Goal: Task Accomplishment & Management: Use online tool/utility

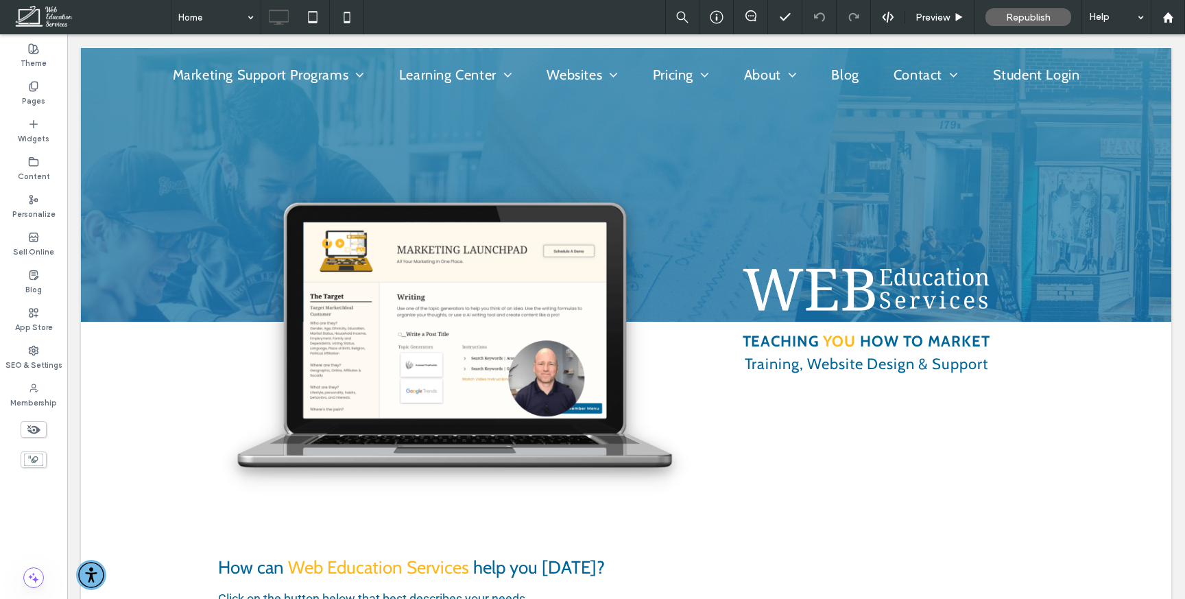
click at [217, 16] on div at bounding box center [592, 299] width 1185 height 599
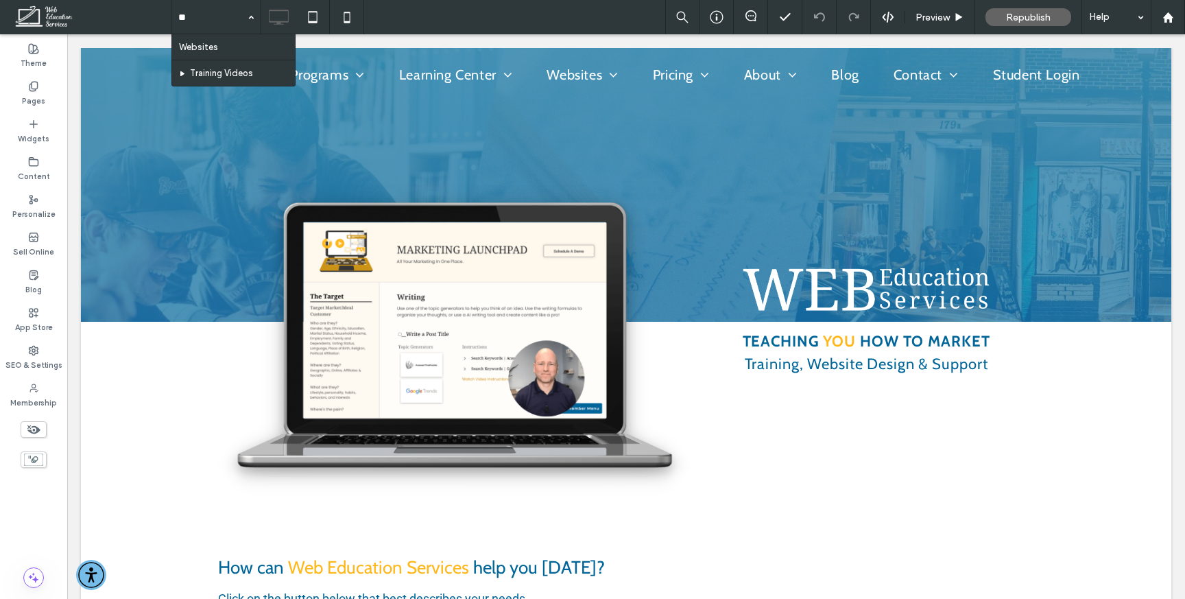
type input "*"
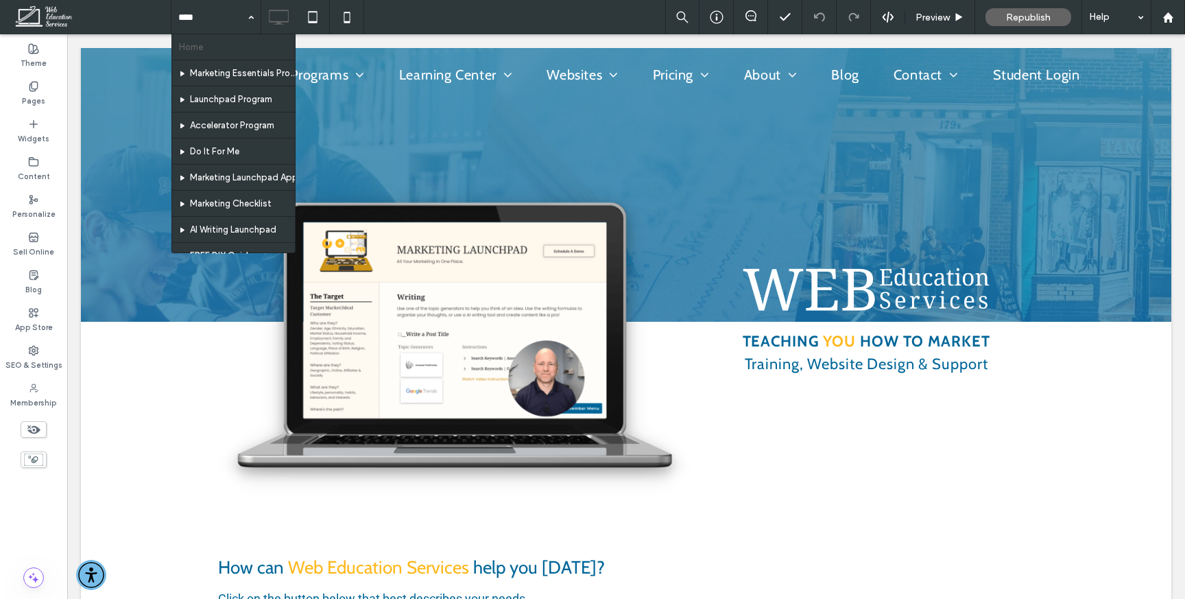
click at [418, 24] on div "Home Marketing Essentials Program Launchpad Program Accelerator Program Do It F…" at bounding box center [678, 17] width 1015 height 34
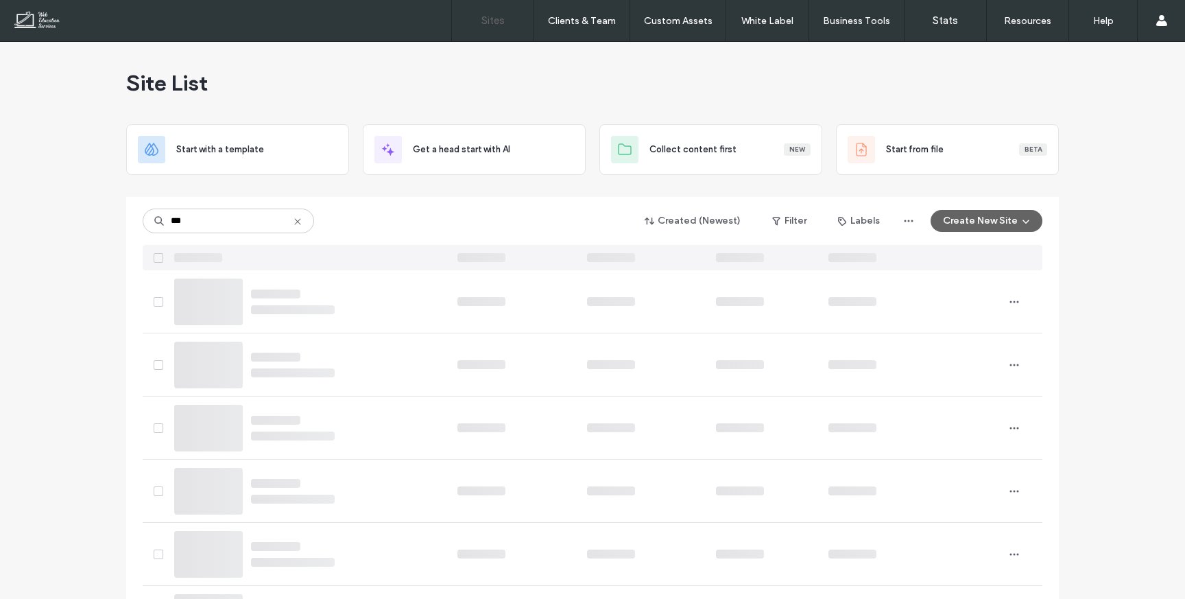
type input "***"
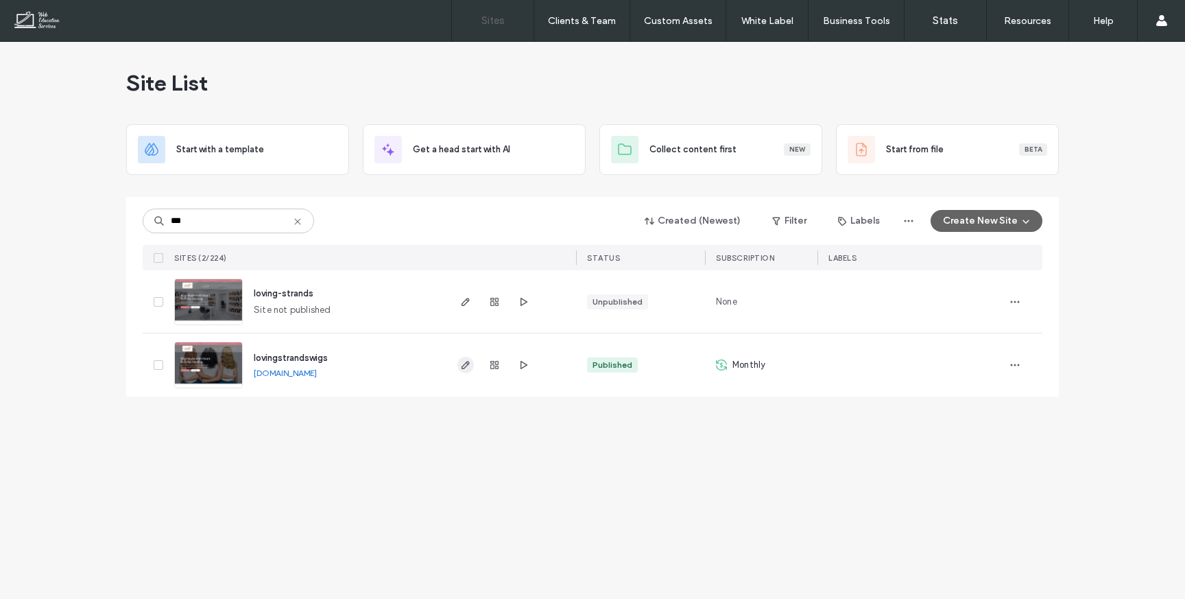
click at [464, 370] on span "button" at bounding box center [466, 365] width 16 height 16
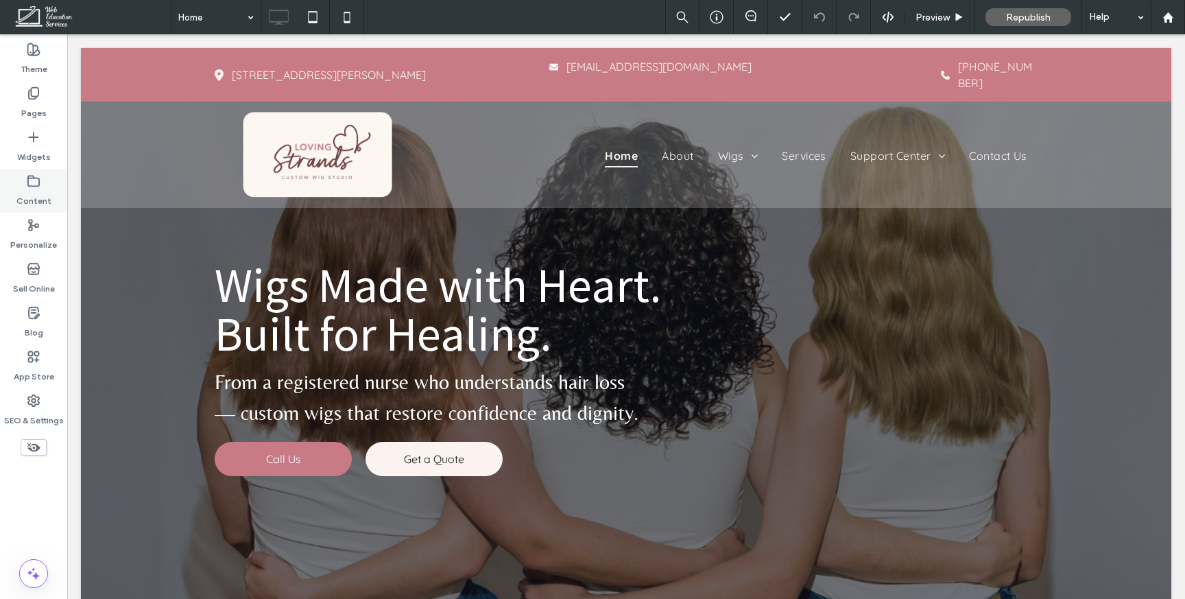
click at [36, 187] on icon at bounding box center [34, 181] width 14 height 14
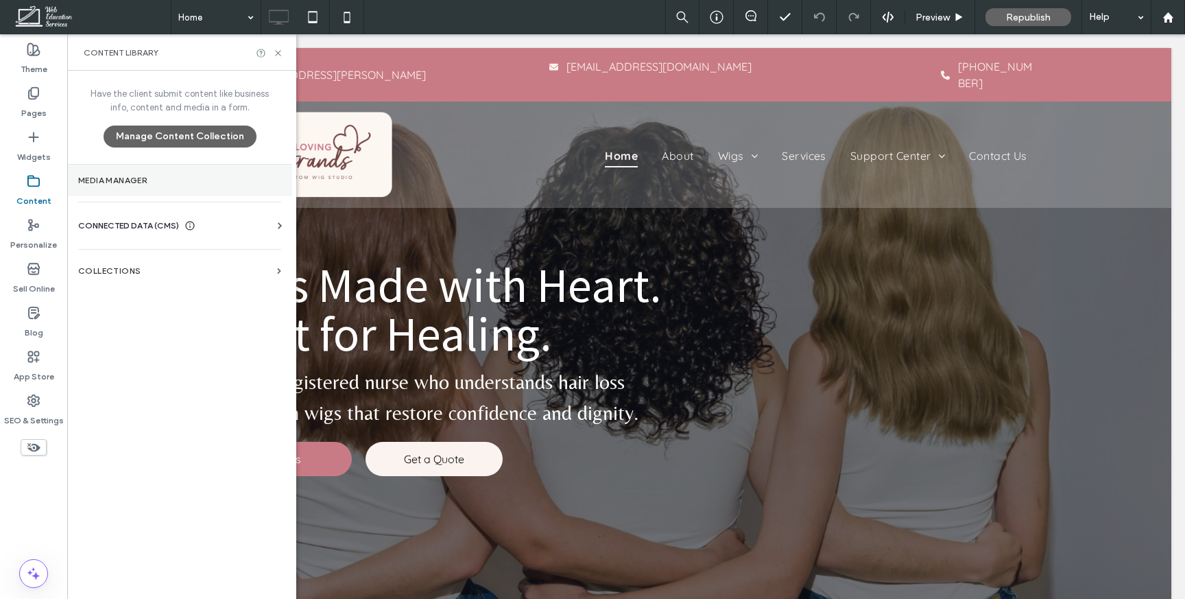
click at [150, 178] on label "Media Manager" at bounding box center [179, 181] width 203 height 10
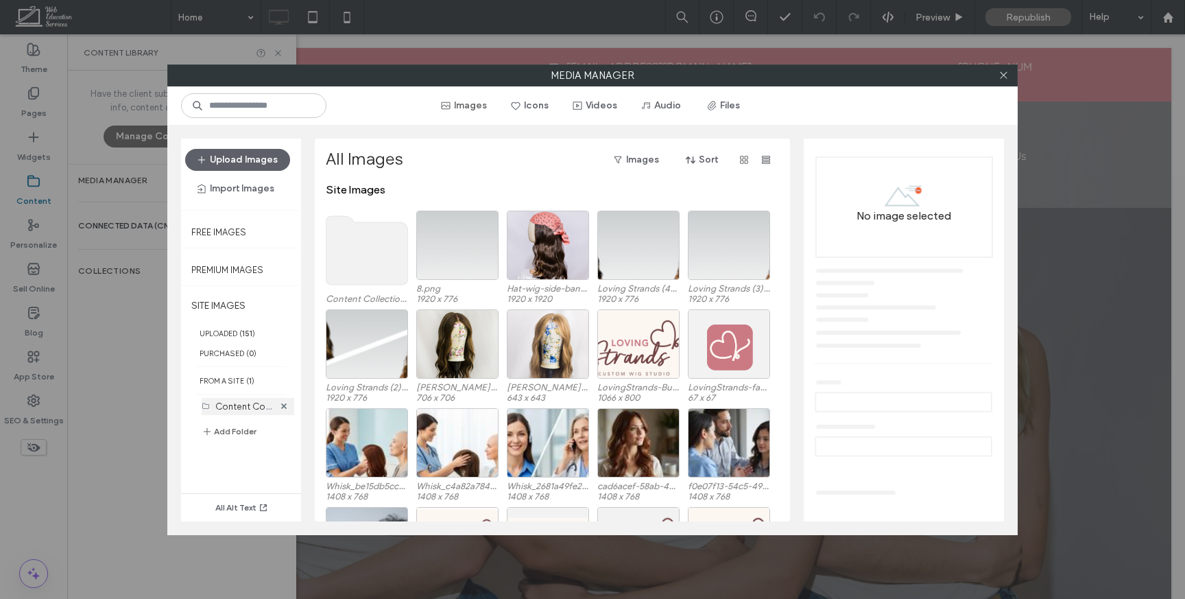
click at [246, 405] on label "Content Collection Uploads (72)" at bounding box center [282, 405] width 134 height 13
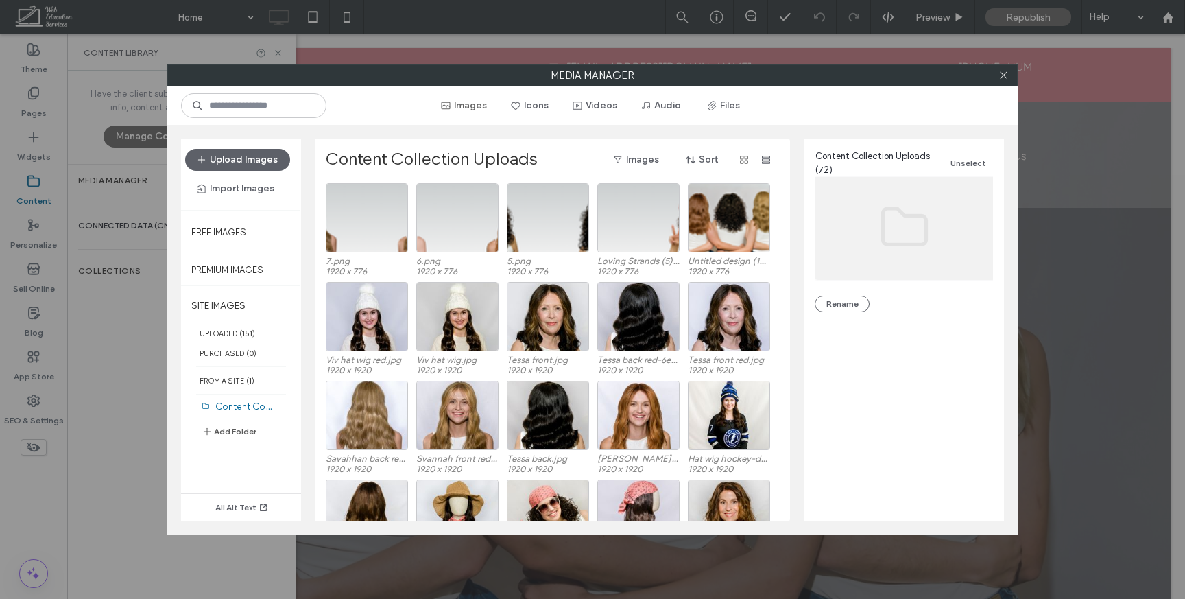
click at [237, 430] on button "Add Folder" at bounding box center [229, 431] width 55 height 16
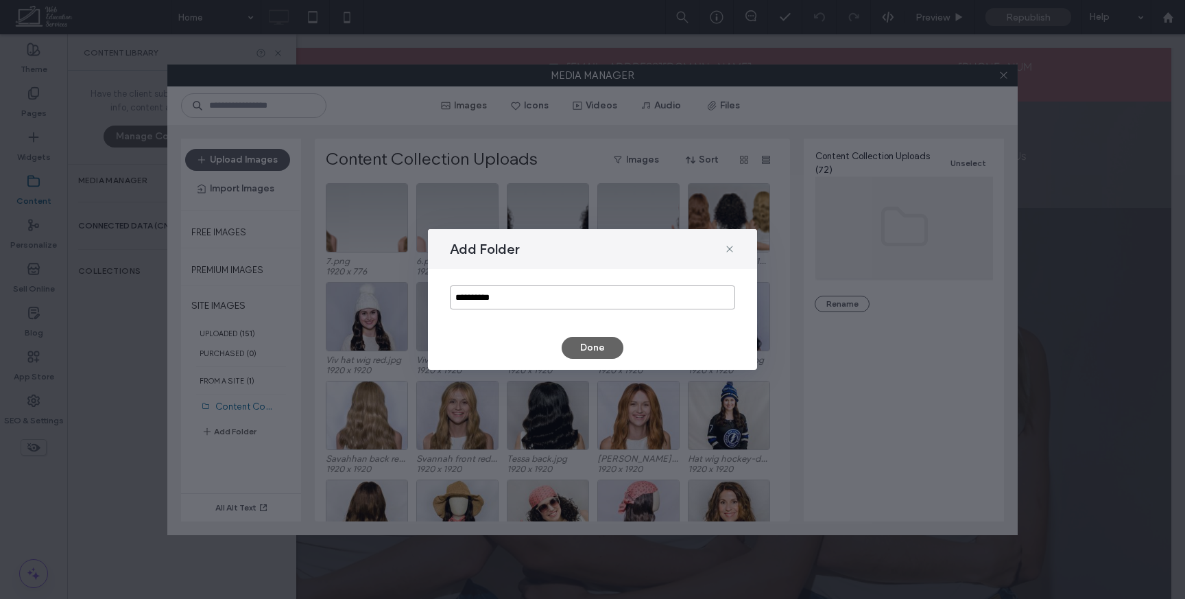
click at [488, 308] on input "**********" at bounding box center [592, 297] width 285 height 24
type input "**********"
click at [596, 348] on button "Done" at bounding box center [593, 348] width 62 height 22
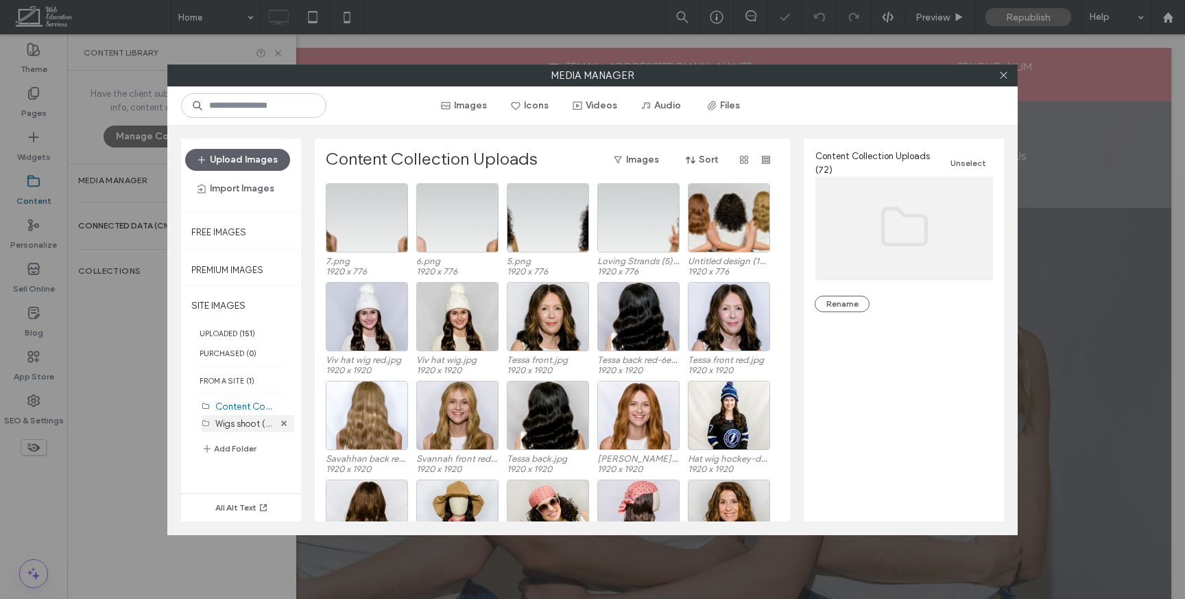
click at [240, 419] on label "Wigs shoot (0)" at bounding box center [244, 422] width 59 height 13
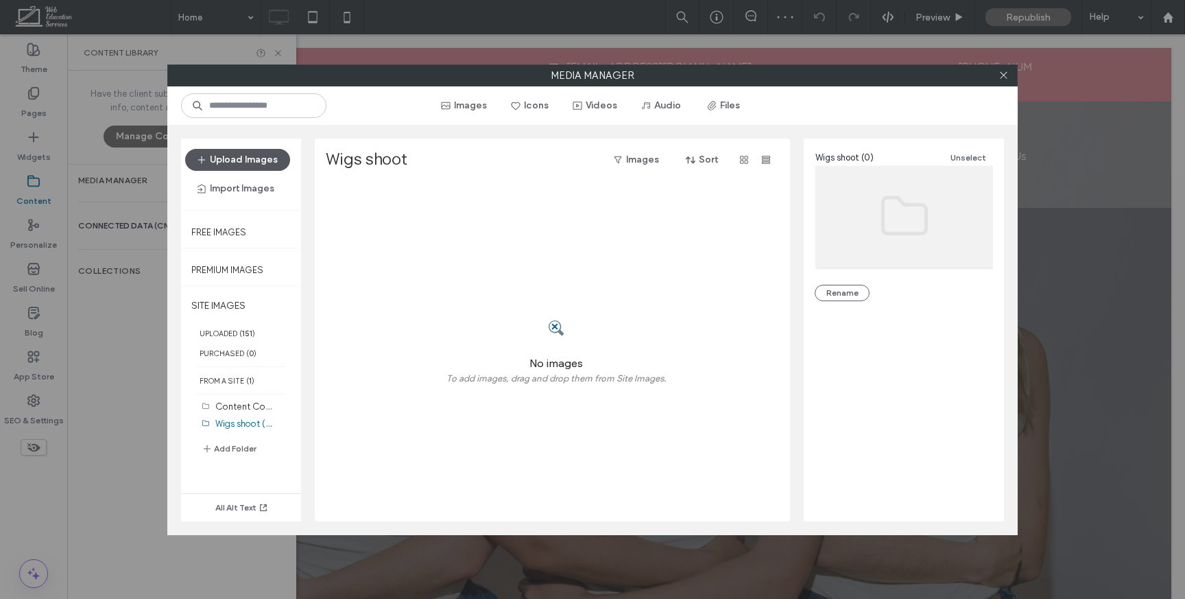
click at [261, 167] on button "Upload Images" at bounding box center [237, 160] width 105 height 22
click at [498, 305] on div at bounding box center [557, 328] width 220 height 54
click at [475, 104] on button "Images" at bounding box center [464, 106] width 70 height 22
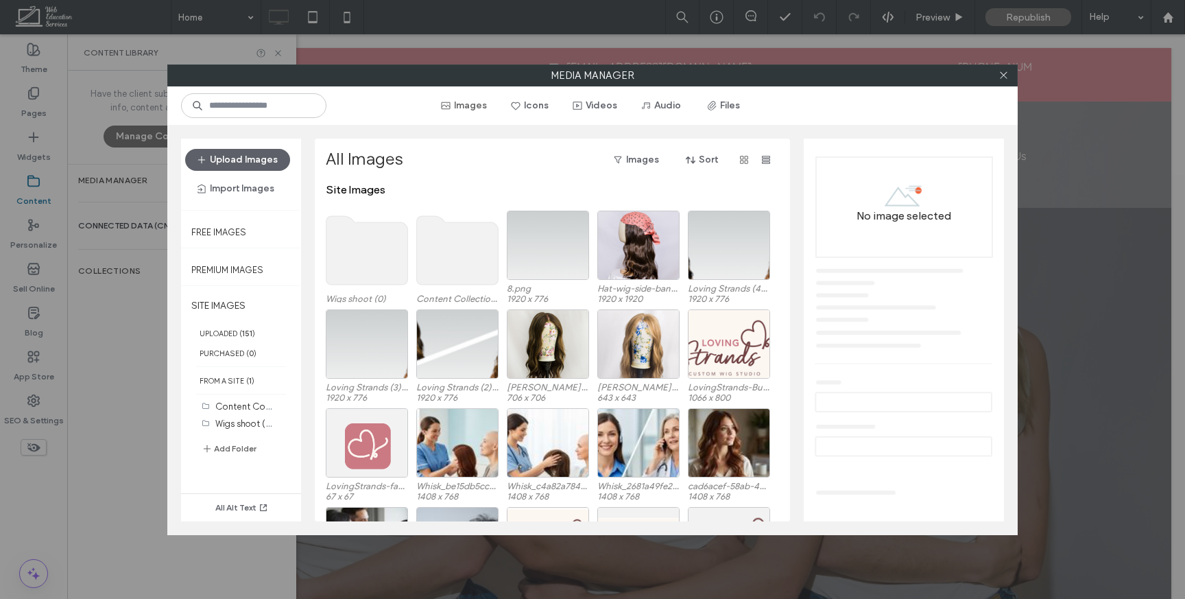
click at [362, 254] on use at bounding box center [368, 250] width 82 height 69
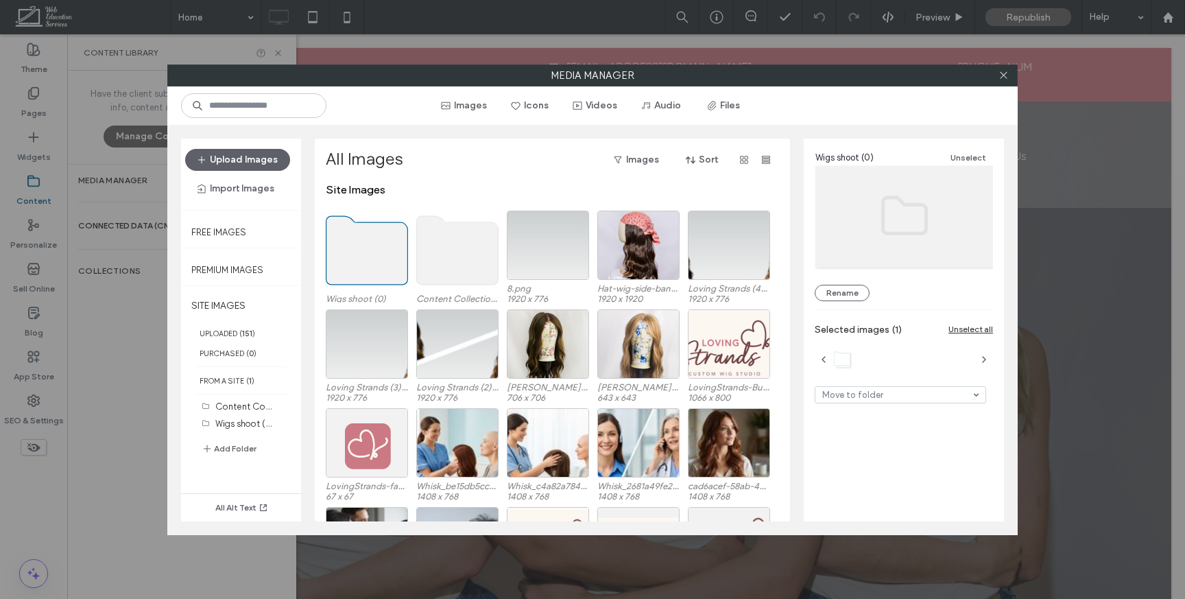
click at [362, 254] on use at bounding box center [368, 250] width 82 height 69
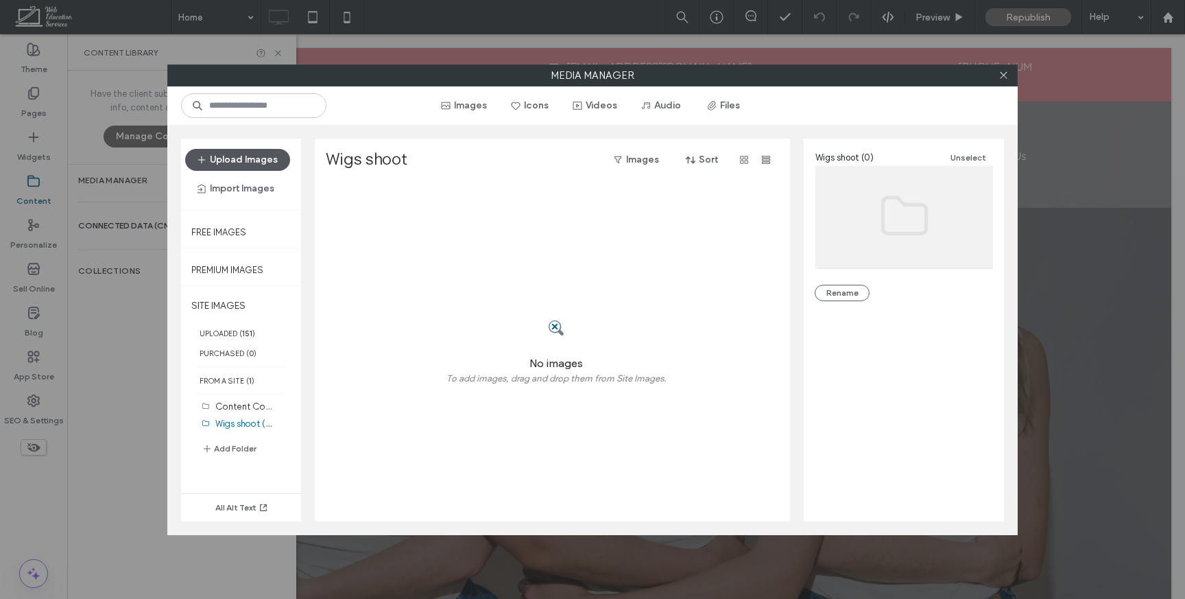
click at [266, 162] on button "Upload Images" at bounding box center [237, 160] width 105 height 22
click at [241, 189] on button "Import Images" at bounding box center [236, 189] width 102 height 22
click at [245, 252] on span "From Online Platforms" at bounding box center [259, 251] width 88 height 14
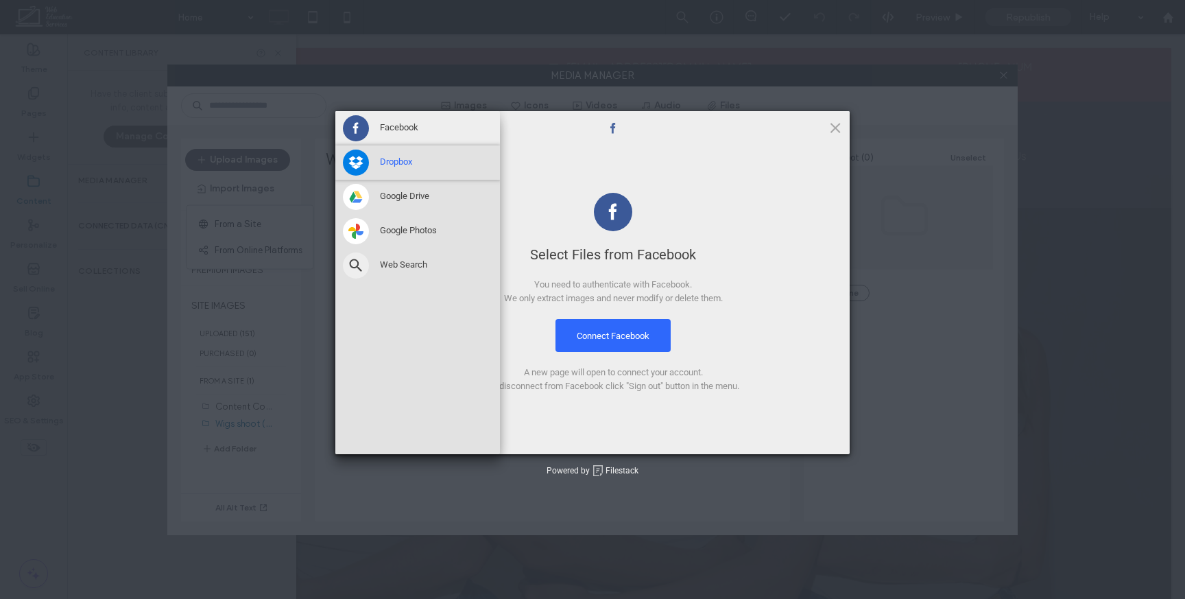
click at [351, 170] on span at bounding box center [356, 163] width 26 height 26
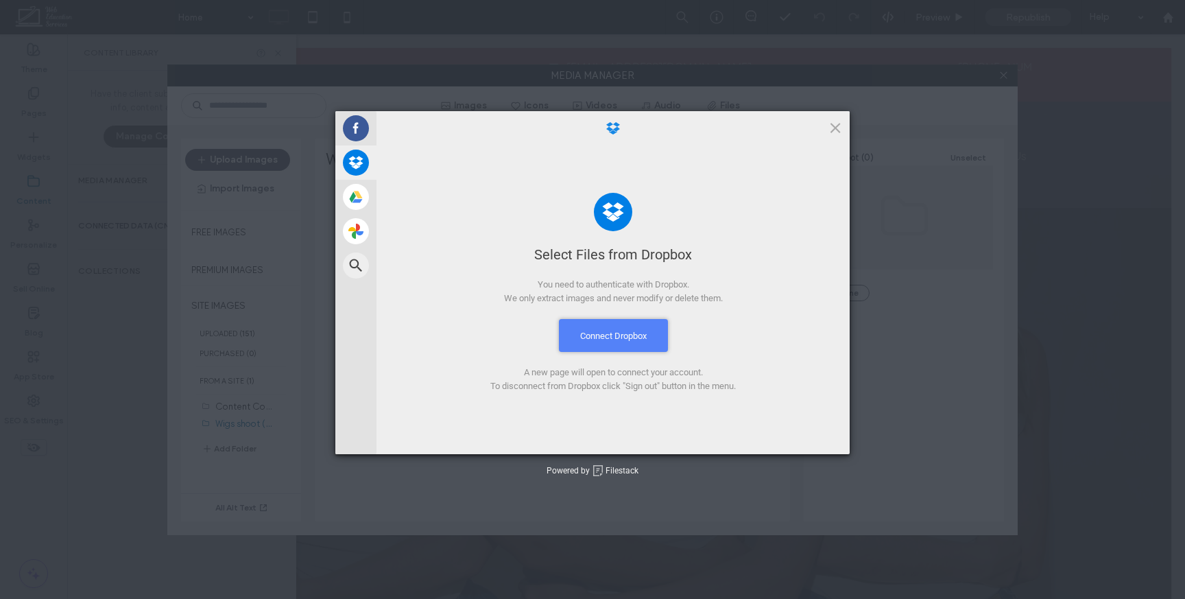
click at [649, 337] on button "Connect Dropbox" at bounding box center [613, 335] width 109 height 33
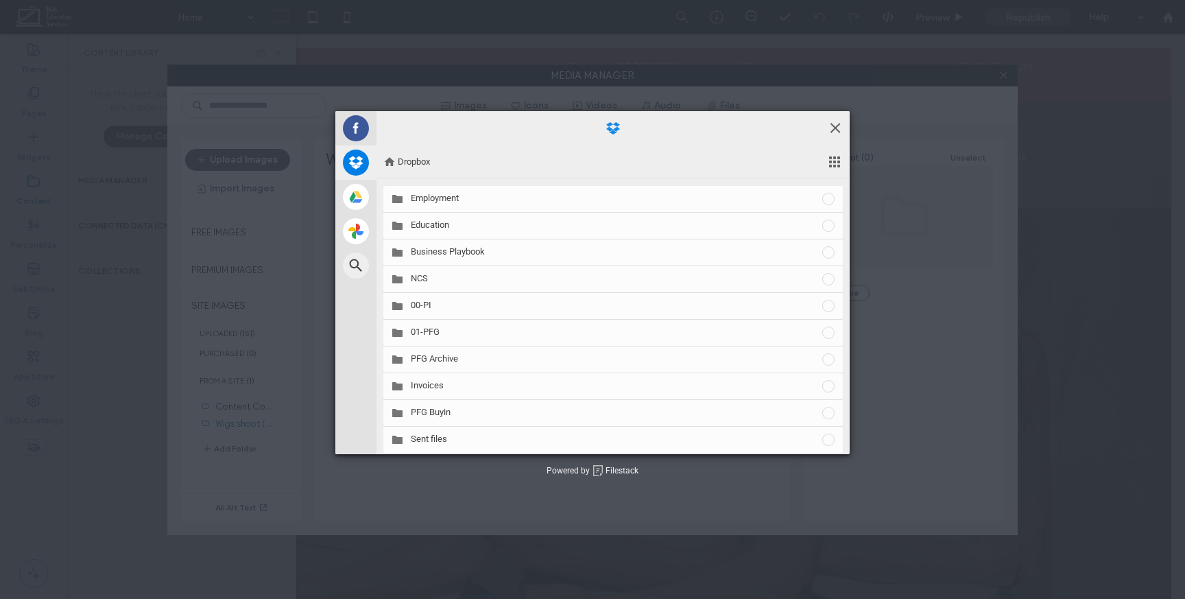
click at [836, 125] on span at bounding box center [835, 127] width 15 height 15
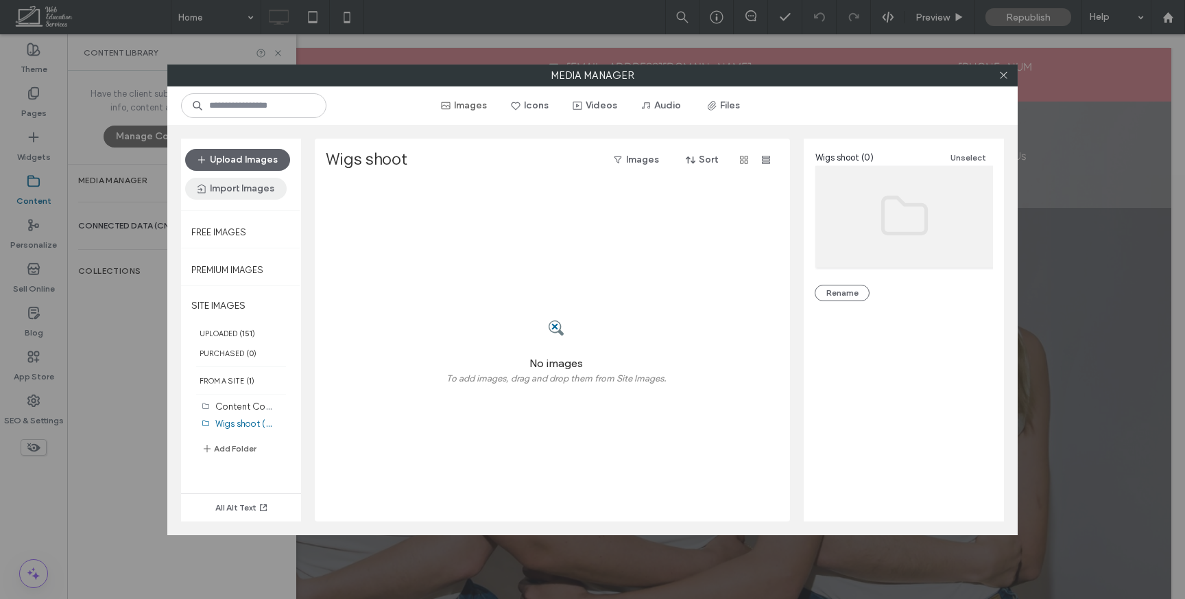
click at [231, 178] on button "Import Images" at bounding box center [236, 189] width 102 height 22
click at [235, 256] on span "From Online Platforms" at bounding box center [259, 251] width 88 height 14
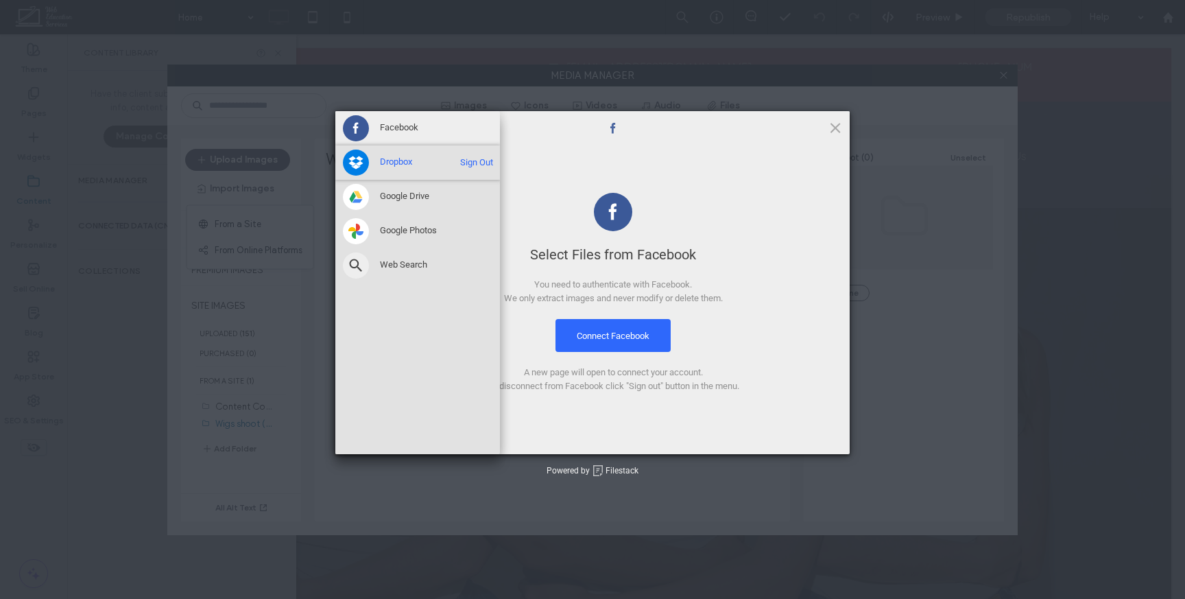
click at [356, 161] on span at bounding box center [356, 163] width 26 height 26
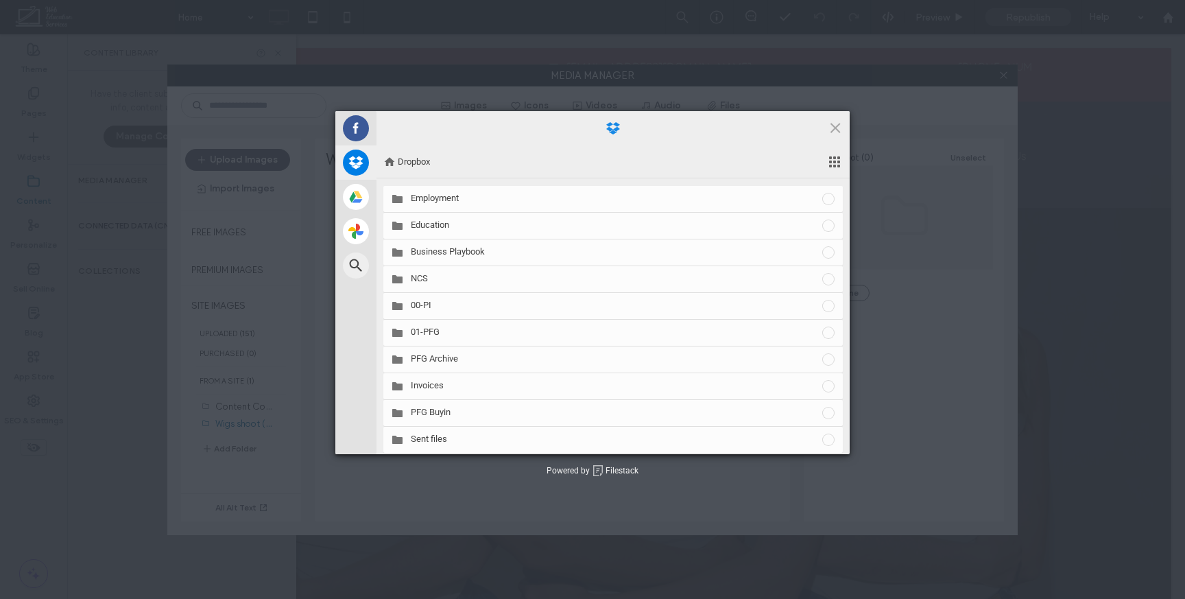
click at [839, 158] on span at bounding box center [836, 162] width 14 height 12
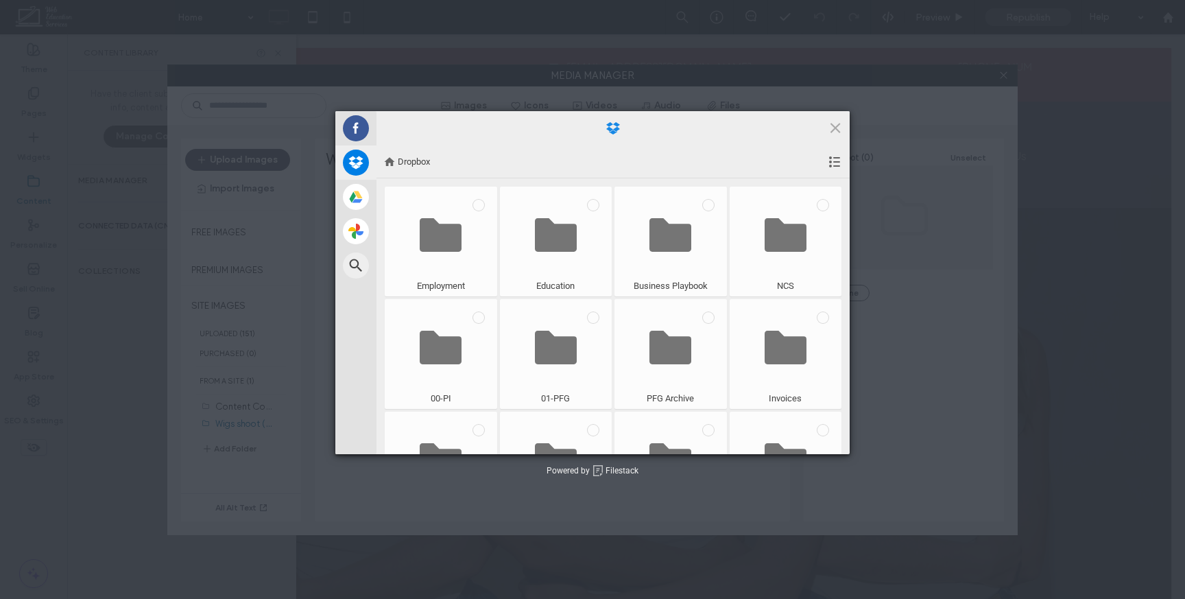
click at [832, 161] on span at bounding box center [836, 162] width 14 height 12
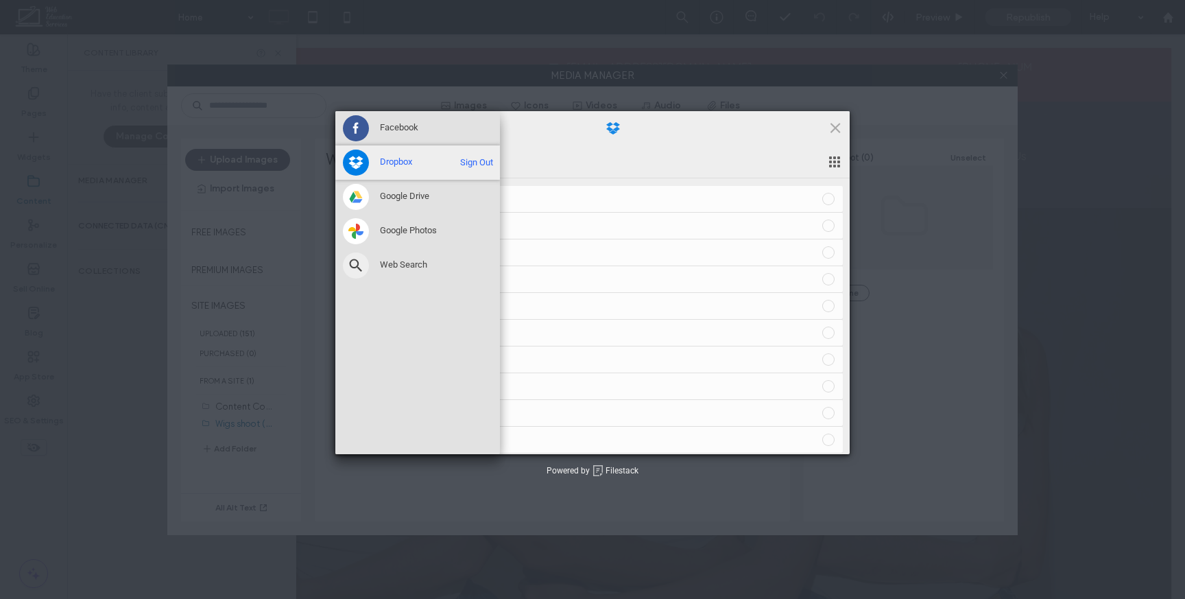
click at [490, 159] on span "Sign Out" at bounding box center [476, 162] width 33 height 12
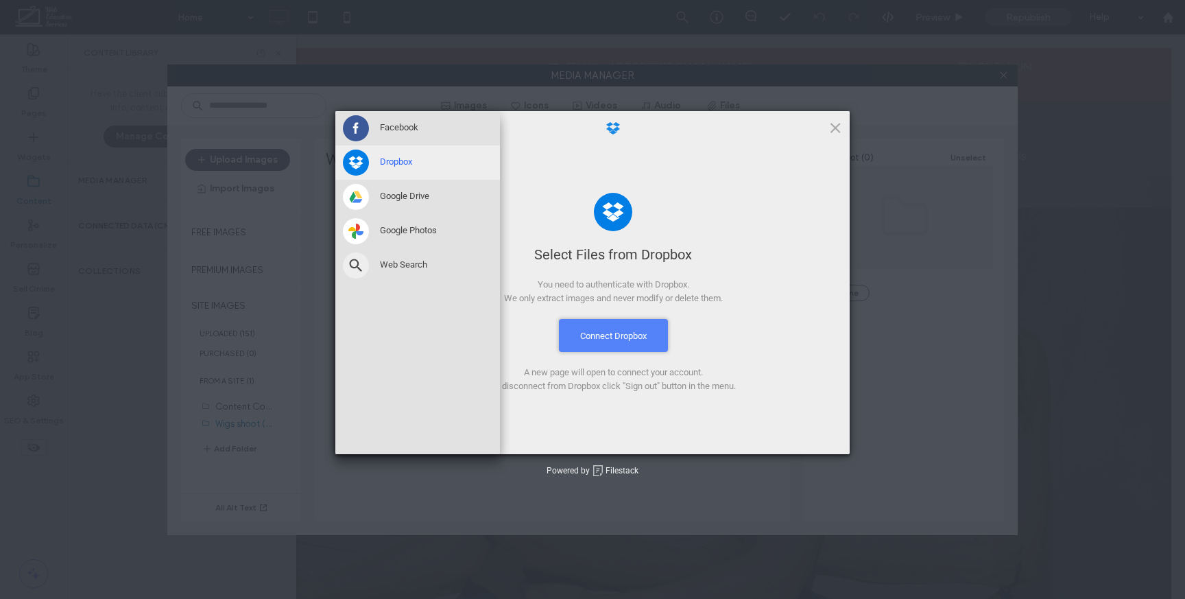
click at [615, 335] on button "Connect Dropbox" at bounding box center [613, 335] width 109 height 33
click at [838, 127] on span at bounding box center [835, 127] width 15 height 15
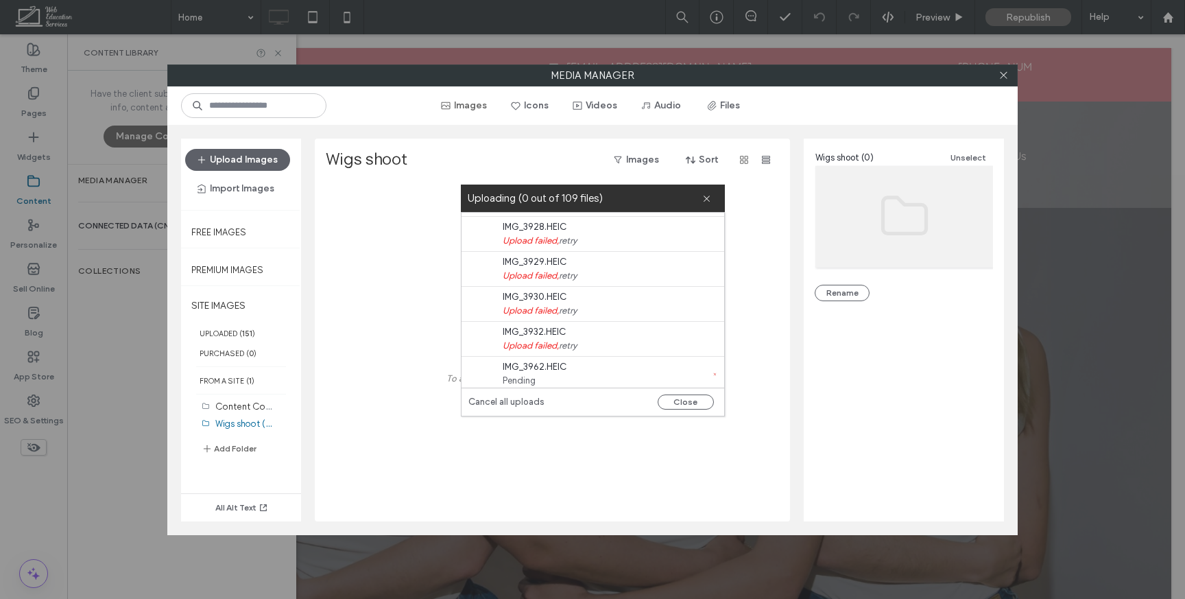
scroll to position [46, 0]
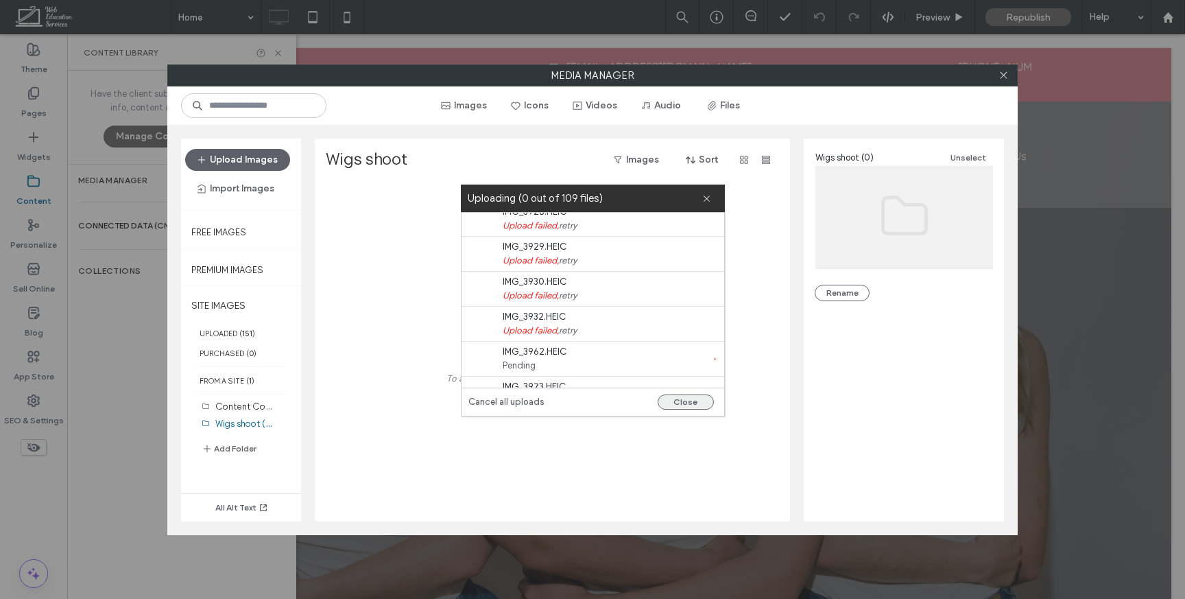
click at [687, 406] on button "Close" at bounding box center [686, 401] width 56 height 15
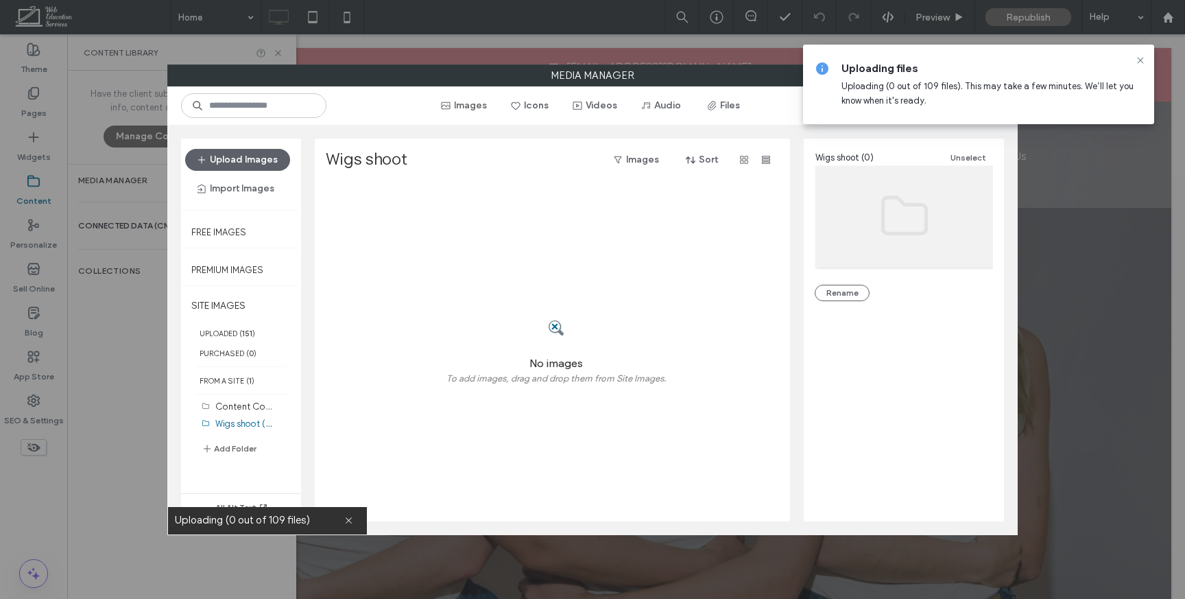
click at [1146, 60] on div at bounding box center [1141, 60] width 16 height 11
click at [1145, 60] on icon at bounding box center [1140, 60] width 11 height 11
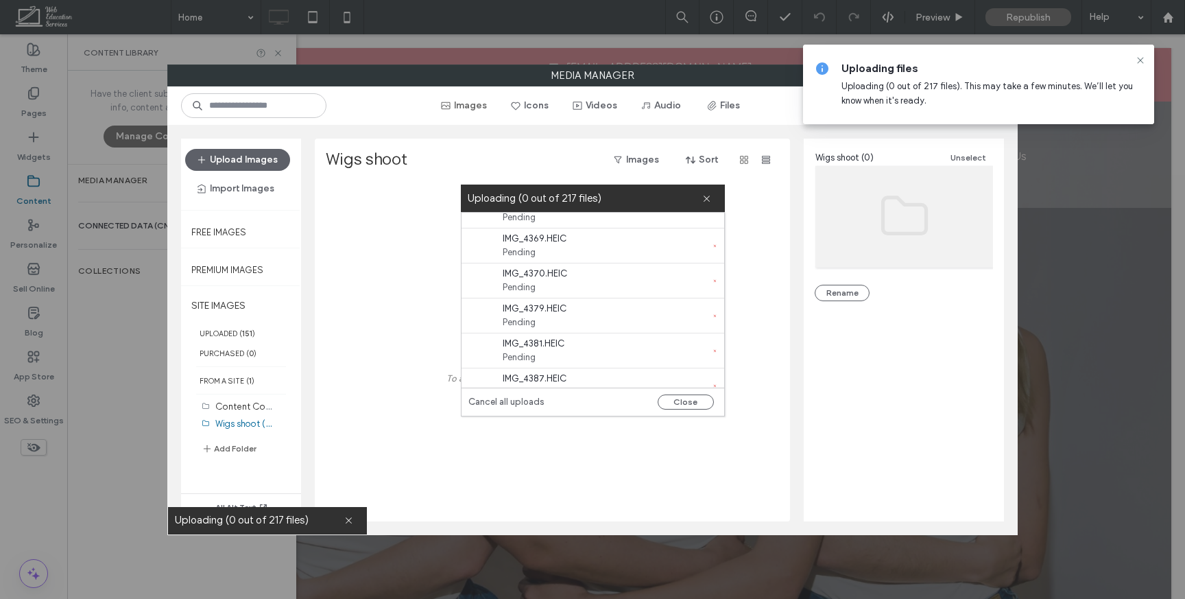
scroll to position [2557, 0]
click at [694, 313] on div "IMG_4339.HEIC Pending" at bounding box center [597, 296] width 256 height 34
click at [517, 403] on link "Cancel all uploads" at bounding box center [507, 402] width 76 height 14
click at [709, 199] on icon at bounding box center [706, 198] width 9 height 9
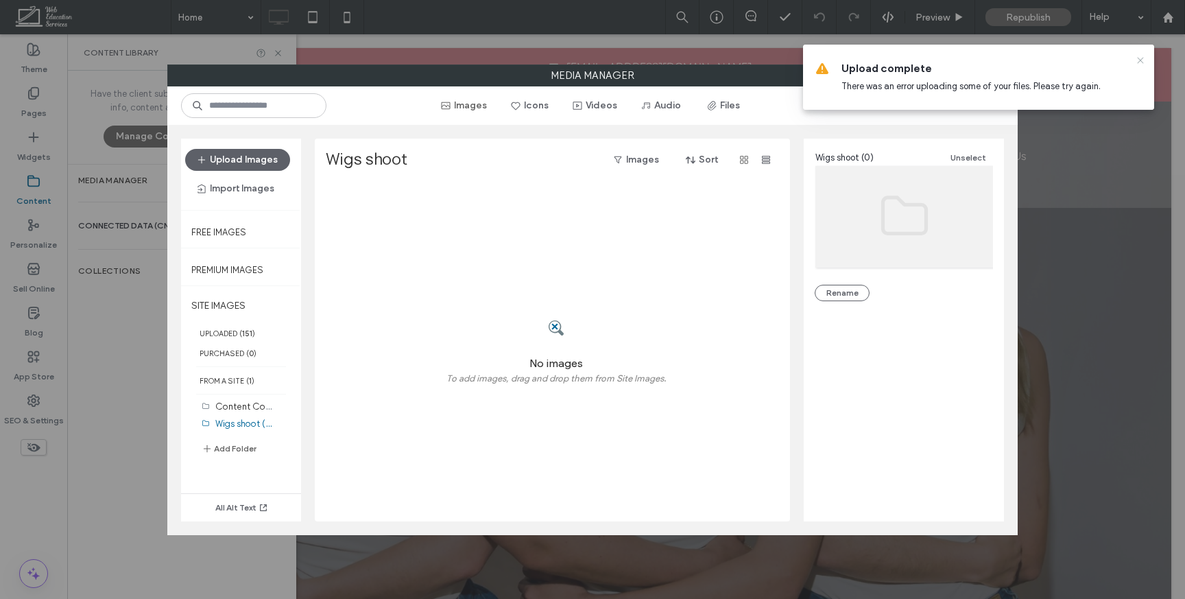
click at [1139, 62] on use at bounding box center [1140, 60] width 6 height 6
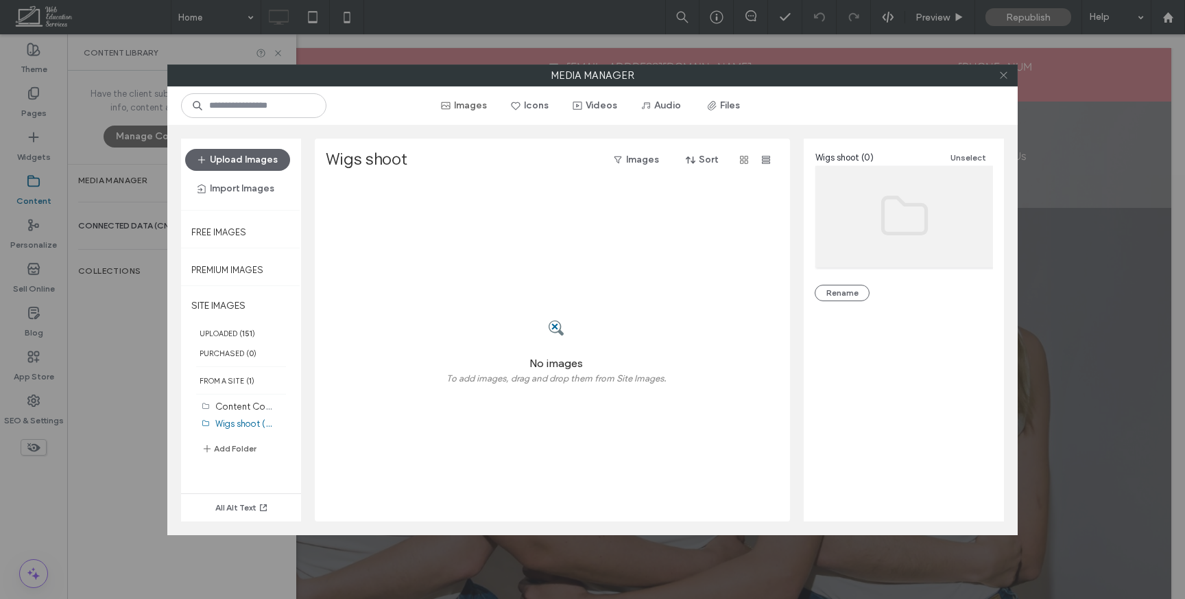
click at [1001, 77] on icon at bounding box center [1004, 75] width 10 height 10
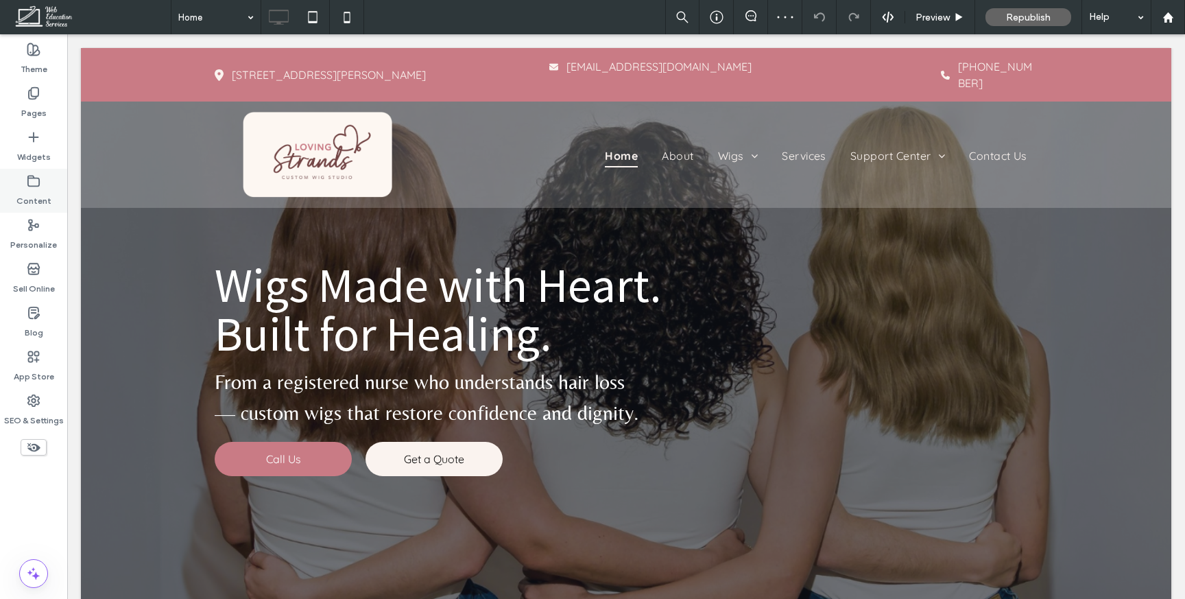
click at [33, 194] on label "Content" at bounding box center [33, 197] width 35 height 19
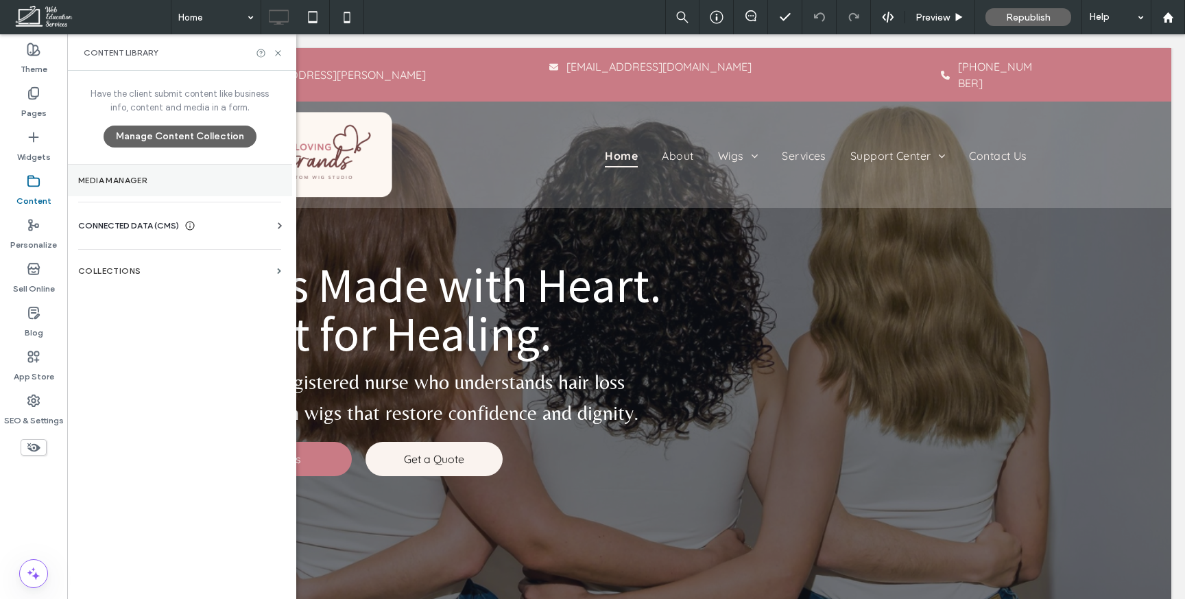
click at [123, 176] on label "Media Manager" at bounding box center [179, 181] width 203 height 10
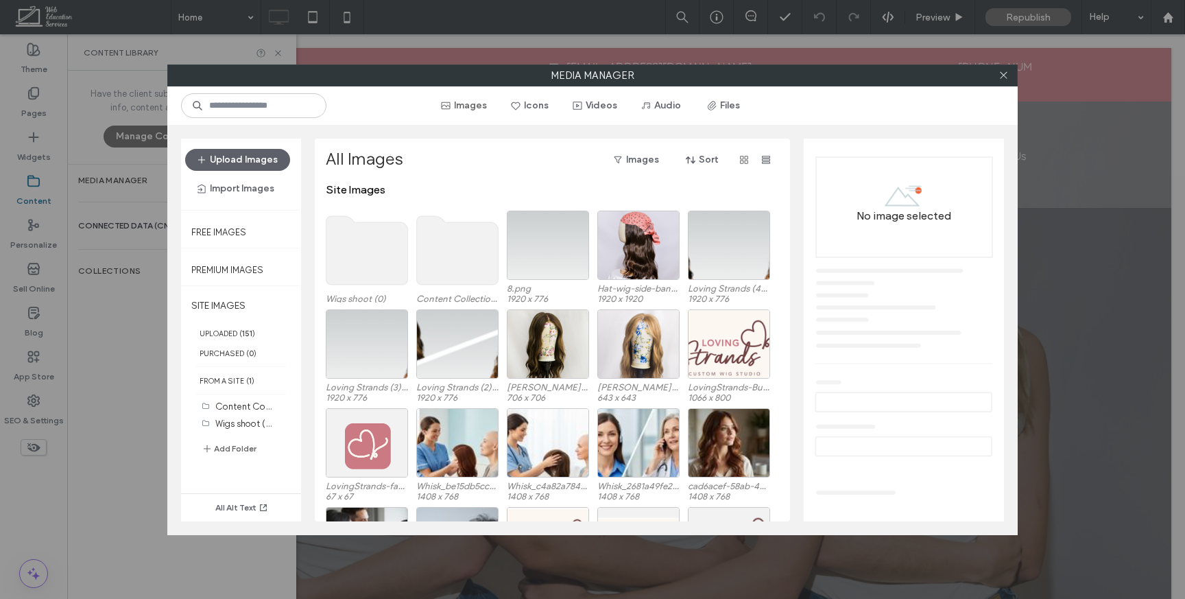
click at [486, 272] on use at bounding box center [458, 250] width 82 height 69
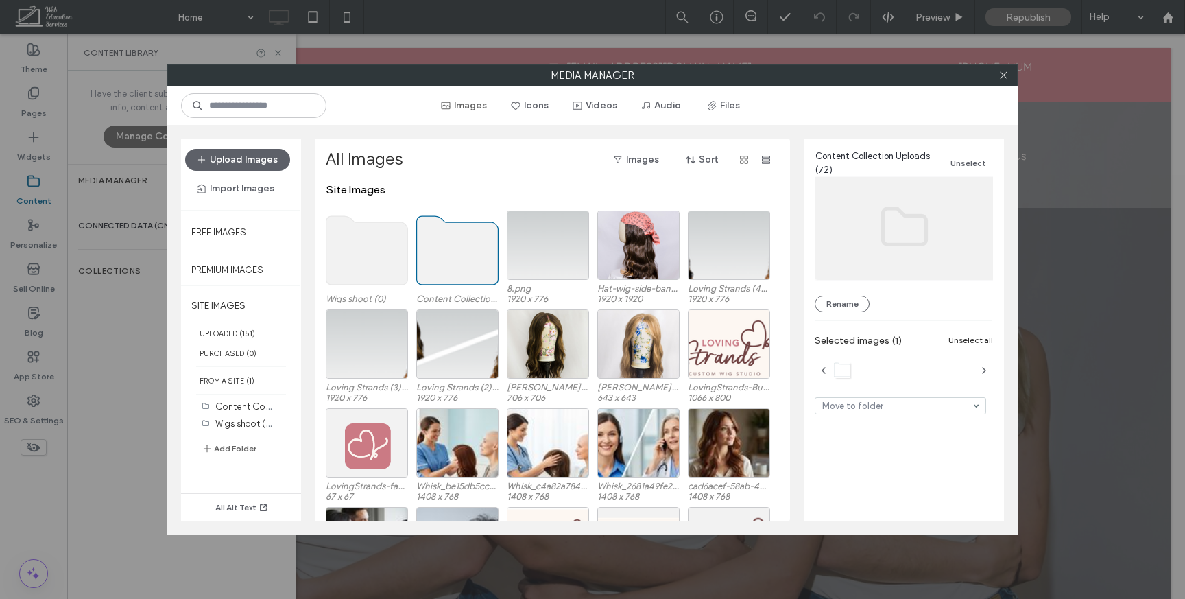
click at [367, 256] on use at bounding box center [368, 250] width 82 height 69
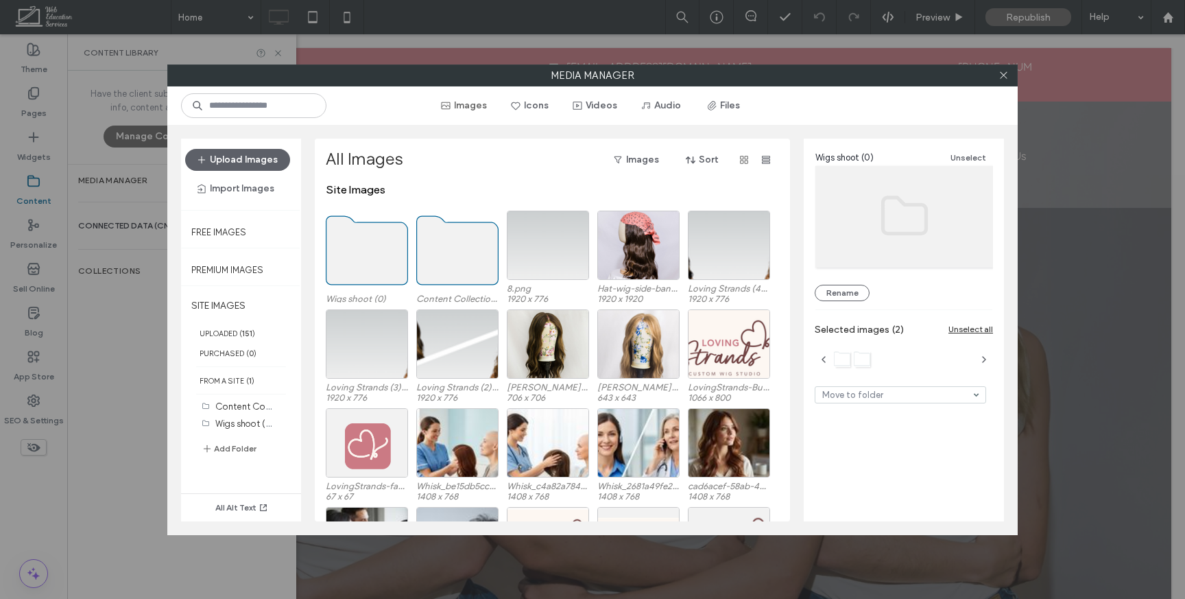
click at [366, 255] on use at bounding box center [368, 250] width 82 height 69
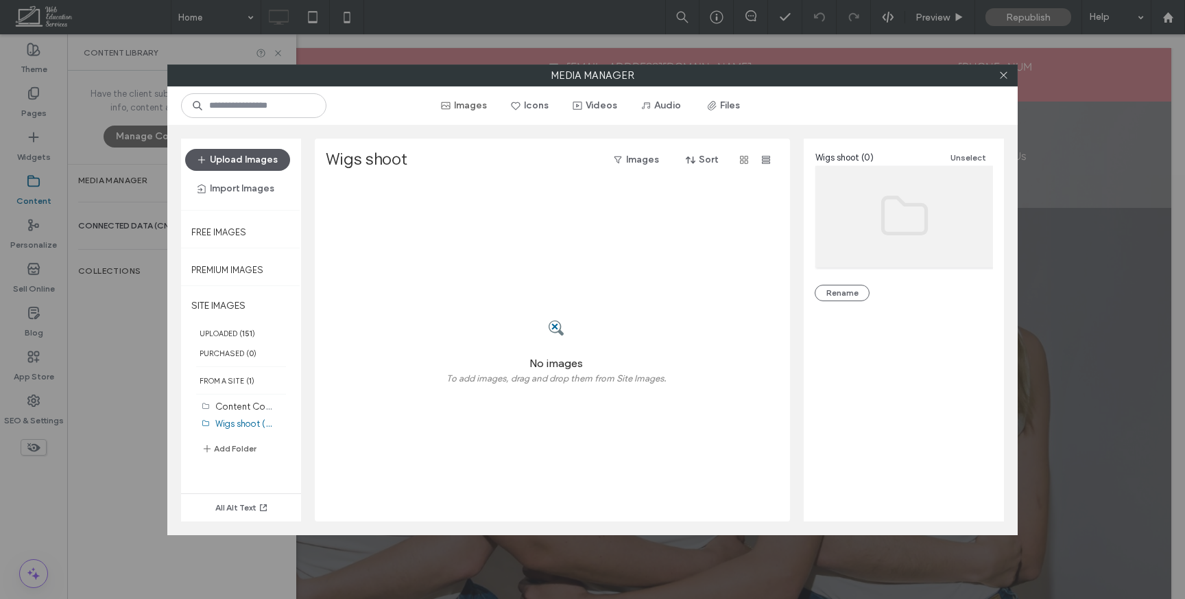
click at [250, 162] on button "Upload Images" at bounding box center [237, 160] width 105 height 22
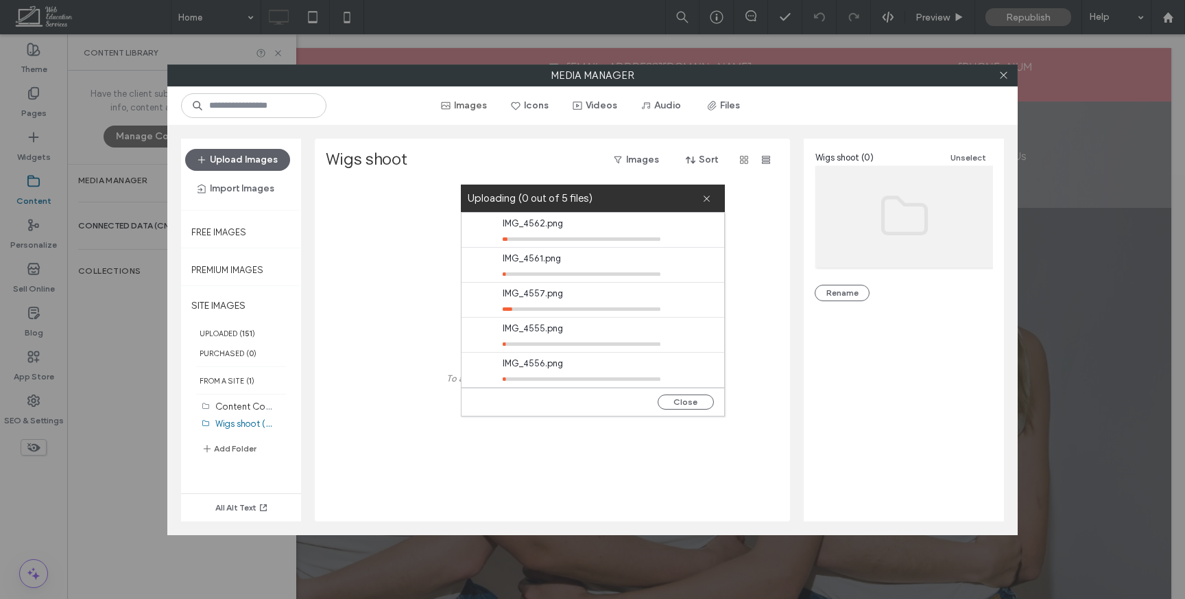
click at [579, 444] on div "No images To add images, drag and drop them from Site Images." at bounding box center [556, 352] width 461 height 338
click at [687, 401] on button "Close" at bounding box center [686, 401] width 56 height 15
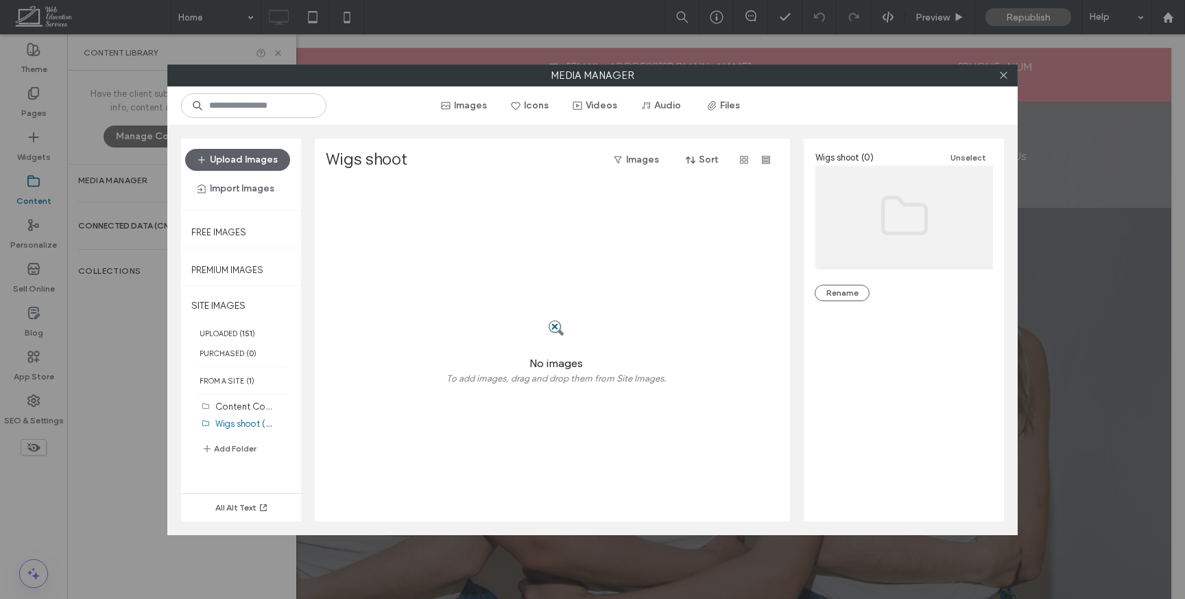
click at [687, 401] on div "No images To add images, drag and drop them from Site Images." at bounding box center [556, 352] width 461 height 338
click at [674, 347] on div "No images To add images, drag and drop them from Site Images." at bounding box center [556, 352] width 461 height 338
click at [250, 156] on button "Upload Images" at bounding box center [237, 160] width 105 height 22
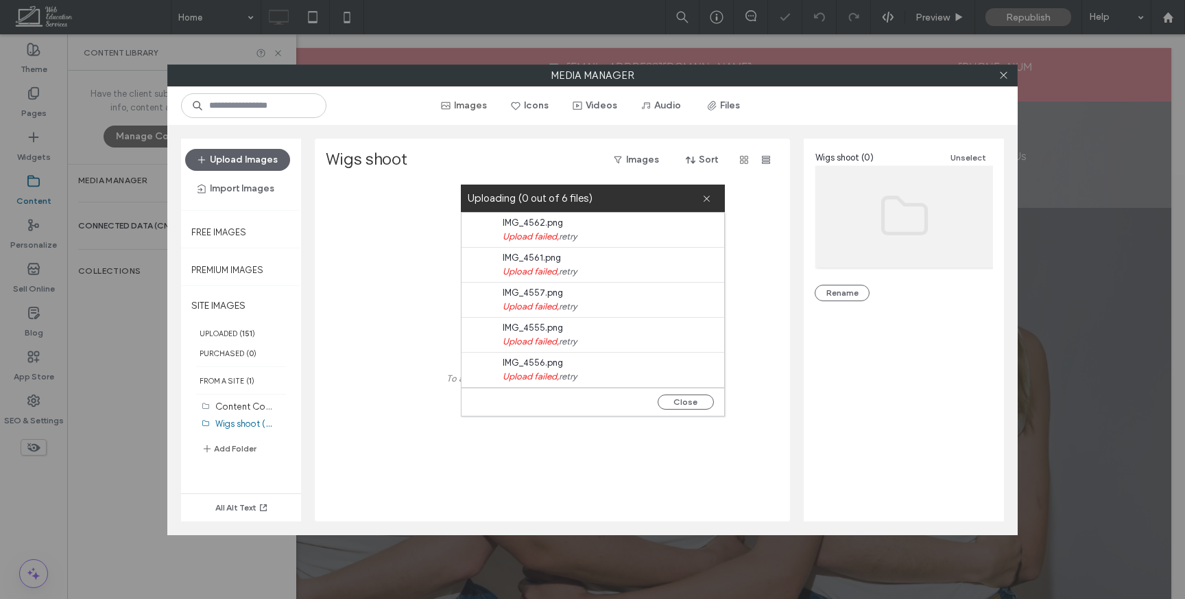
scroll to position [35, 0]
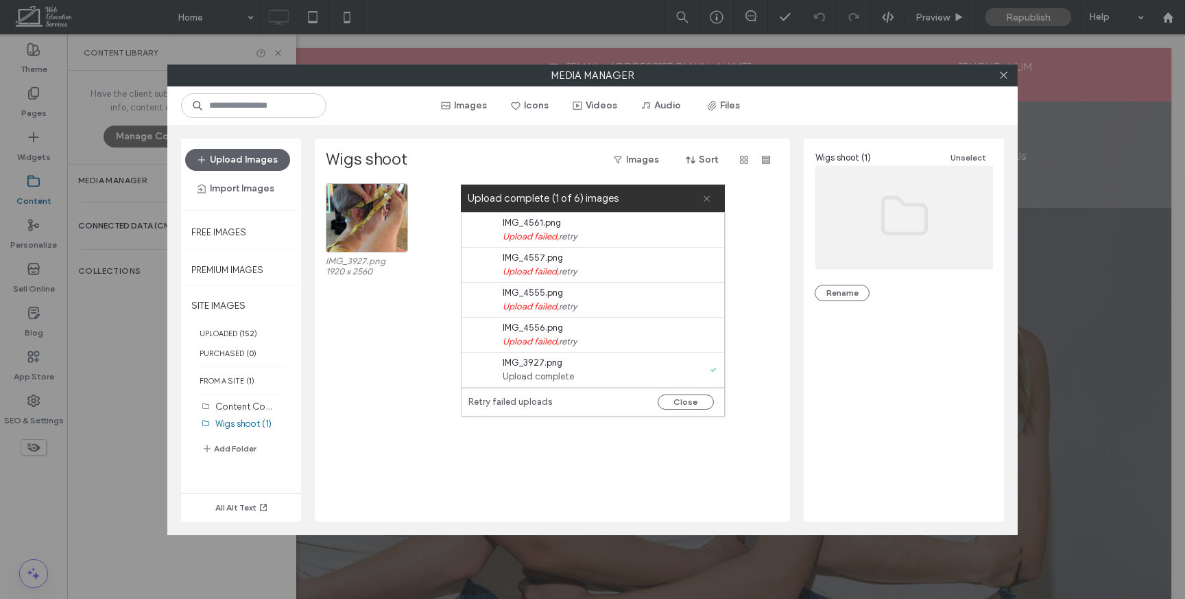
click at [704, 196] on use at bounding box center [707, 199] width 6 height 6
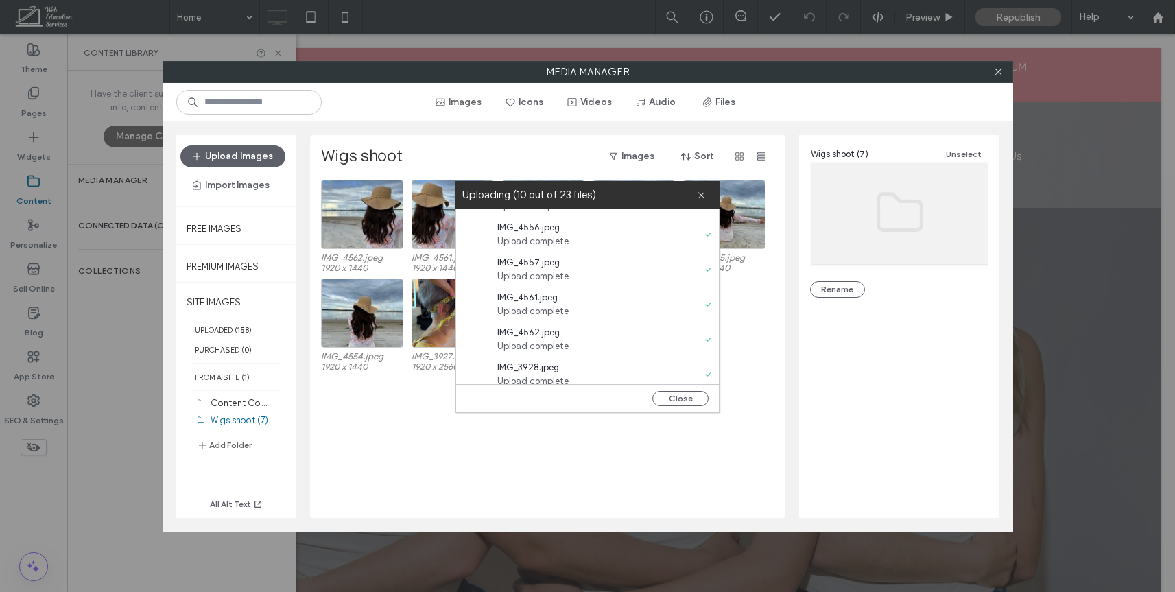
scroll to position [630, 0]
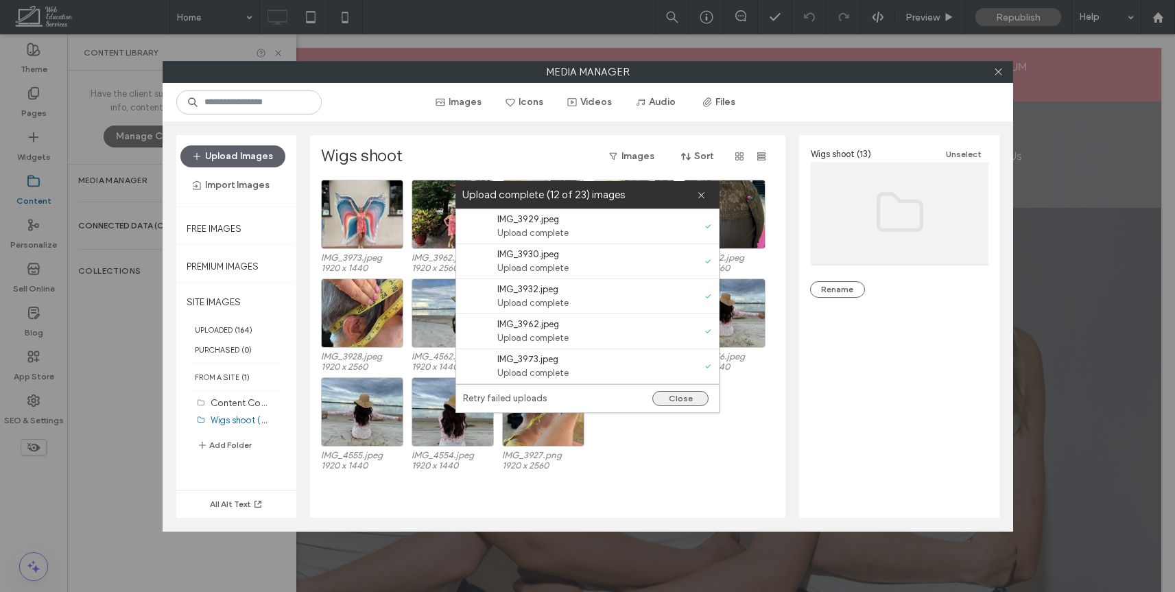
click at [680, 401] on button "Close" at bounding box center [680, 398] width 56 height 15
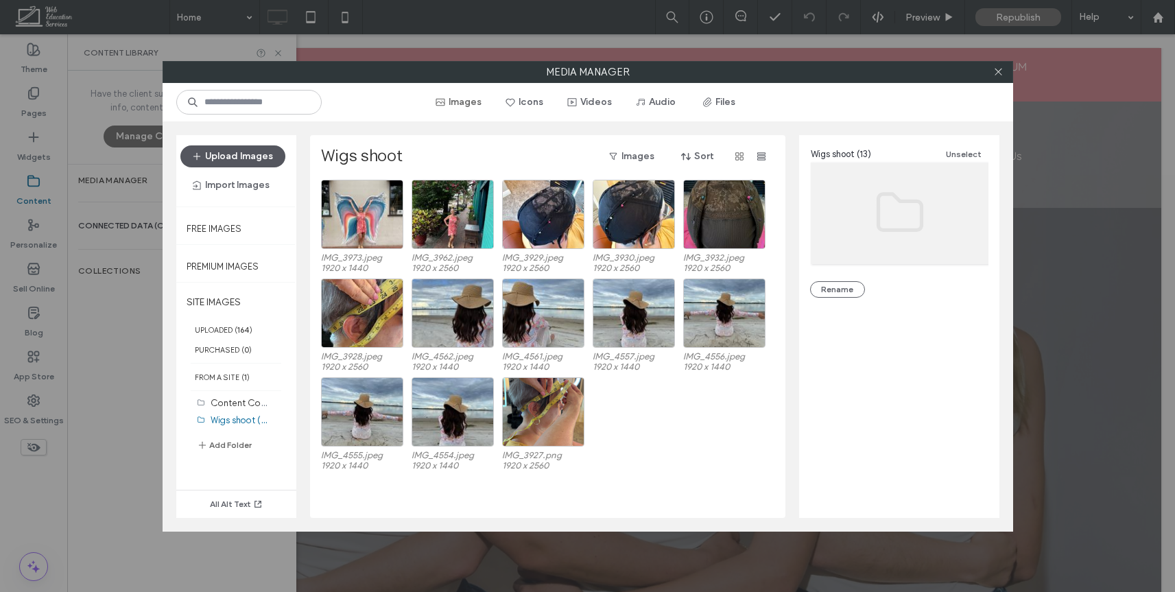
click at [239, 161] on button "Upload Images" at bounding box center [232, 156] width 105 height 22
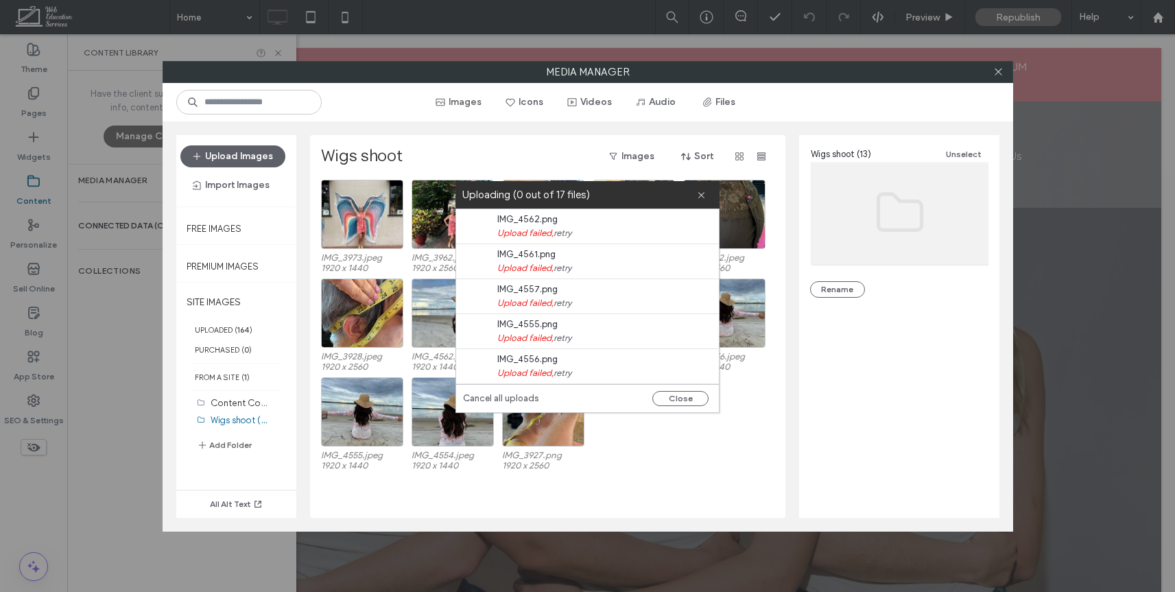
scroll to position [420, 0]
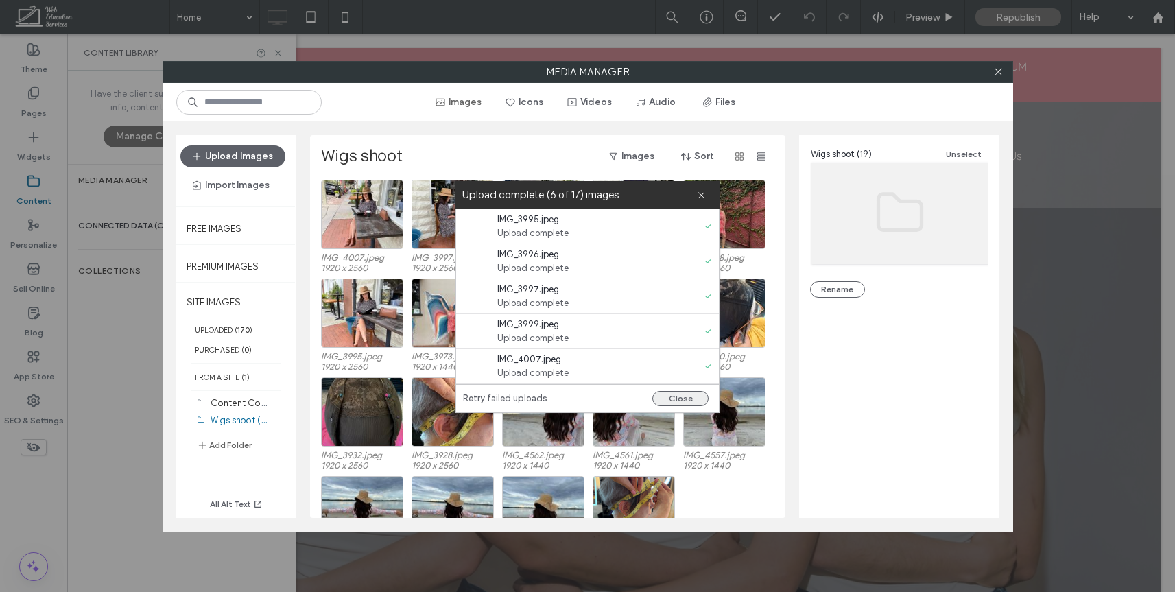
click at [678, 400] on button "Close" at bounding box center [680, 398] width 56 height 15
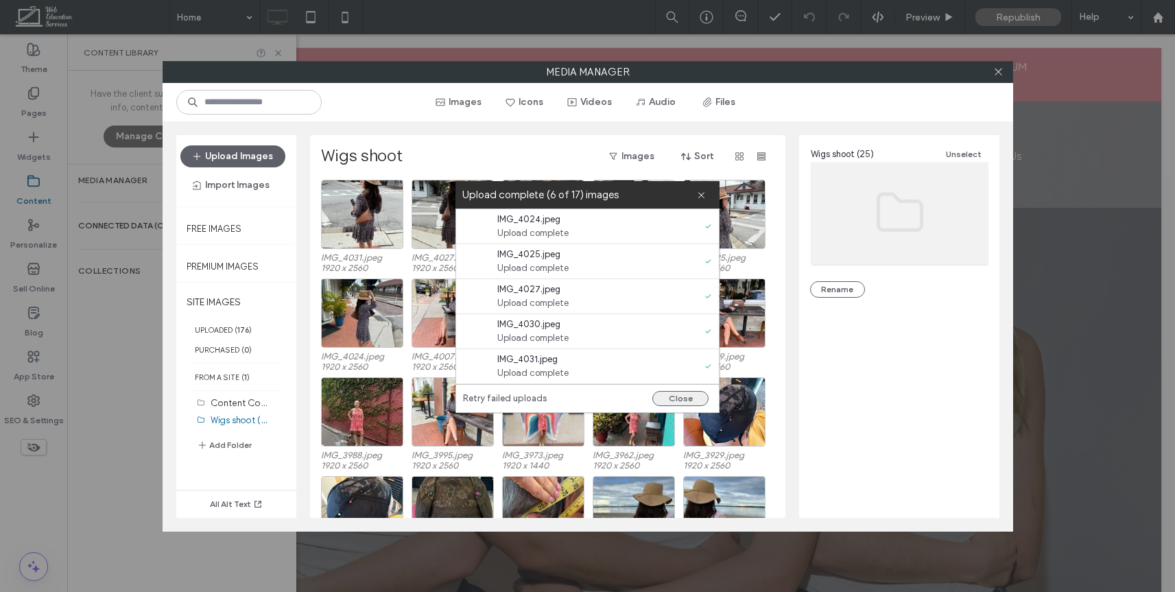
click at [667, 398] on button "Close" at bounding box center [680, 398] width 56 height 15
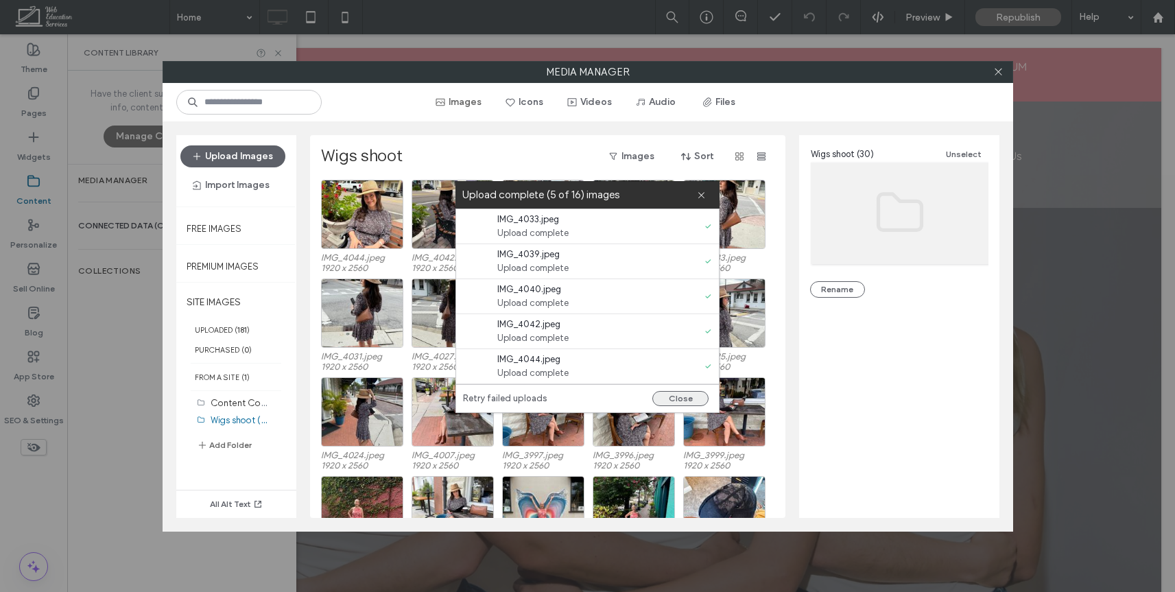
click at [672, 401] on button "Close" at bounding box center [680, 398] width 56 height 15
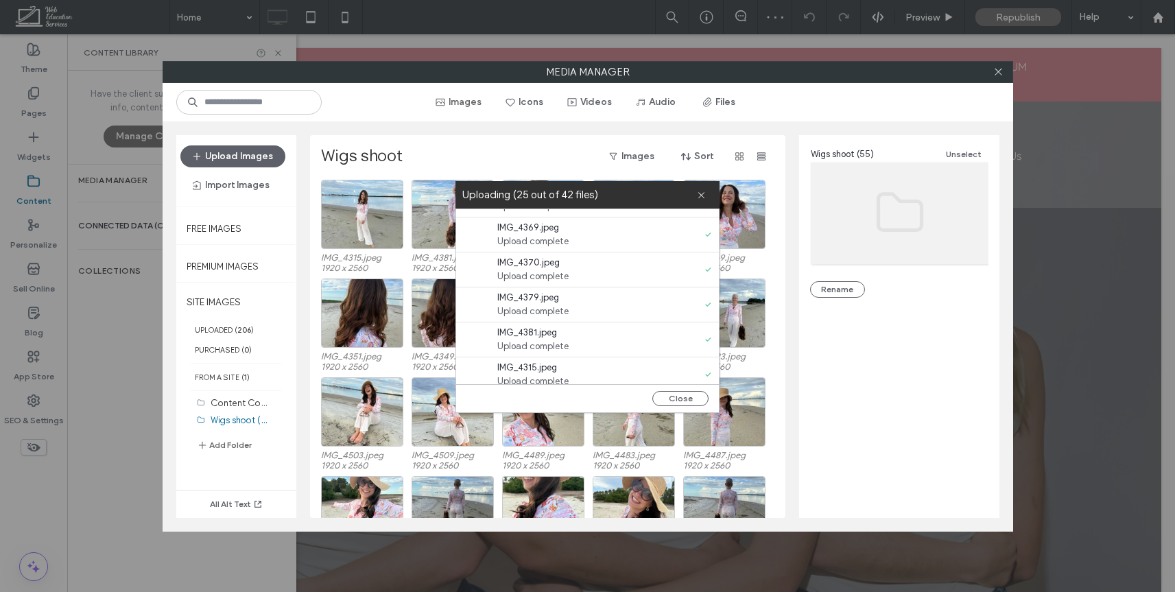
scroll to position [1294, 0]
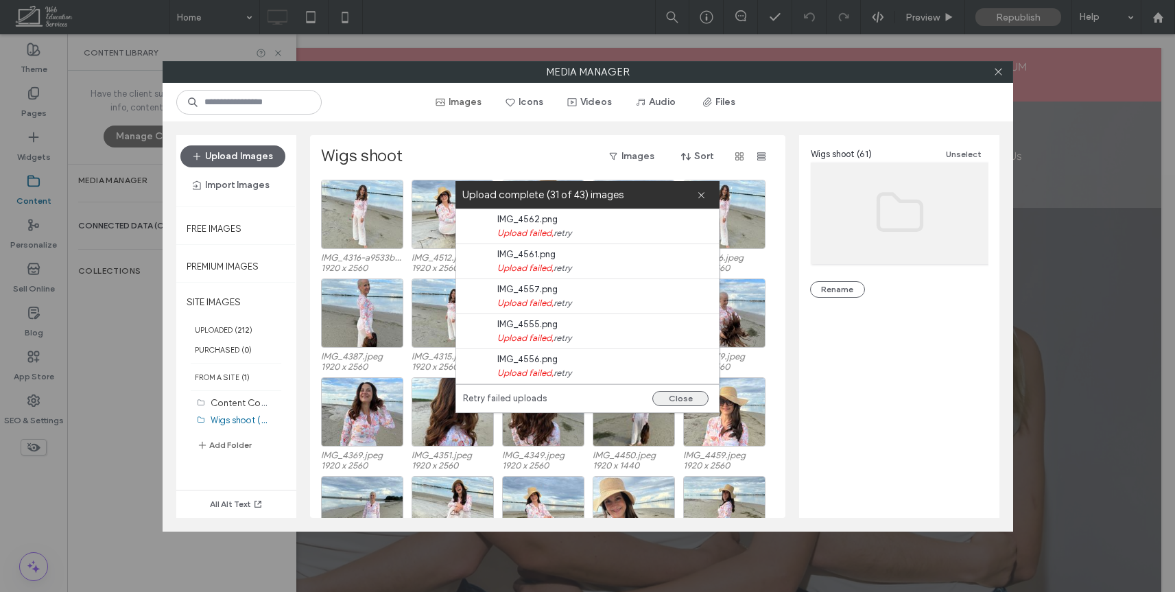
click at [688, 402] on button "Close" at bounding box center [680, 398] width 56 height 15
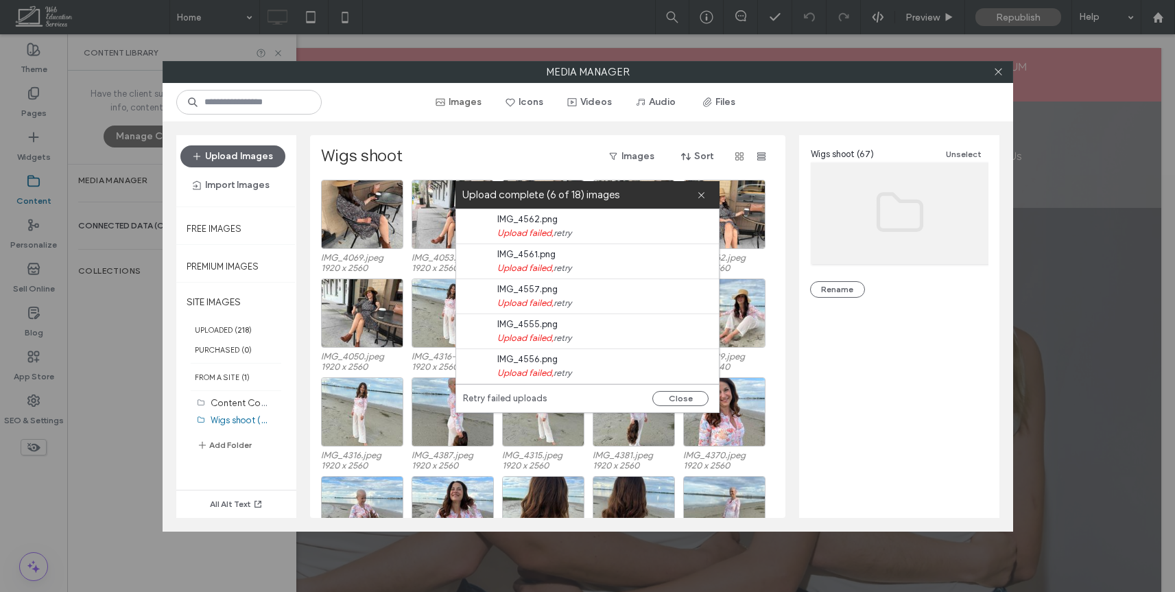
click at [687, 387] on div "Retry failed uploads Close" at bounding box center [587, 398] width 263 height 28
click at [687, 397] on button "Close" at bounding box center [680, 398] width 56 height 15
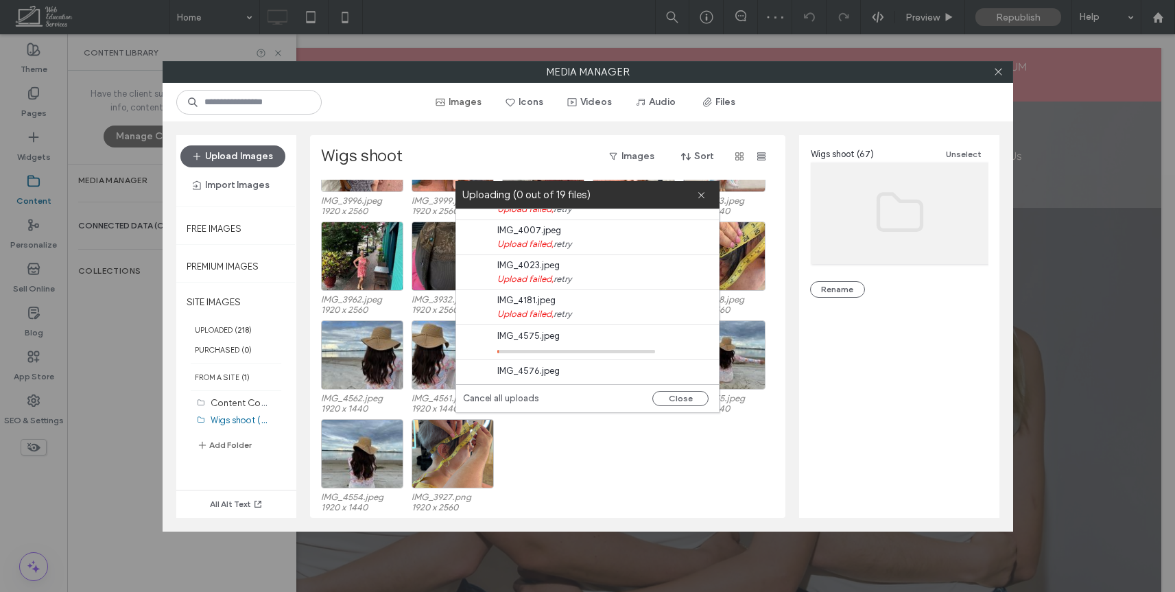
scroll to position [490, 0]
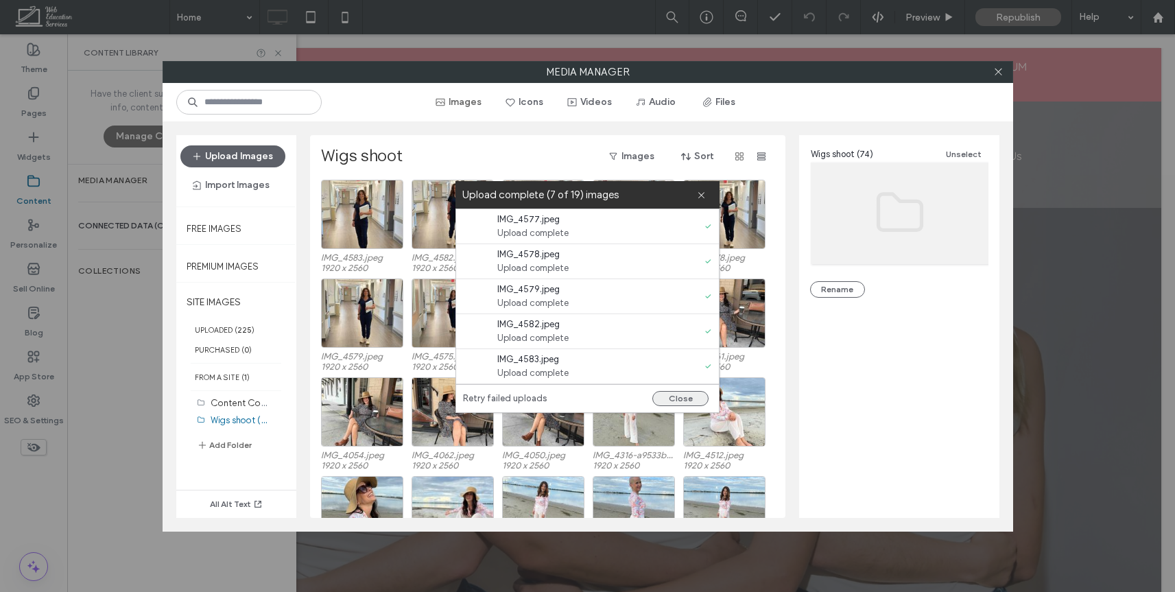
click at [692, 396] on button "Close" at bounding box center [680, 398] width 56 height 15
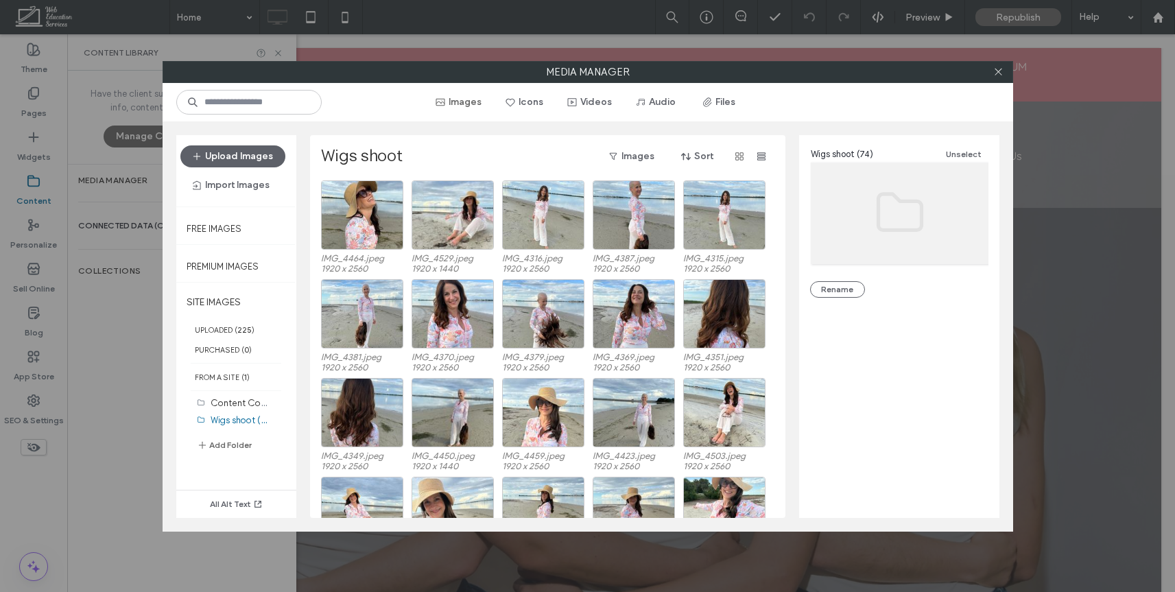
scroll to position [0, 0]
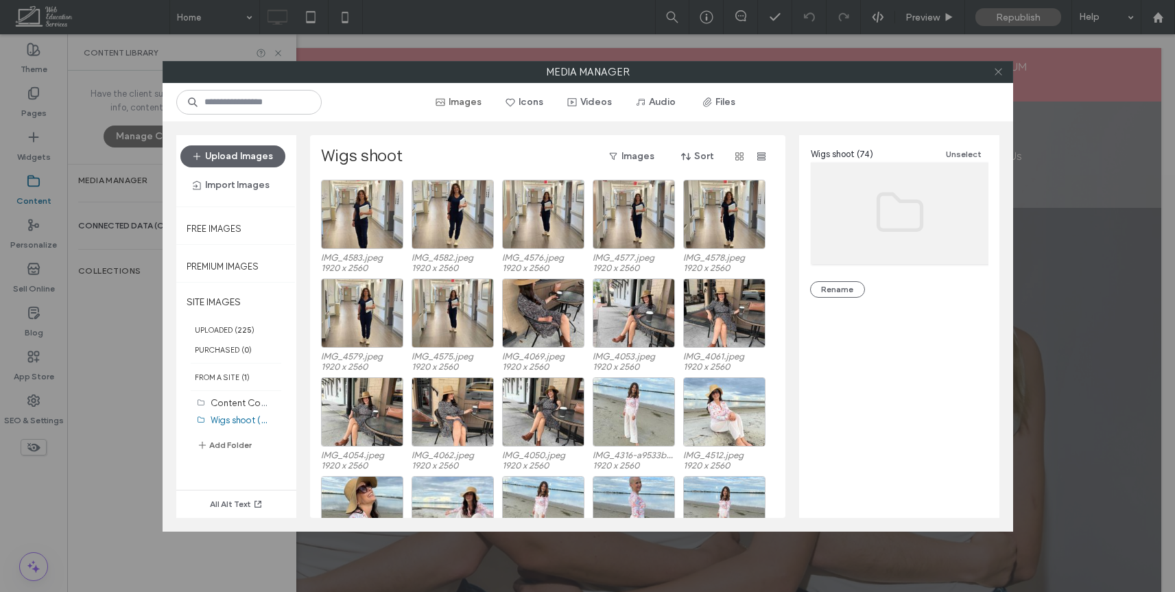
click at [1000, 69] on icon at bounding box center [998, 72] width 10 height 10
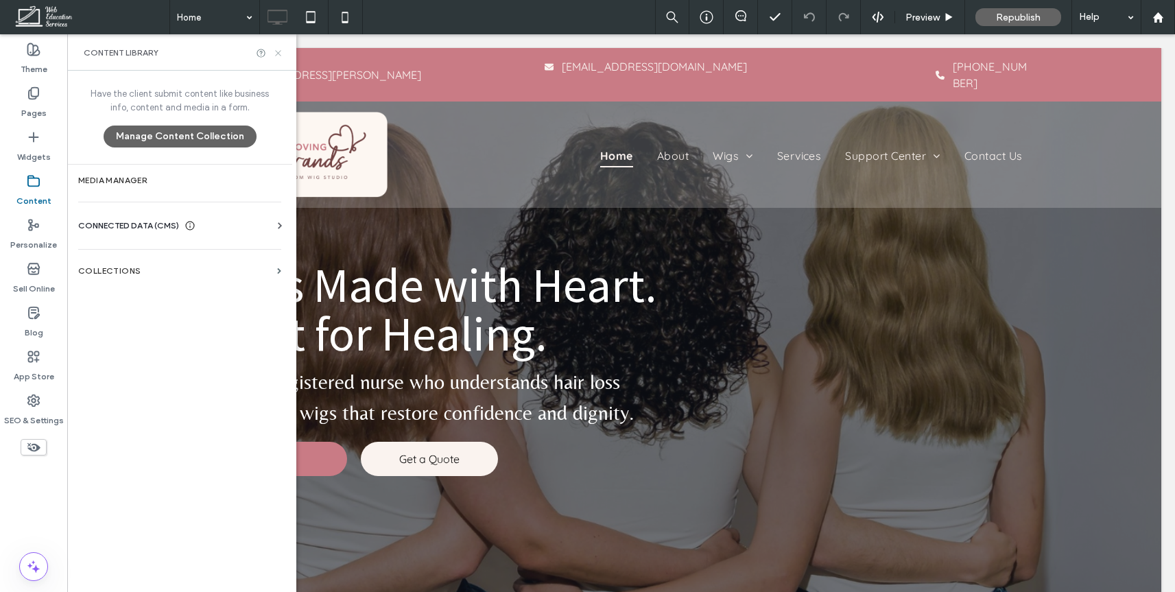
click at [275, 54] on icon at bounding box center [278, 53] width 10 height 10
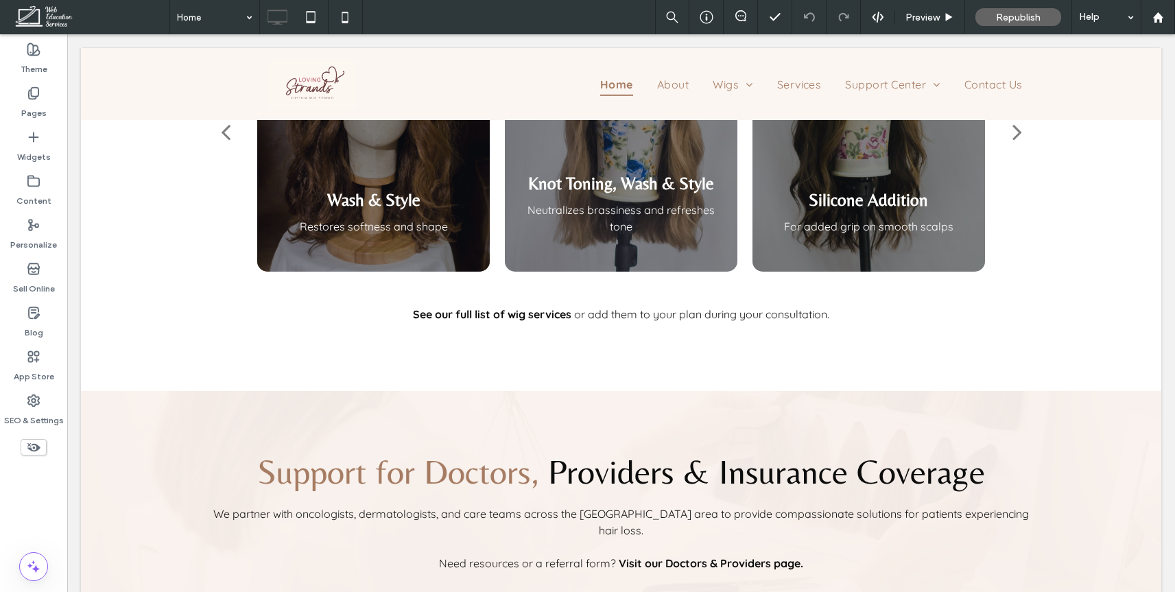
scroll to position [3084, 0]
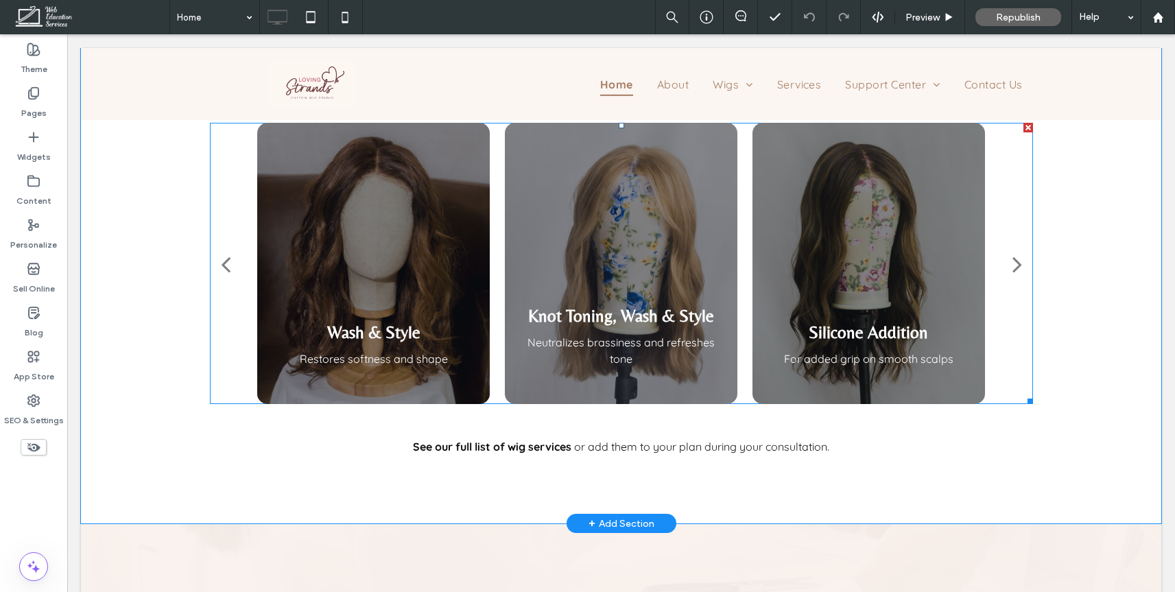
click at [1016, 262] on div "next" at bounding box center [1018, 263] width 10 height 27
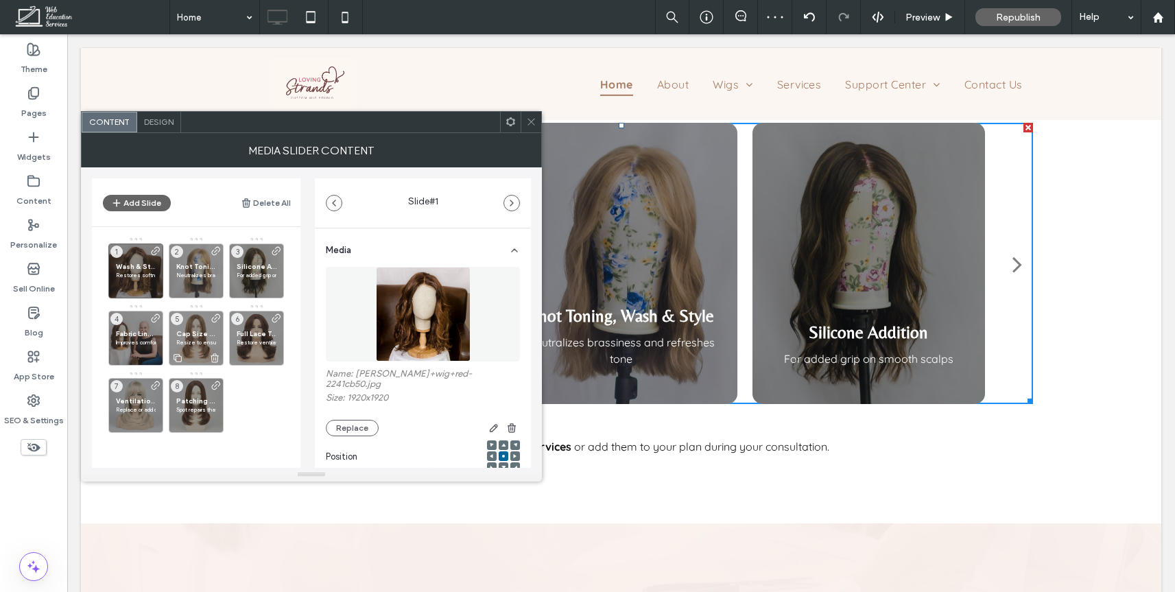
click at [194, 327] on div "Cap Size Replacement Resize to ensure the perfect fit 5" at bounding box center [196, 338] width 55 height 55
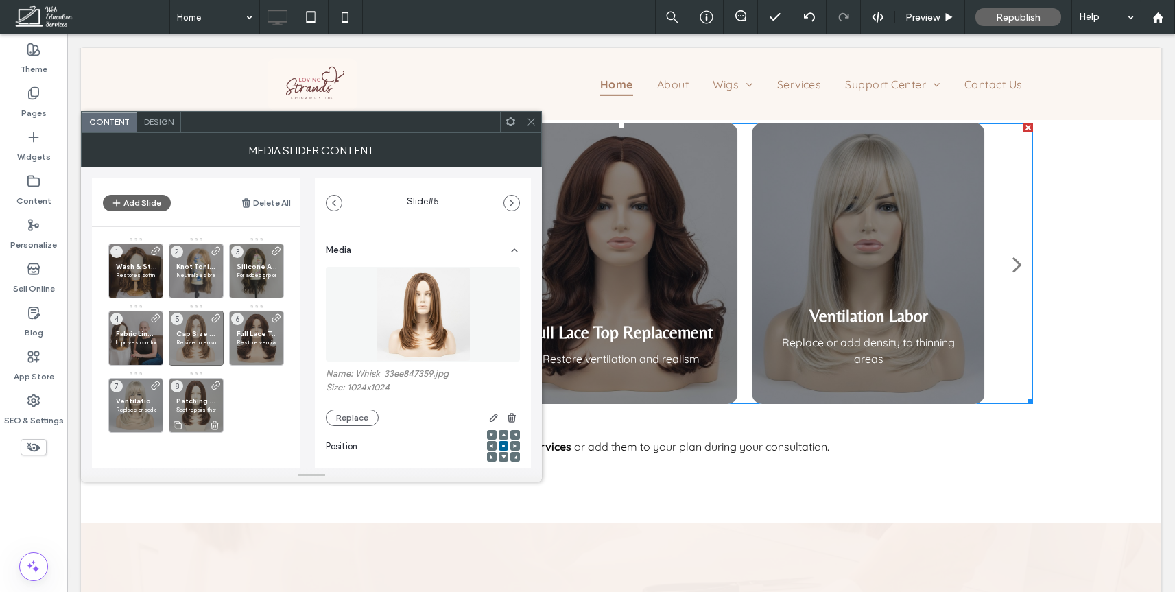
click at [195, 389] on div "Patching the Lace Spot repairs that protect your investment 8" at bounding box center [196, 405] width 55 height 55
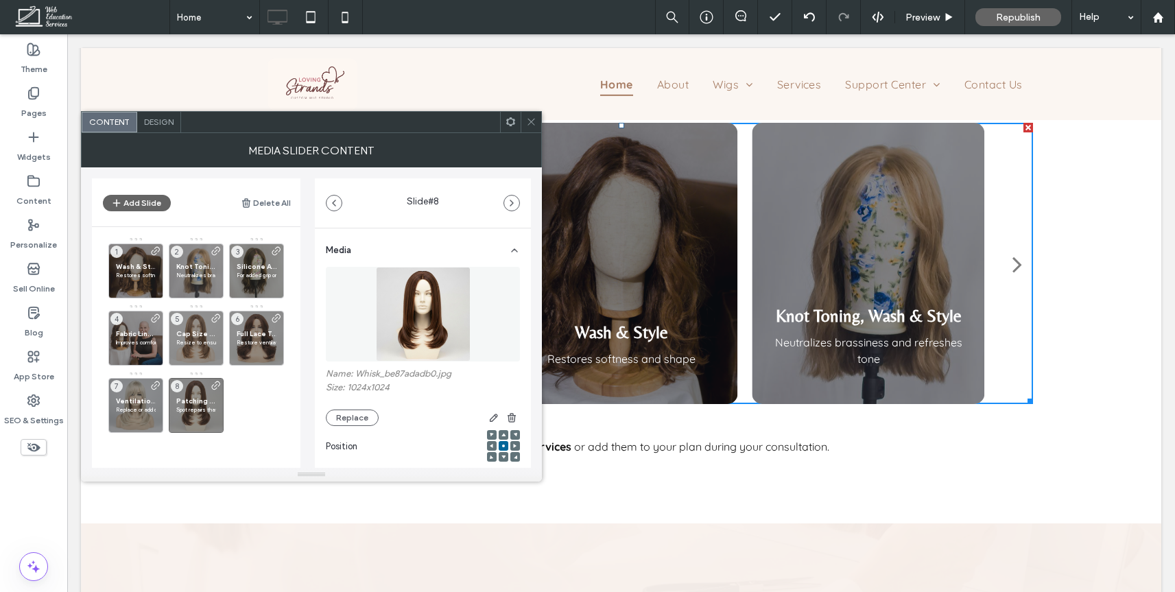
click at [531, 115] on span at bounding box center [531, 122] width 10 height 21
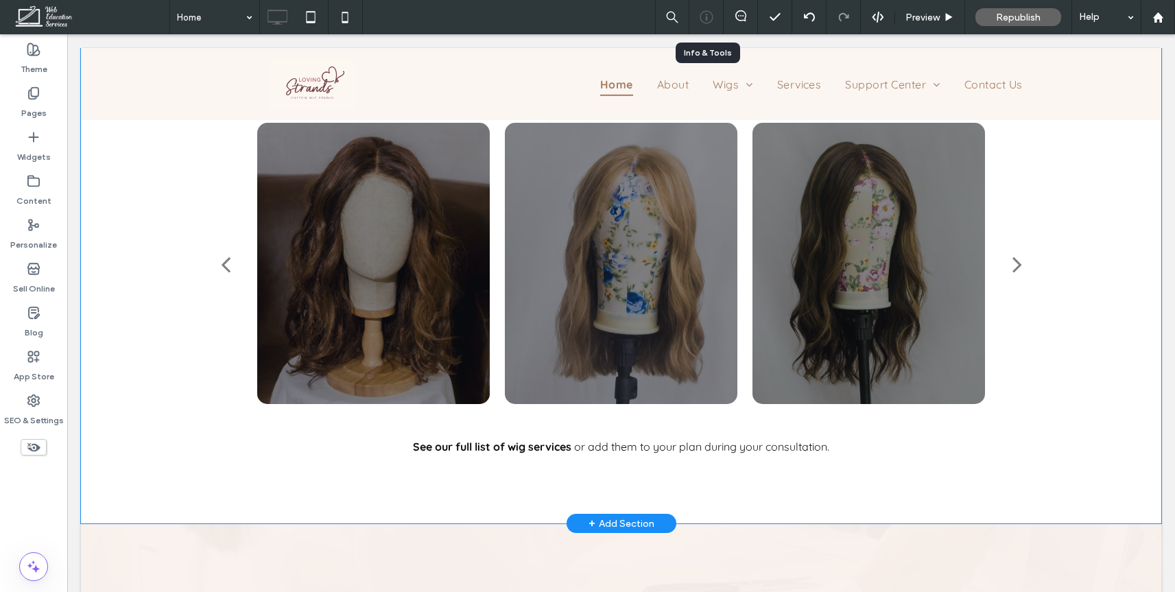
click at [704, 14] on icon at bounding box center [707, 17] width 14 height 14
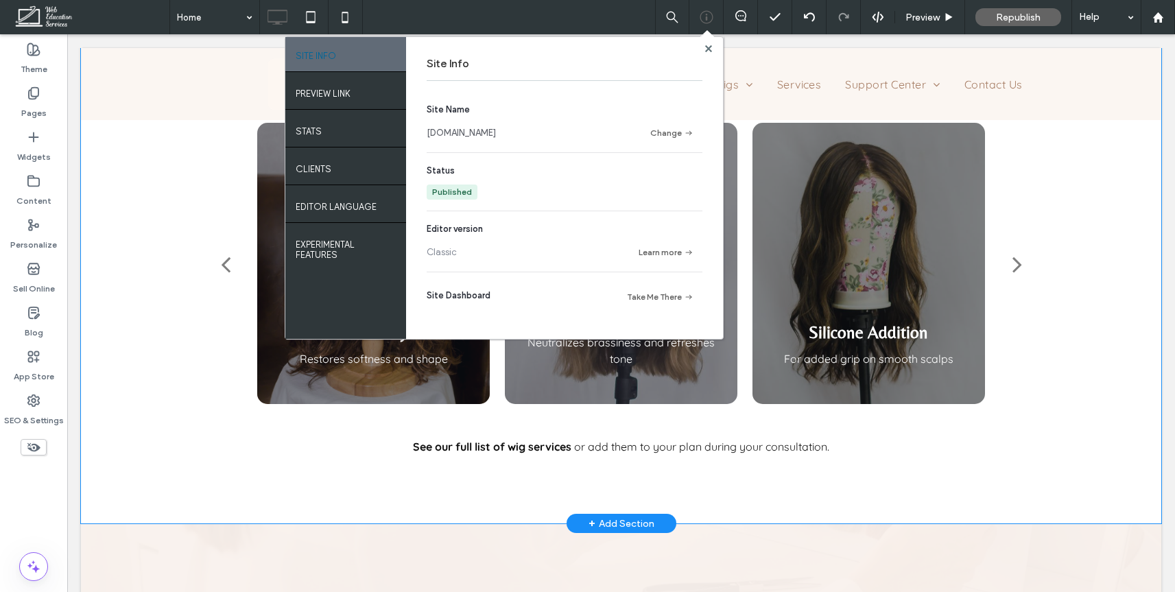
click at [449, 138] on link "lovingstrandswigs.studiowes.co" at bounding box center [461, 133] width 69 height 14
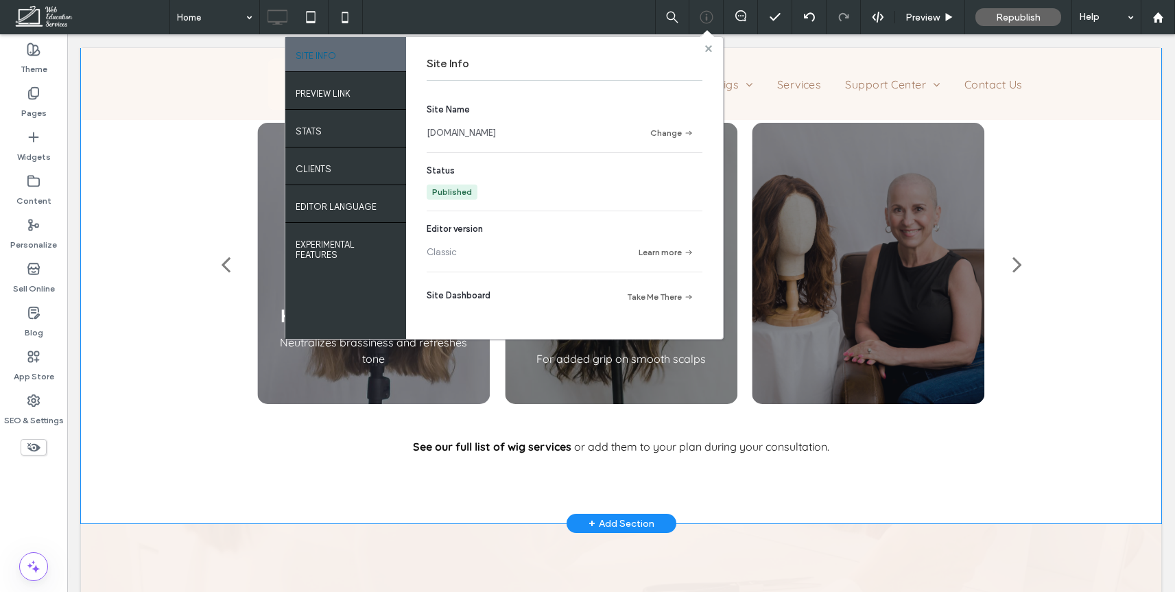
click at [708, 52] on span at bounding box center [708, 48] width 7 height 10
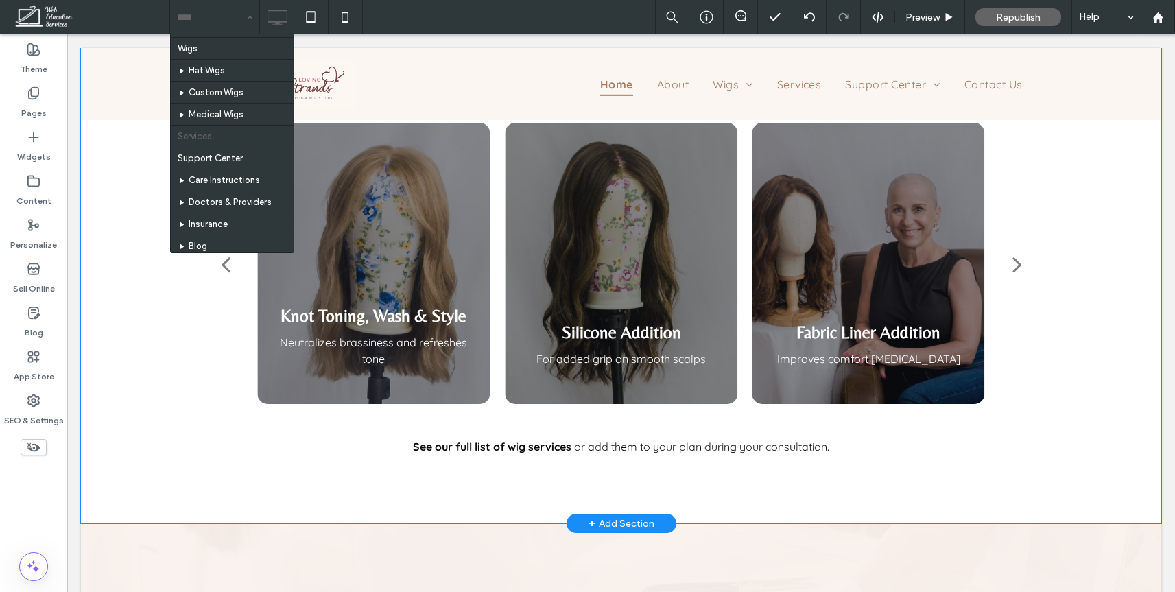
scroll to position [50, 0]
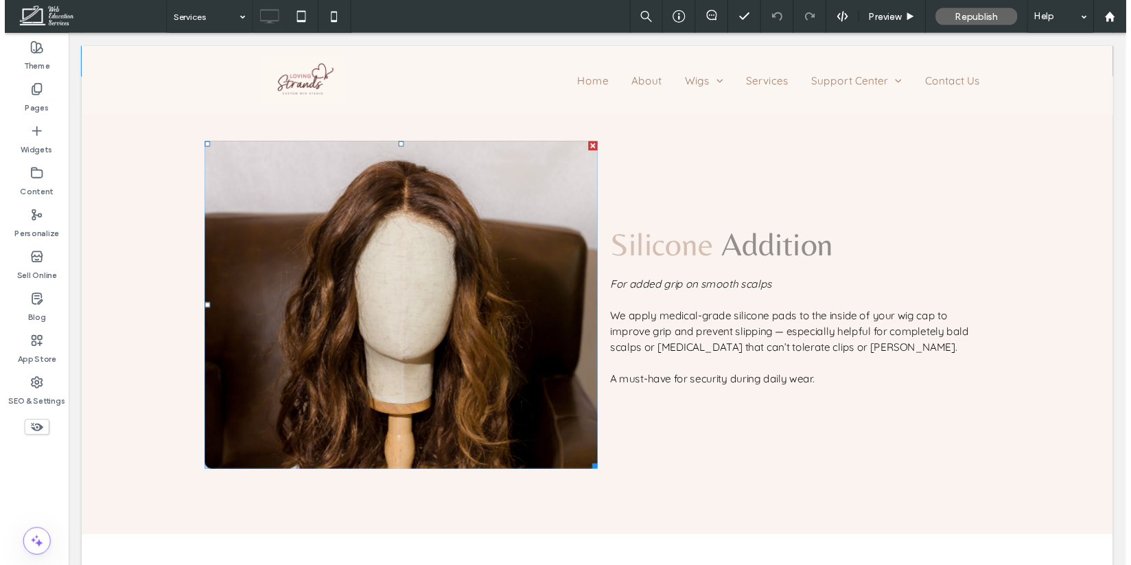
scroll to position [1917, 0]
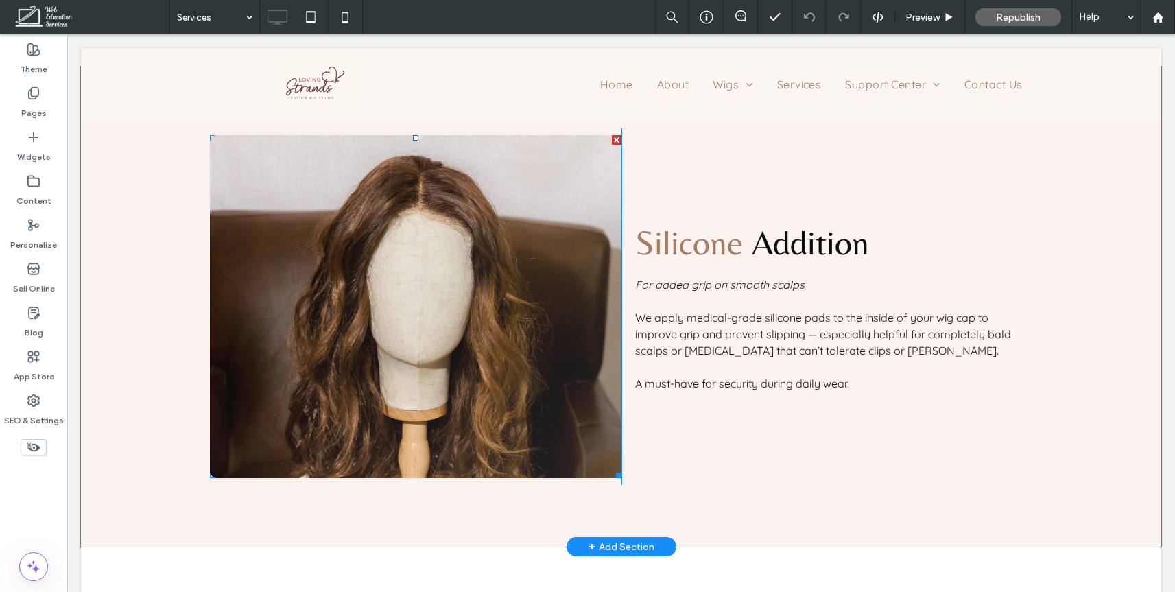
click at [554, 400] on link at bounding box center [416, 306] width 412 height 343
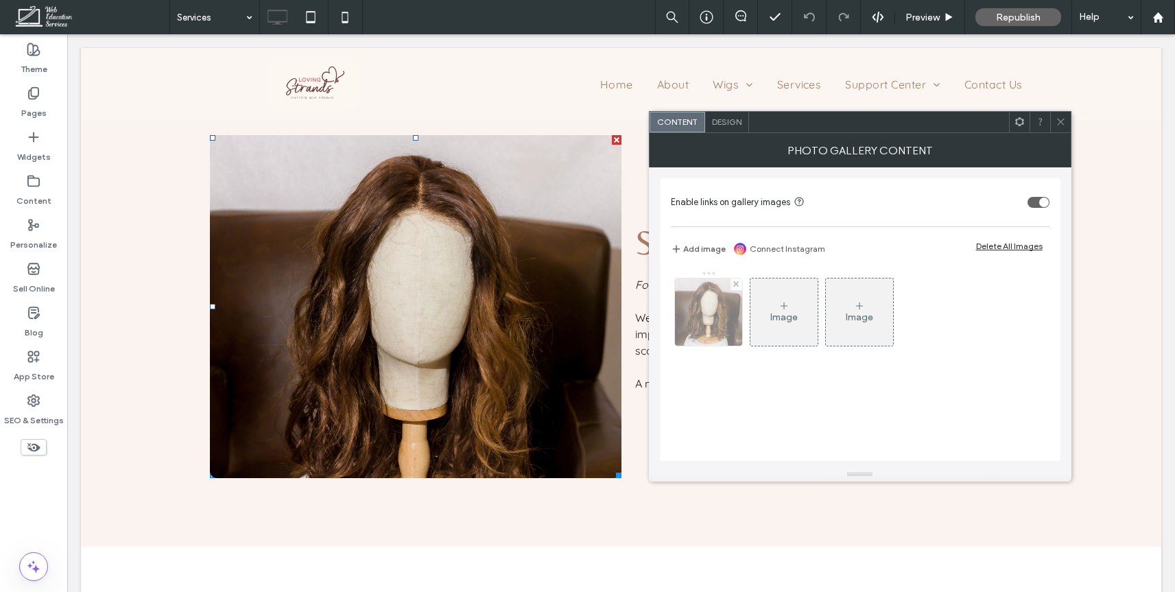
click at [710, 321] on img at bounding box center [708, 312] width 67 height 67
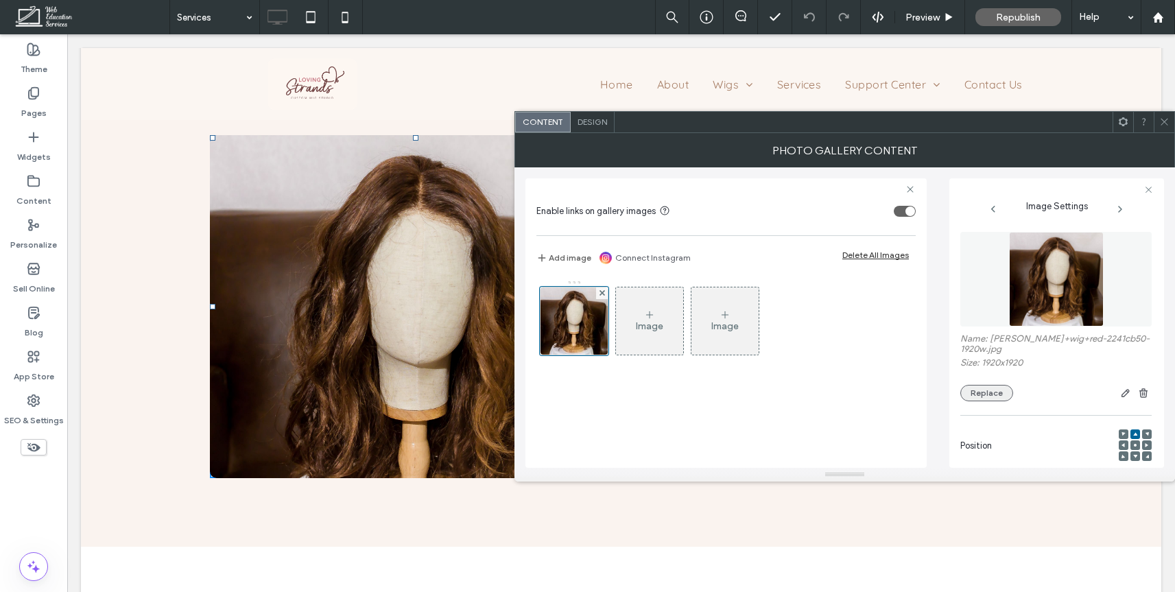
click at [976, 385] on button "Replace" at bounding box center [986, 393] width 53 height 16
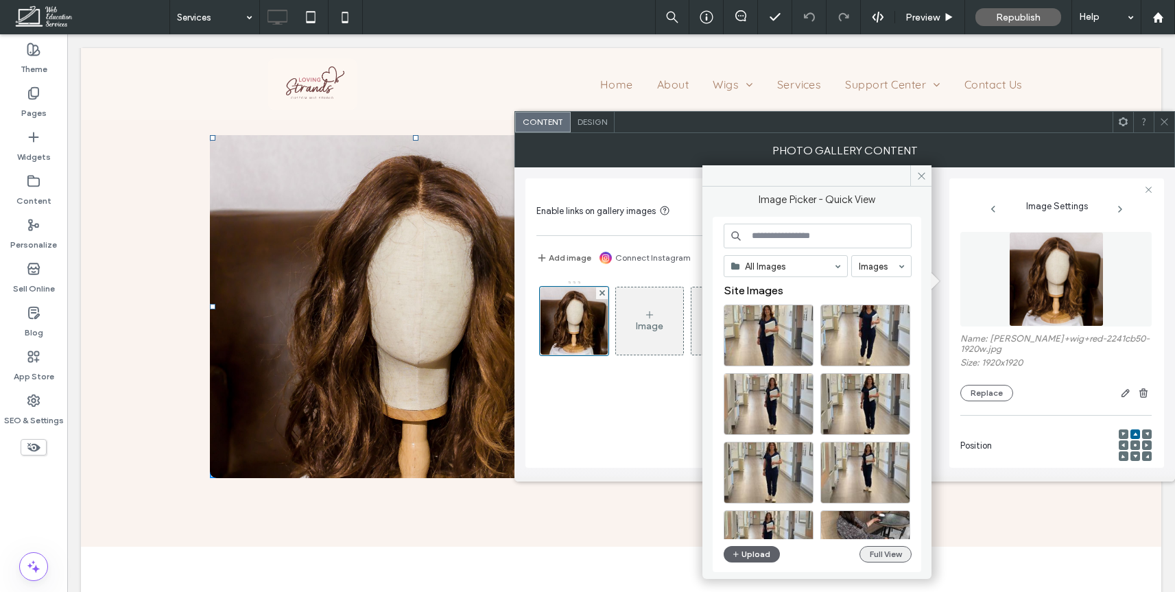
click at [886, 548] on button "Full View" at bounding box center [886, 554] width 52 height 16
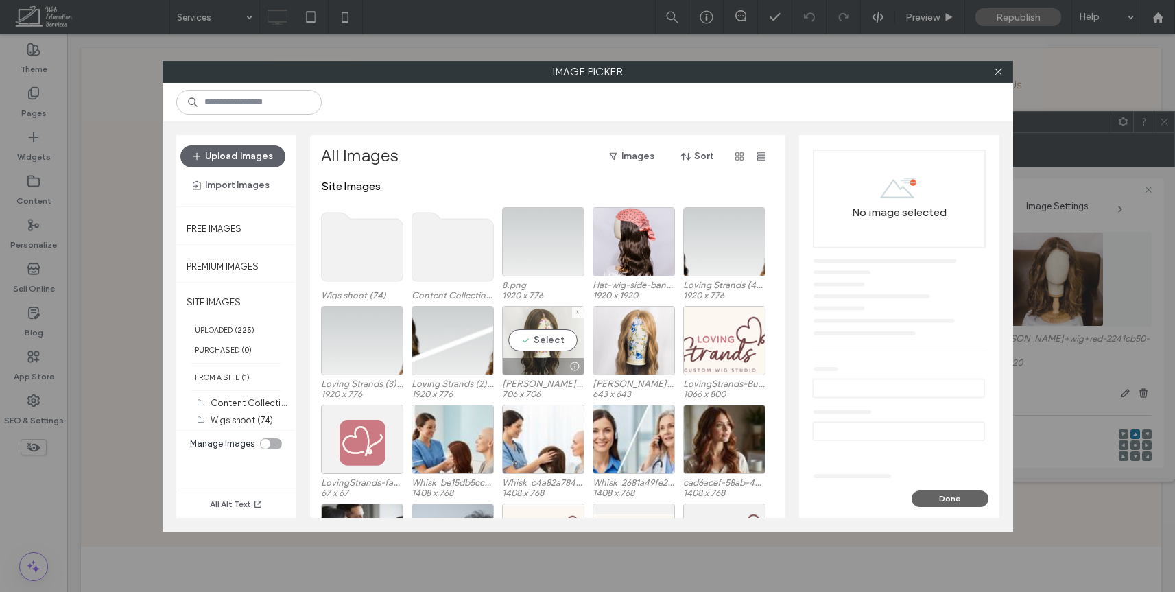
click at [549, 340] on div "Select" at bounding box center [543, 340] width 82 height 69
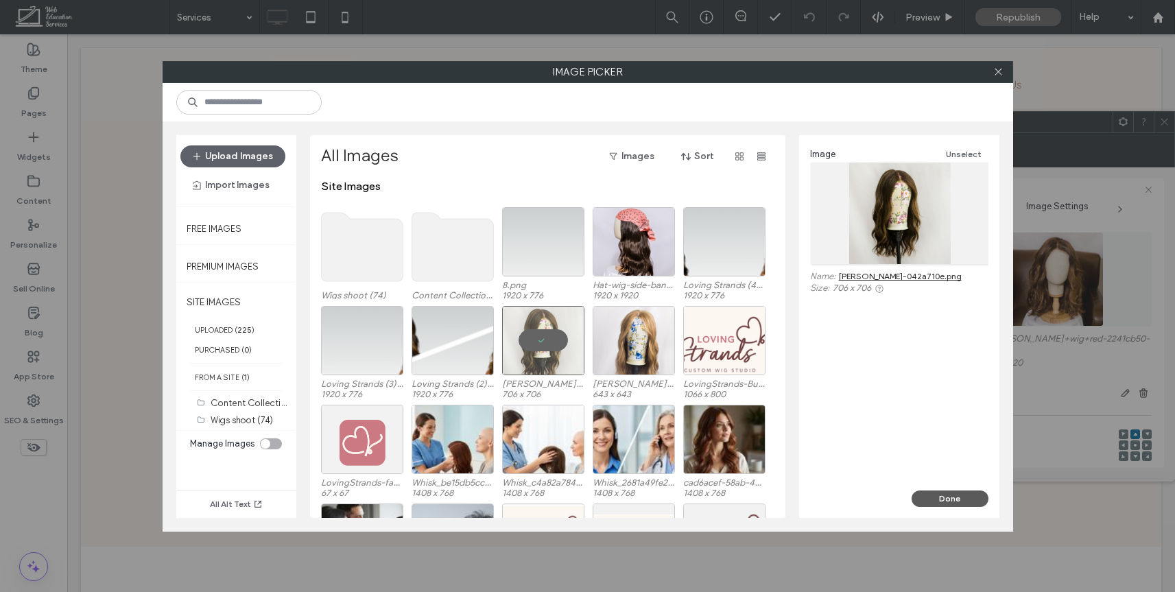
click at [936, 498] on button "Done" at bounding box center [950, 498] width 77 height 16
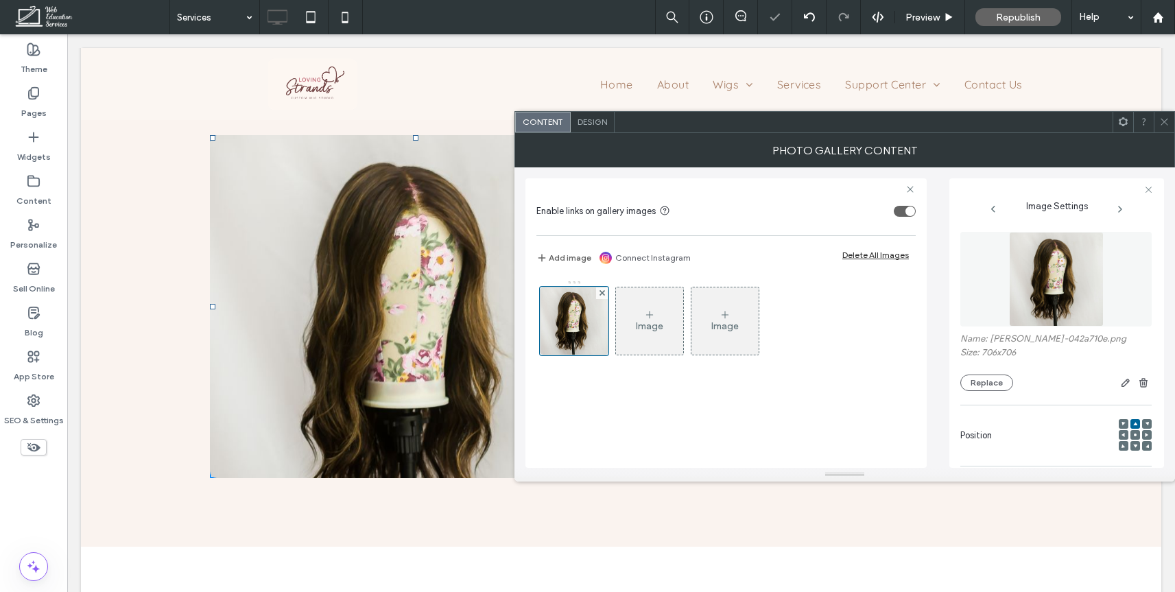
click at [1144, 123] on use at bounding box center [1143, 121] width 3 height 7
click at [1169, 117] on icon at bounding box center [1164, 122] width 10 height 10
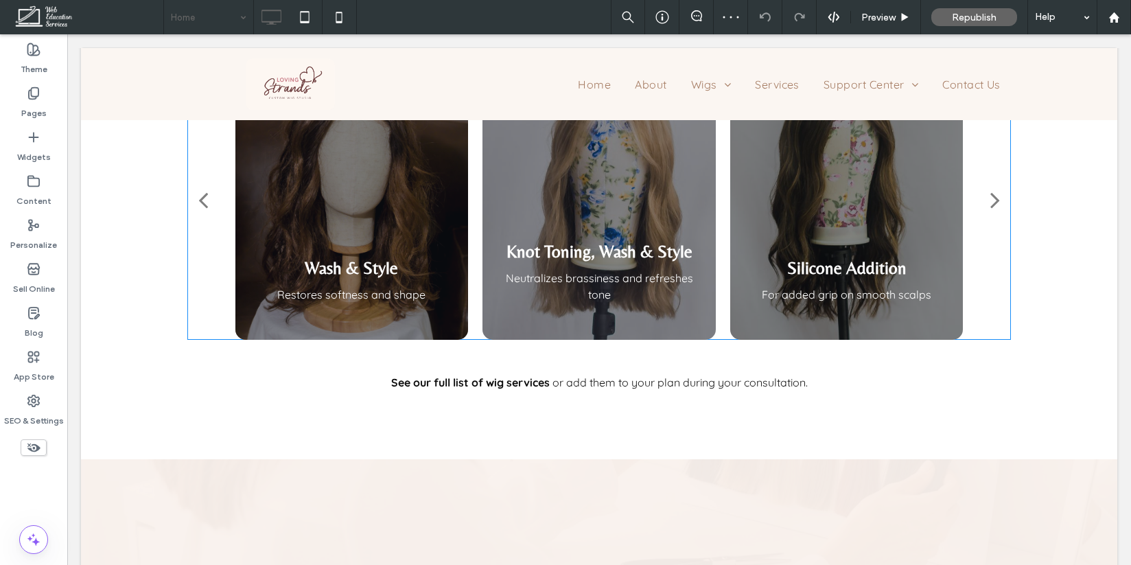
scroll to position [3193, 0]
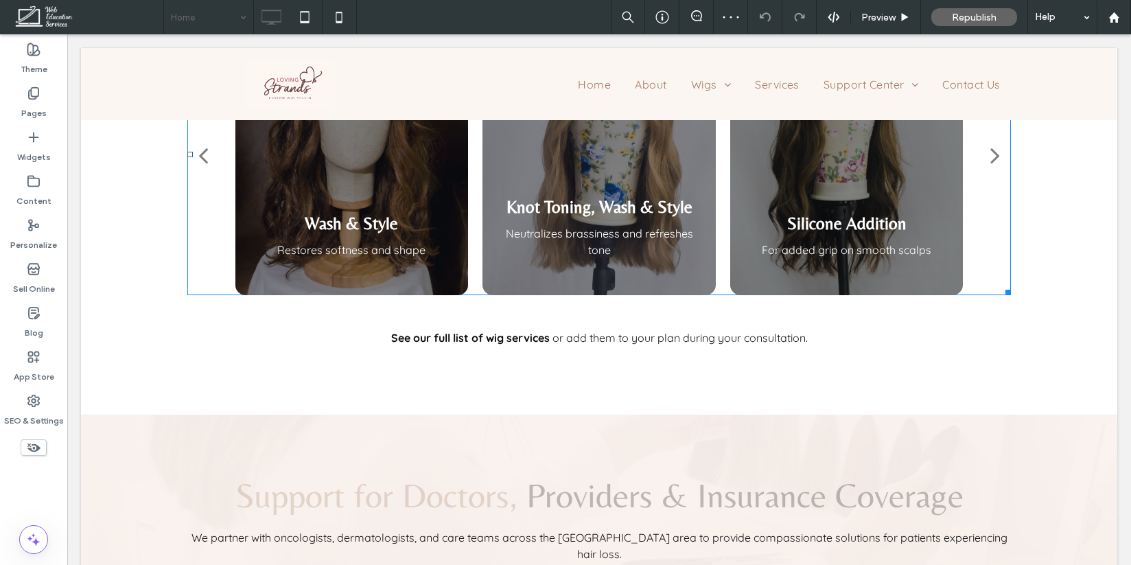
click at [399, 182] on div at bounding box center [351, 154] width 233 height 281
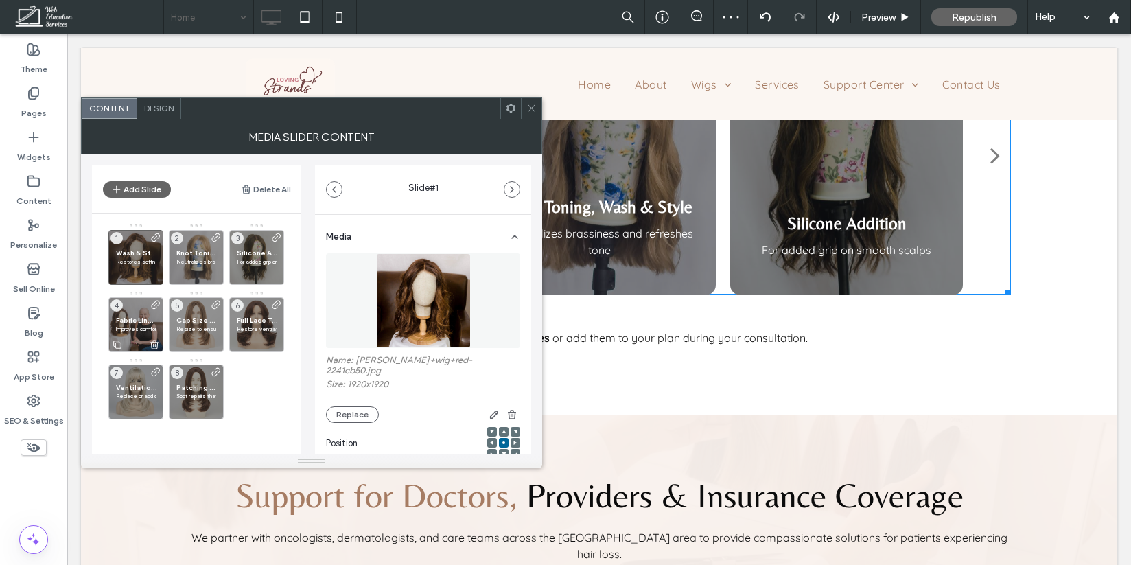
click at [137, 333] on div "Fabric Liner Addition Improves comfort for sensitive skin 4" at bounding box center [135, 324] width 55 height 55
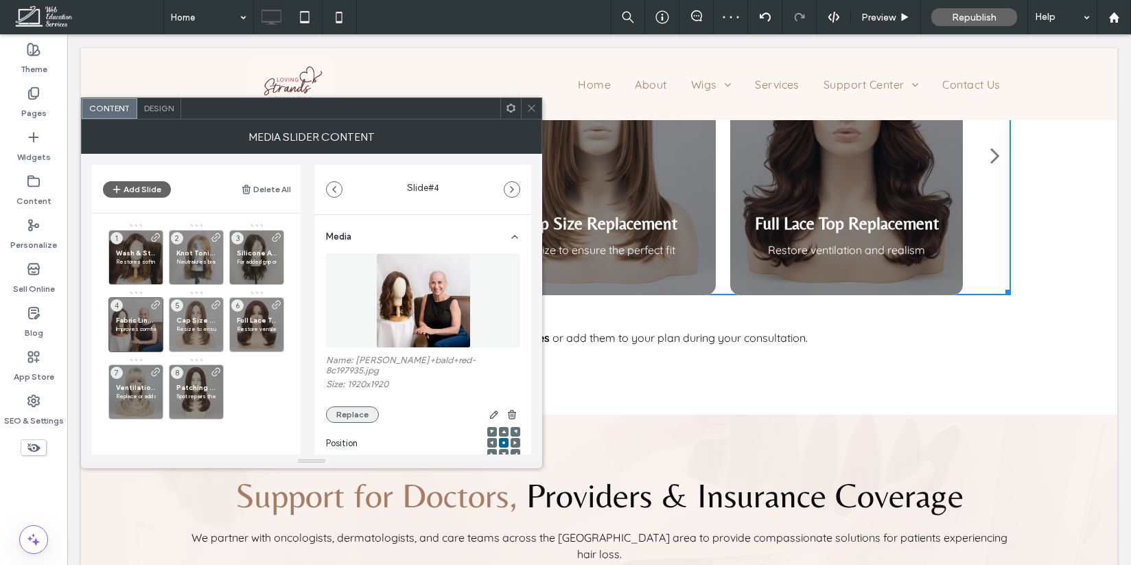
click at [363, 413] on button "Replace" at bounding box center [352, 414] width 53 height 16
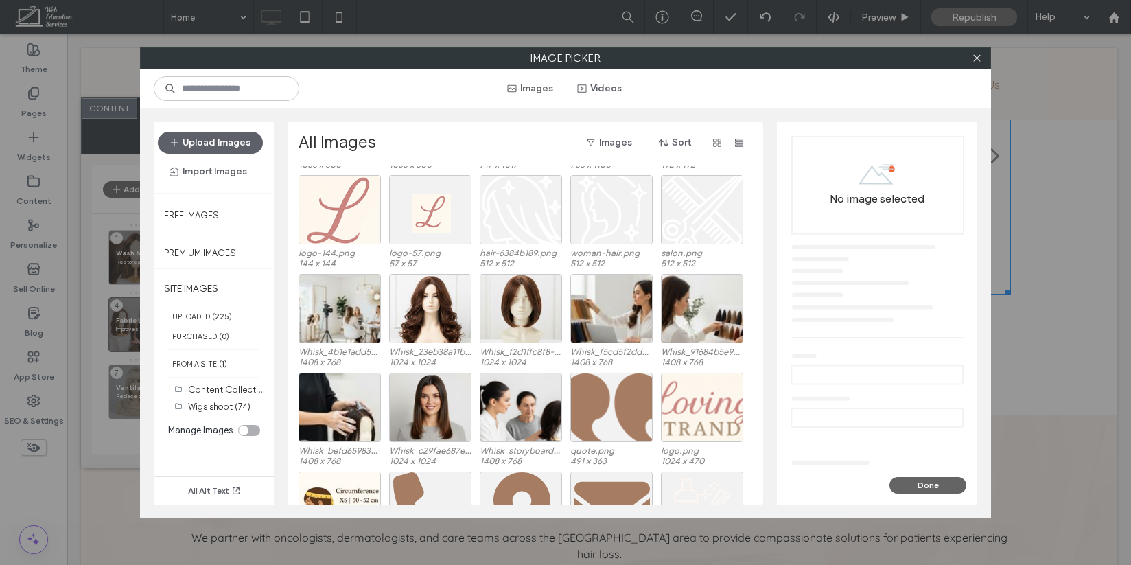
scroll to position [591, 0]
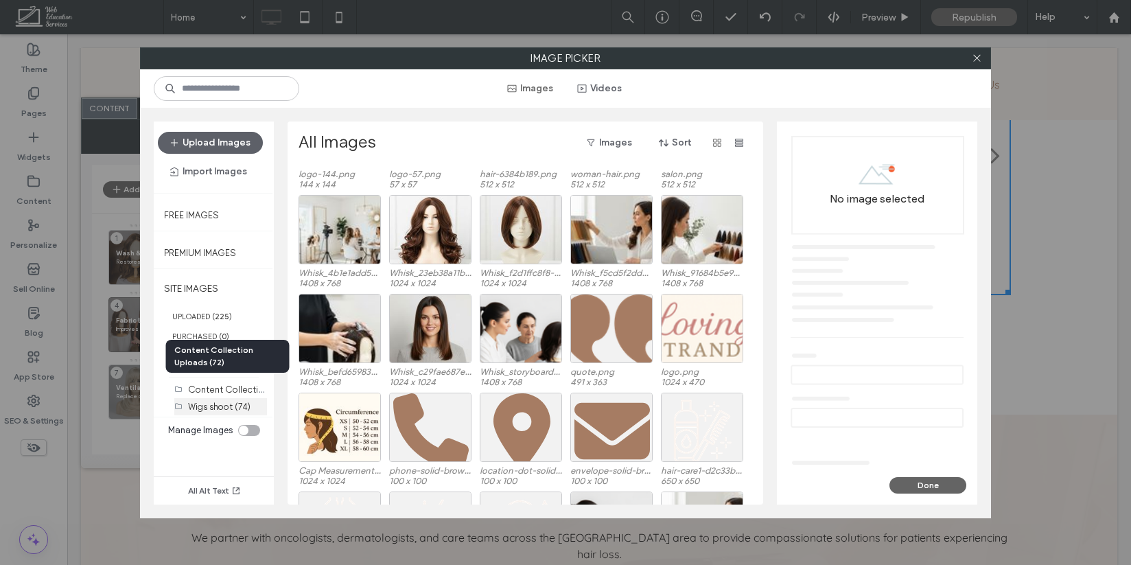
click at [226, 410] on label "Wigs shoot (74)" at bounding box center [219, 406] width 62 height 10
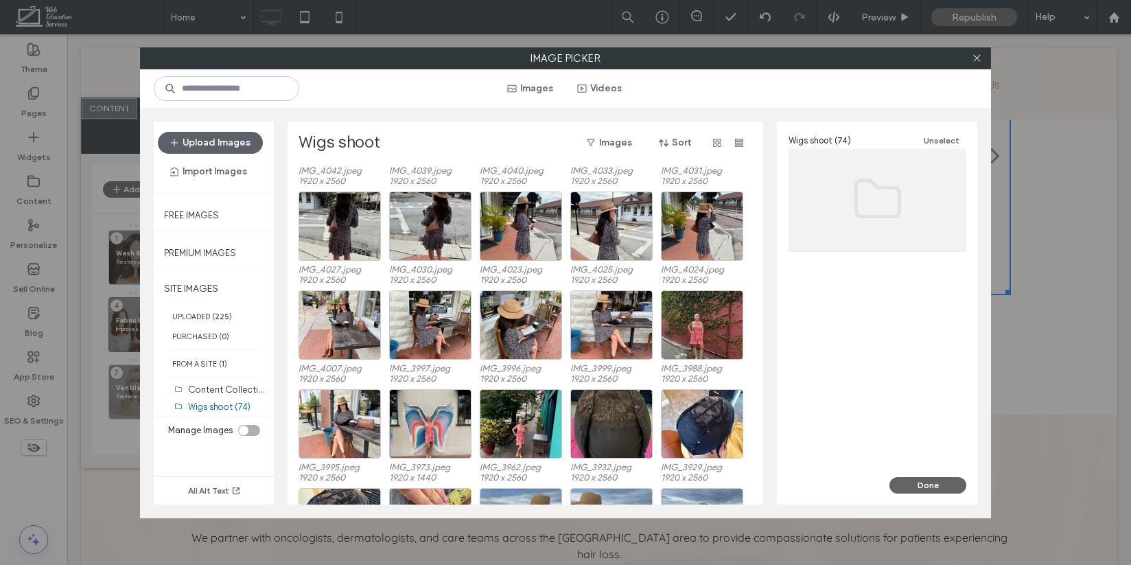
scroll to position [1058, 0]
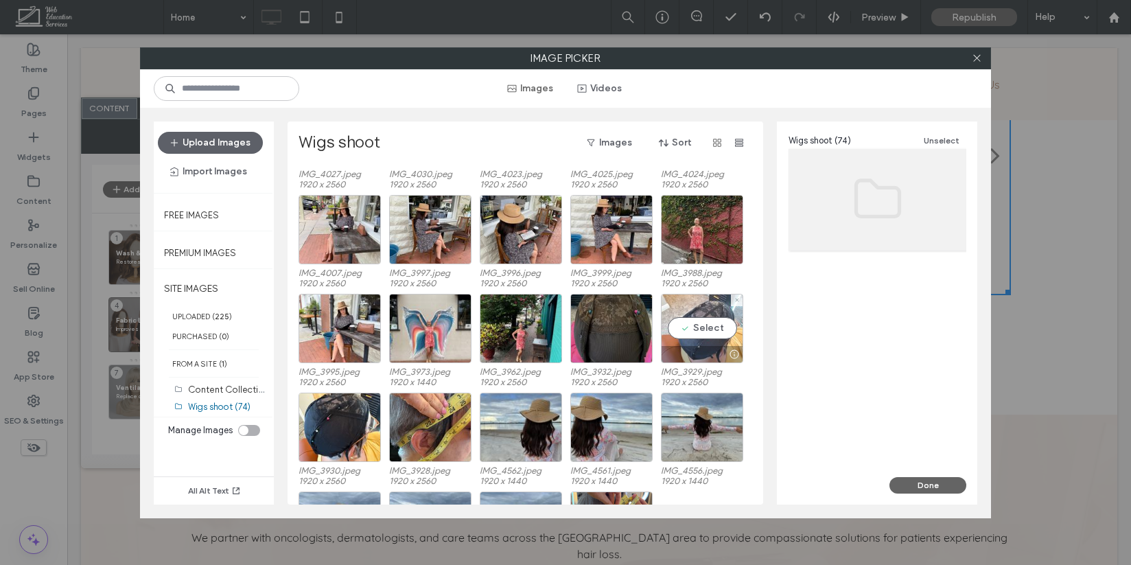
click at [711, 329] on div "Select" at bounding box center [702, 328] width 82 height 69
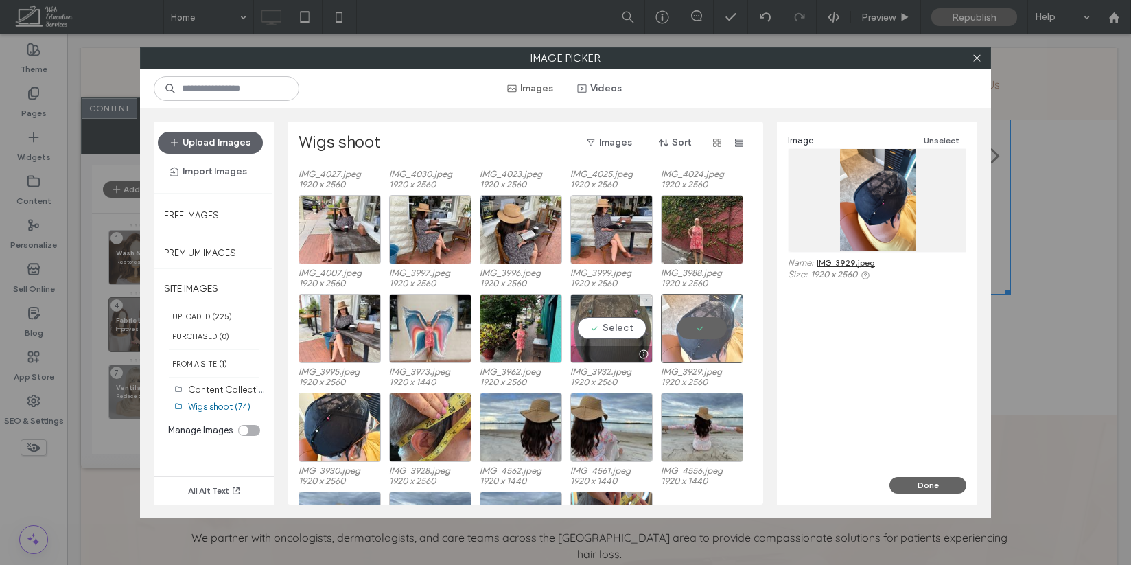
click at [620, 332] on div "Select" at bounding box center [611, 328] width 82 height 69
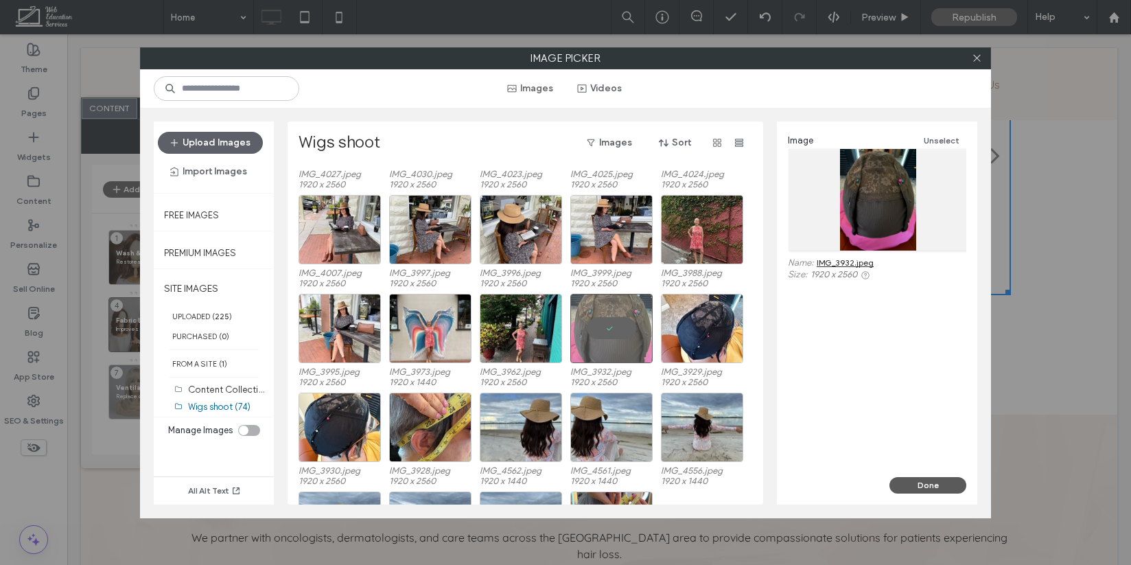
click at [924, 482] on button "Done" at bounding box center [927, 485] width 77 height 16
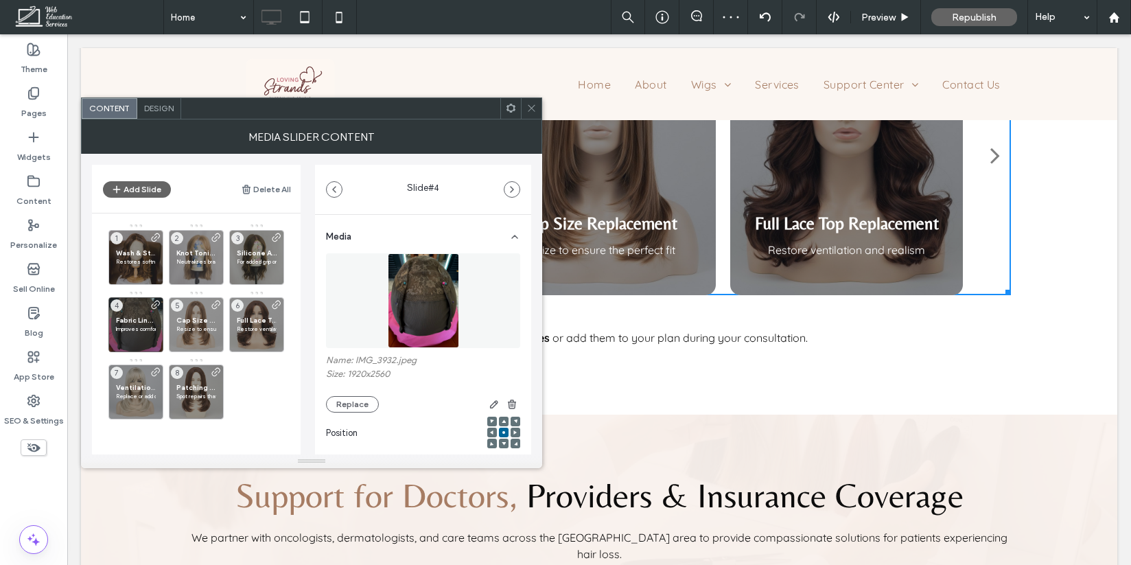
click at [528, 106] on icon at bounding box center [531, 108] width 10 height 10
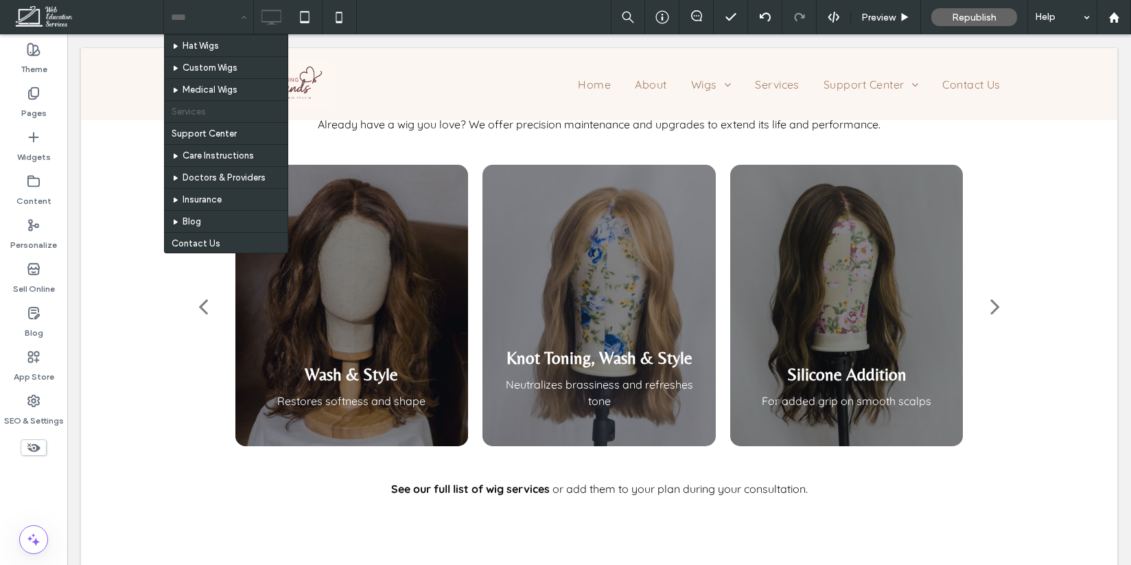
scroll to position [74, 0]
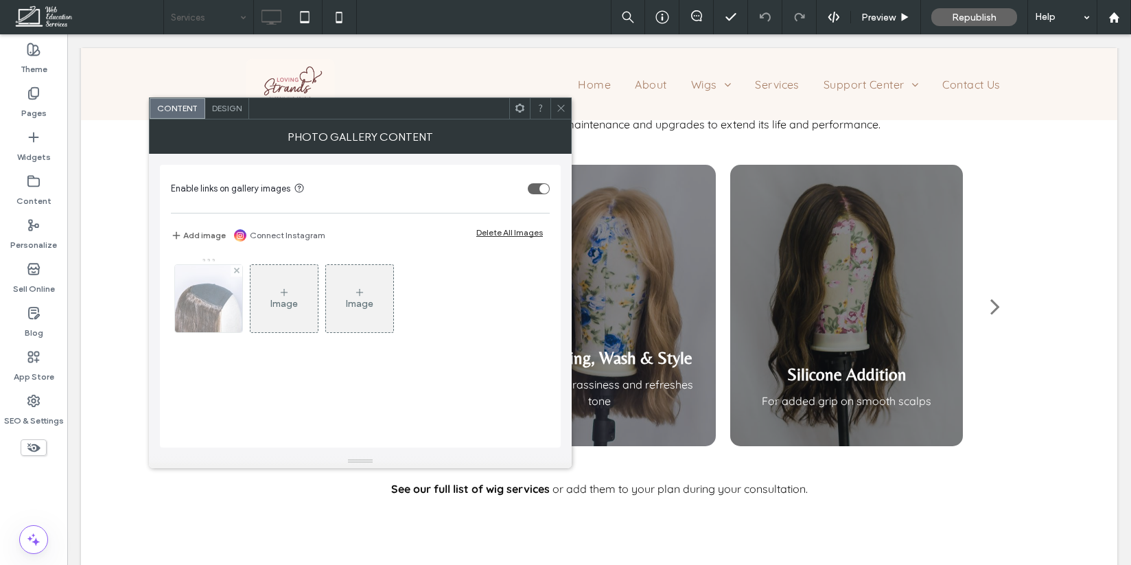
click at [211, 281] on img at bounding box center [208, 298] width 67 height 67
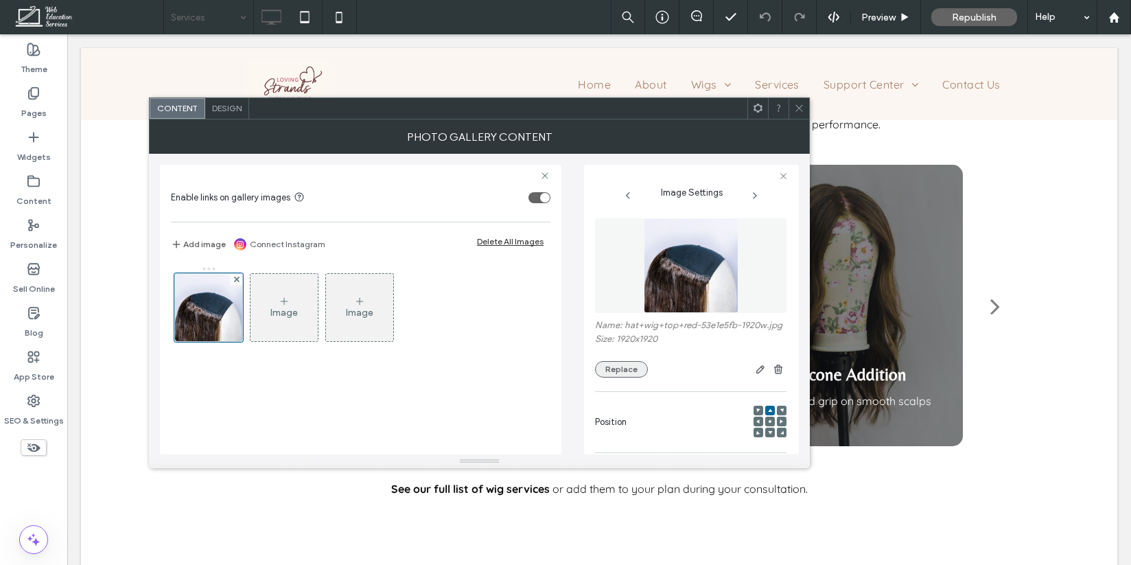
click at [620, 377] on button "Replace" at bounding box center [621, 369] width 53 height 16
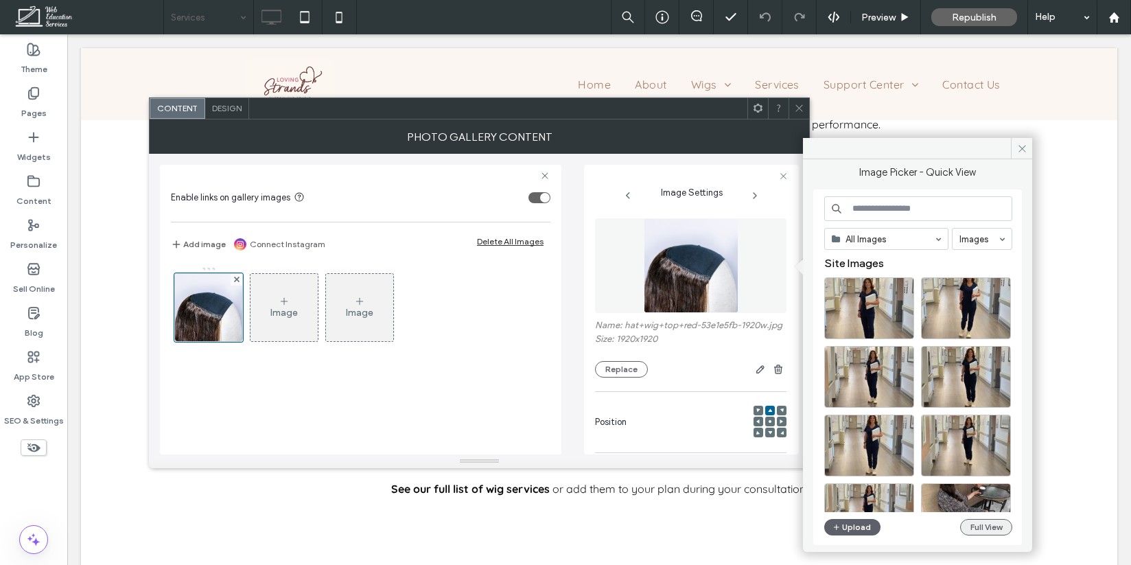
click at [997, 532] on button "Full View" at bounding box center [986, 527] width 52 height 16
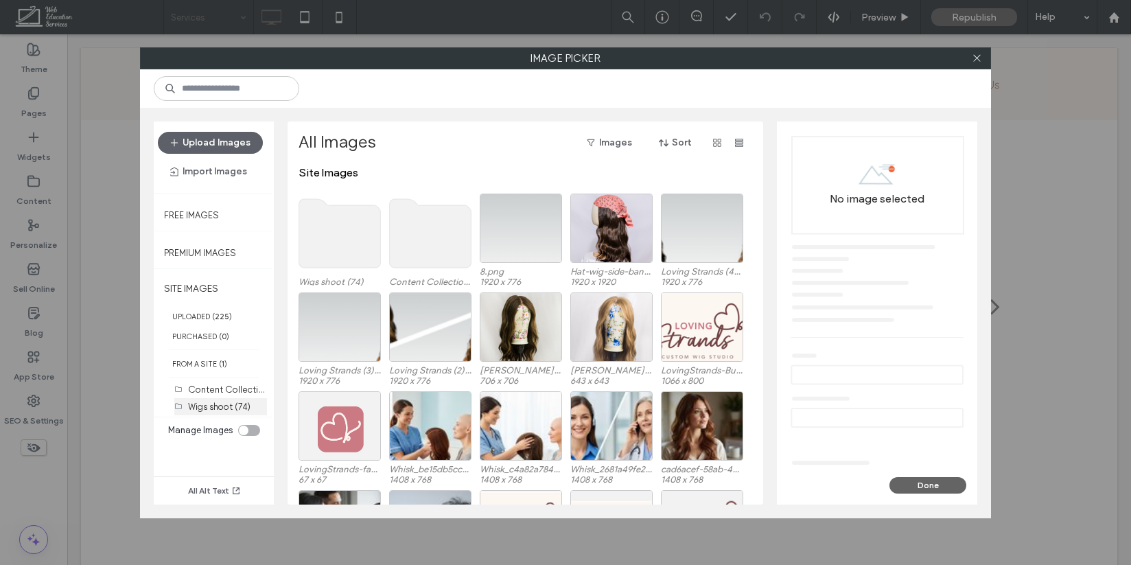
click at [206, 403] on label "Wigs shoot (74)" at bounding box center [219, 406] width 62 height 10
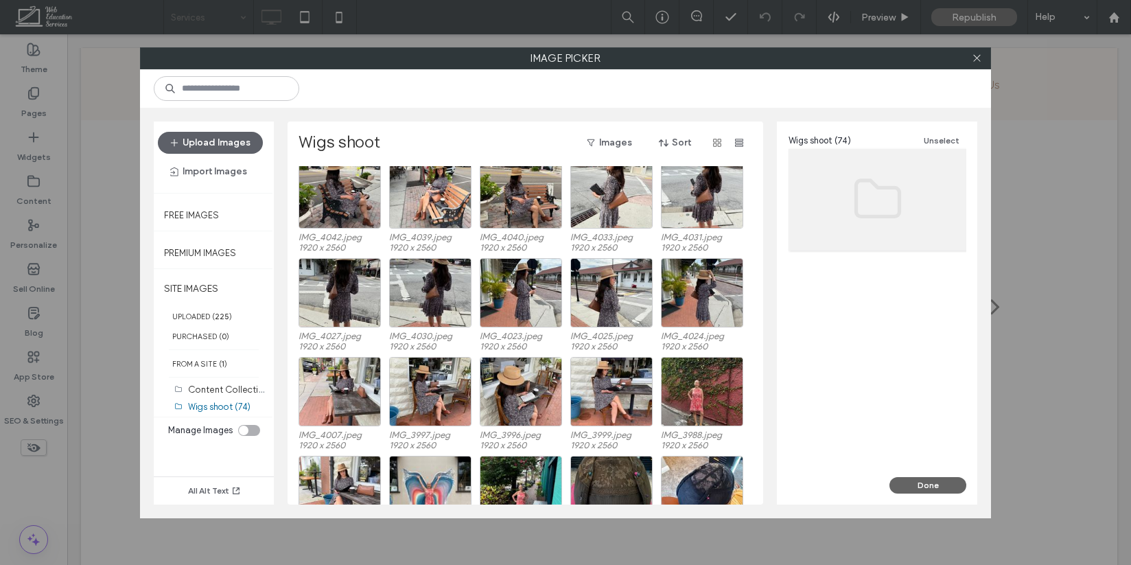
scroll to position [1144, 0]
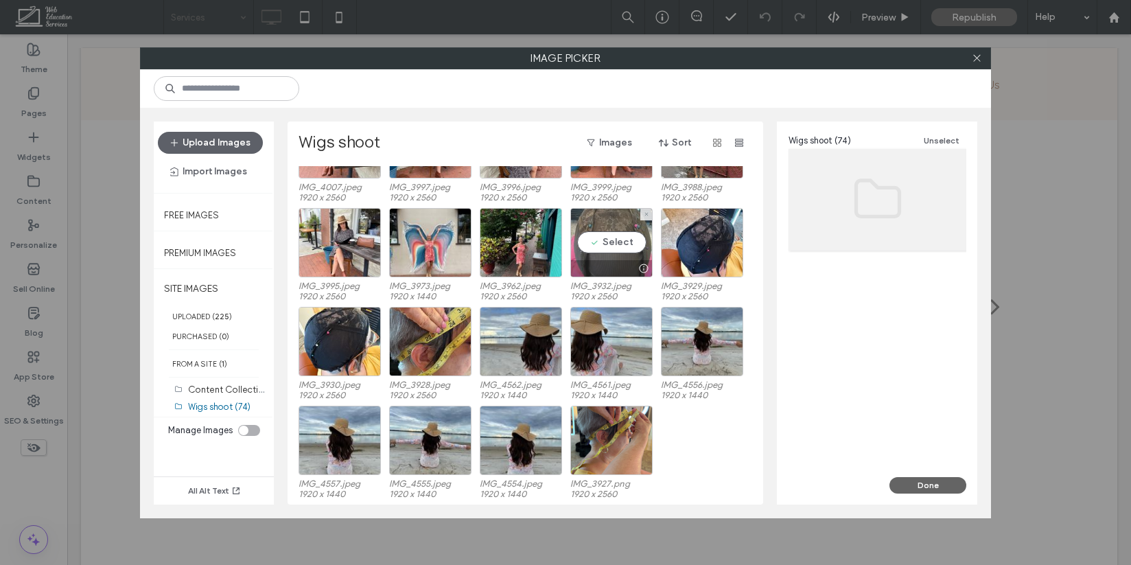
click at [617, 246] on div "Select" at bounding box center [611, 242] width 82 height 69
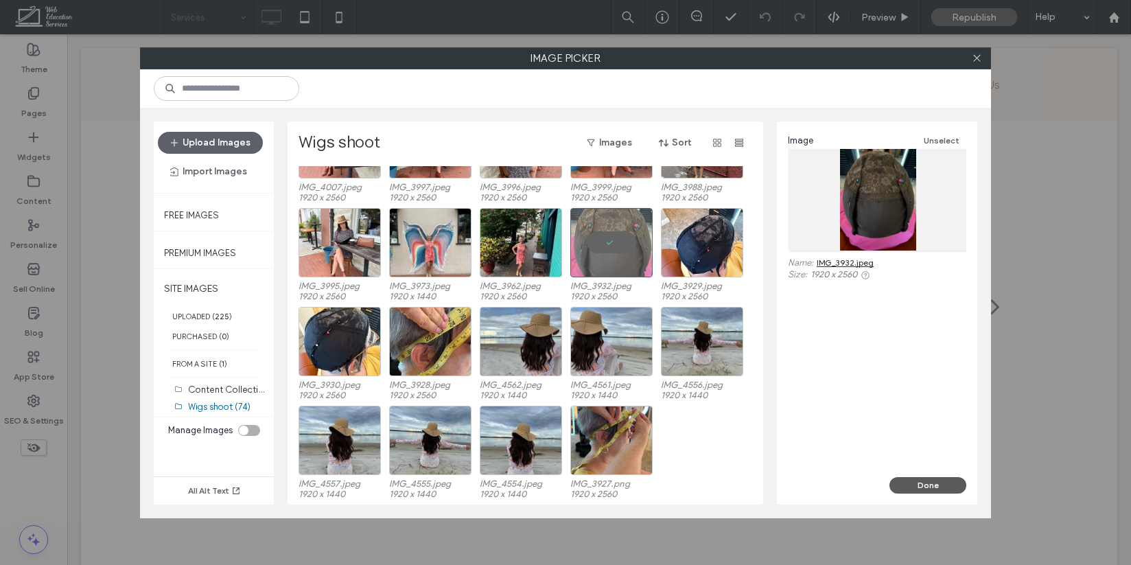
click at [922, 480] on button "Done" at bounding box center [927, 485] width 77 height 16
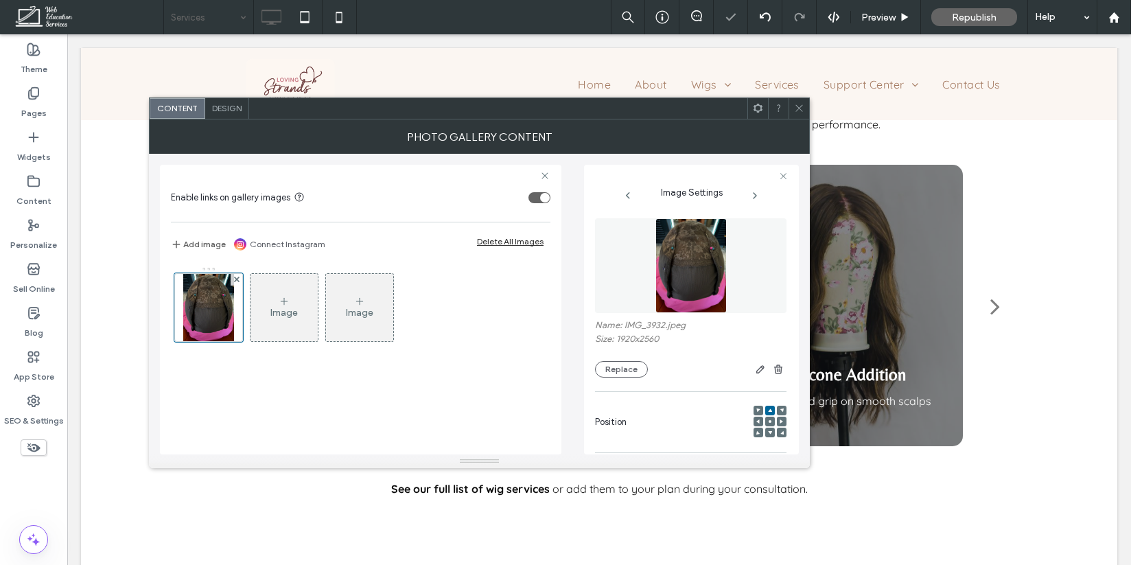
click at [797, 110] on icon at bounding box center [799, 108] width 10 height 10
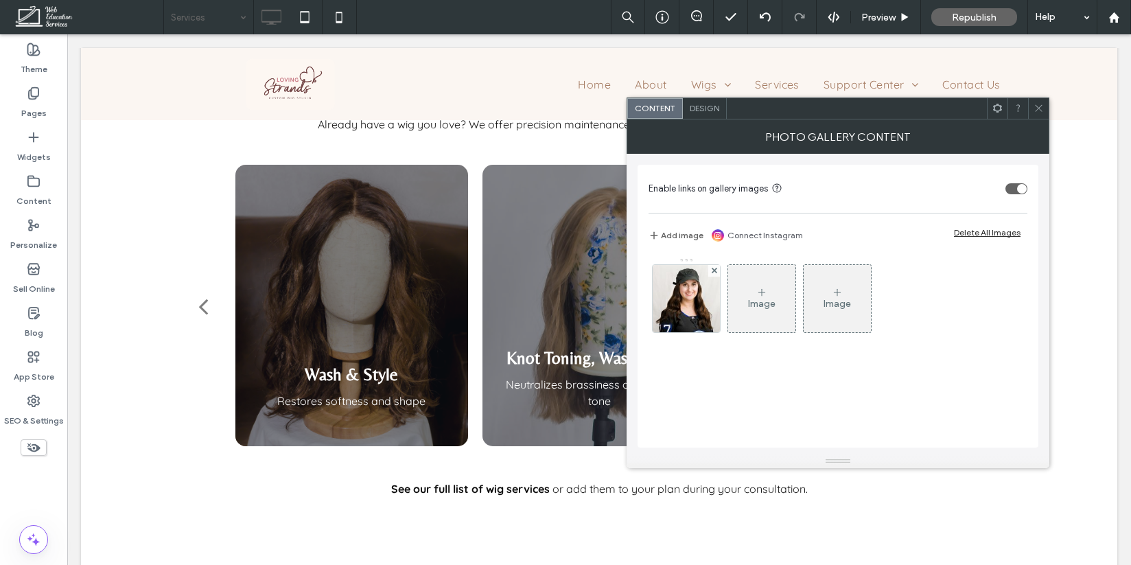
click at [1044, 108] on div at bounding box center [1038, 108] width 21 height 21
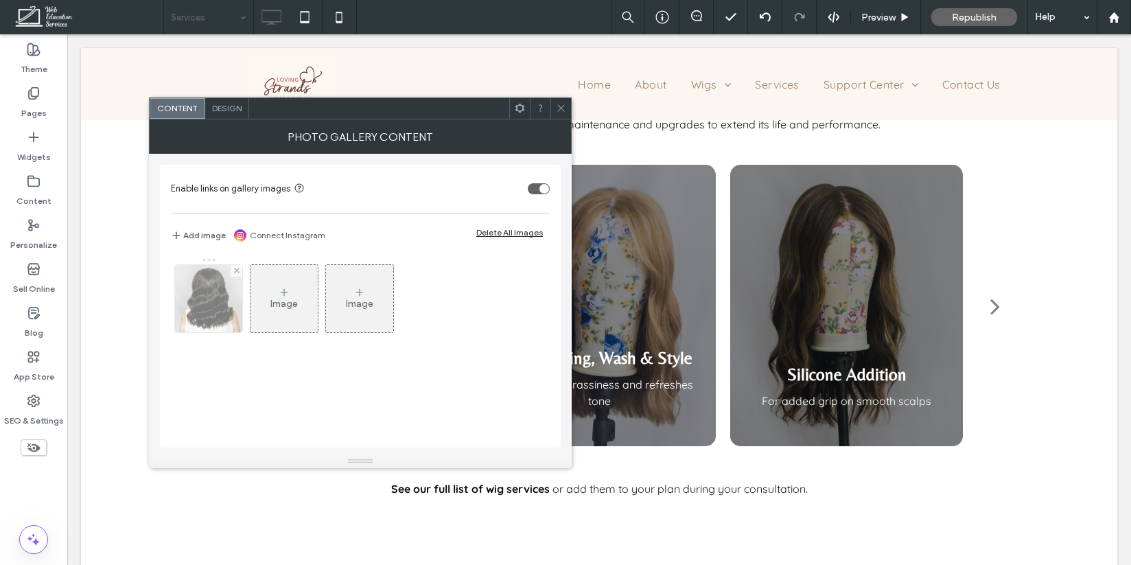
click at [211, 299] on img at bounding box center [208, 298] width 67 height 67
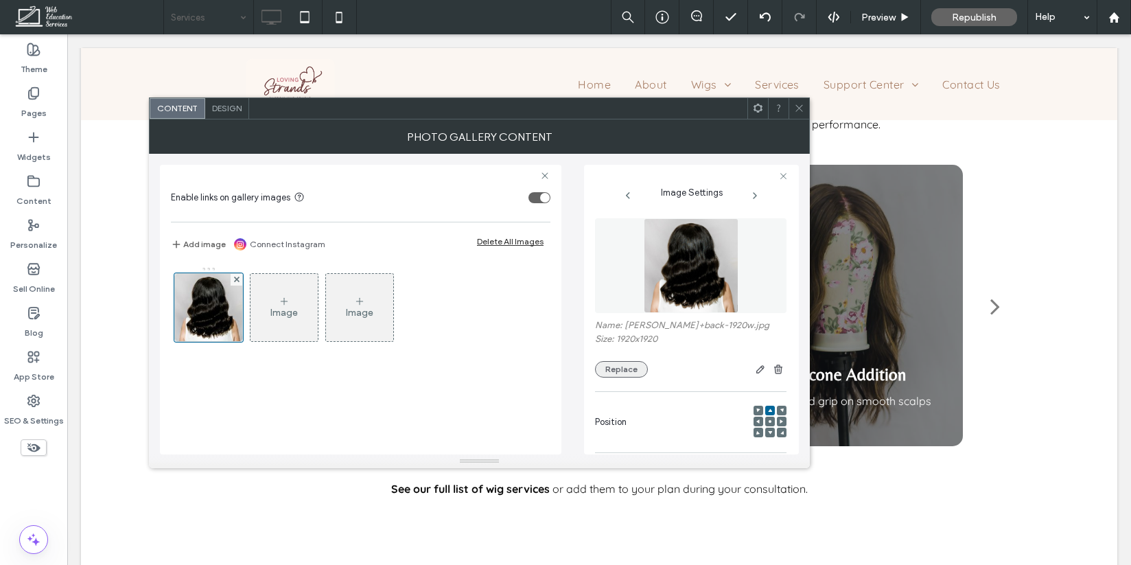
click at [614, 377] on button "Replace" at bounding box center [621, 369] width 53 height 16
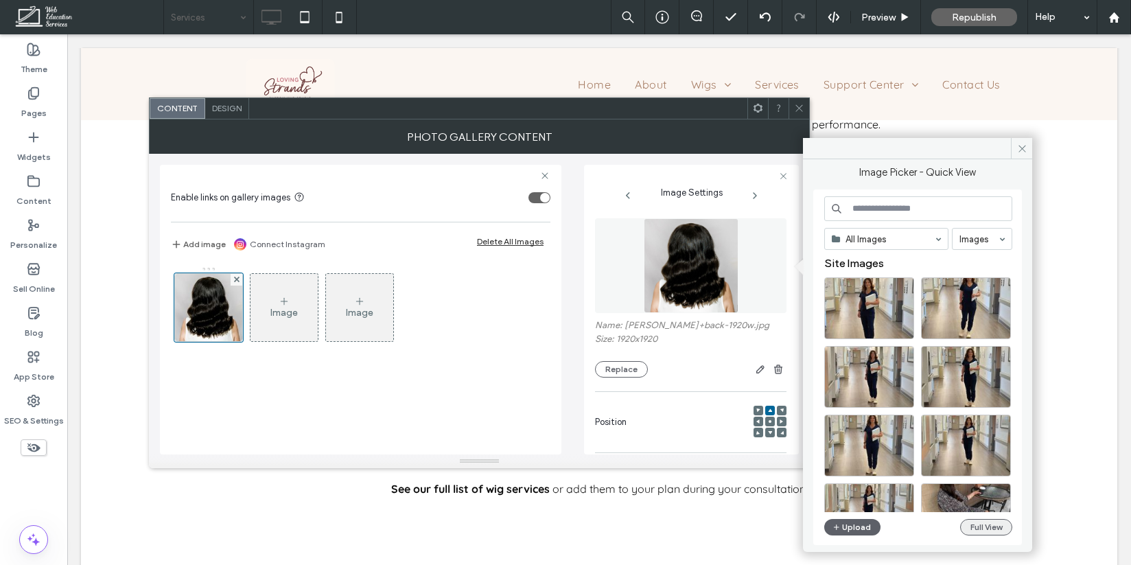
click at [981, 527] on button "Full View" at bounding box center [986, 527] width 52 height 16
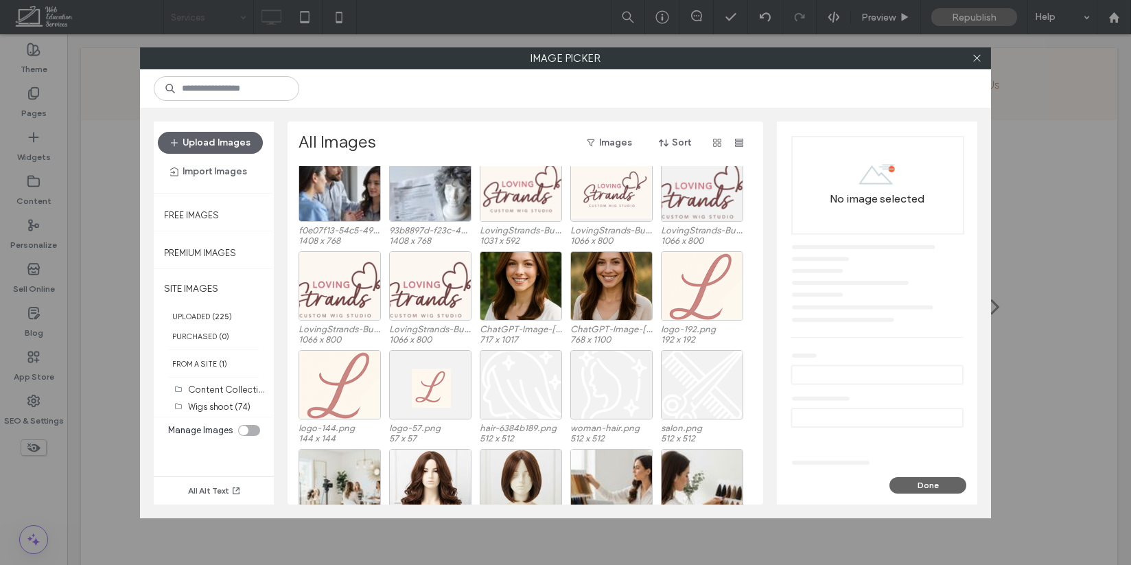
scroll to position [331, 0]
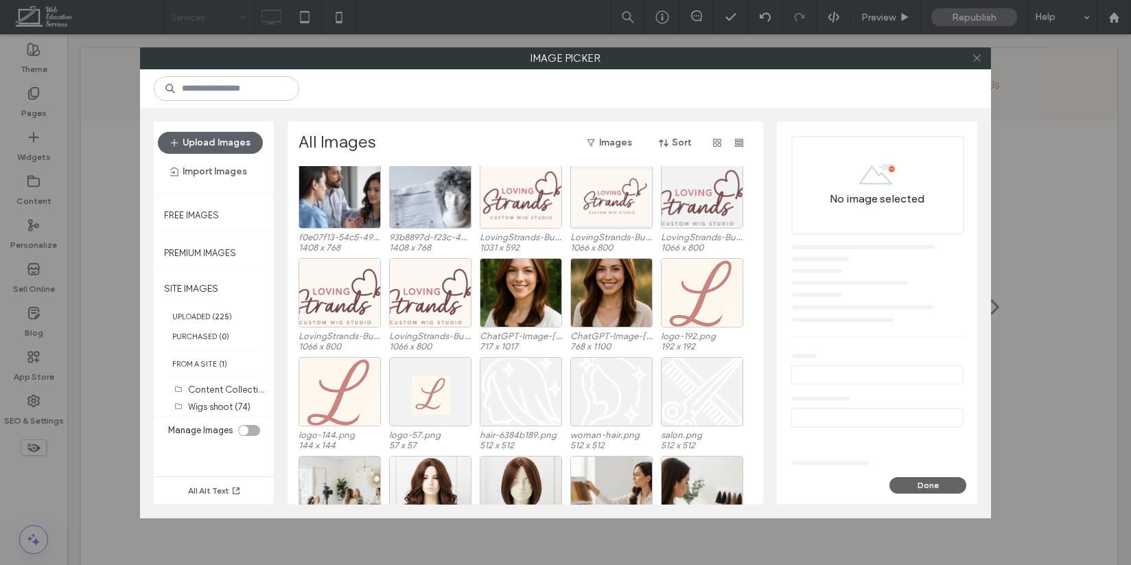
click at [976, 60] on icon at bounding box center [976, 58] width 10 height 10
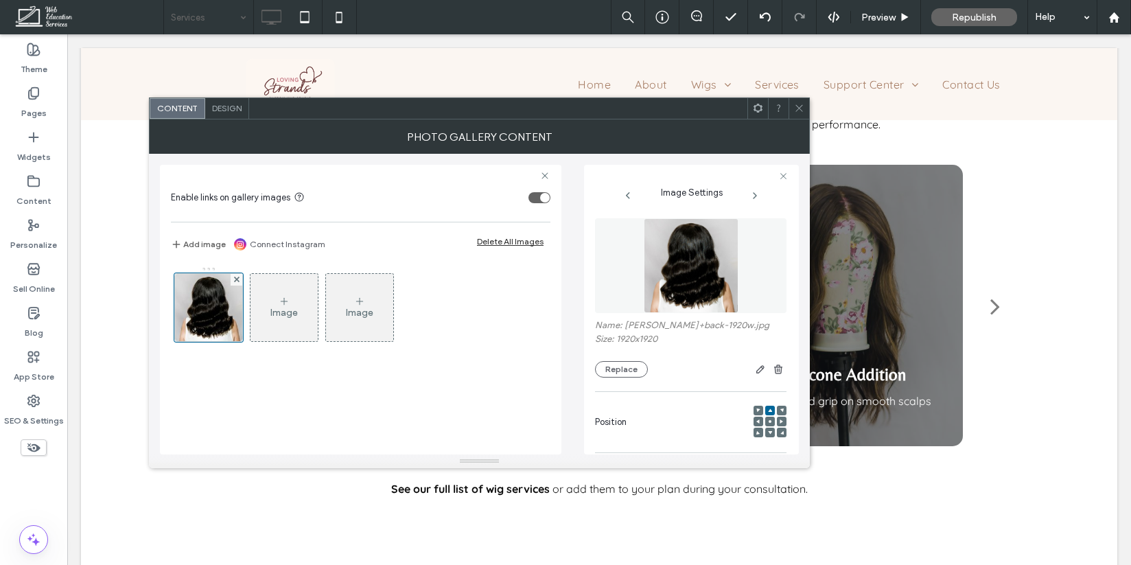
click at [797, 102] on span at bounding box center [799, 108] width 10 height 21
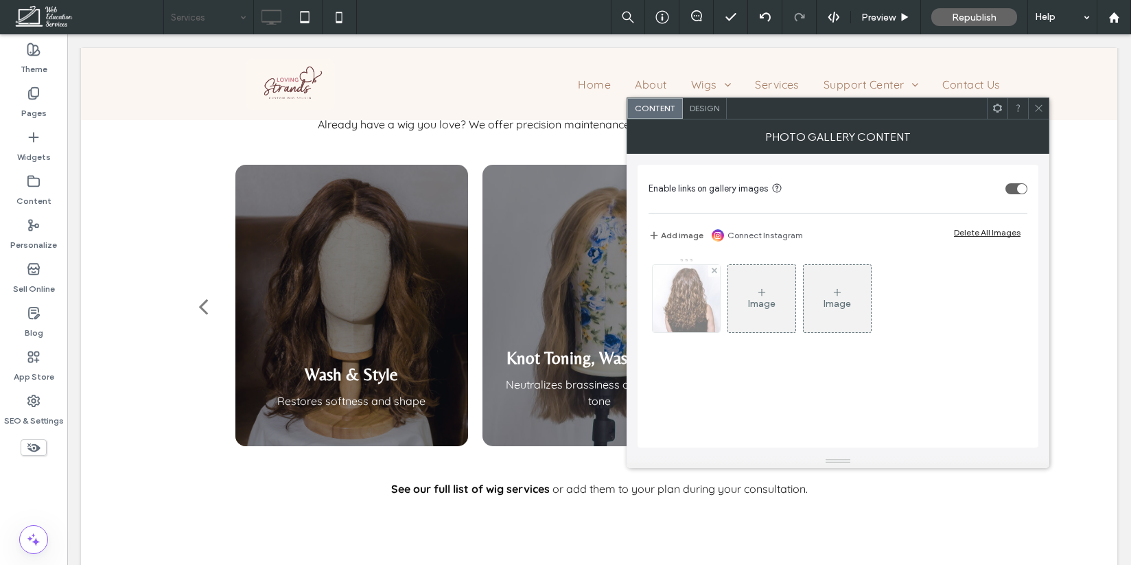
click at [669, 314] on img at bounding box center [685, 298] width 67 height 67
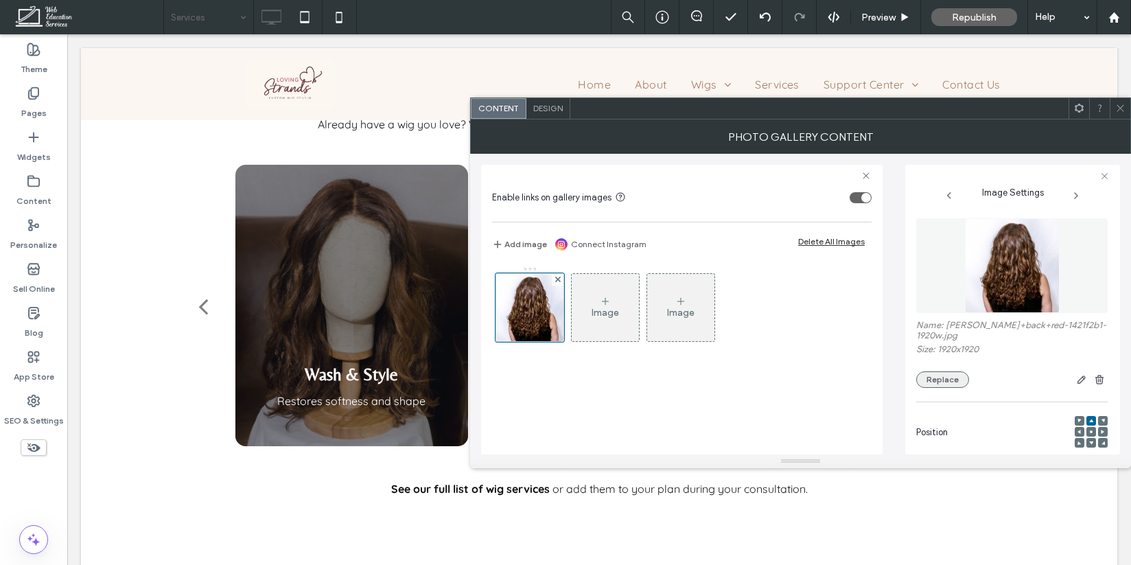
click at [956, 372] on button "Replace" at bounding box center [942, 379] width 53 height 16
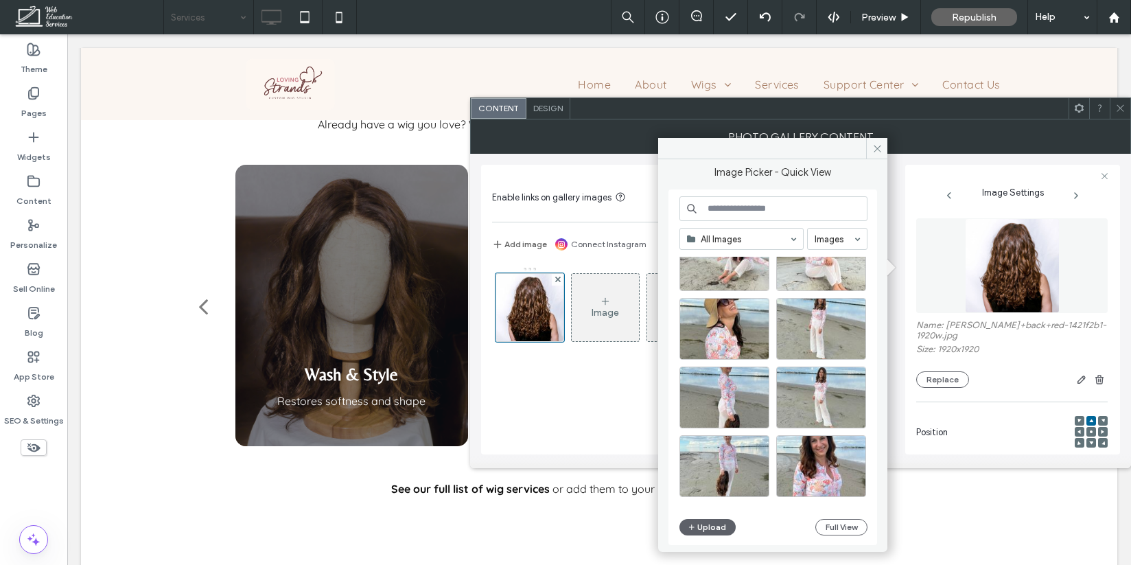
scroll to position [539, 0]
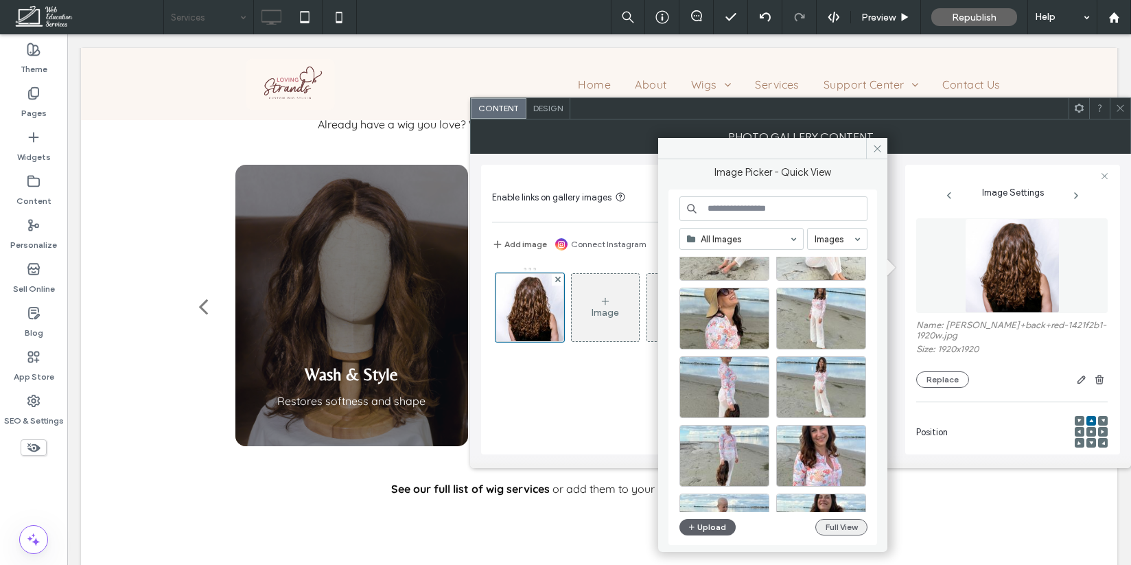
click at [844, 530] on button "Full View" at bounding box center [841, 527] width 52 height 16
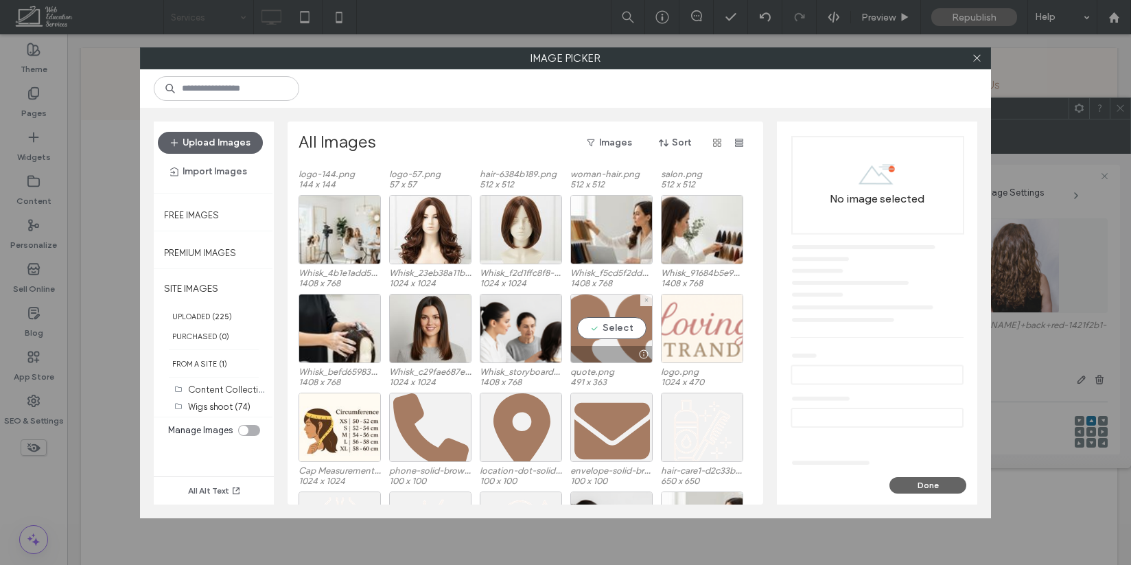
scroll to position [647, 0]
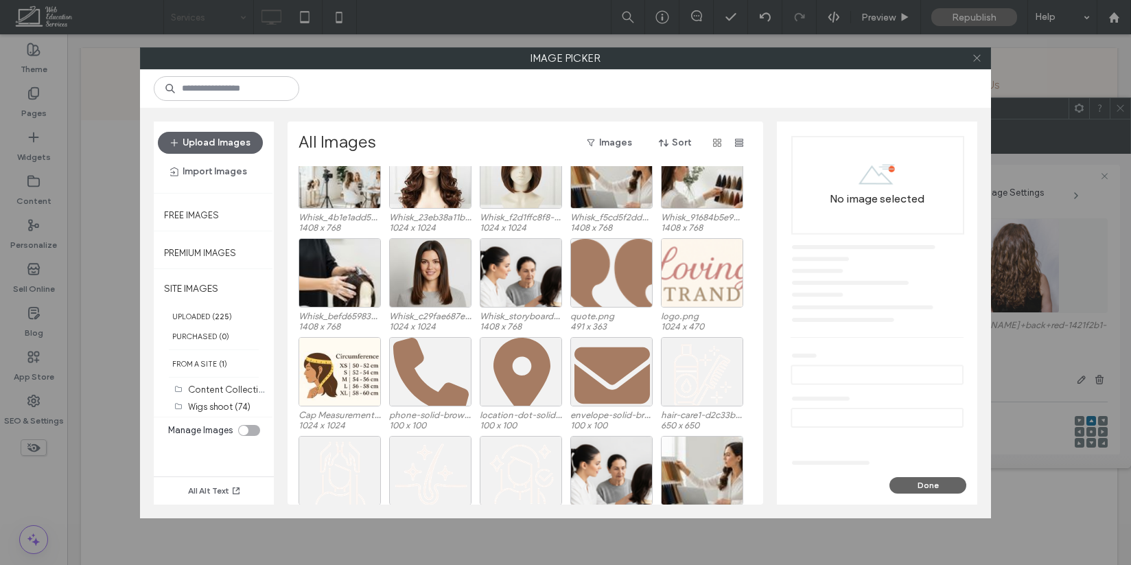
click at [978, 60] on use at bounding box center [976, 58] width 7 height 7
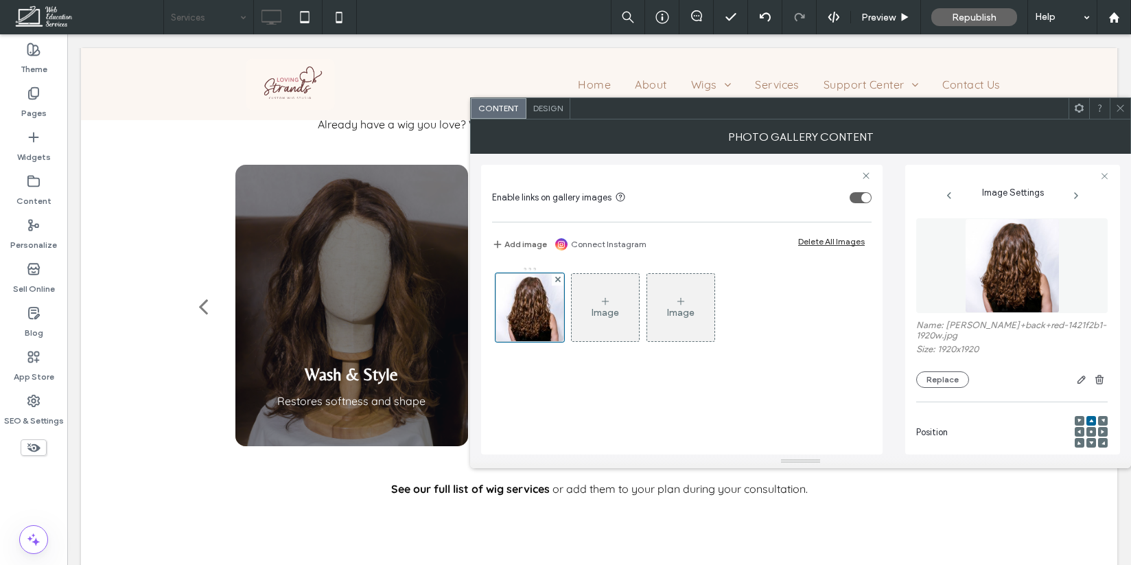
click at [1126, 112] on div at bounding box center [1119, 108] width 21 height 21
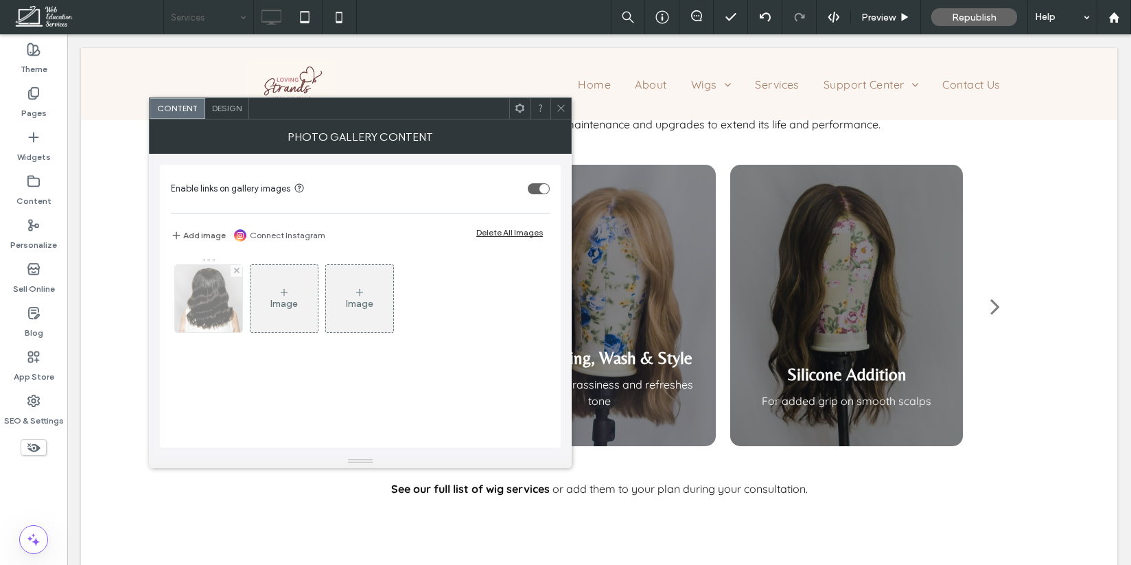
click at [219, 322] on img at bounding box center [208, 298] width 67 height 67
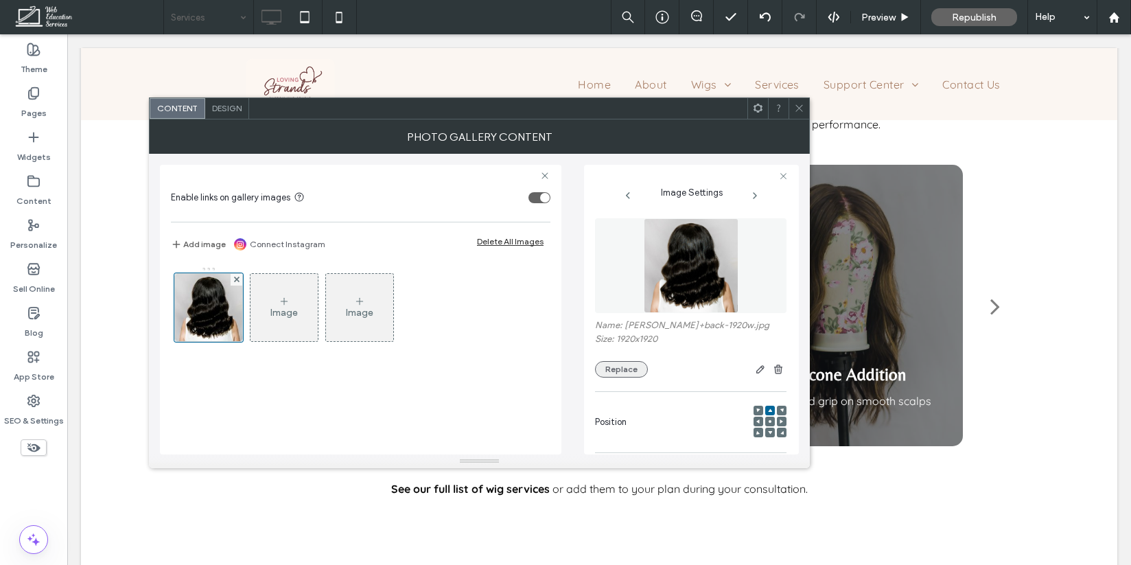
click at [624, 373] on button "Replace" at bounding box center [621, 369] width 53 height 16
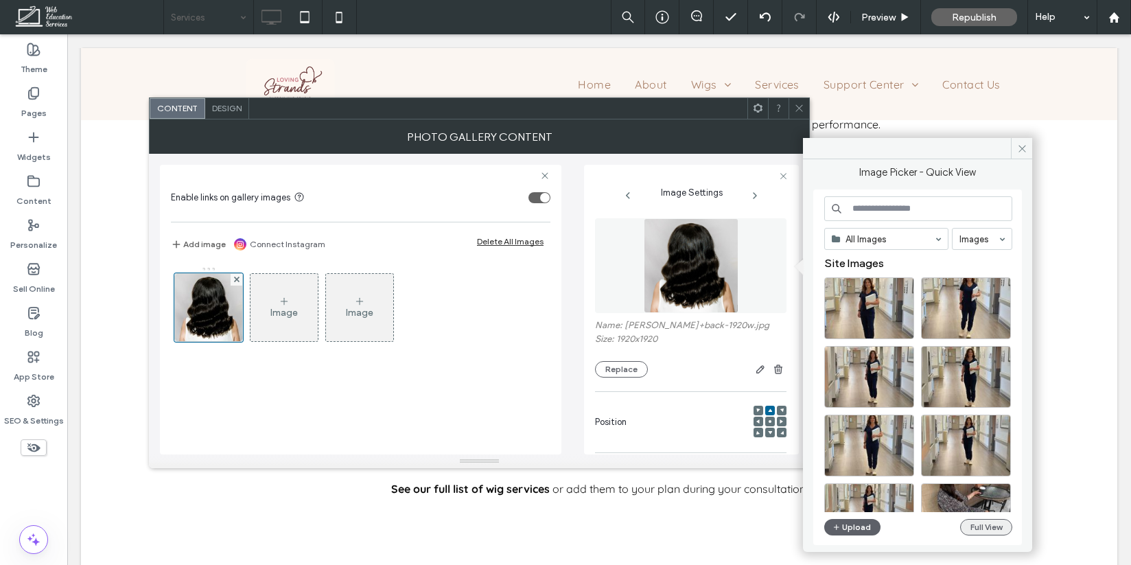
click at [989, 523] on button "Full View" at bounding box center [986, 527] width 52 height 16
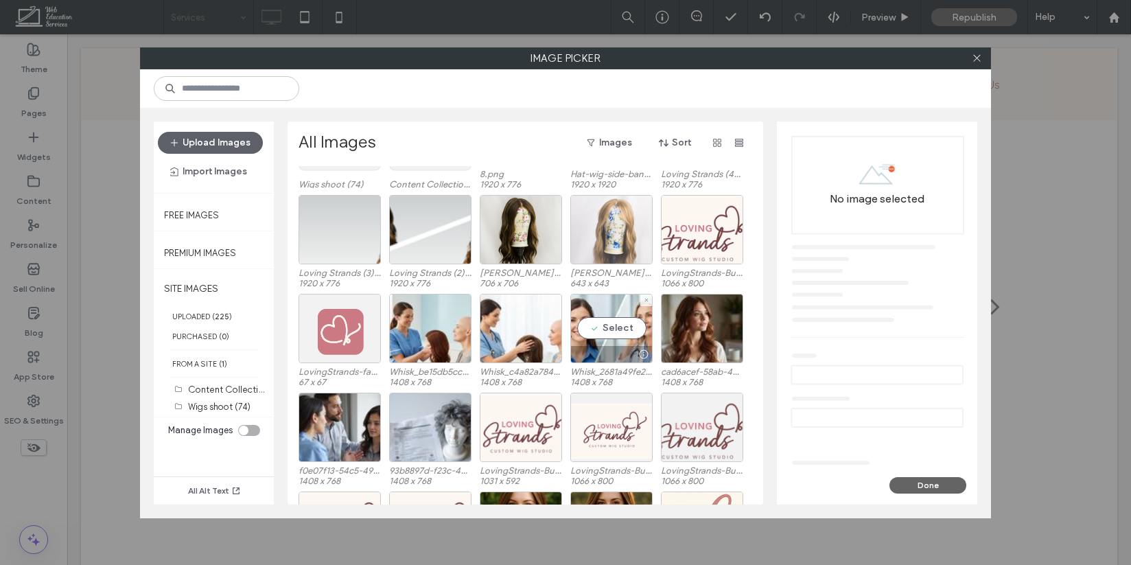
scroll to position [0, 0]
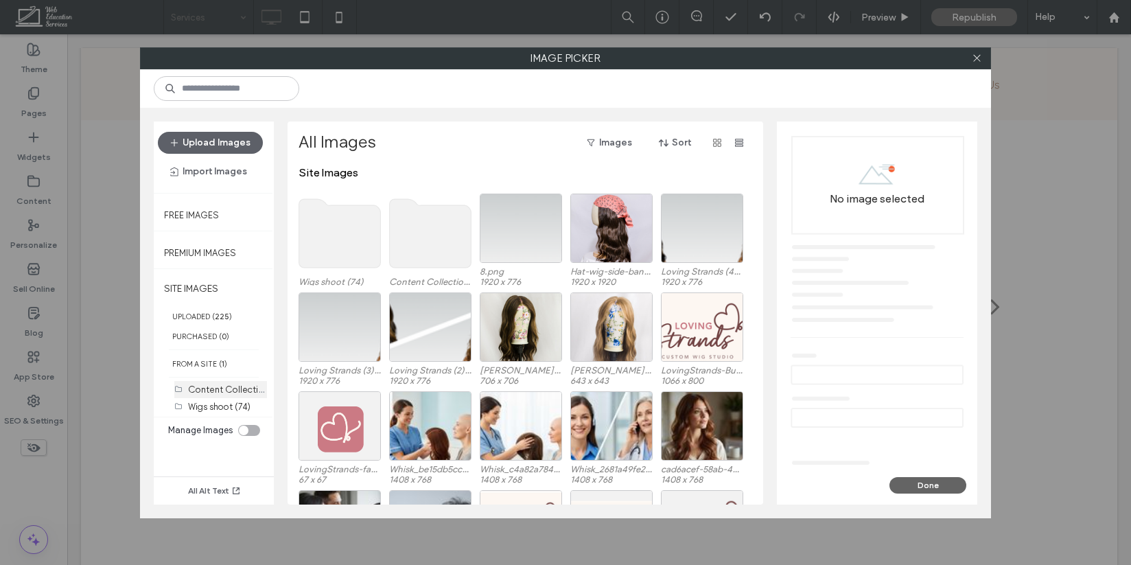
click at [230, 390] on label "Content Collection Uploads (72)" at bounding box center [255, 388] width 134 height 13
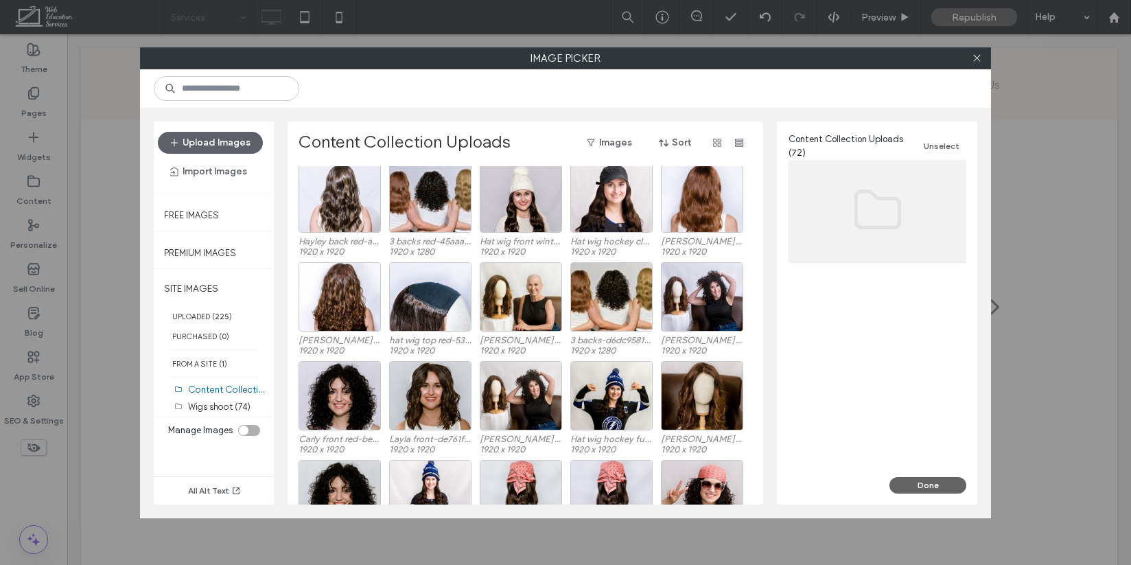
scroll to position [518, 0]
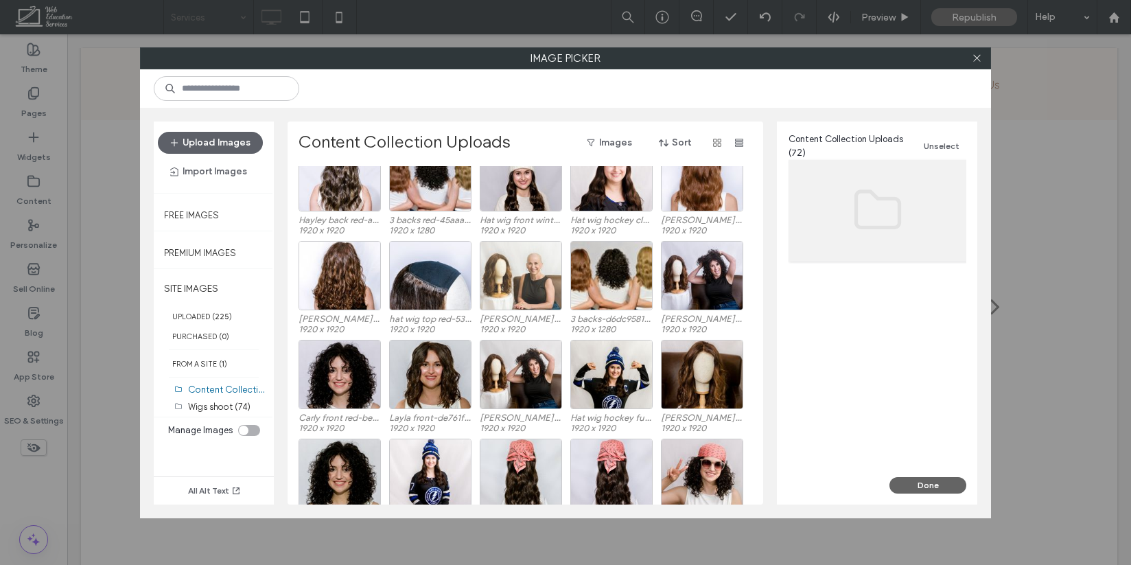
click at [519, 276] on div at bounding box center [521, 275] width 82 height 69
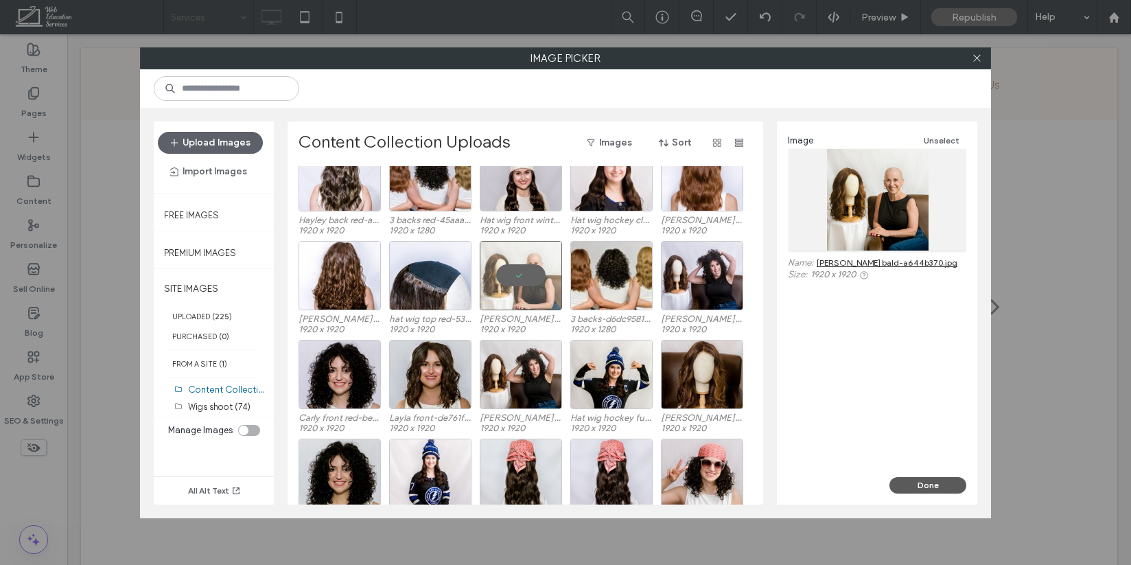
click at [927, 484] on button "Done" at bounding box center [927, 485] width 77 height 16
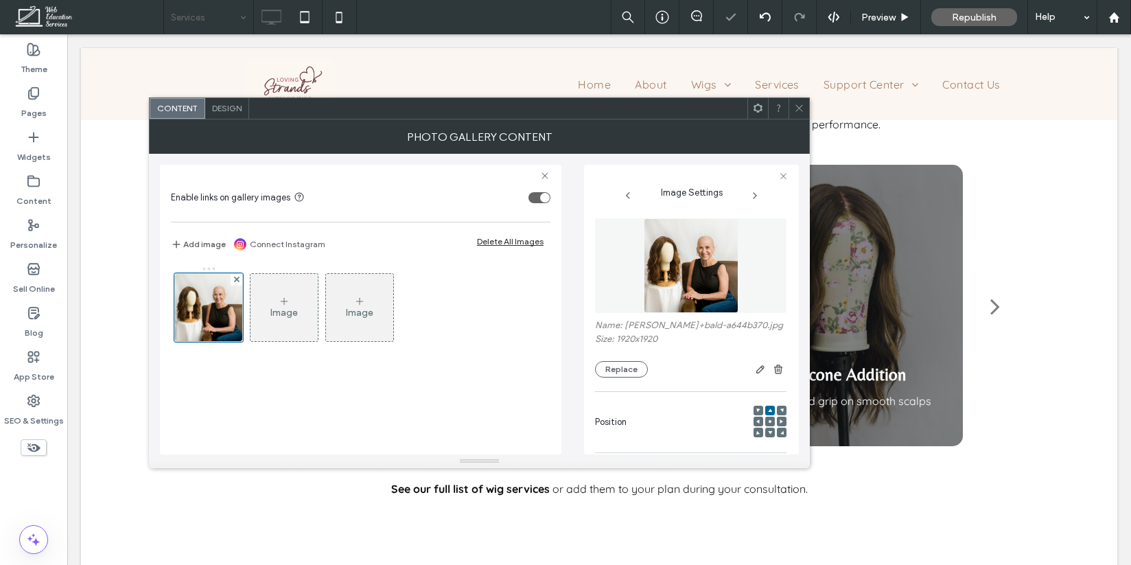
click at [796, 104] on icon at bounding box center [799, 108] width 10 height 10
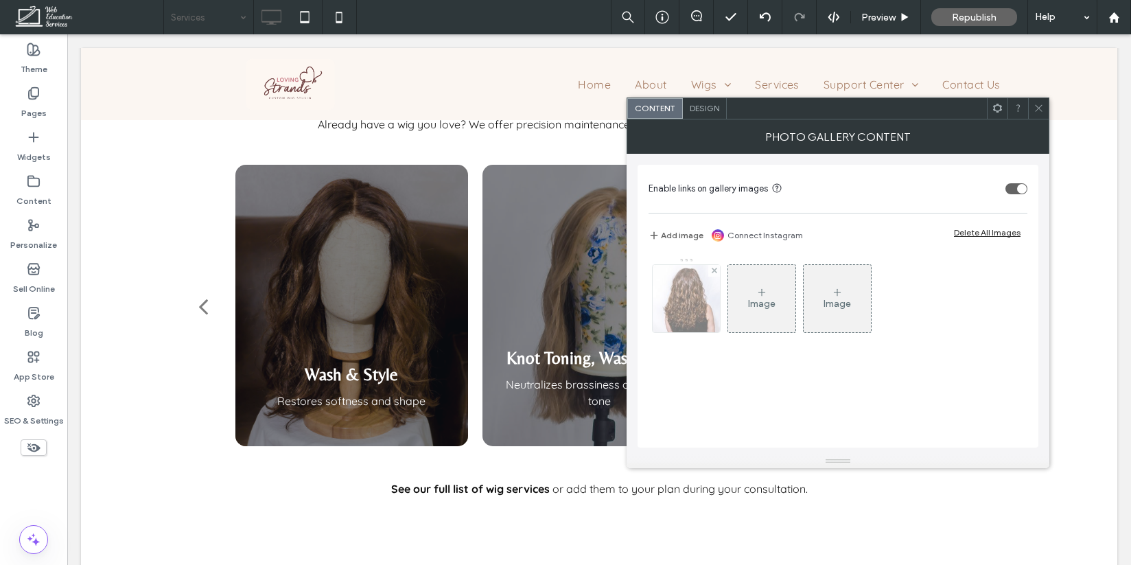
click at [681, 307] on img at bounding box center [685, 298] width 67 height 67
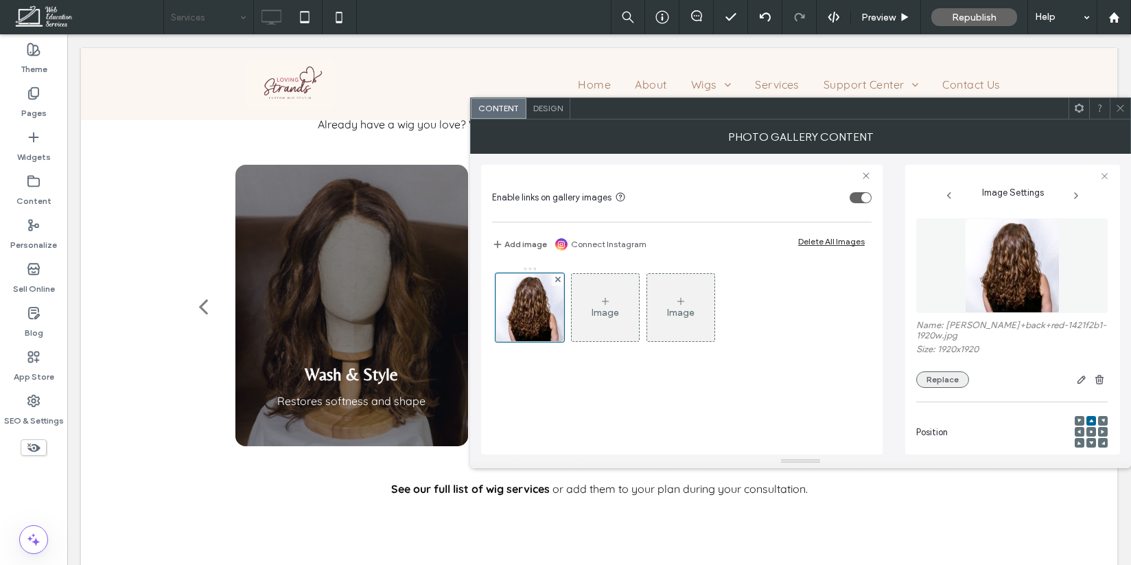
click at [946, 375] on button "Replace" at bounding box center [942, 379] width 53 height 16
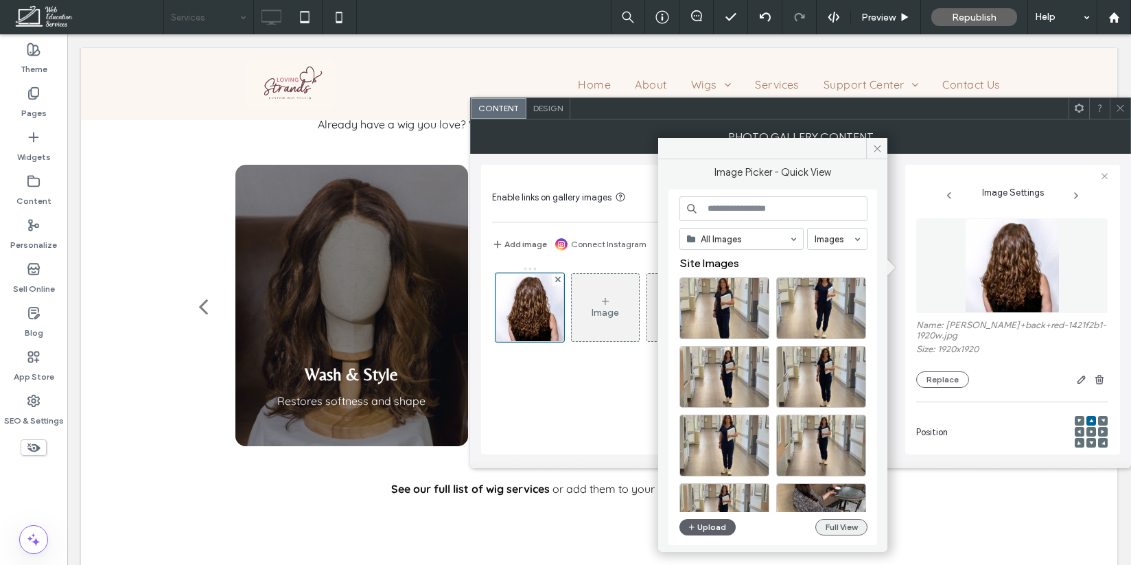
click at [853, 521] on button "Full View" at bounding box center [841, 527] width 52 height 16
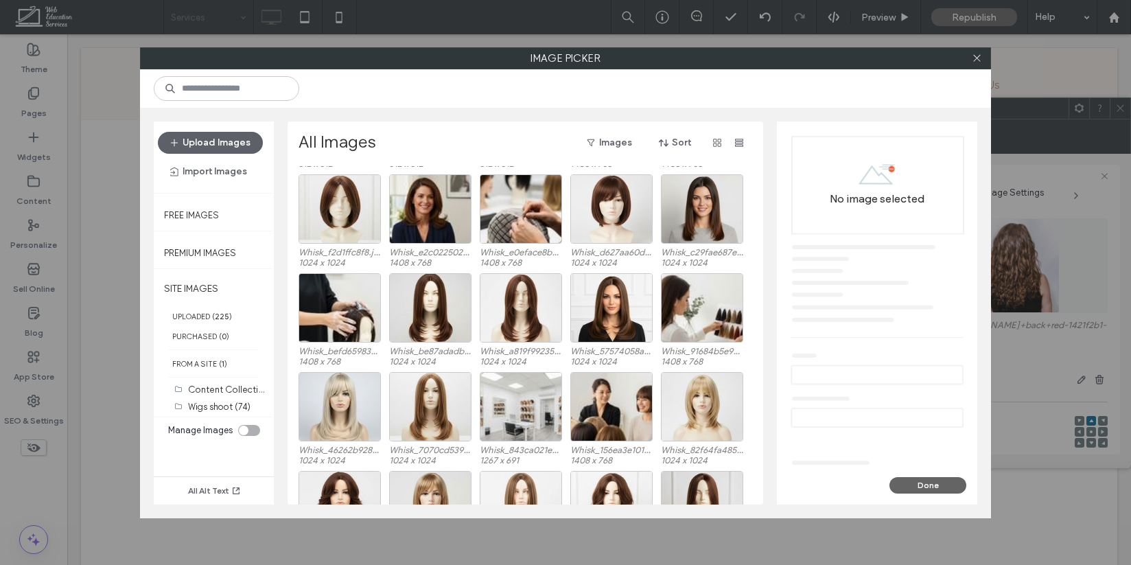
scroll to position [1015, 0]
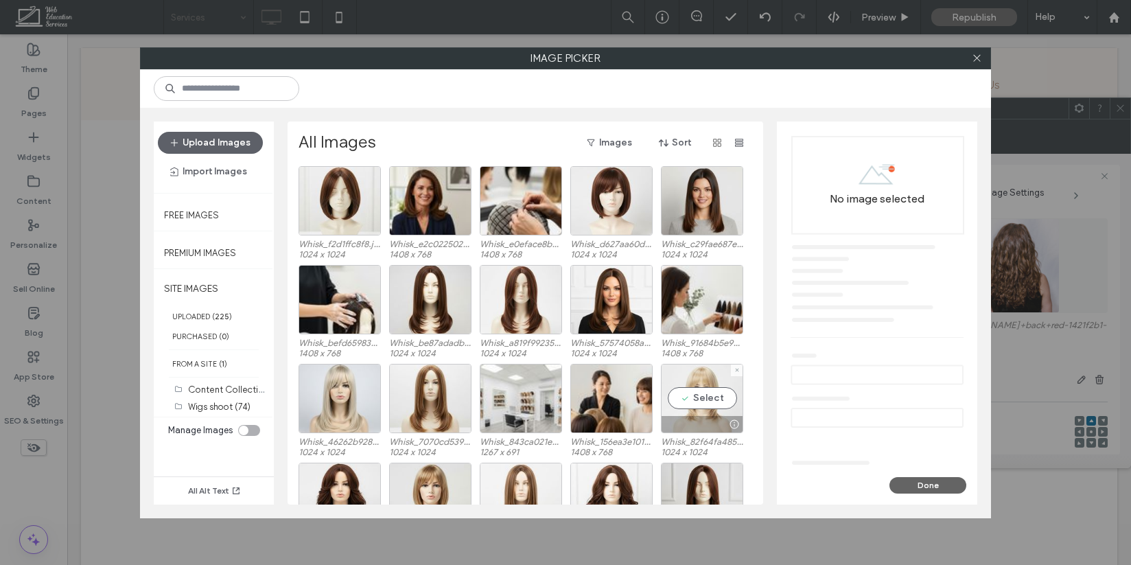
click at [699, 377] on div "Select" at bounding box center [702, 398] width 82 height 69
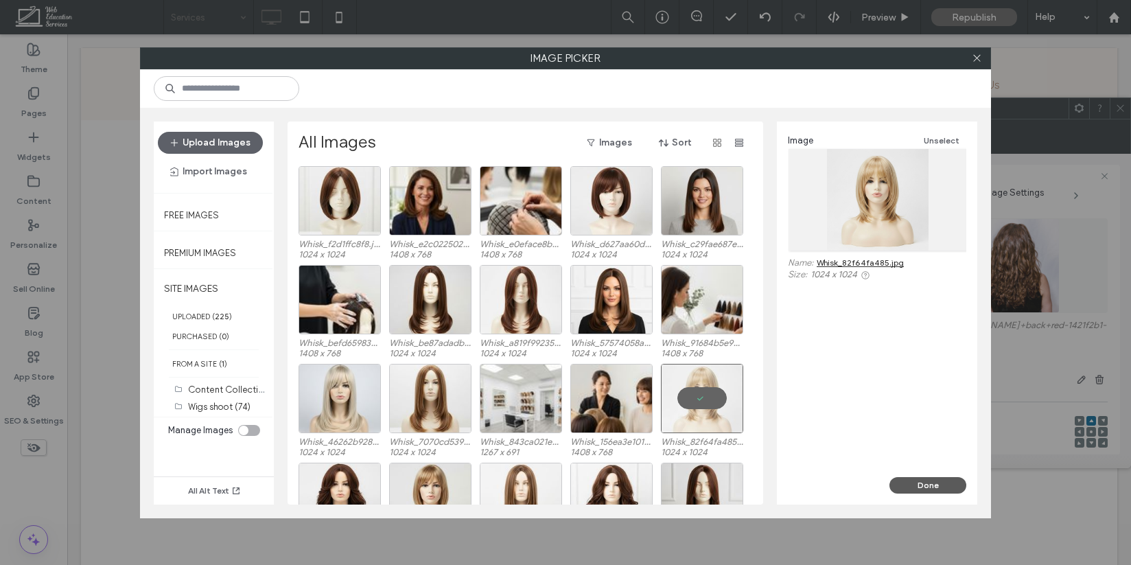
click at [906, 484] on button "Done" at bounding box center [927, 485] width 77 height 16
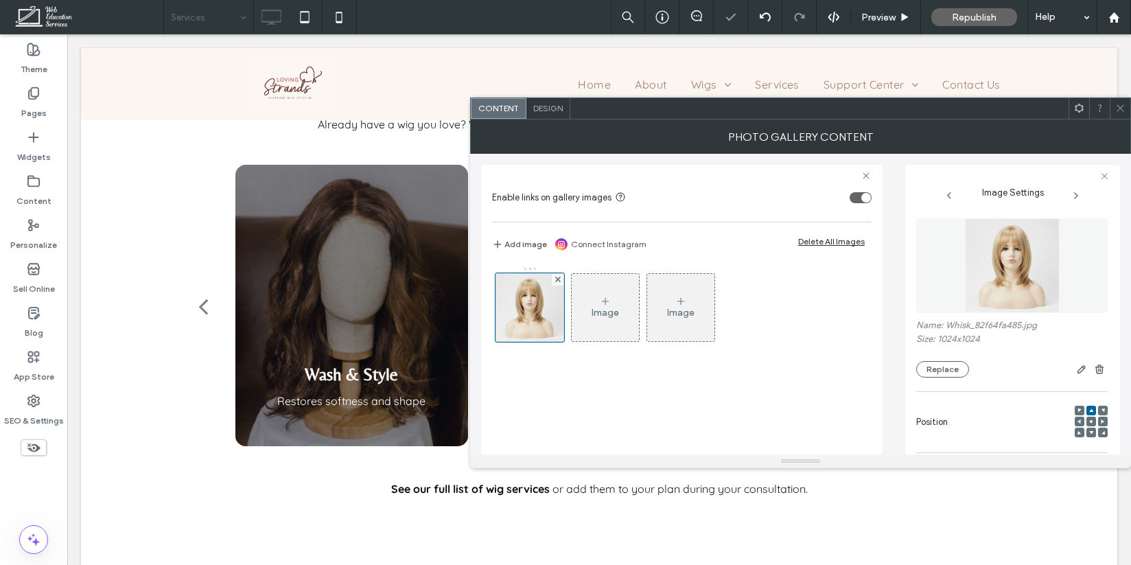
click at [1121, 109] on use at bounding box center [1119, 108] width 7 height 7
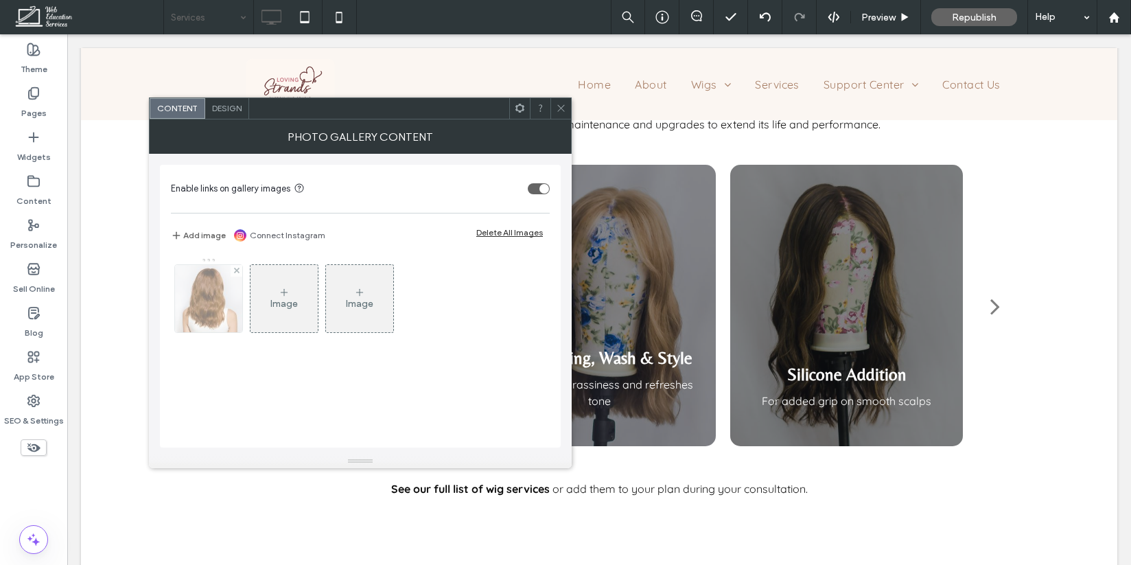
click at [224, 303] on img at bounding box center [208, 298] width 67 height 67
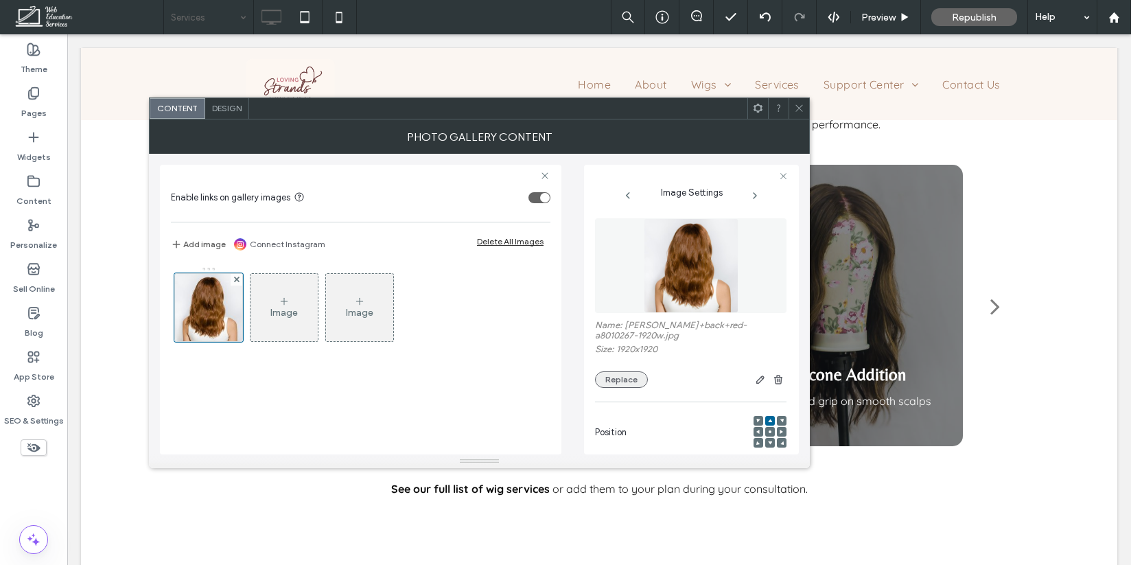
click at [619, 377] on button "Replace" at bounding box center [621, 379] width 53 height 16
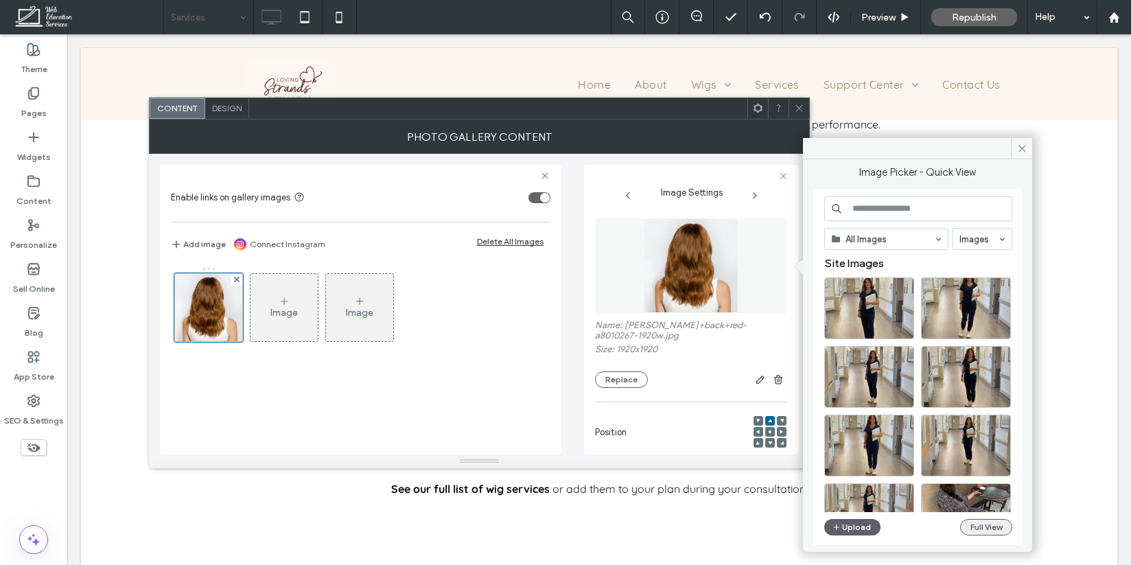
click at [994, 528] on button "Full View" at bounding box center [986, 527] width 52 height 16
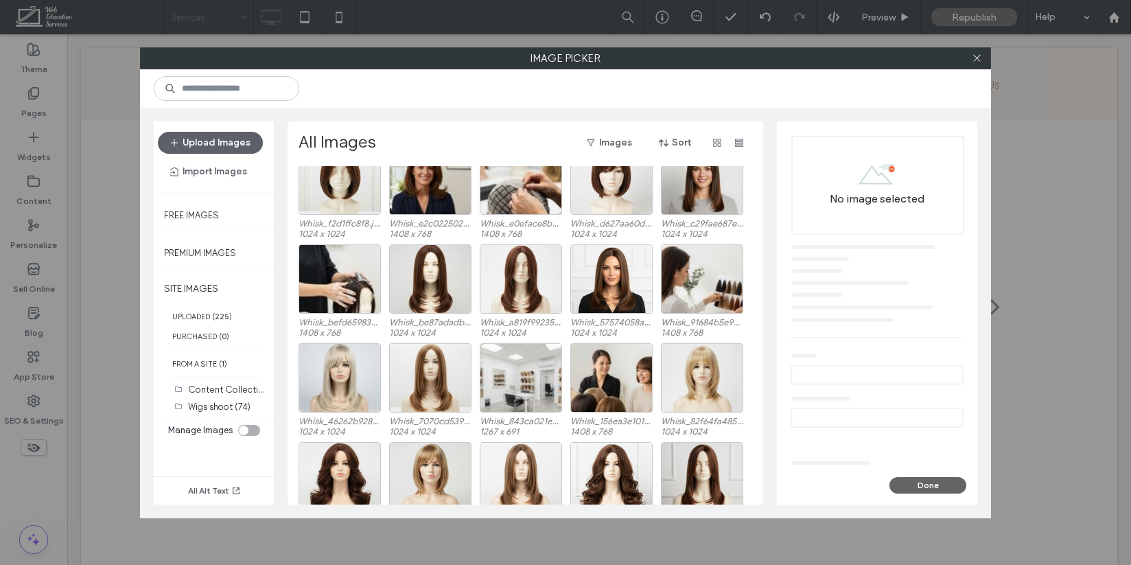
scroll to position [1043, 0]
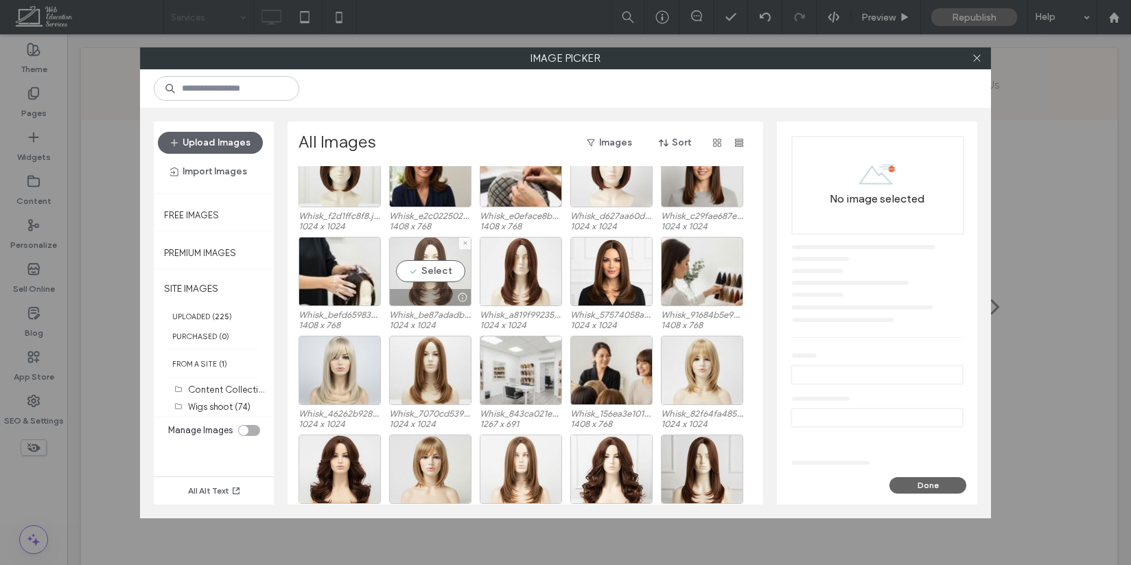
click at [431, 250] on div "Select" at bounding box center [430, 271] width 82 height 69
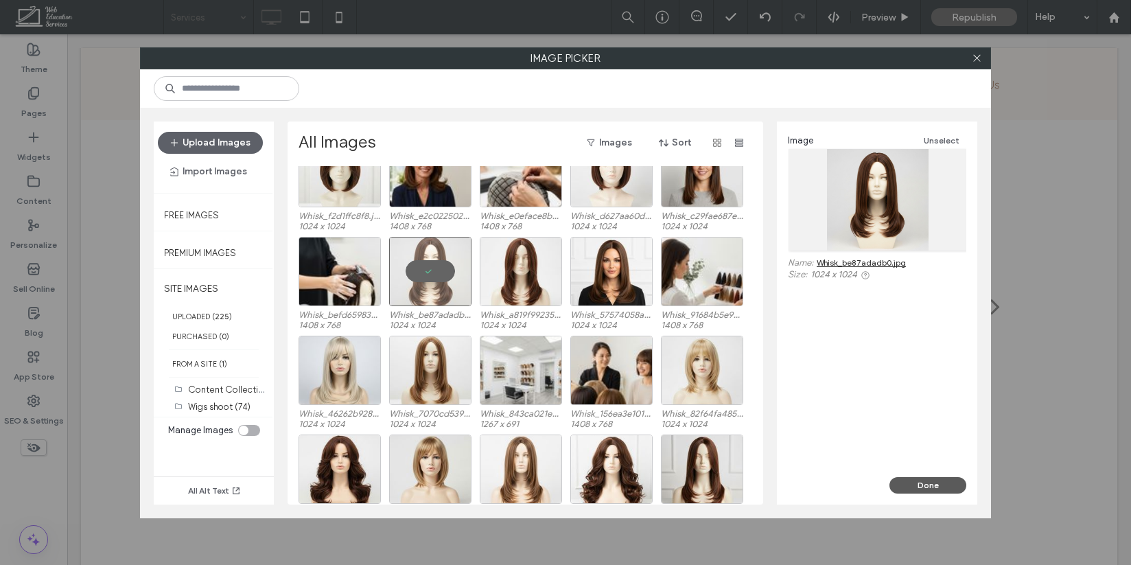
click at [933, 479] on button "Done" at bounding box center [927, 485] width 77 height 16
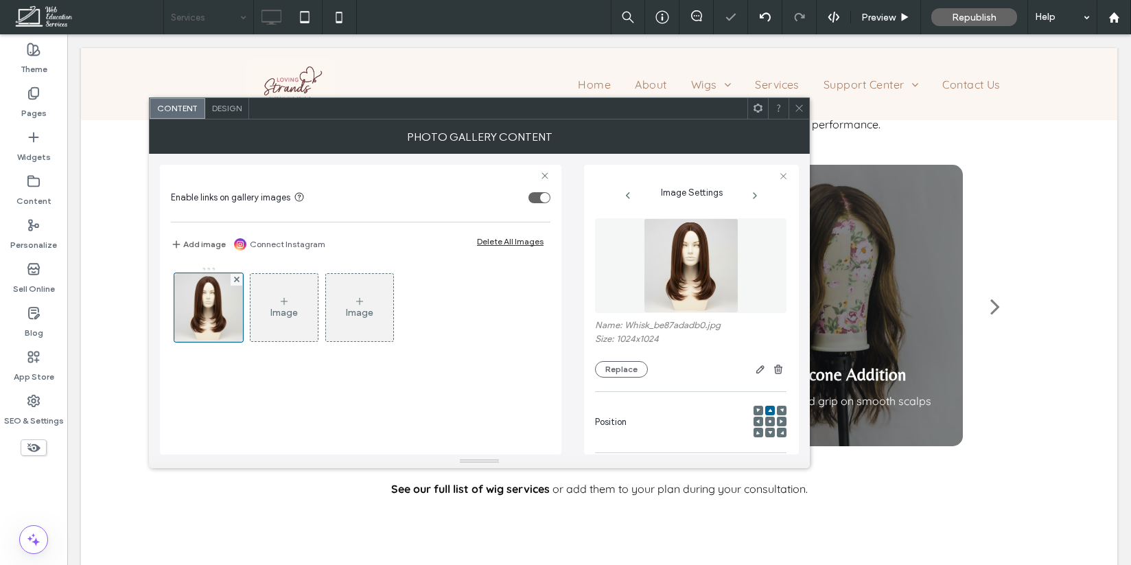
click at [798, 102] on span at bounding box center [799, 108] width 10 height 21
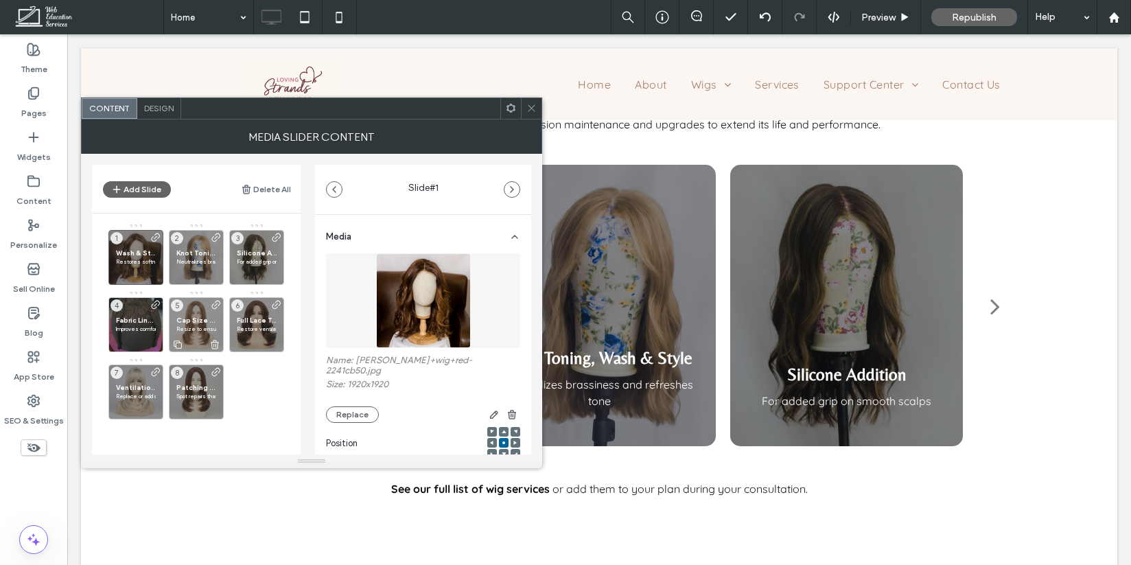
click at [199, 317] on span "Cap Size Replacement" at bounding box center [196, 320] width 40 height 9
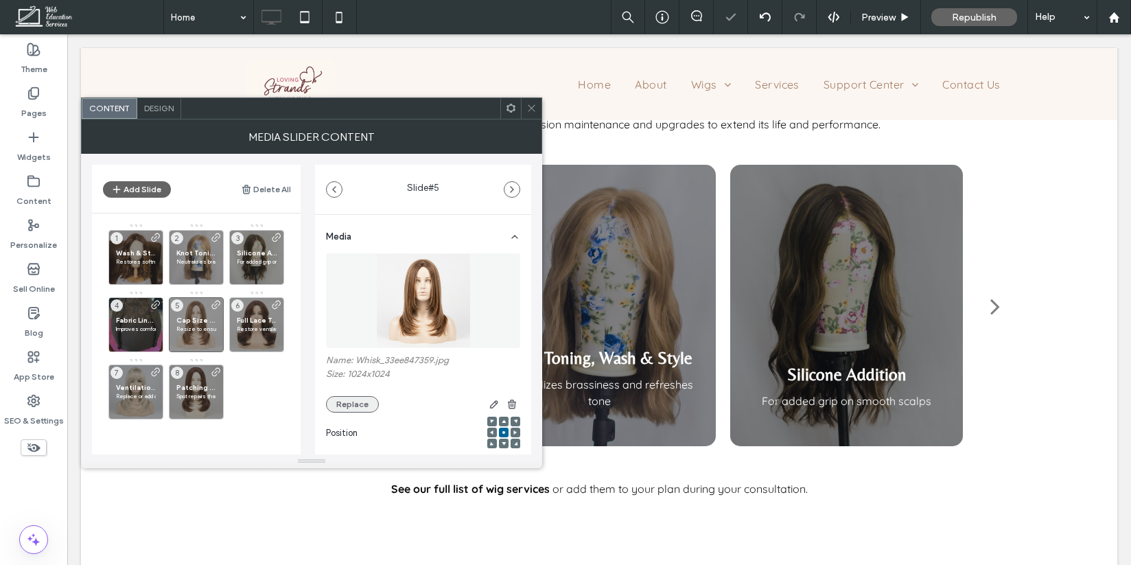
click at [346, 409] on button "Replace" at bounding box center [352, 404] width 53 height 16
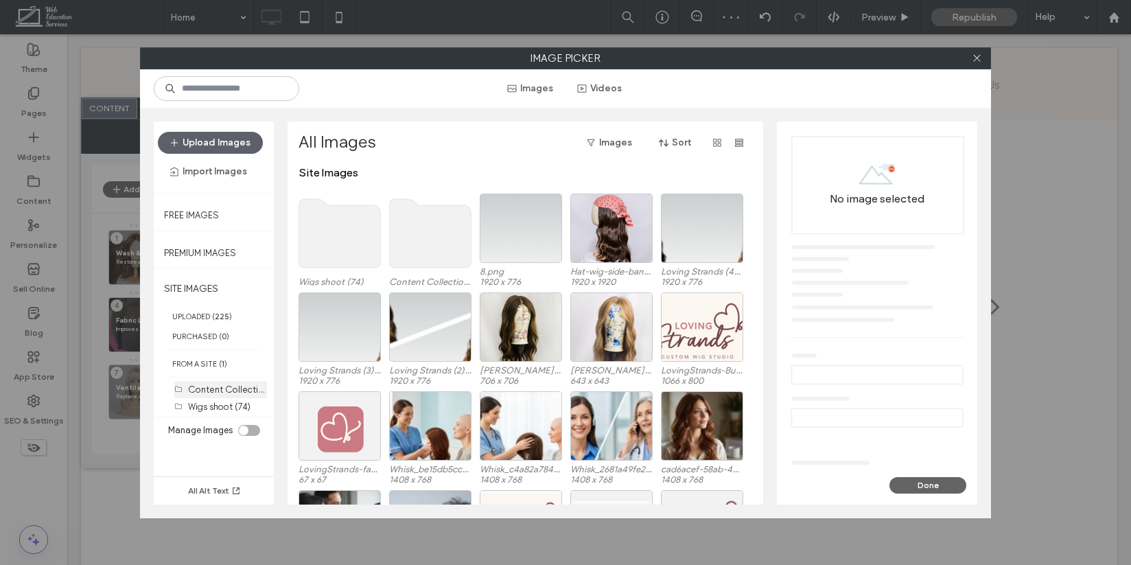
click at [218, 391] on label "Content Collection Uploads (72)" at bounding box center [255, 388] width 134 height 13
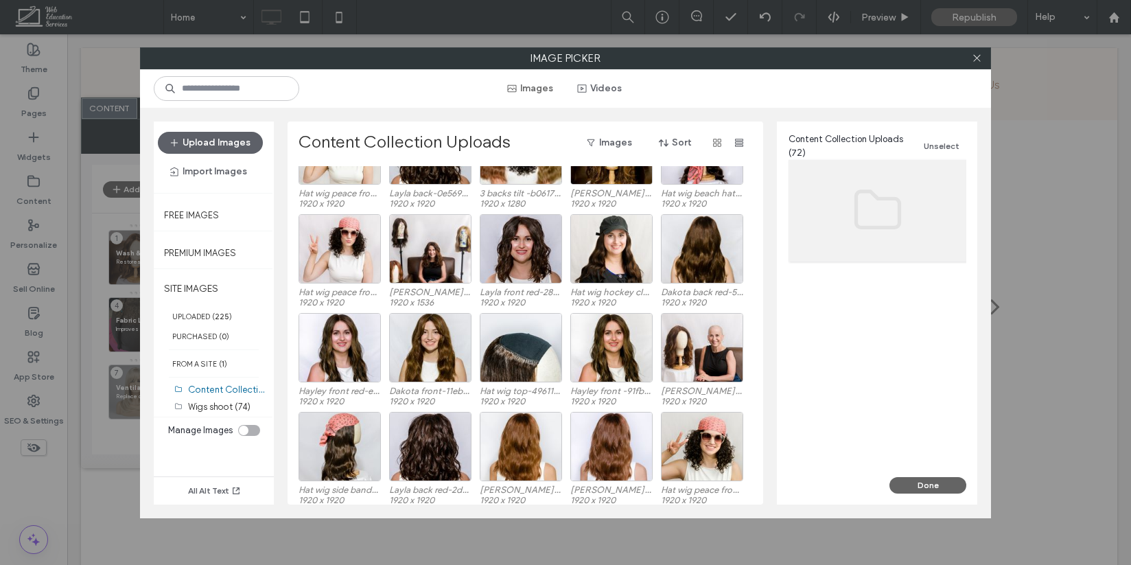
scroll to position [941, 0]
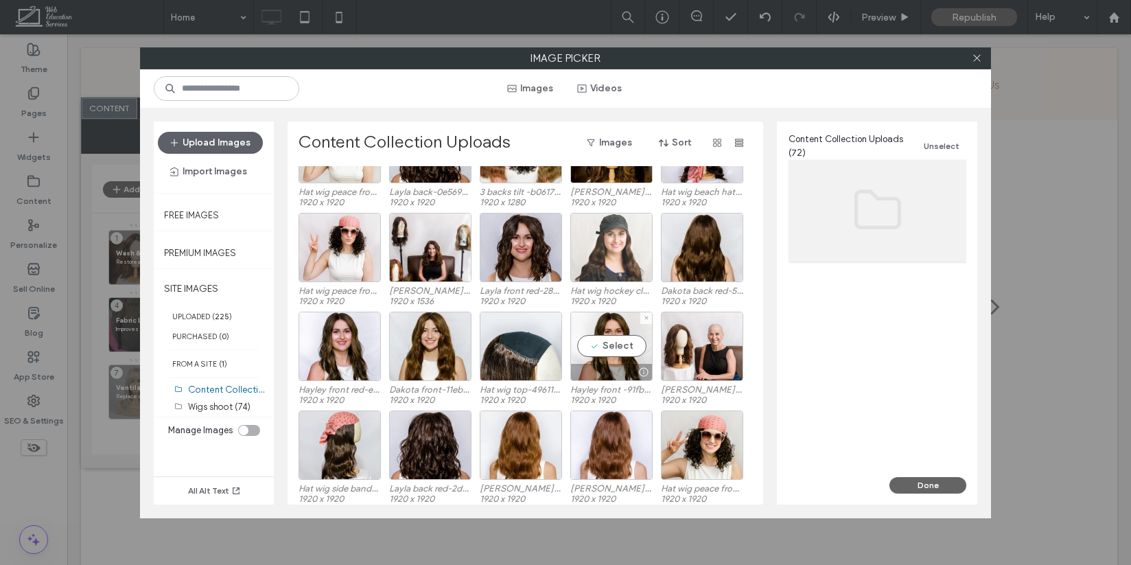
click at [624, 254] on div at bounding box center [611, 247] width 82 height 69
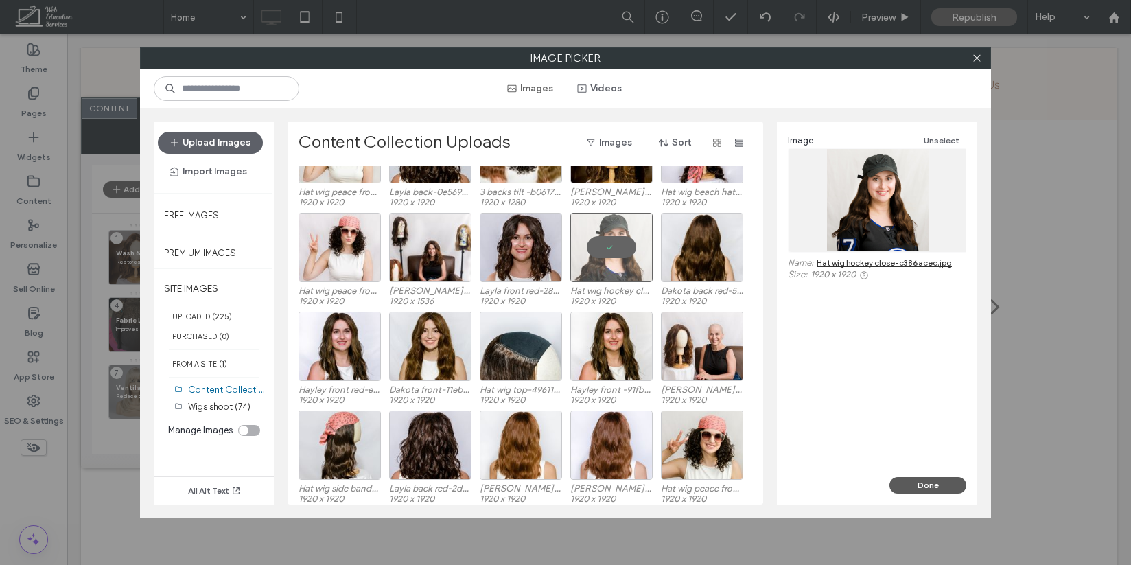
click at [930, 480] on button "Done" at bounding box center [927, 485] width 77 height 16
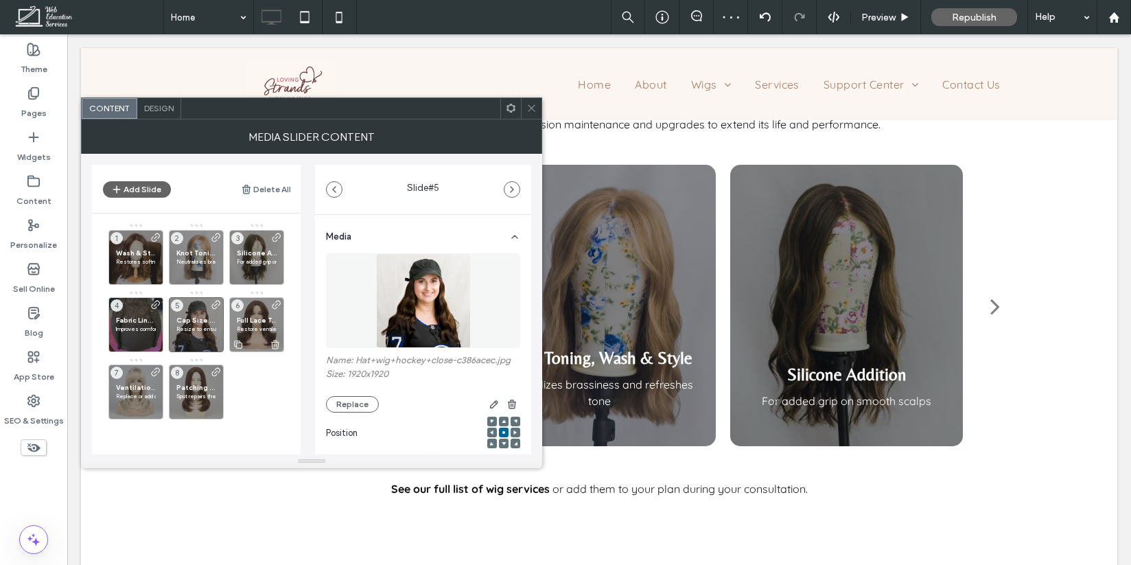
click at [251, 322] on span "Full Lace Top Replacement" at bounding box center [257, 320] width 40 height 9
click at [366, 407] on button "Replace" at bounding box center [352, 404] width 53 height 16
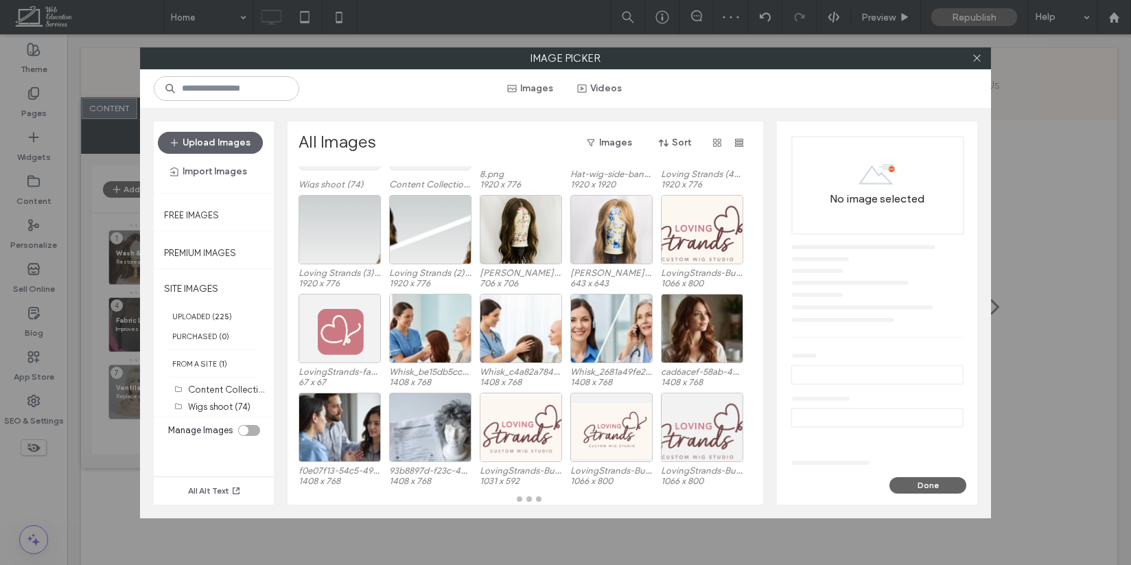
scroll to position [97, 0]
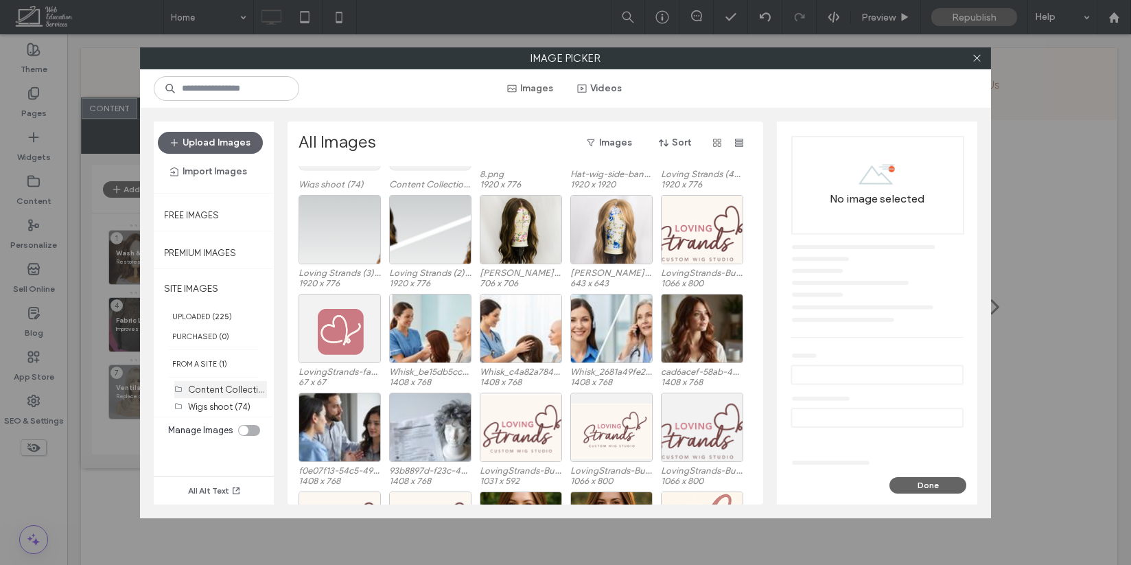
click at [235, 388] on label "Content Collection Uploads (72)" at bounding box center [255, 388] width 134 height 13
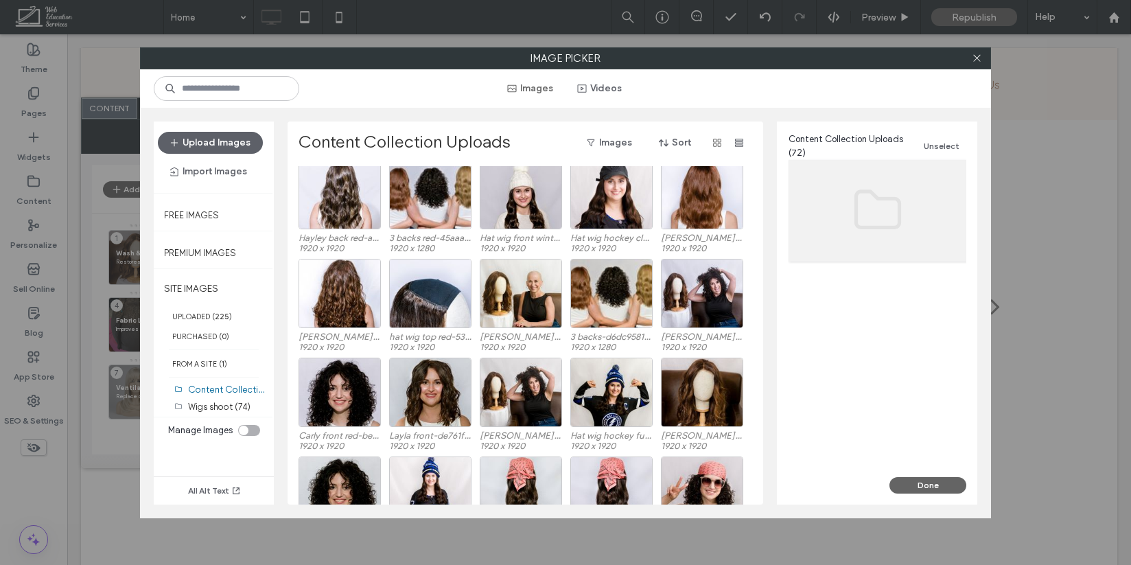
scroll to position [499, 0]
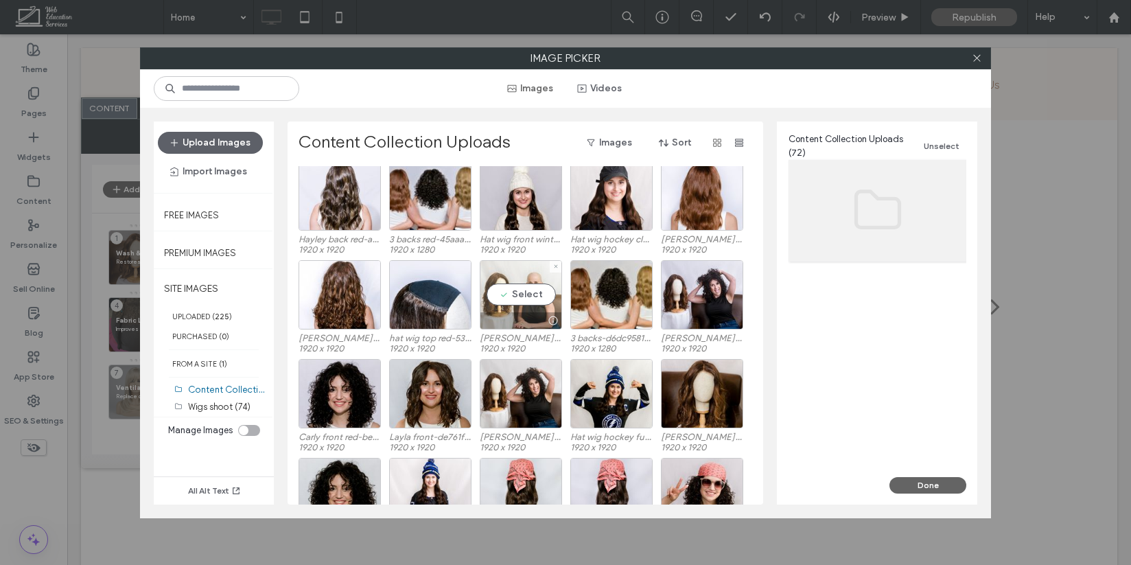
click at [518, 301] on div "Select" at bounding box center [521, 294] width 82 height 69
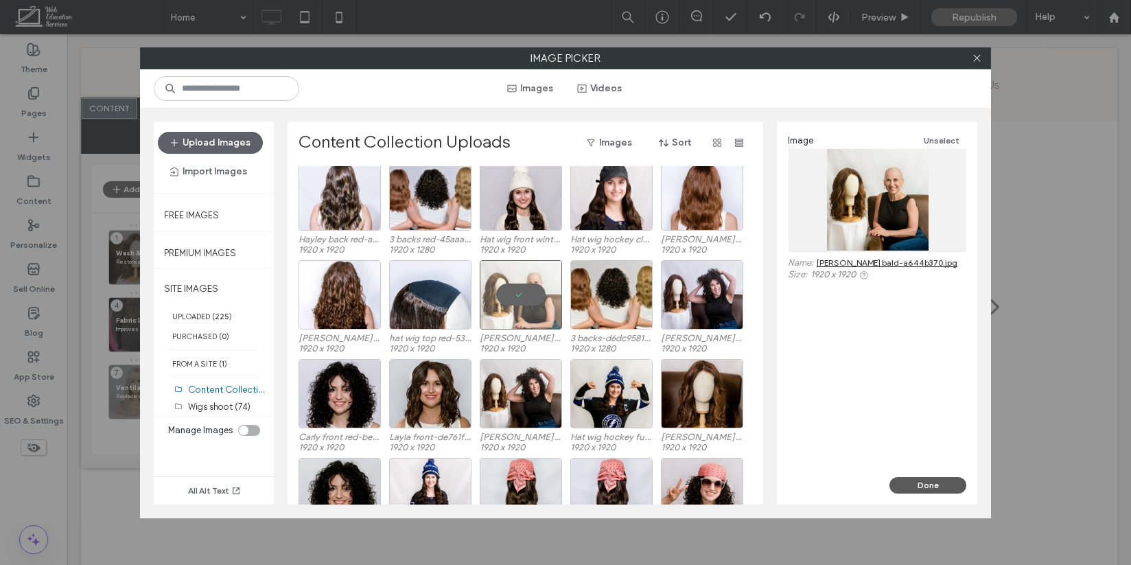
click at [945, 484] on button "Done" at bounding box center [927, 485] width 77 height 16
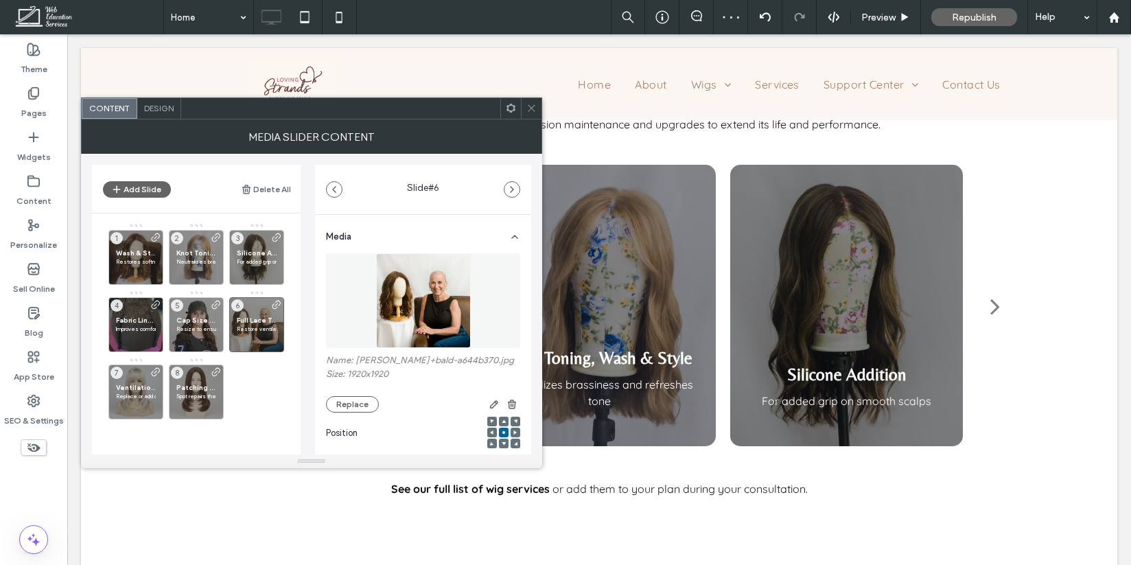
click at [528, 106] on icon at bounding box center [531, 108] width 10 height 10
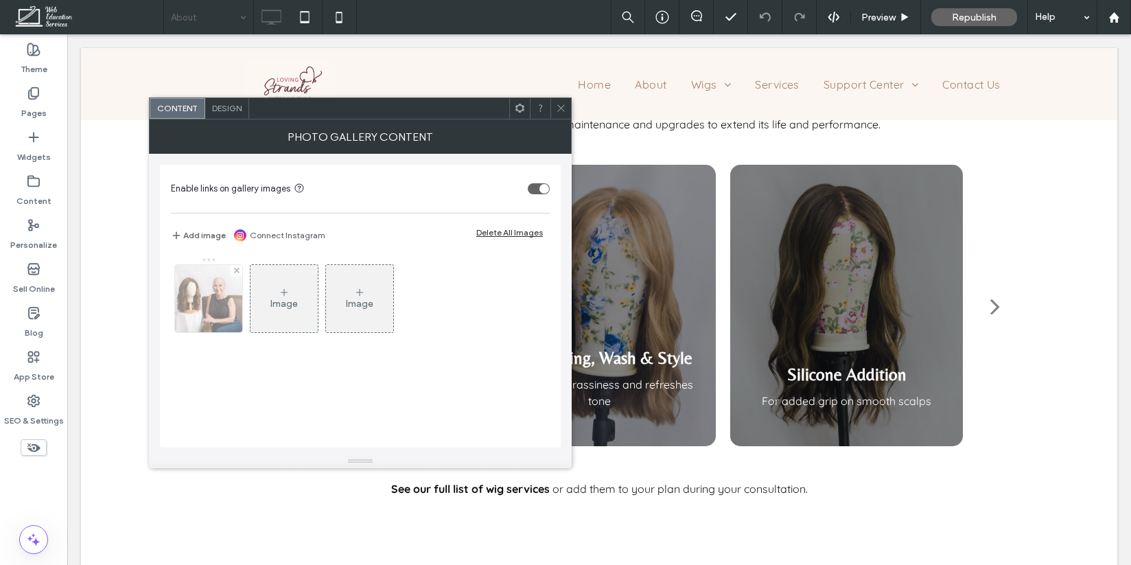
click at [205, 303] on img at bounding box center [208, 298] width 67 height 67
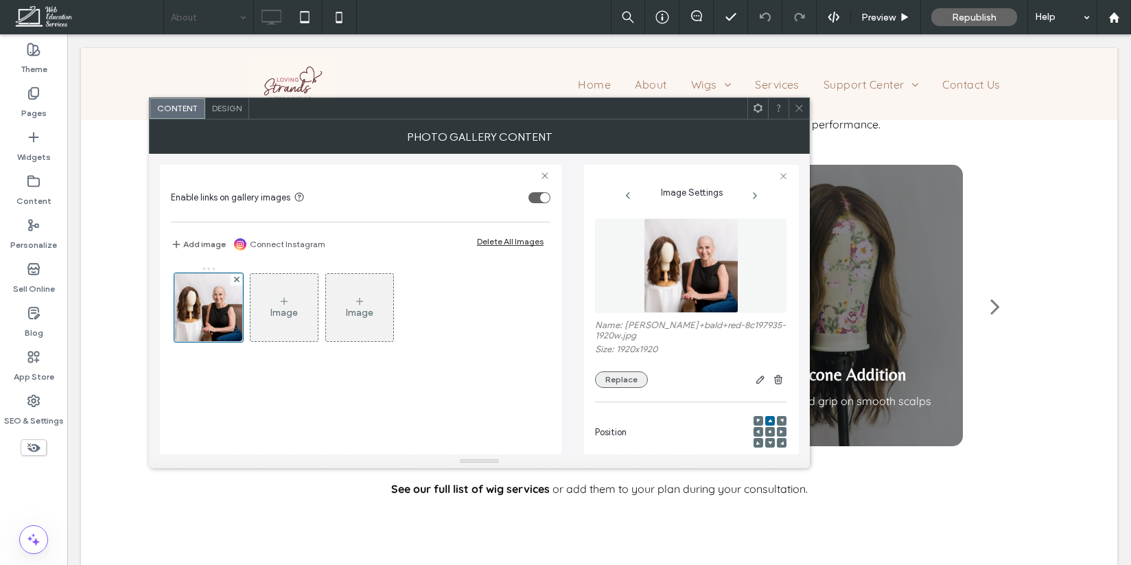
click at [619, 379] on button "Replace" at bounding box center [621, 379] width 53 height 16
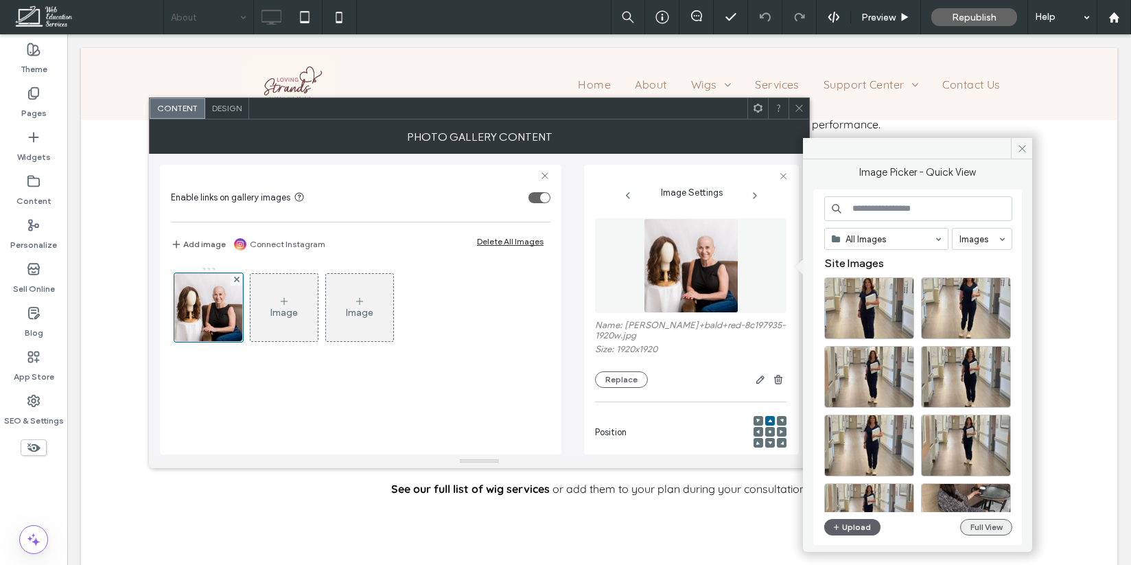
click at [992, 523] on button "Full View" at bounding box center [986, 527] width 52 height 16
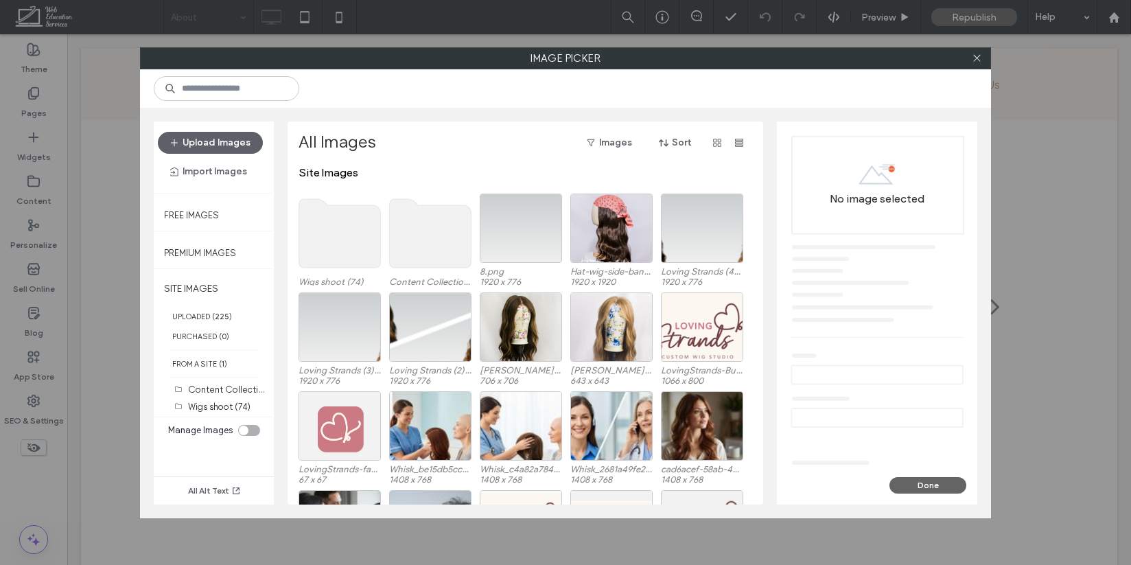
click at [432, 230] on use at bounding box center [431, 233] width 82 height 69
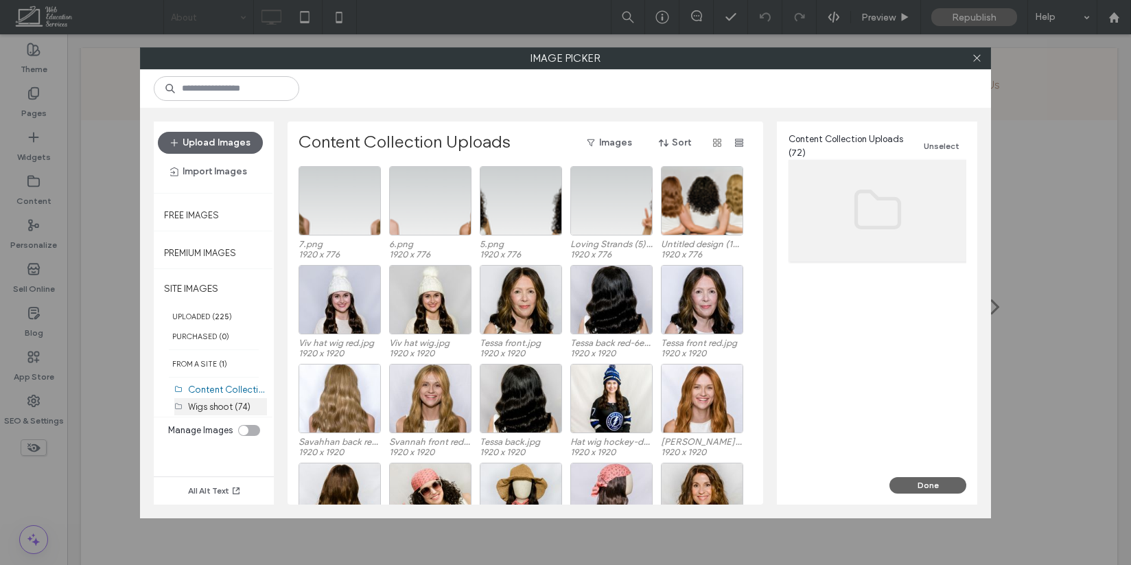
click at [208, 403] on label "Wigs shoot (74)" at bounding box center [219, 406] width 62 height 10
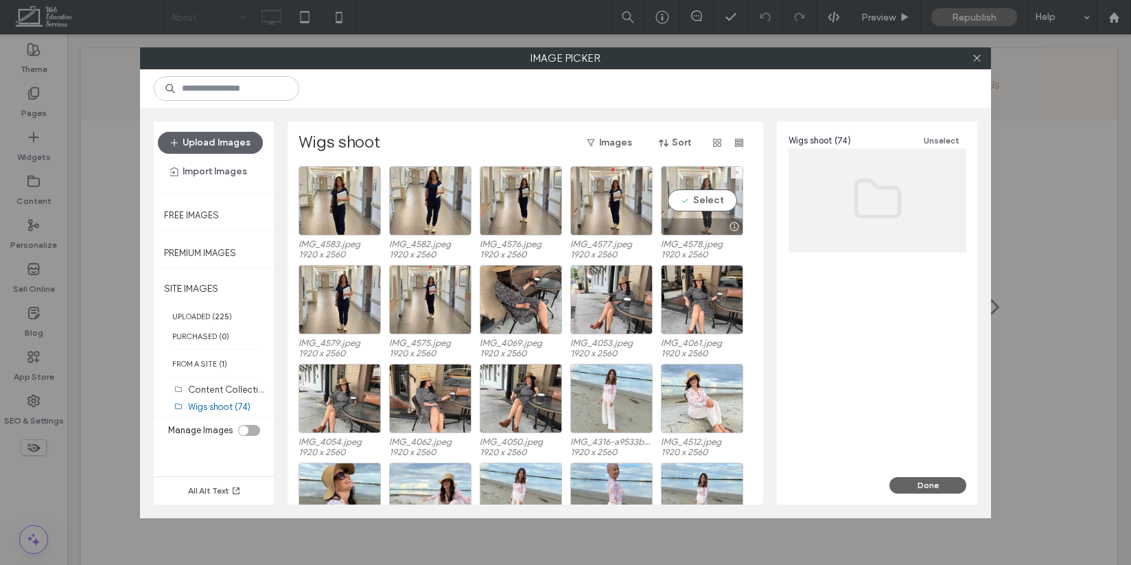
click at [674, 206] on div "Select" at bounding box center [702, 200] width 82 height 69
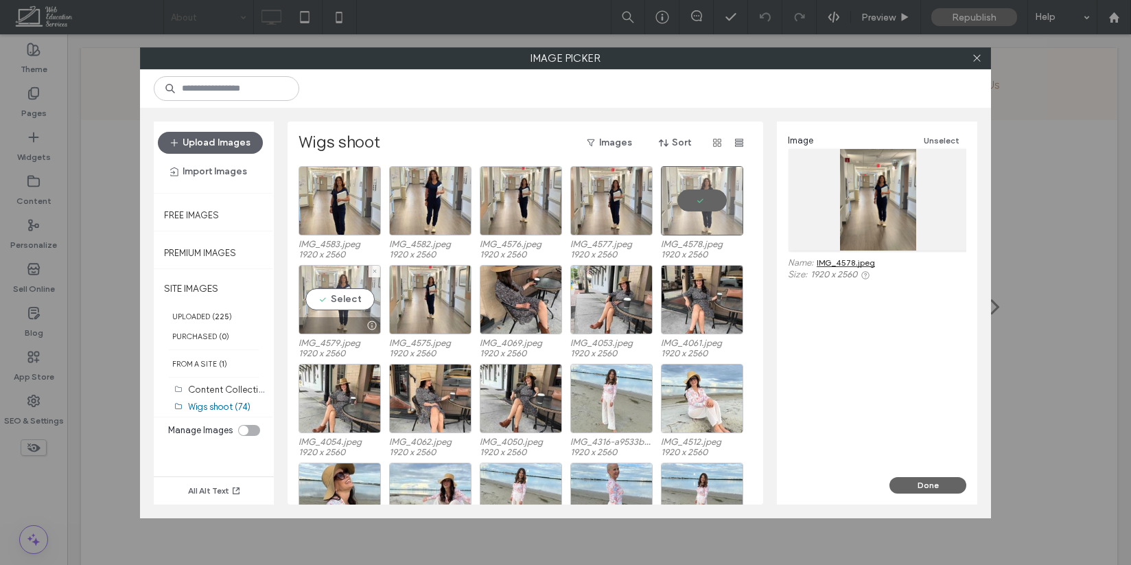
click at [331, 278] on div "Select" at bounding box center [339, 299] width 82 height 69
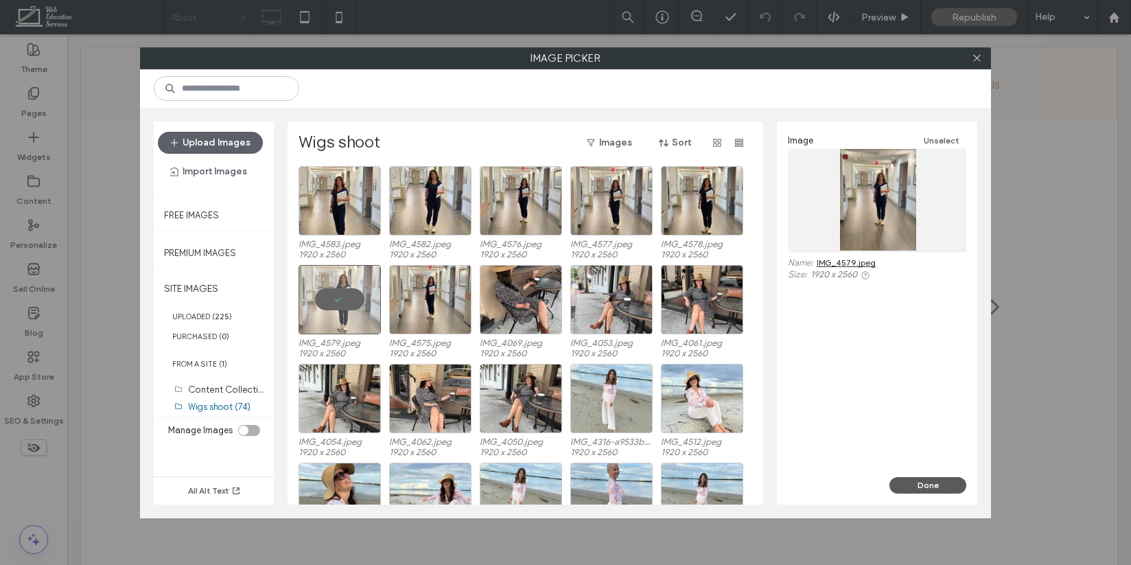
click at [926, 492] on button "Done" at bounding box center [927, 485] width 77 height 16
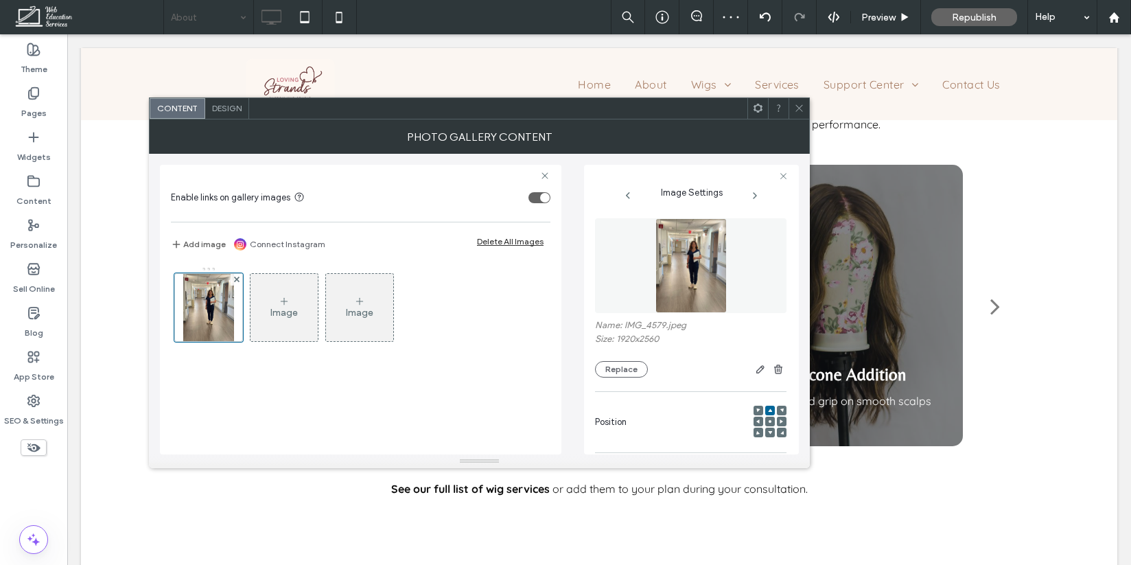
click at [765, 421] on div at bounding box center [770, 421] width 10 height 10
click at [768, 420] on icon at bounding box center [770, 421] width 4 height 4
click at [632, 372] on button "Replace" at bounding box center [621, 369] width 53 height 16
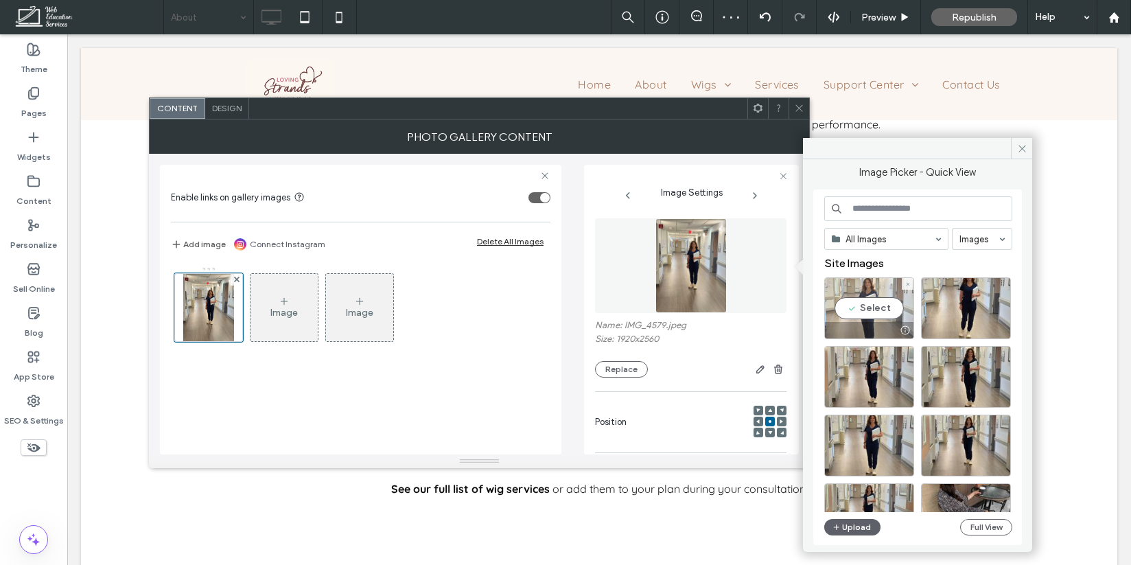
click at [875, 308] on div "Select" at bounding box center [869, 308] width 90 height 62
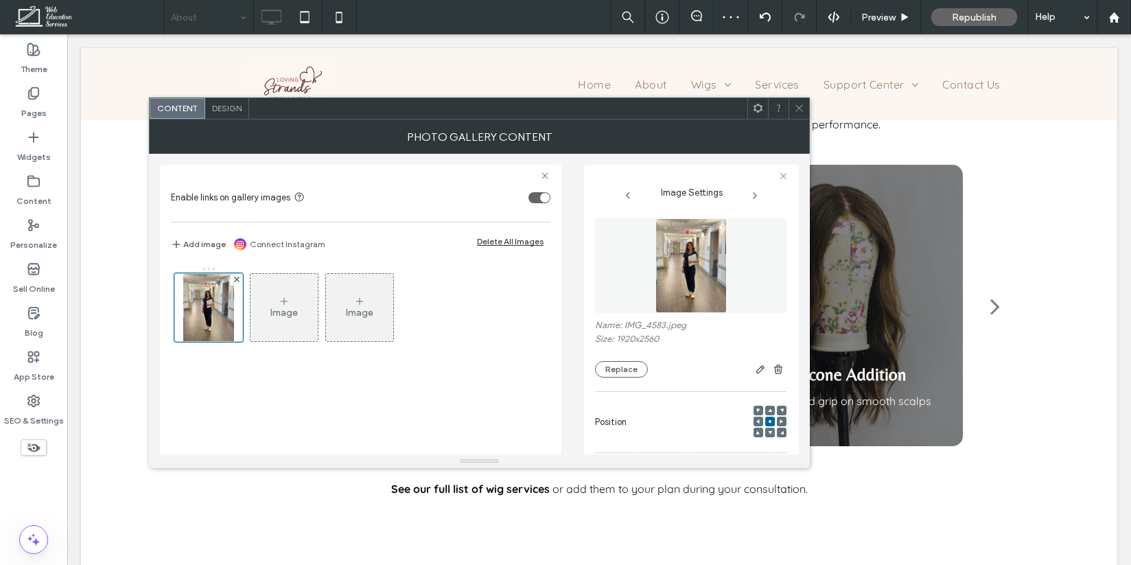
click at [807, 104] on div at bounding box center [798, 108] width 21 height 21
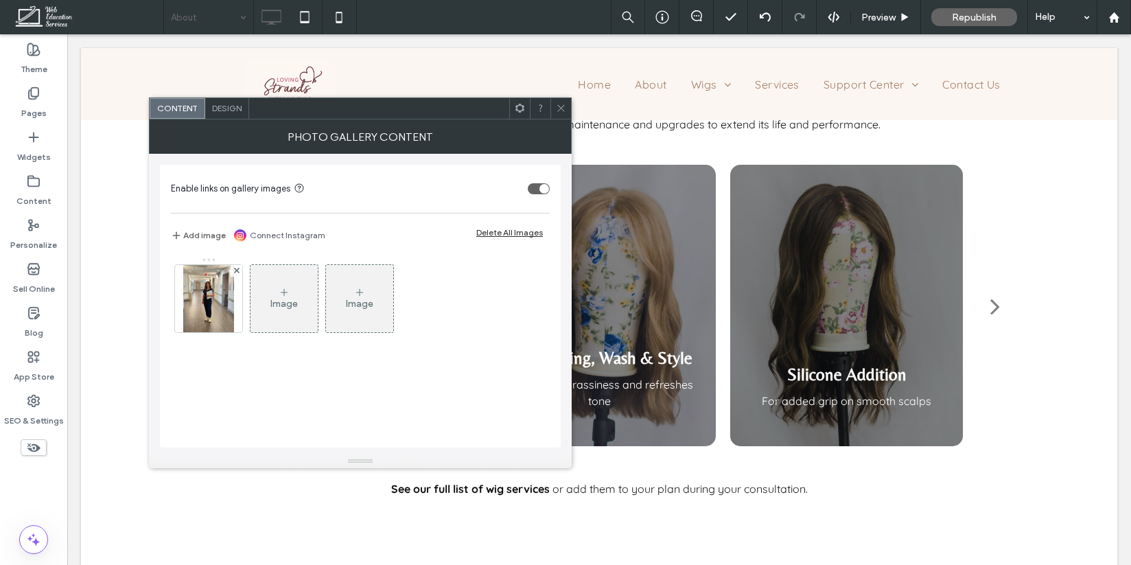
click at [238, 109] on span "Design" at bounding box center [226, 108] width 29 height 10
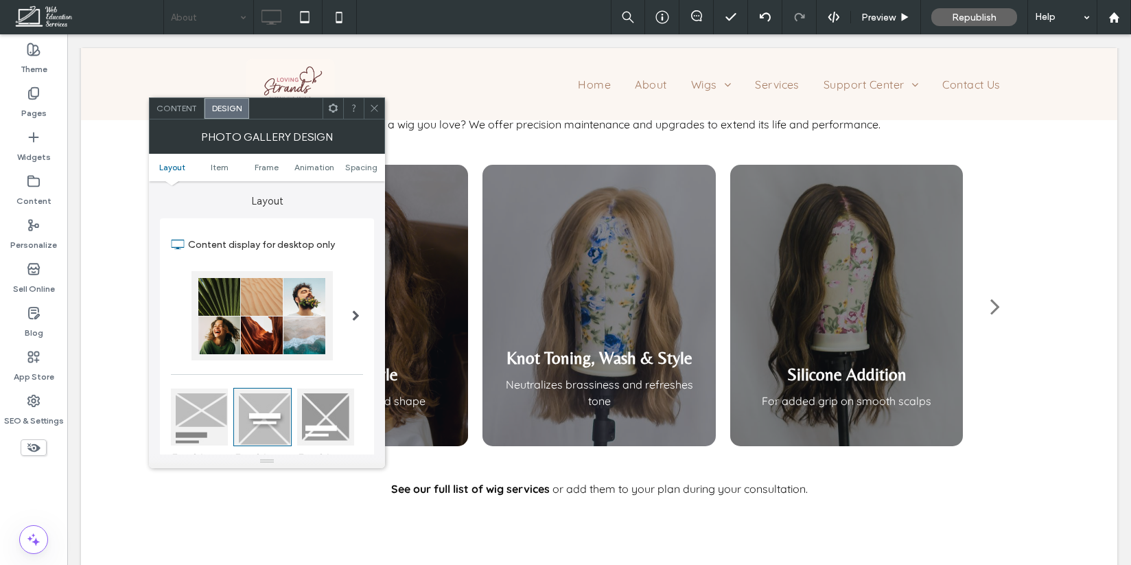
click at [371, 101] on span at bounding box center [374, 108] width 10 height 21
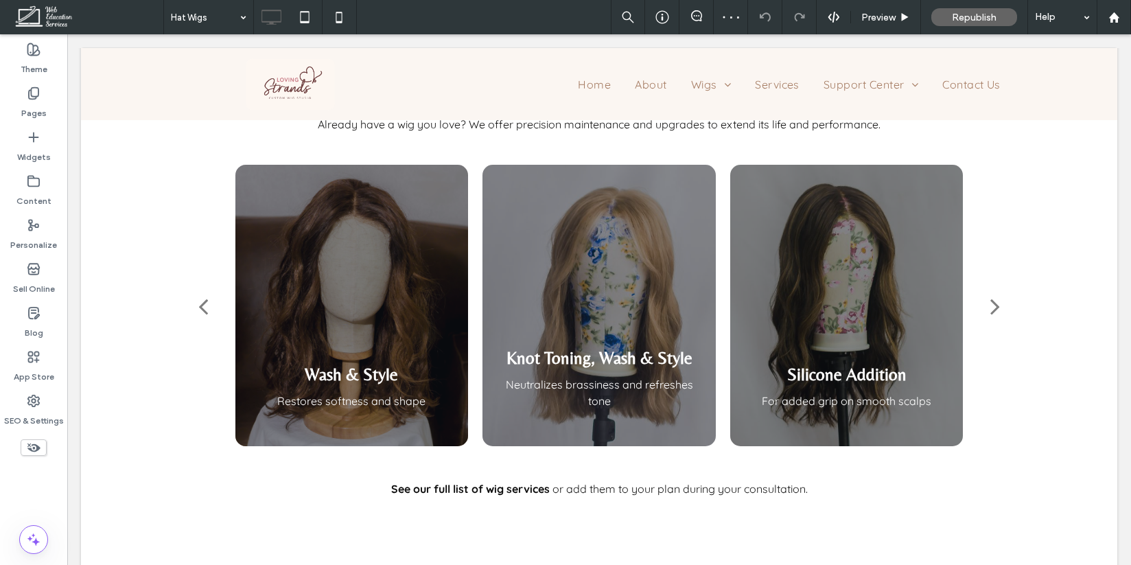
click at [224, 23] on input at bounding box center [205, 17] width 69 height 34
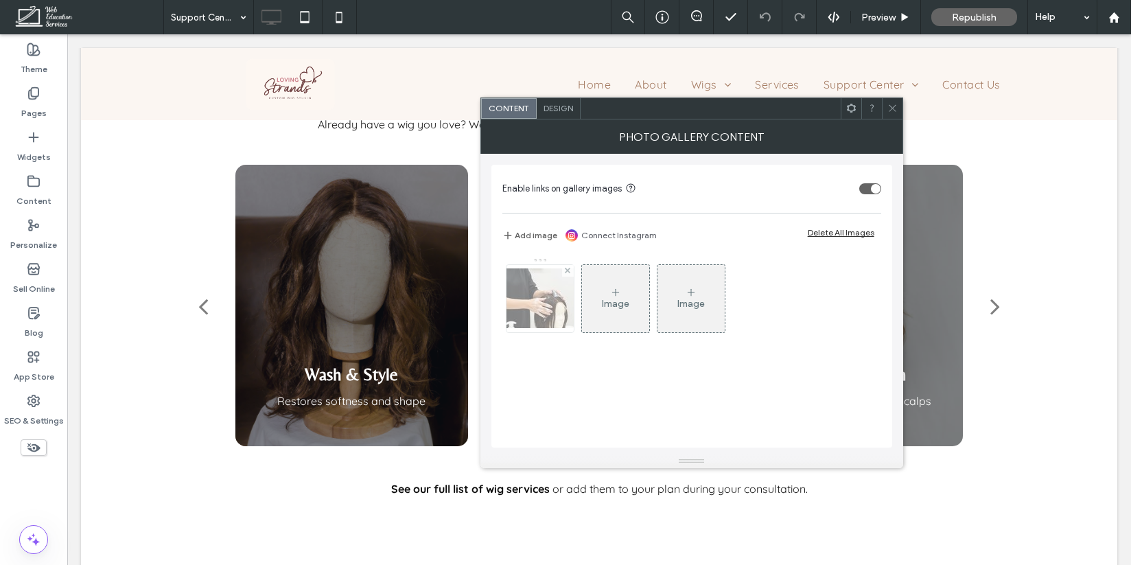
click at [540, 318] on img at bounding box center [540, 298] width 110 height 60
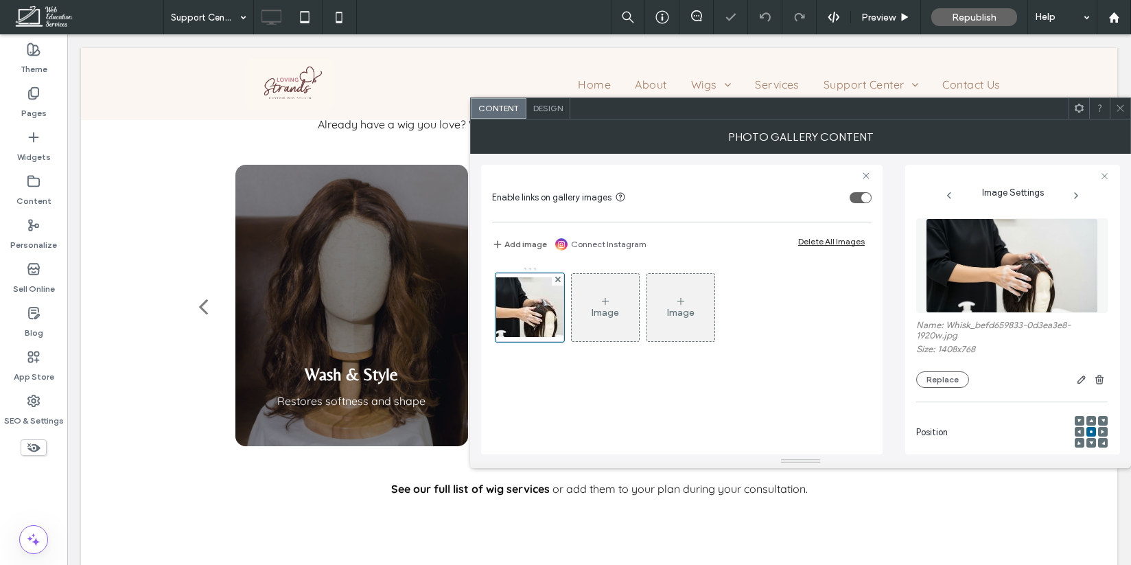
click at [943, 371] on div "Name: Whisk_befd659833-0d3ea3e8-1920w.jpg Size: 1408x768 Replace" at bounding box center [1011, 354] width 191 height 68
click at [943, 377] on button "Replace" at bounding box center [942, 379] width 53 height 16
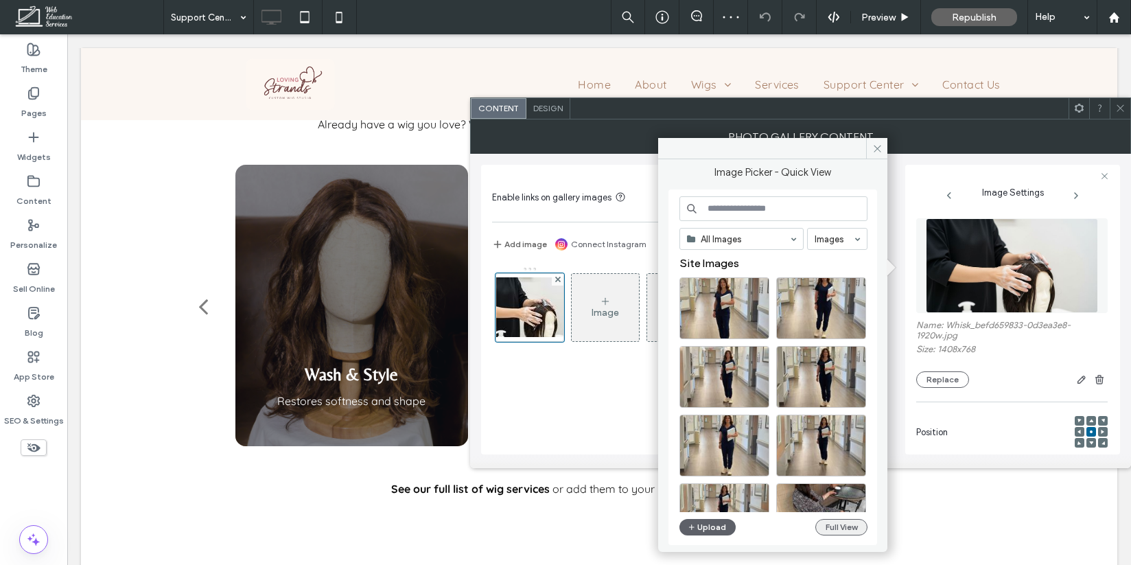
click at [839, 528] on button "Full View" at bounding box center [841, 527] width 52 height 16
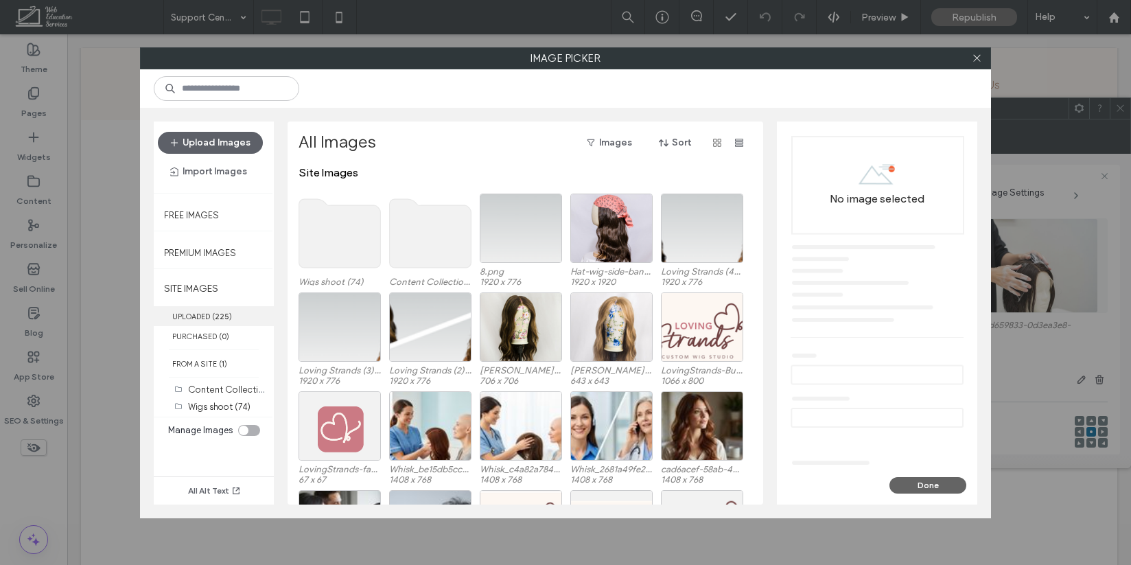
click at [225, 316] on b "225" at bounding box center [222, 316] width 14 height 10
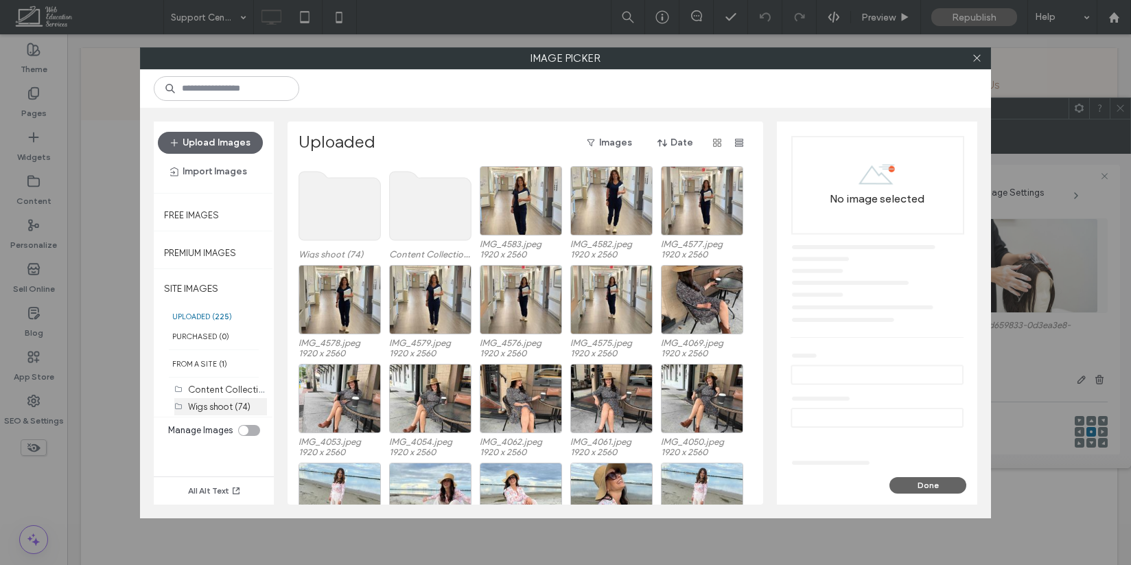
click at [234, 407] on label "Wigs shoot (74)" at bounding box center [219, 406] width 62 height 10
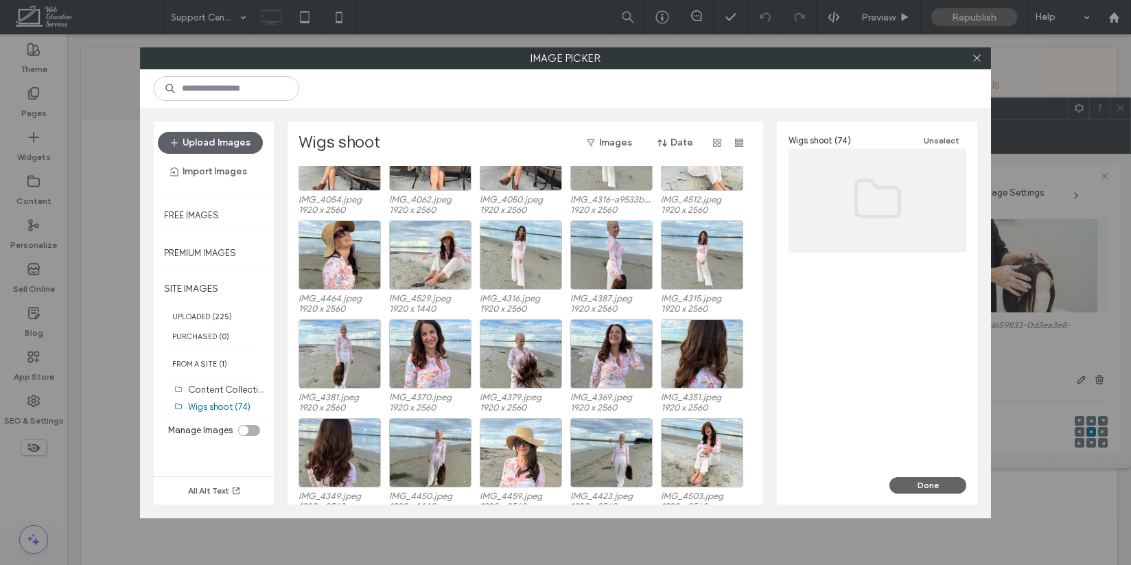
scroll to position [243, 0]
click at [513, 362] on div "Select" at bounding box center [521, 352] width 82 height 69
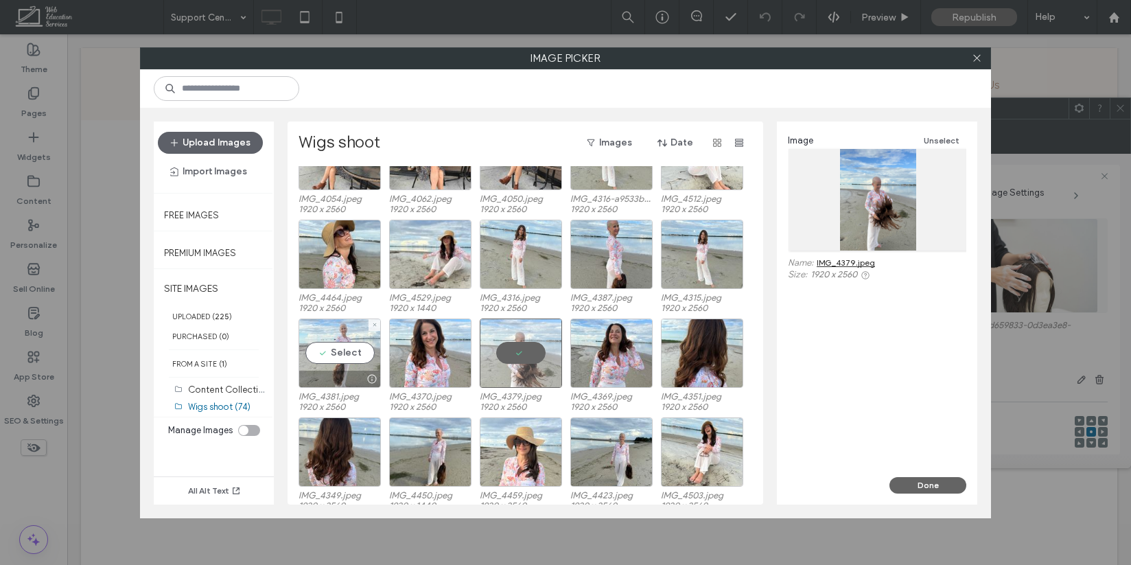
click at [342, 342] on div "Select" at bounding box center [339, 352] width 82 height 69
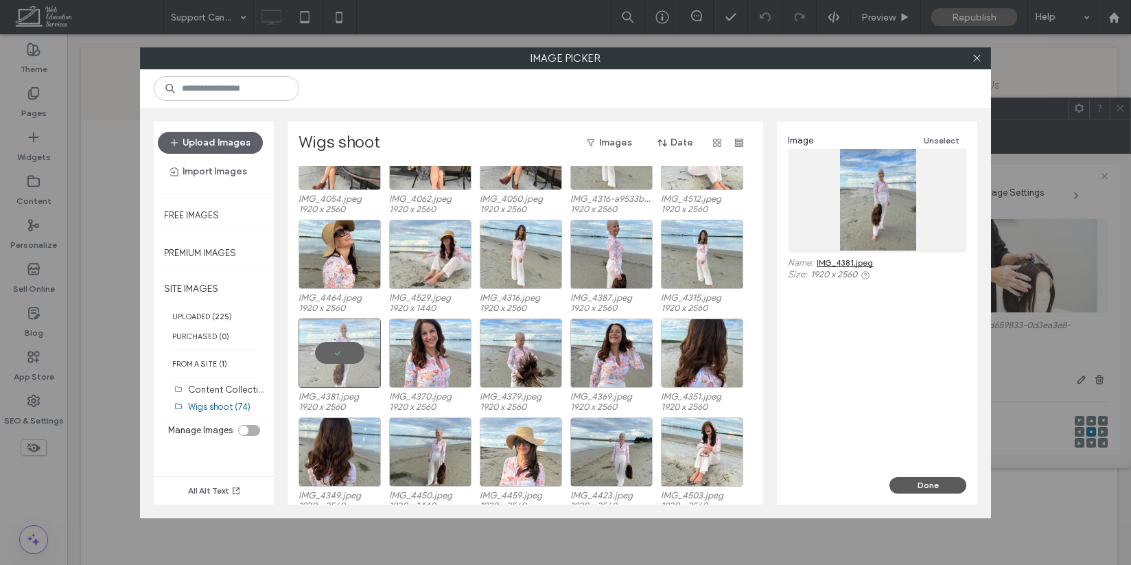
click at [938, 482] on button "Done" at bounding box center [927, 485] width 77 height 16
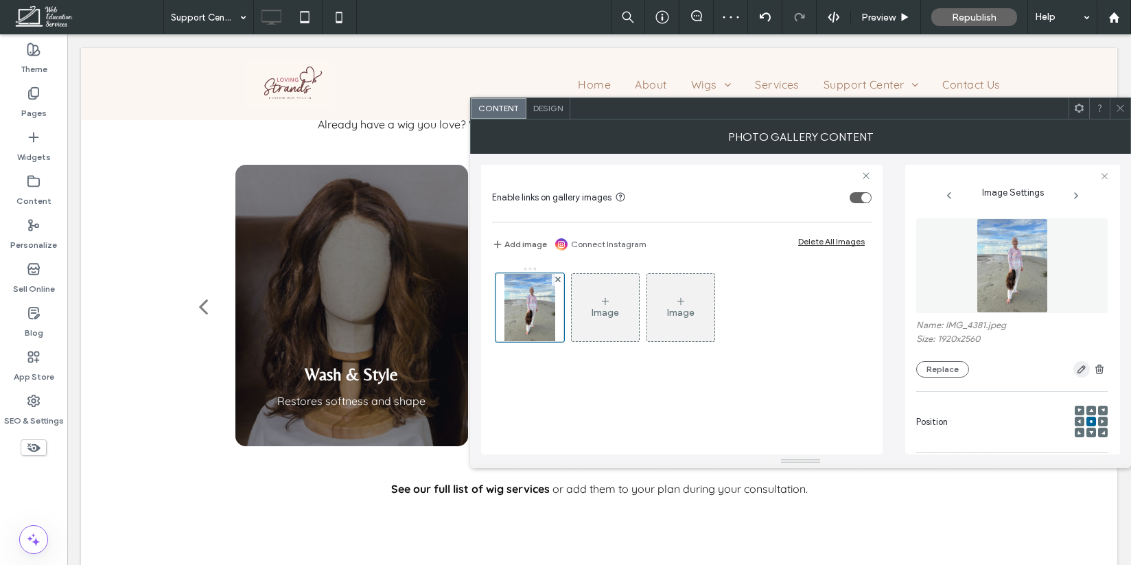
click at [1076, 367] on icon "button" at bounding box center [1081, 369] width 11 height 11
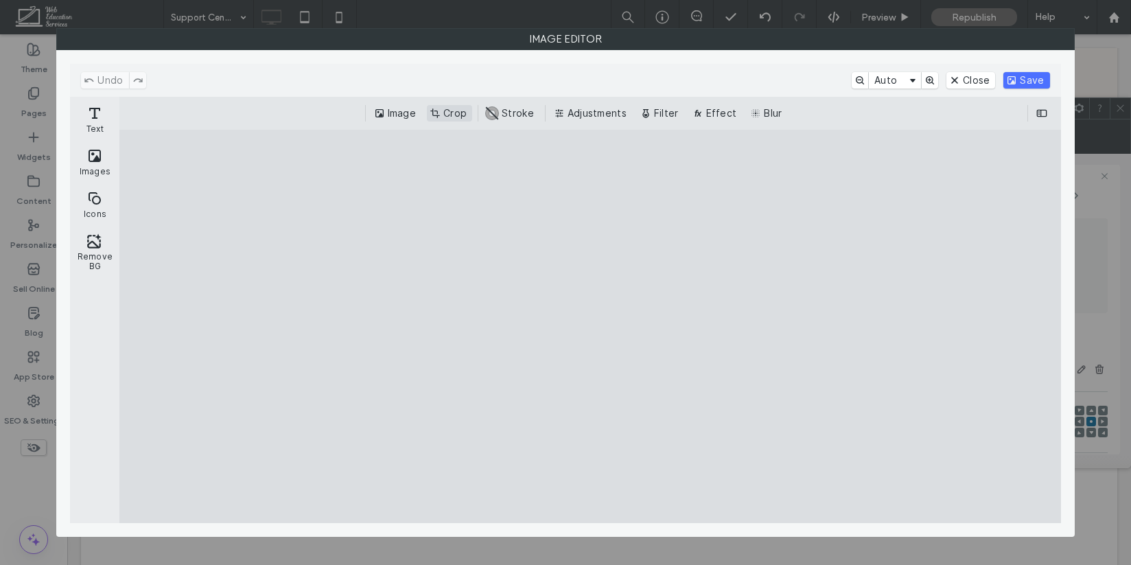
click at [449, 120] on button "Crop" at bounding box center [449, 113] width 45 height 16
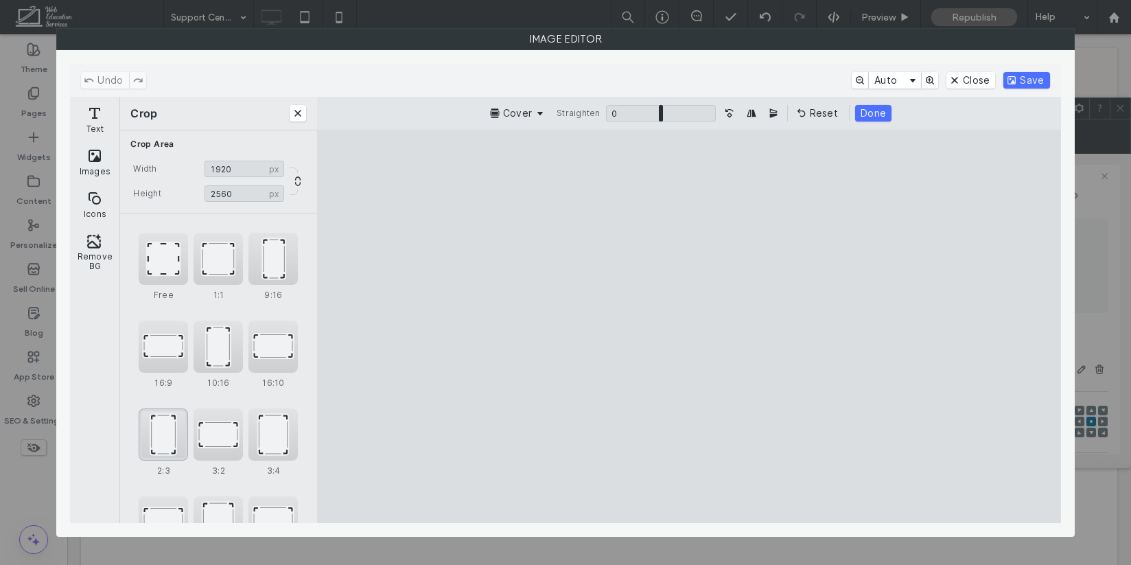
scroll to position [74, 0]
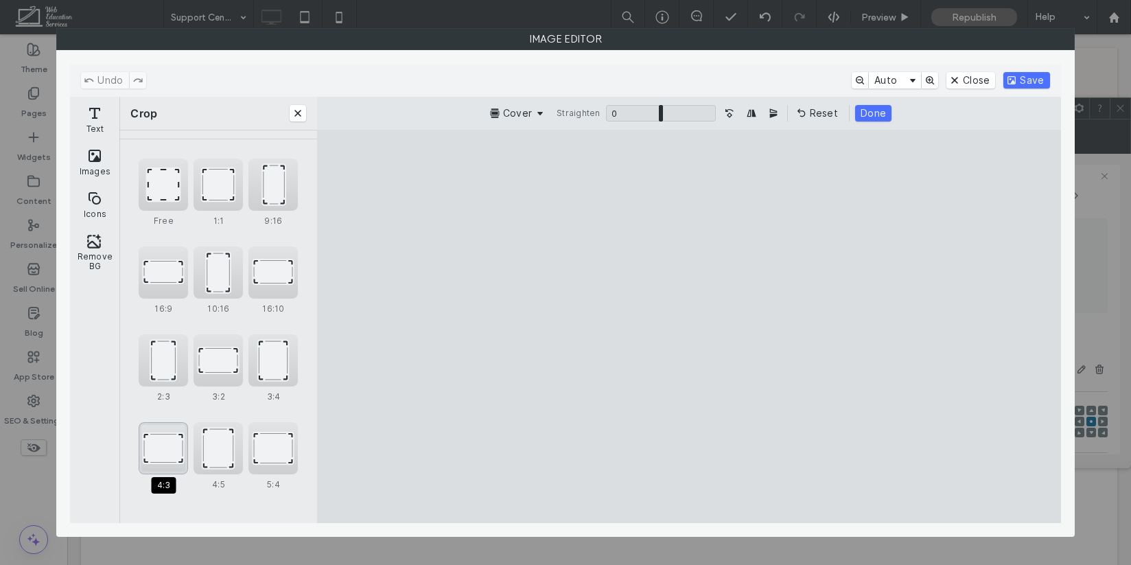
click at [172, 443] on div "4:3" at bounding box center [163, 448] width 49 height 52
type input "****"
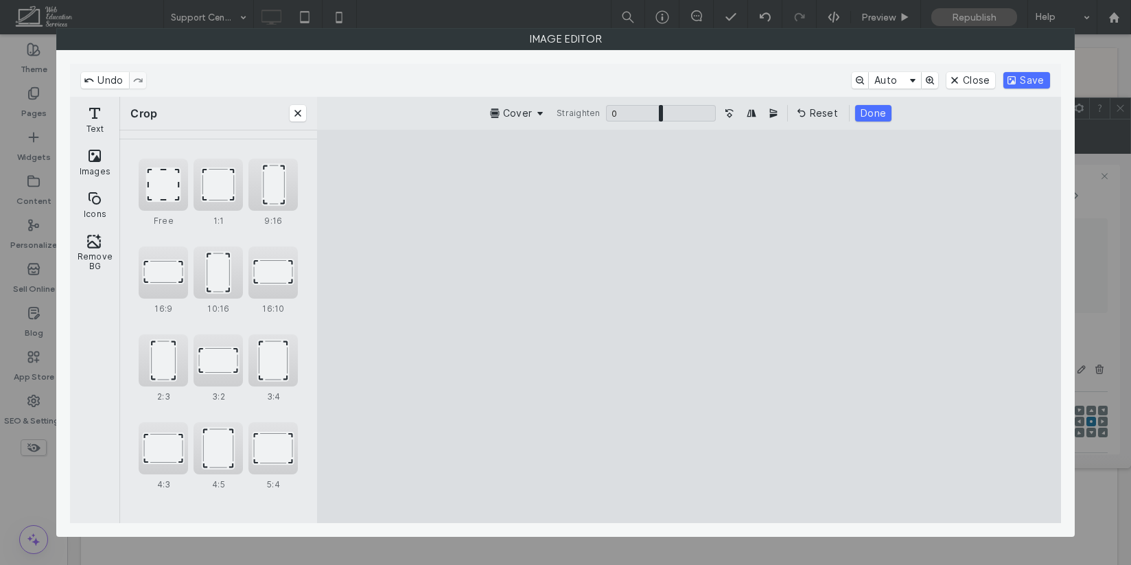
type input "****"
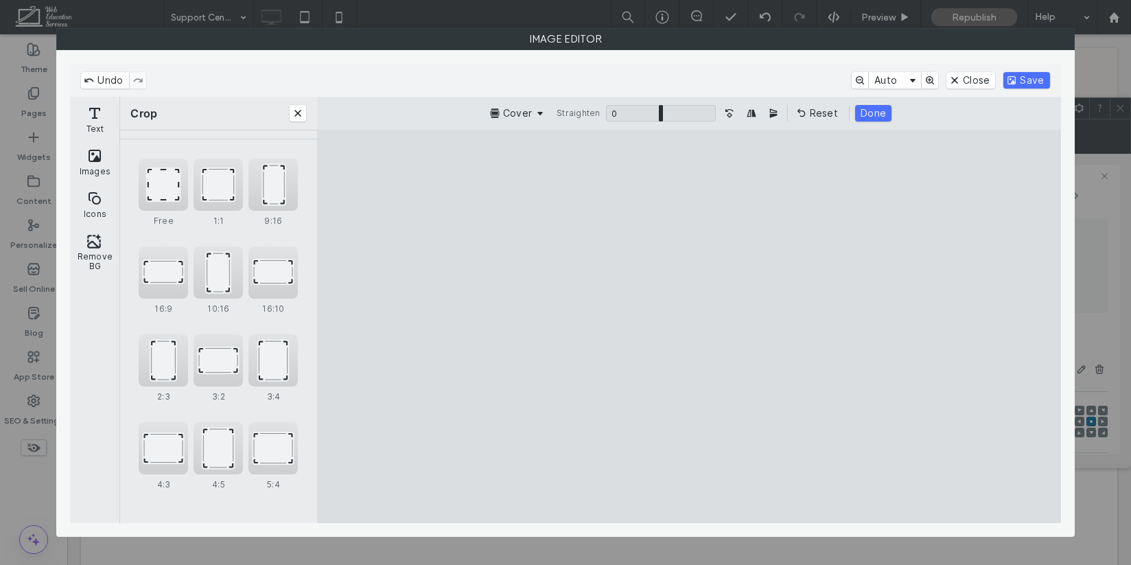
type input "****"
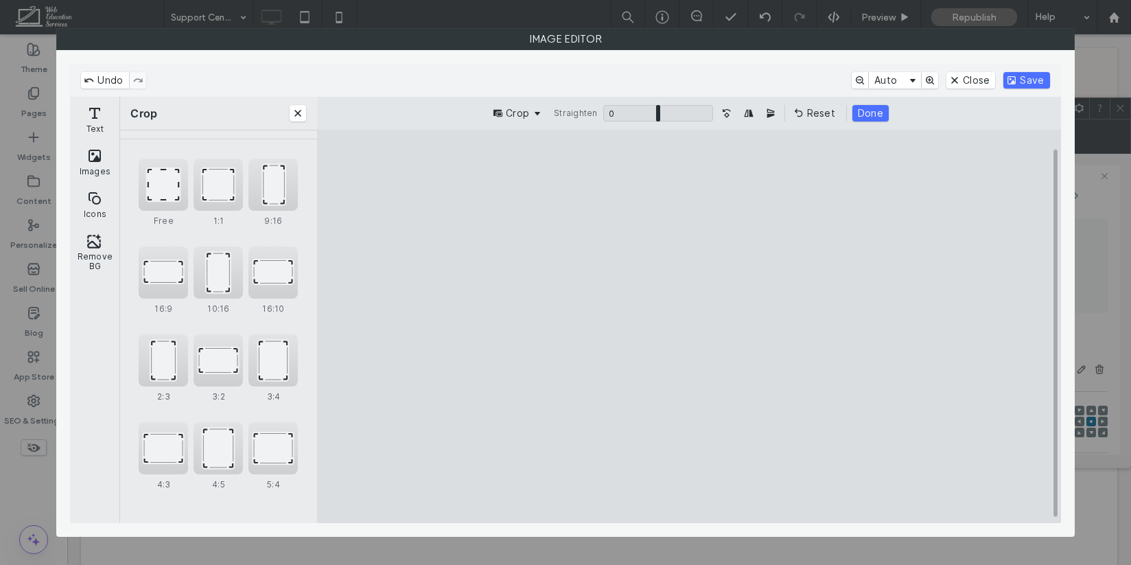
type input "****"
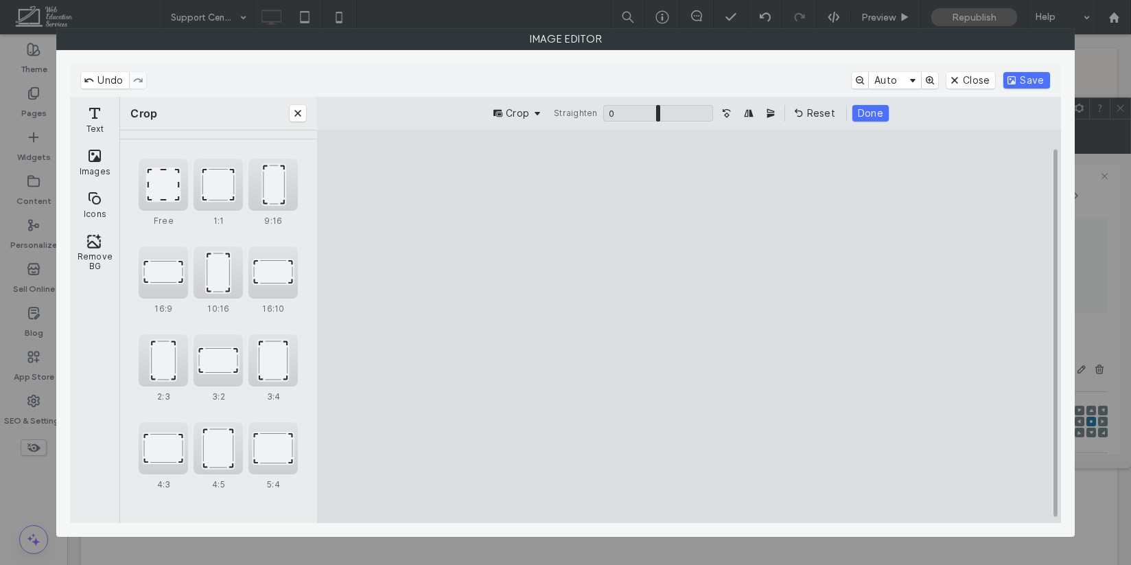
type input "****"
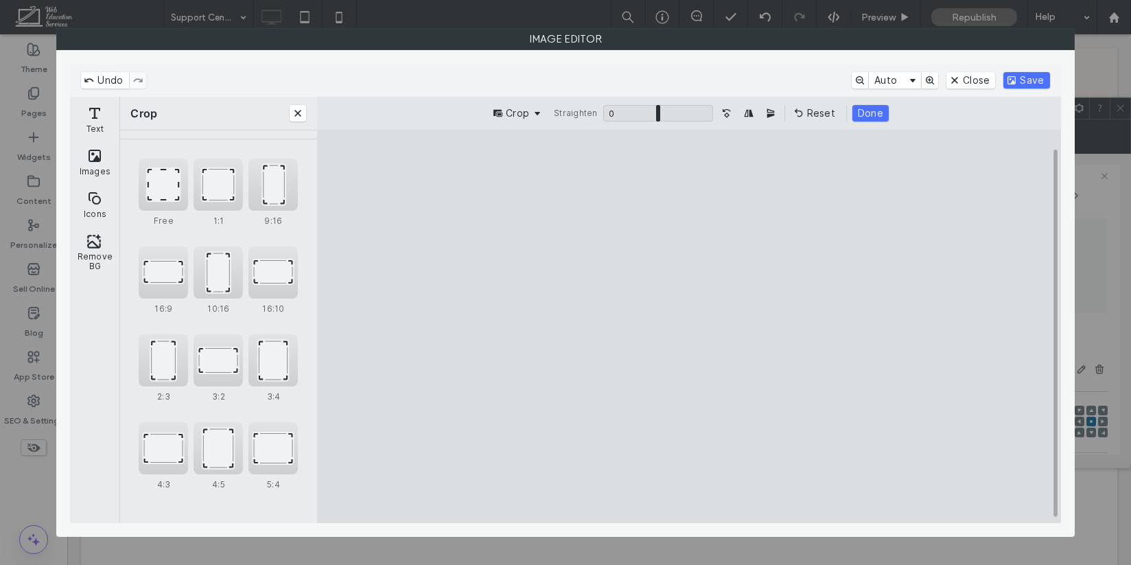
type input "****"
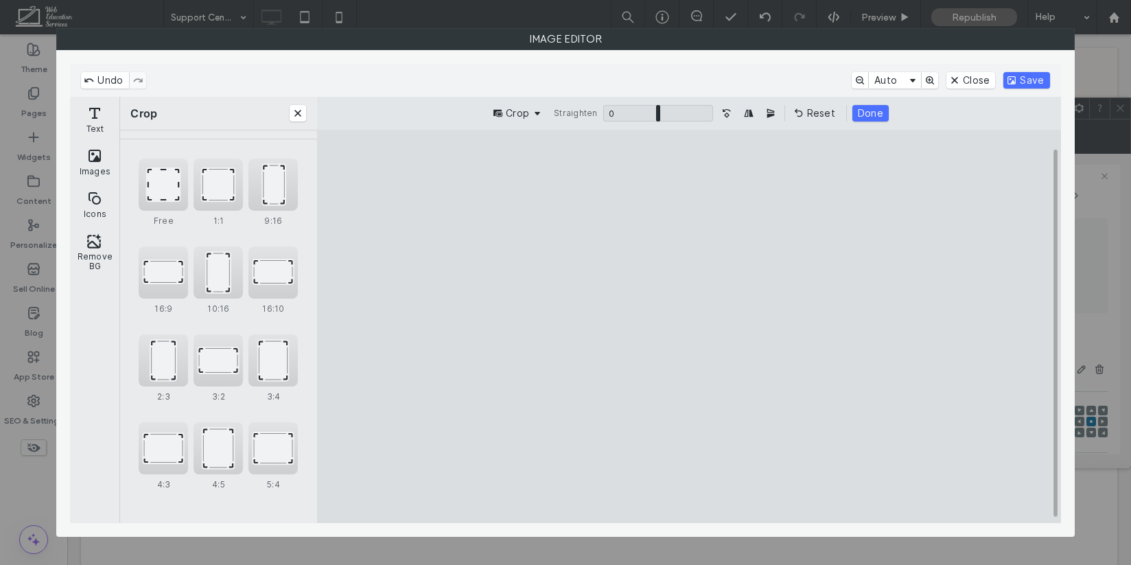
type input "****"
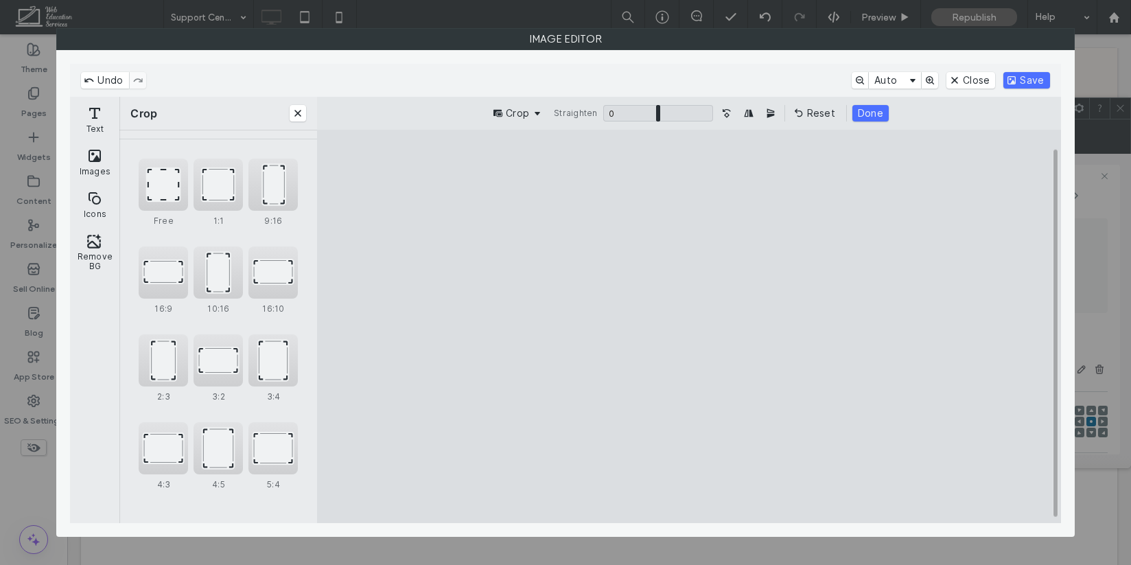
type input "****"
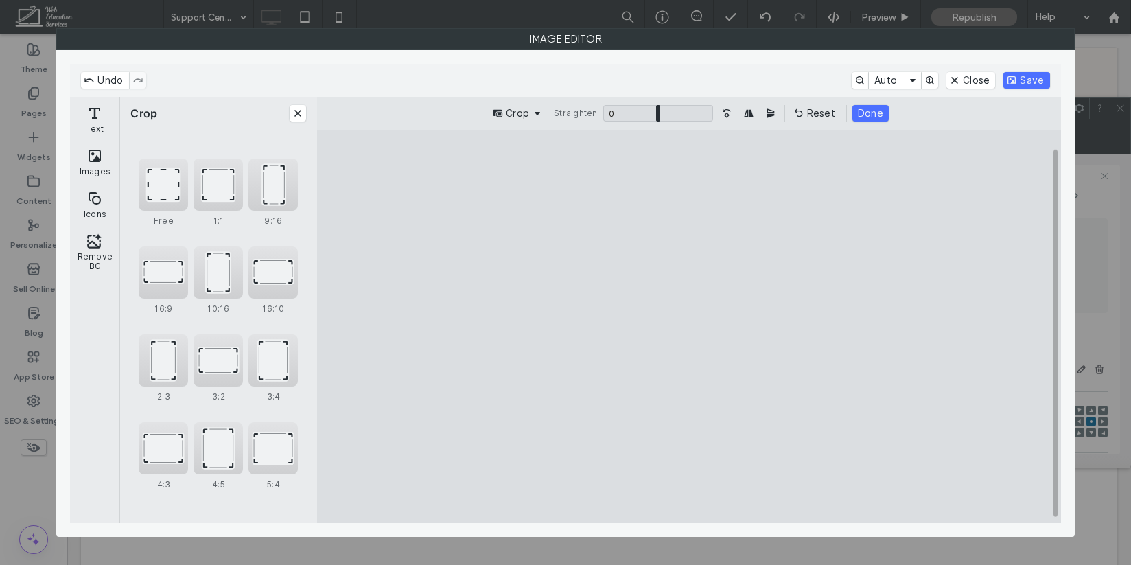
type input "****"
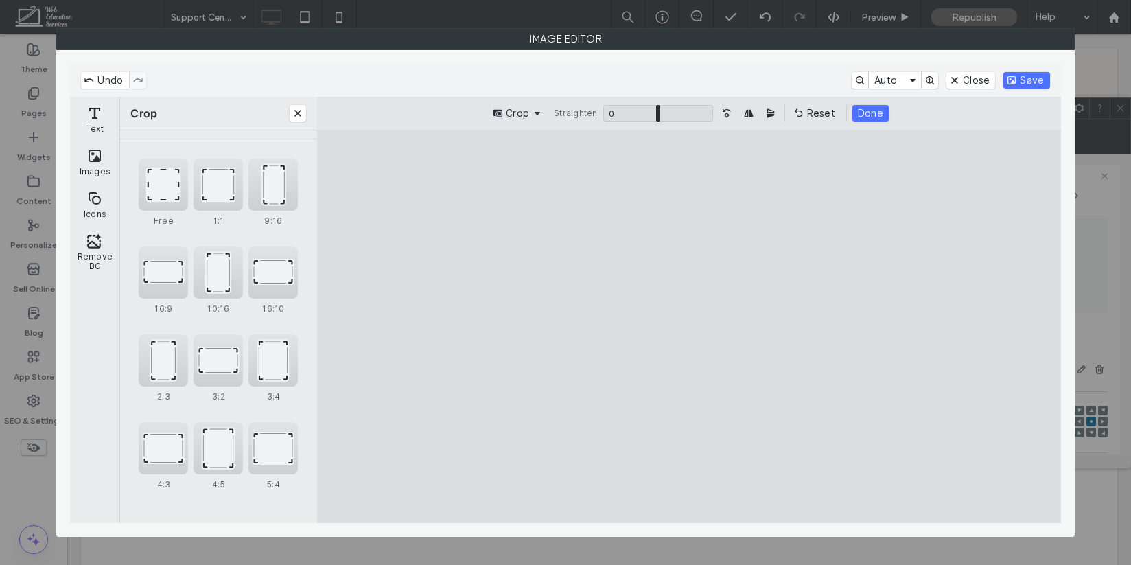
type input "****"
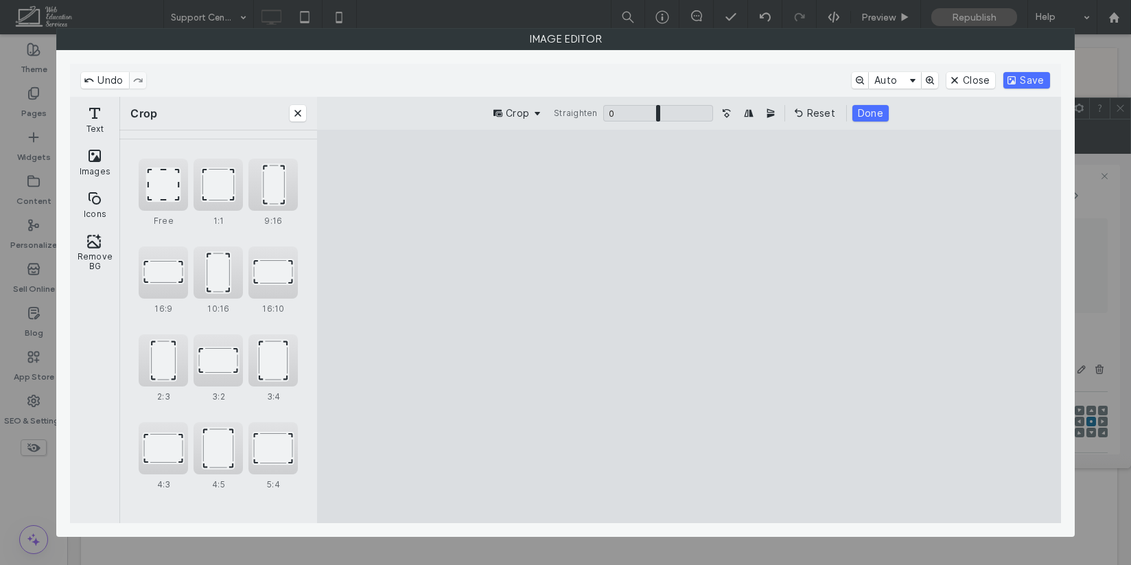
type input "****"
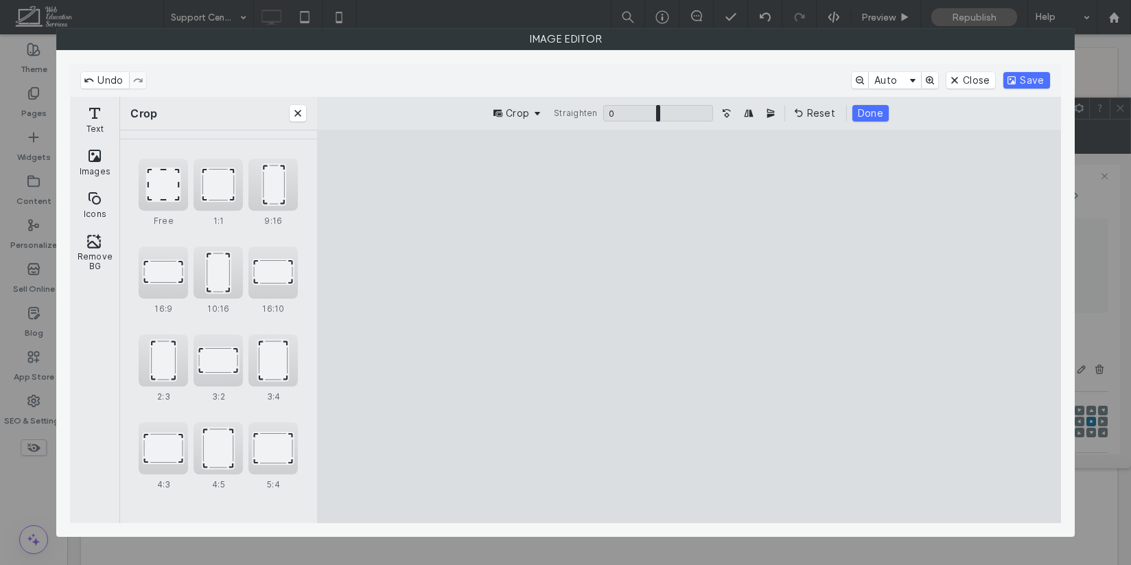
type input "****"
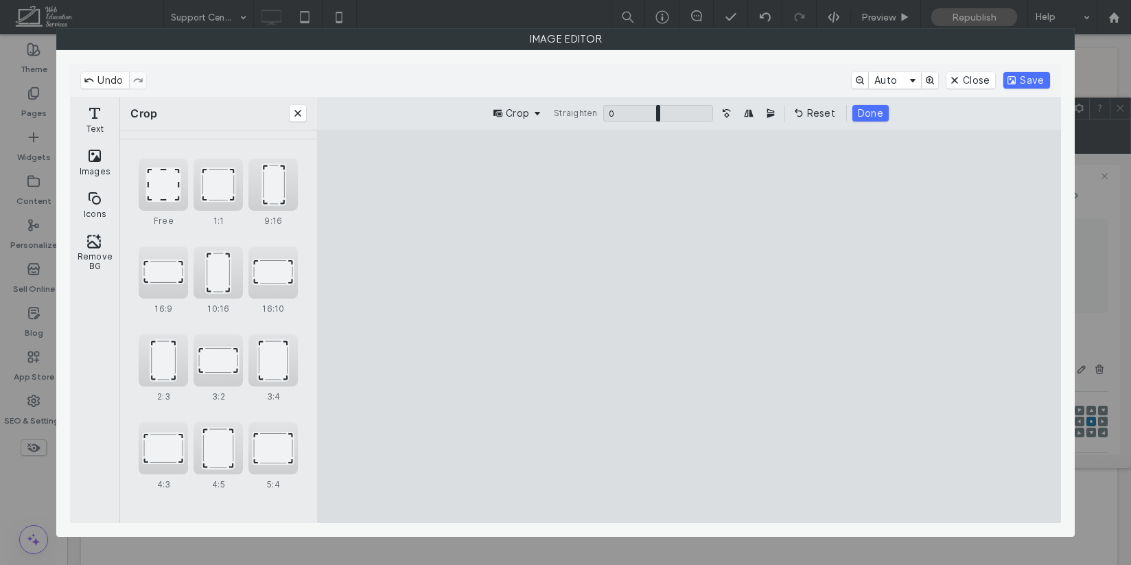
type input "****"
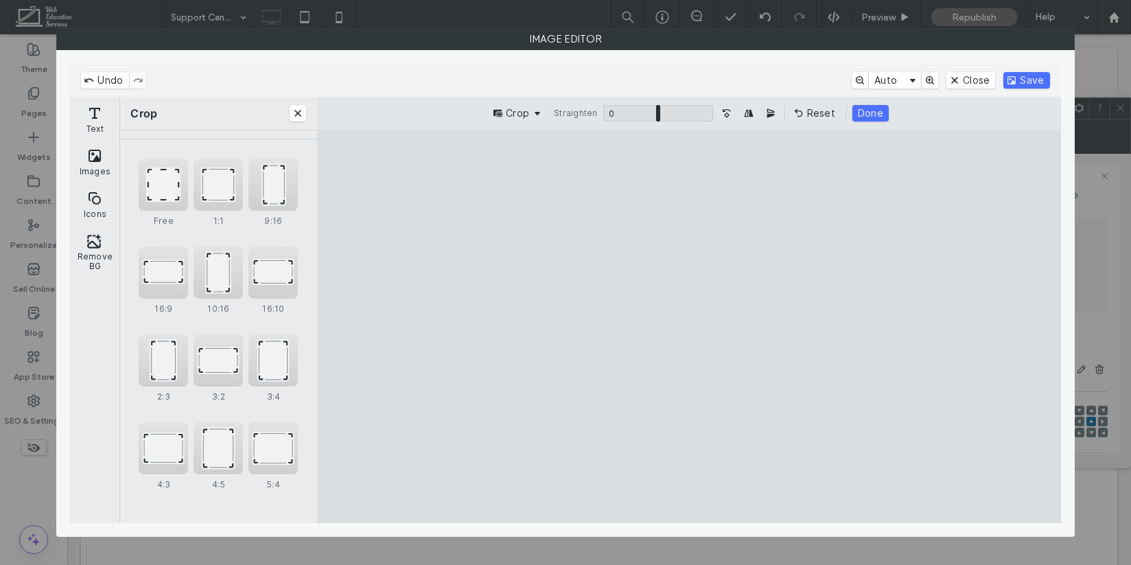
type input "****"
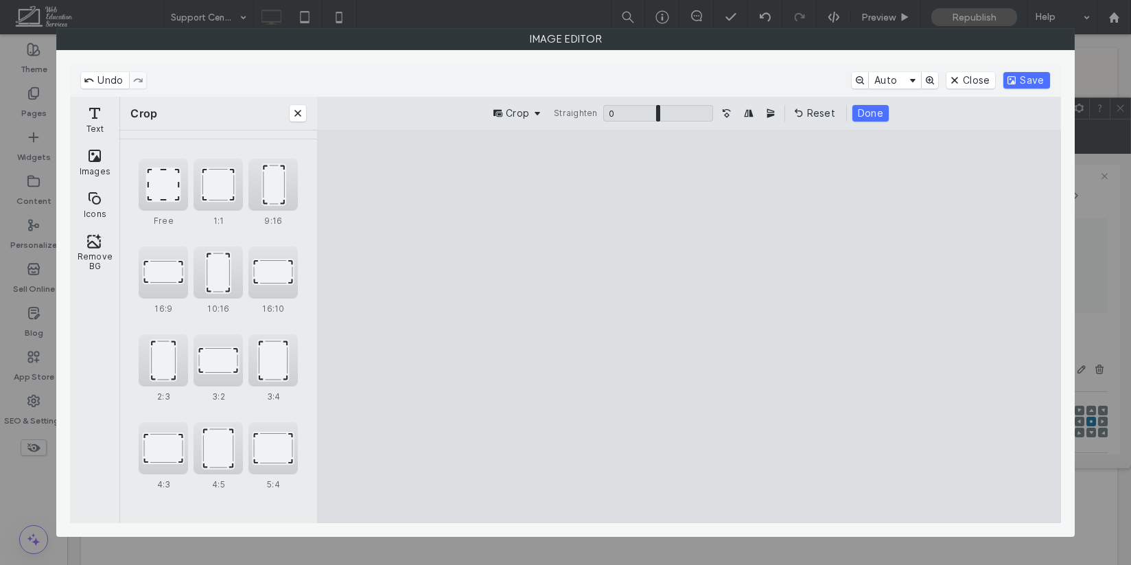
type input "****"
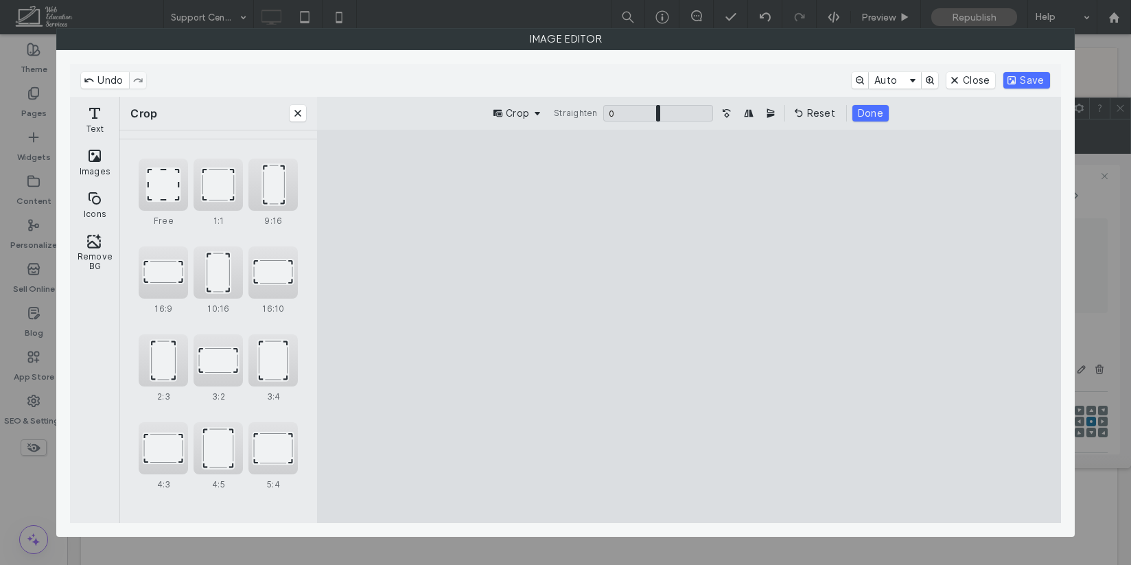
type input "****"
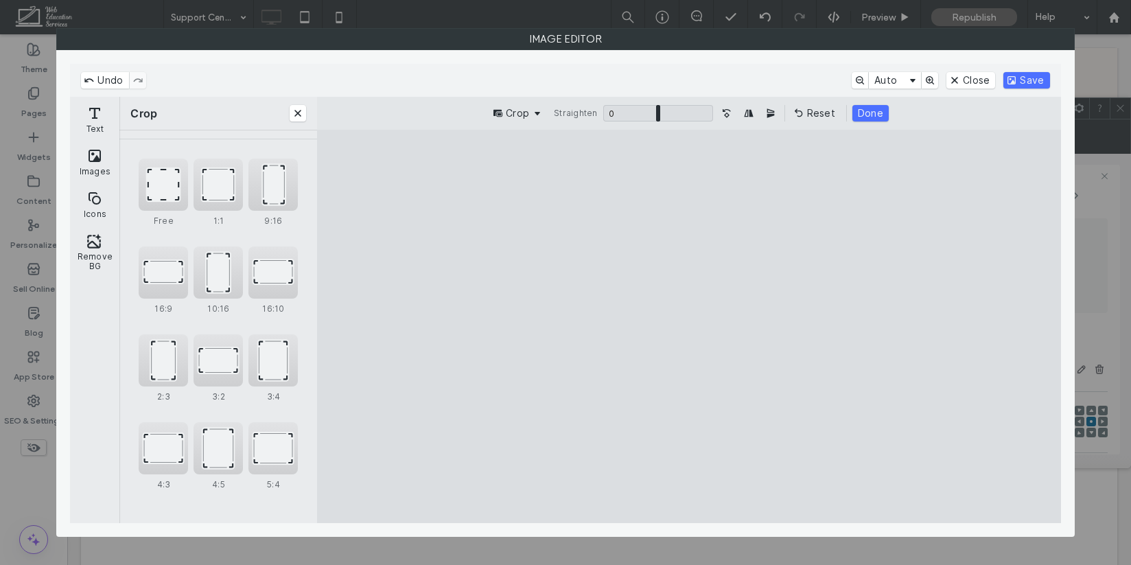
type input "****"
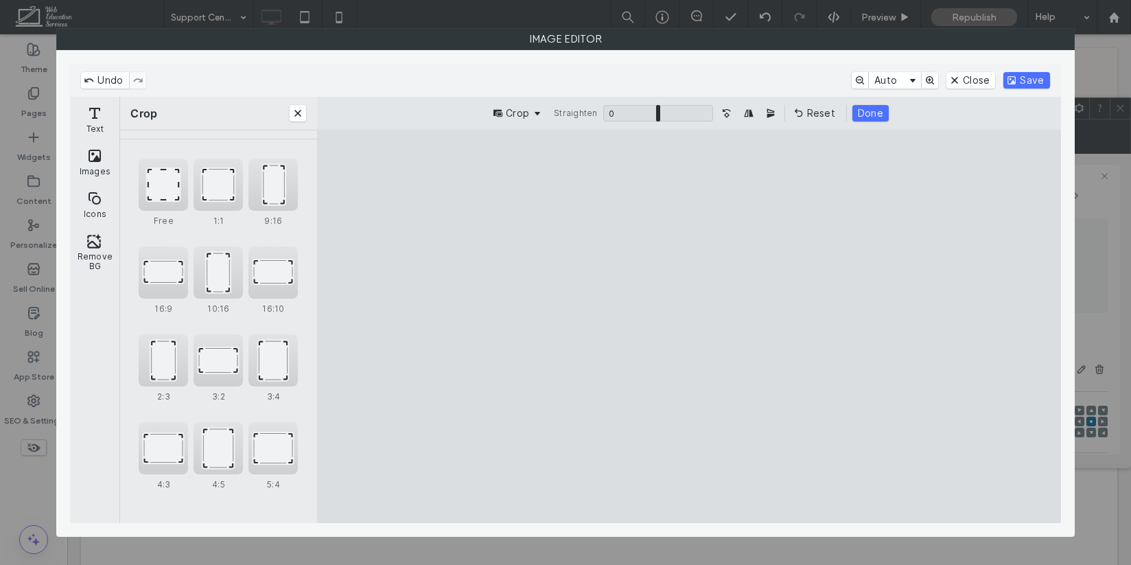
type input "****"
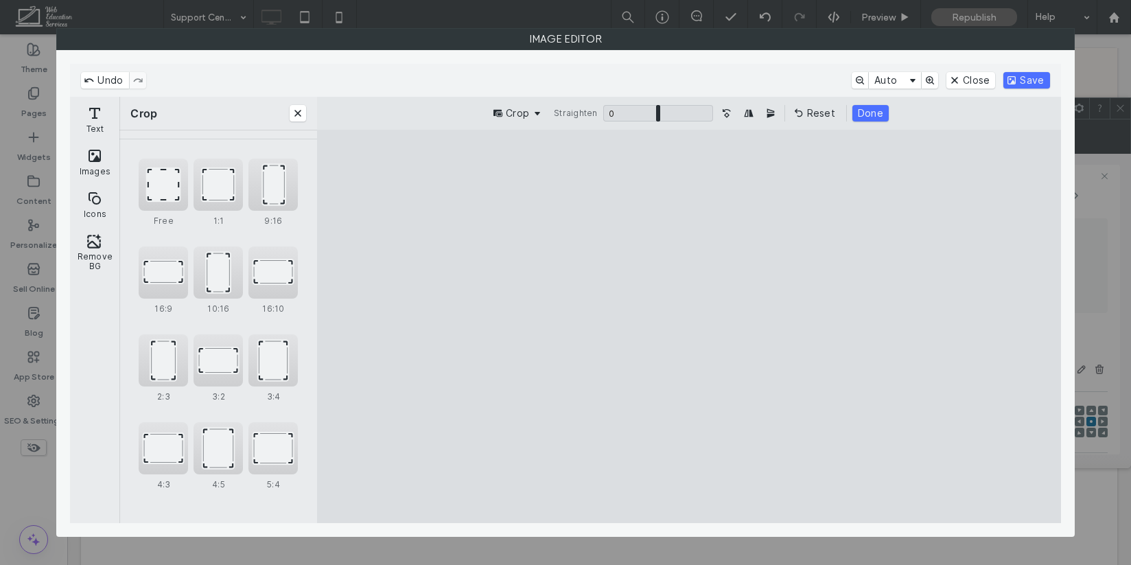
type input "****"
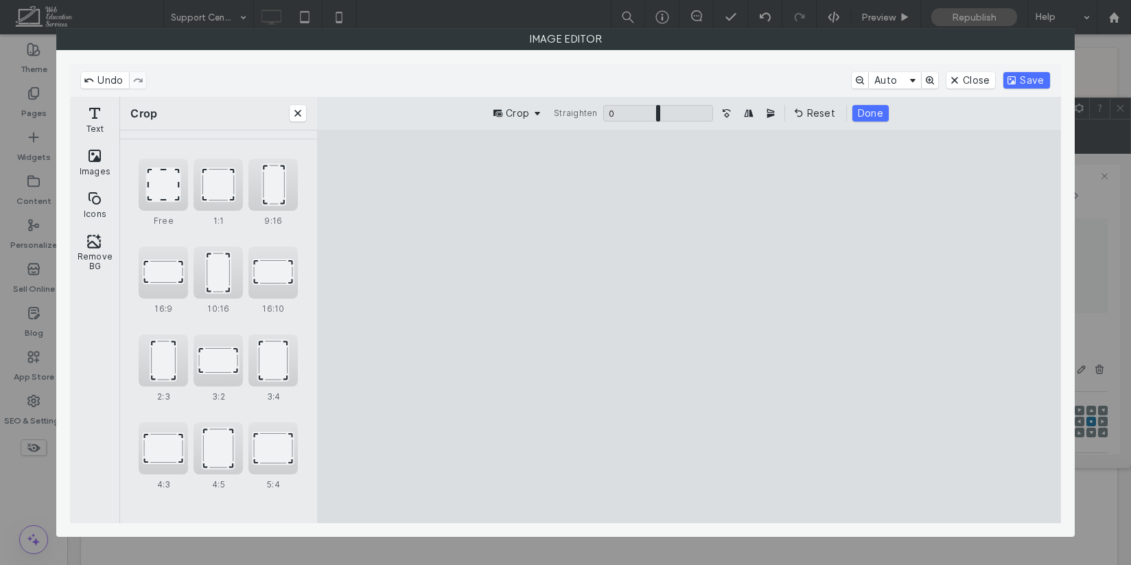
type input "****"
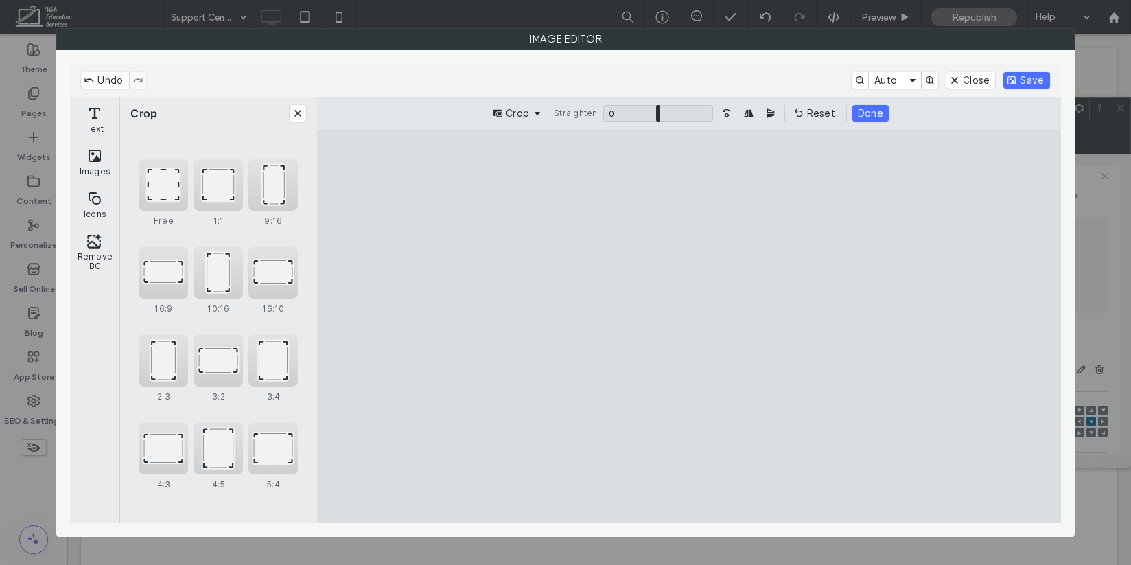
type input "****"
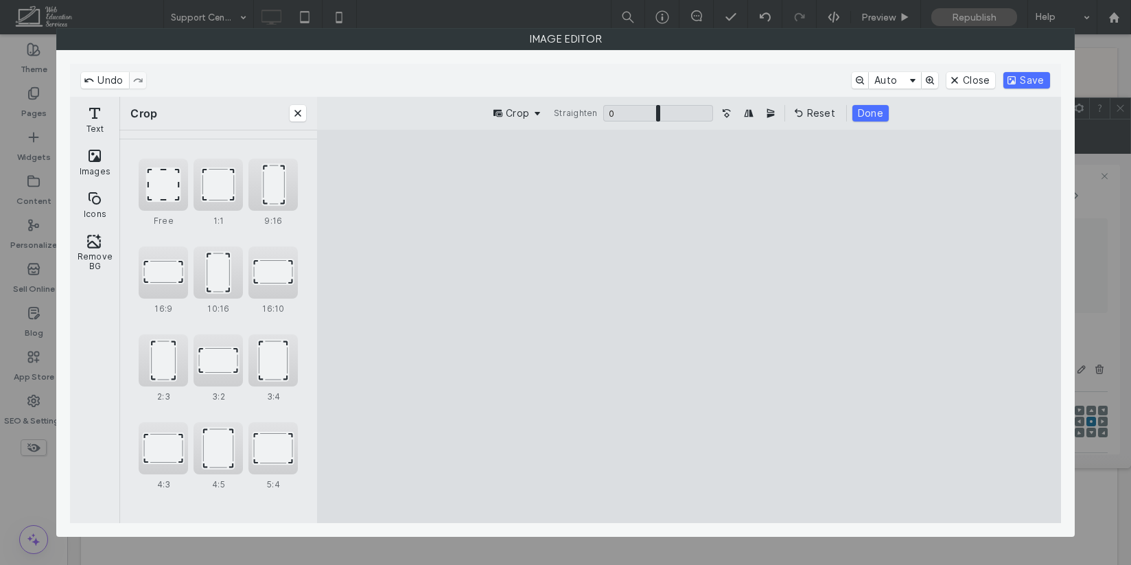
type input "****"
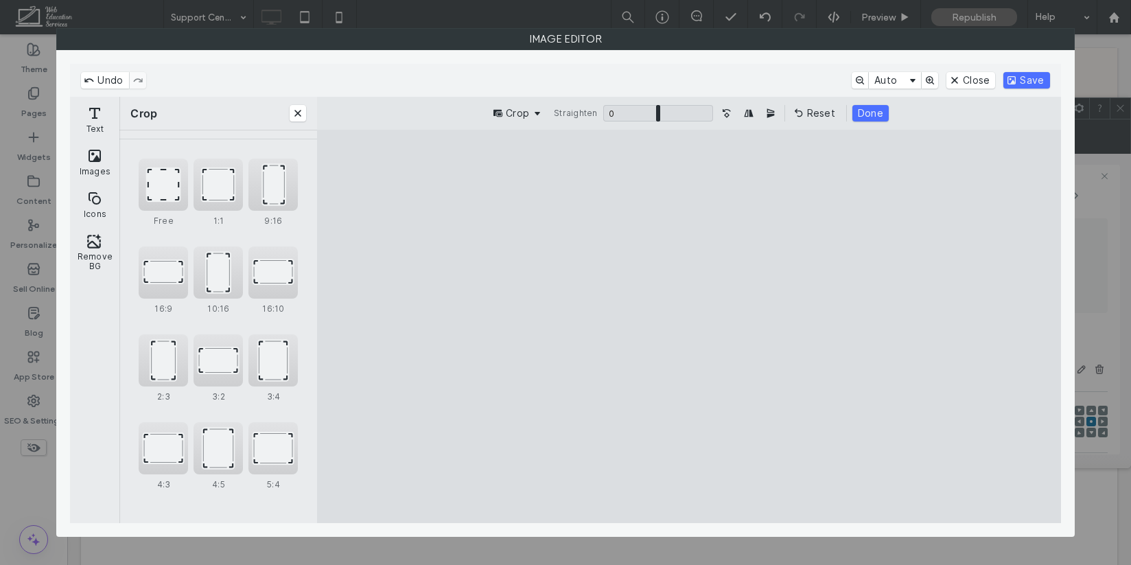
type input "****"
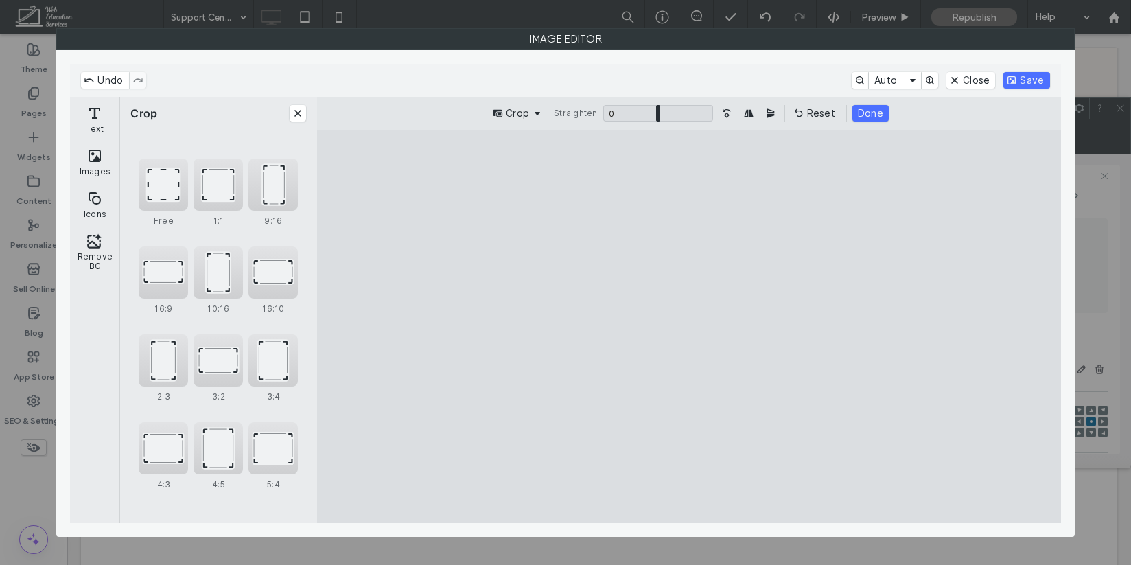
type input "****"
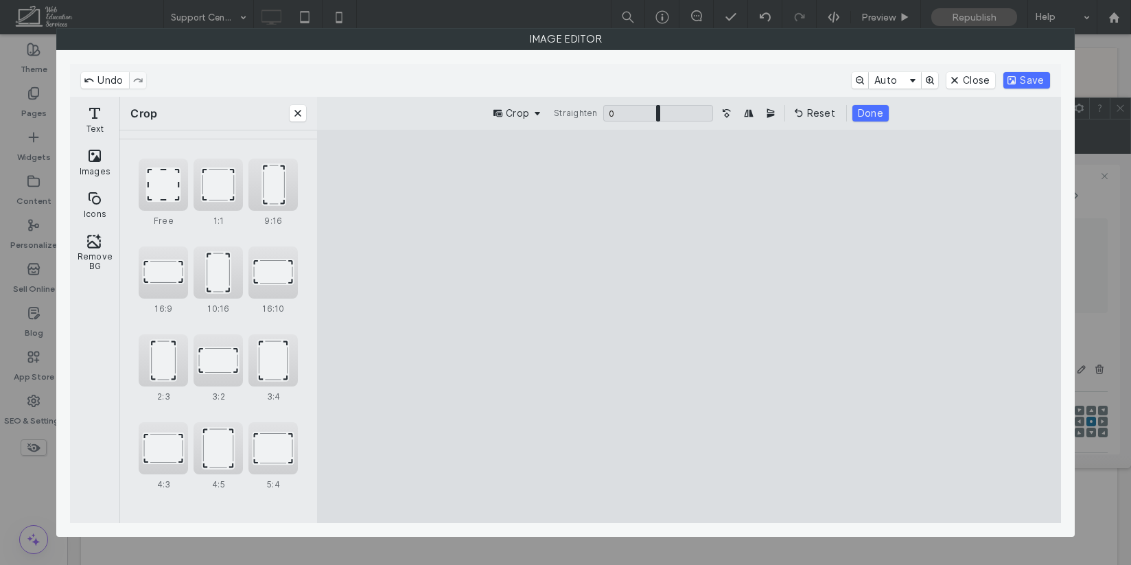
type input "****"
drag, startPoint x: 895, startPoint y: 169, endPoint x: 651, endPoint y: 316, distance: 284.4
click at [689, 327] on cesdk-canvas "Editor canvas" at bounding box center [689, 327] width 0 height 0
drag, startPoint x: 635, startPoint y: 329, endPoint x: 851, endPoint y: 318, distance: 215.7
click at [689, 327] on cesdk-canvas "Editor canvas" at bounding box center [689, 327] width 0 height 0
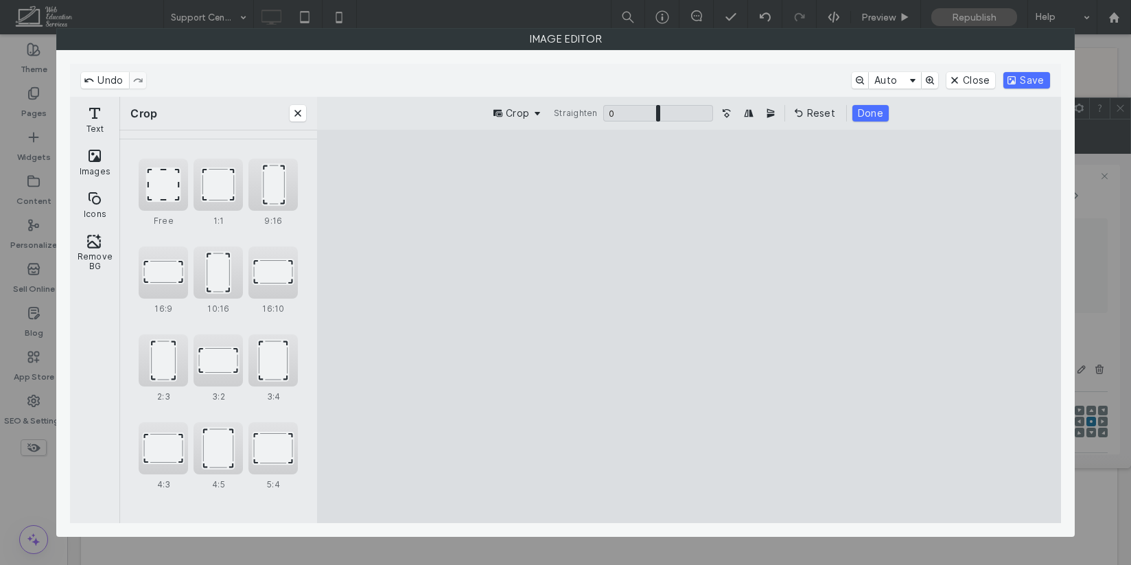
drag, startPoint x: 809, startPoint y: 308, endPoint x: 661, endPoint y: 311, distance: 147.5
click at [689, 327] on cesdk-canvas "Editor canvas" at bounding box center [689, 327] width 0 height 0
click at [878, 111] on button "Done" at bounding box center [870, 113] width 36 height 16
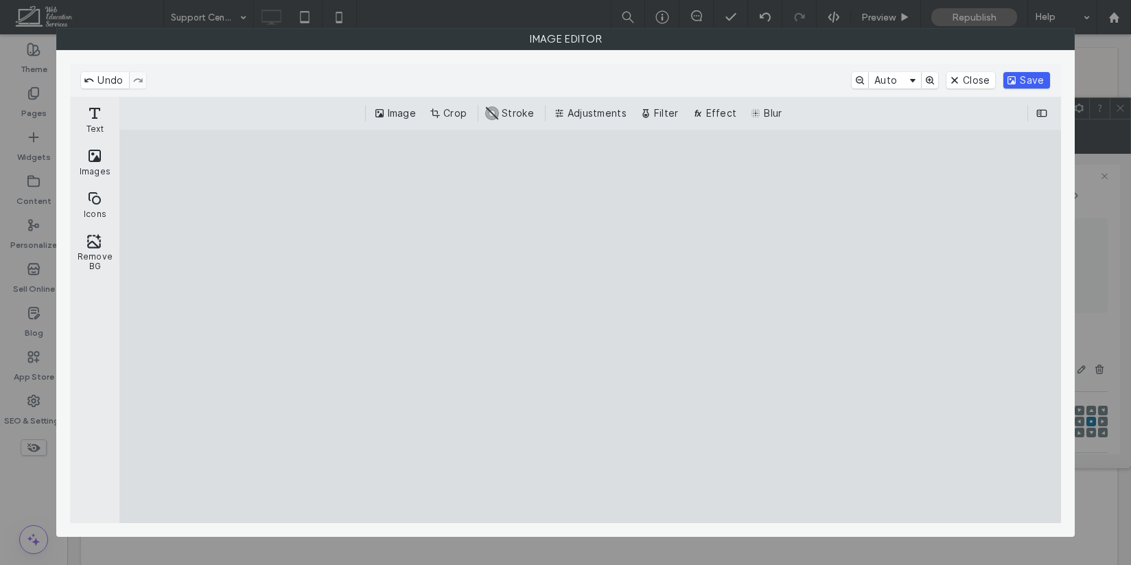
click at [1020, 77] on button "Save" at bounding box center [1026, 80] width 46 height 16
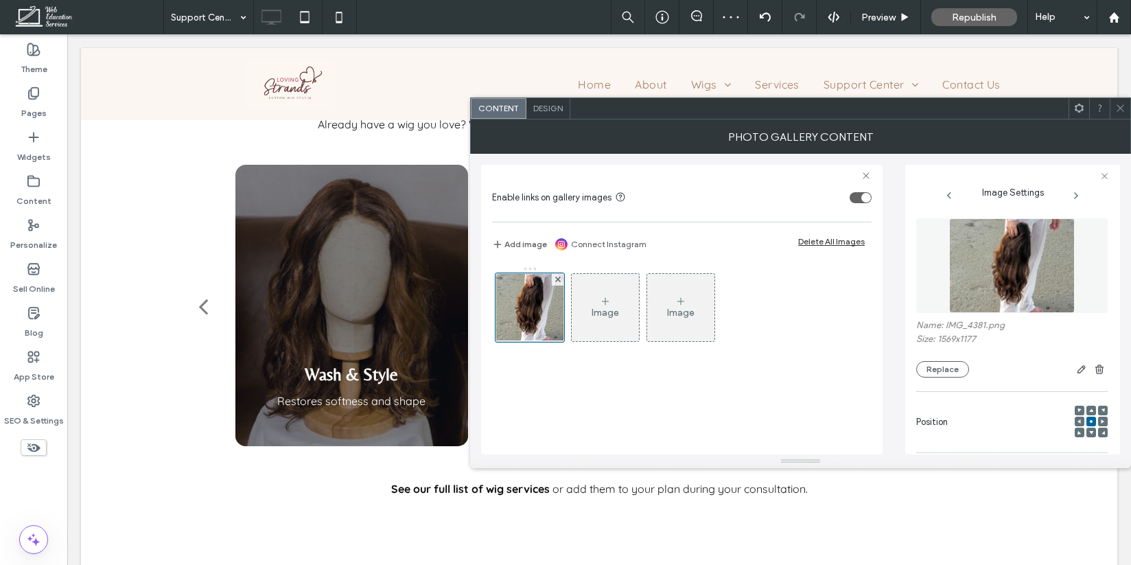
click at [1116, 103] on icon at bounding box center [1120, 108] width 10 height 10
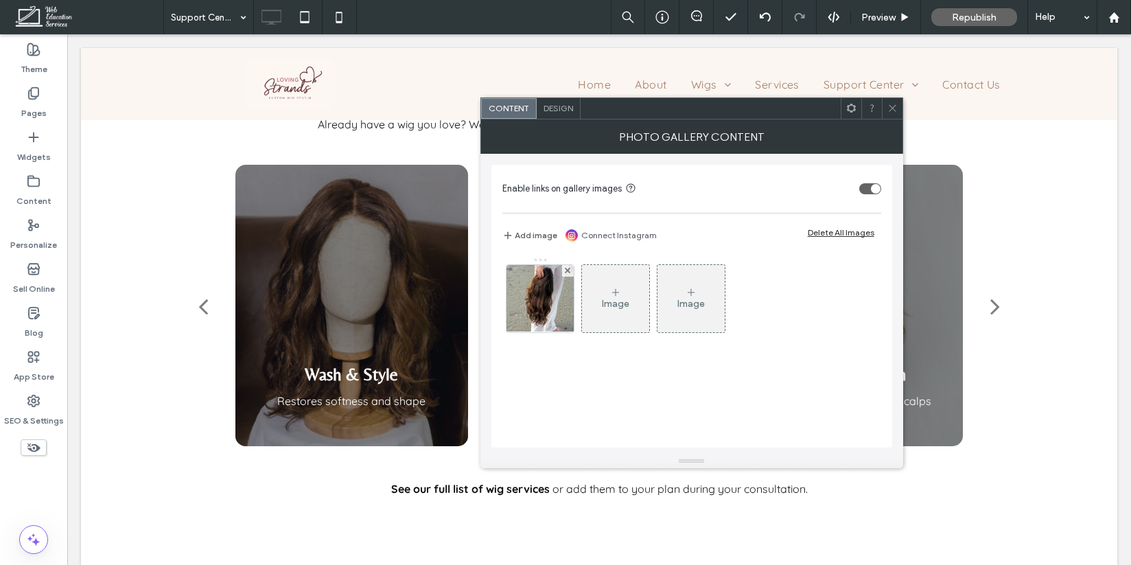
click at [547, 112] on span "Design" at bounding box center [557, 108] width 29 height 10
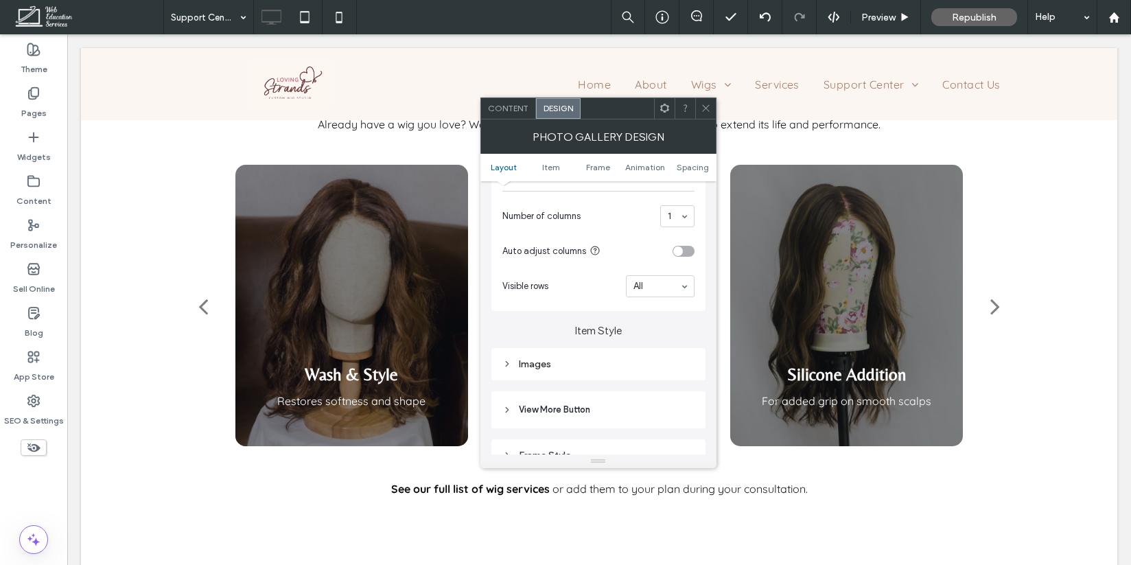
click at [588, 365] on div "Images" at bounding box center [598, 364] width 192 height 12
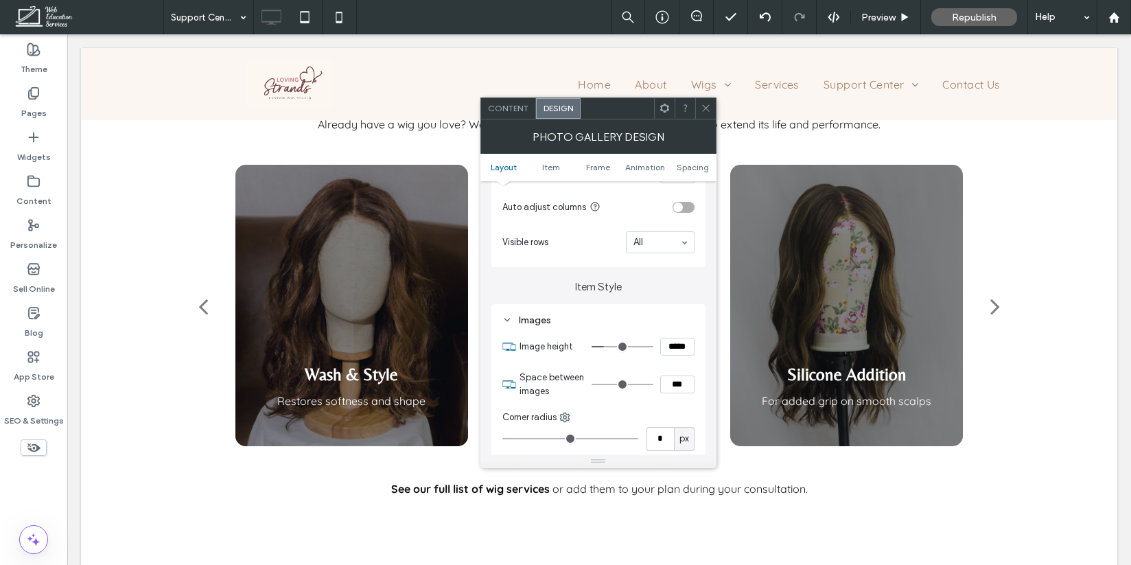
scroll to position [412, 0]
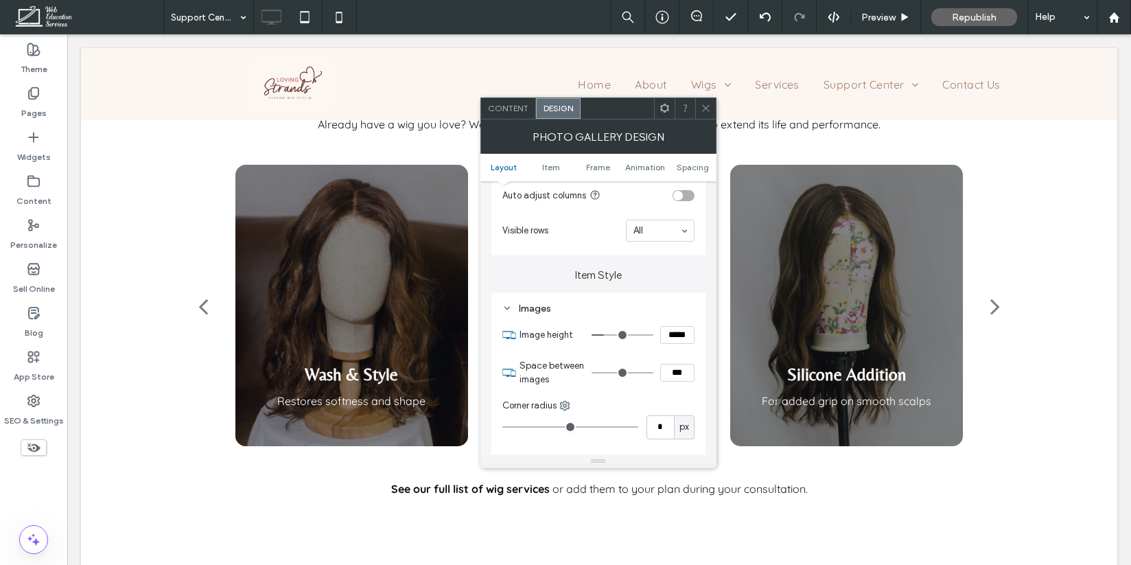
click at [703, 107] on icon at bounding box center [705, 108] width 10 height 10
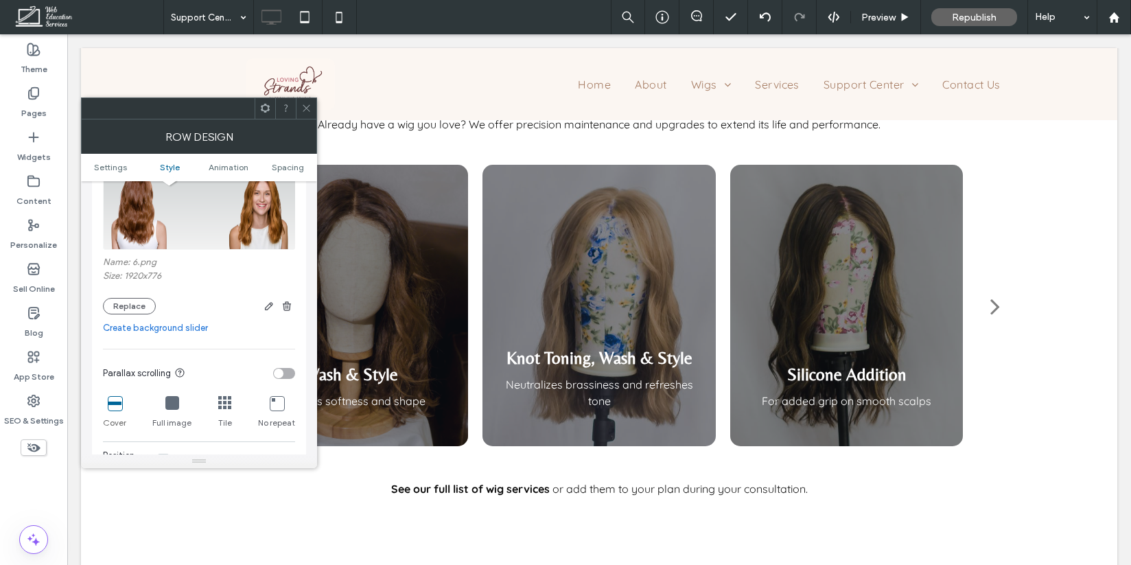
scroll to position [251, 0]
click at [141, 311] on button "Replace" at bounding box center [129, 303] width 53 height 16
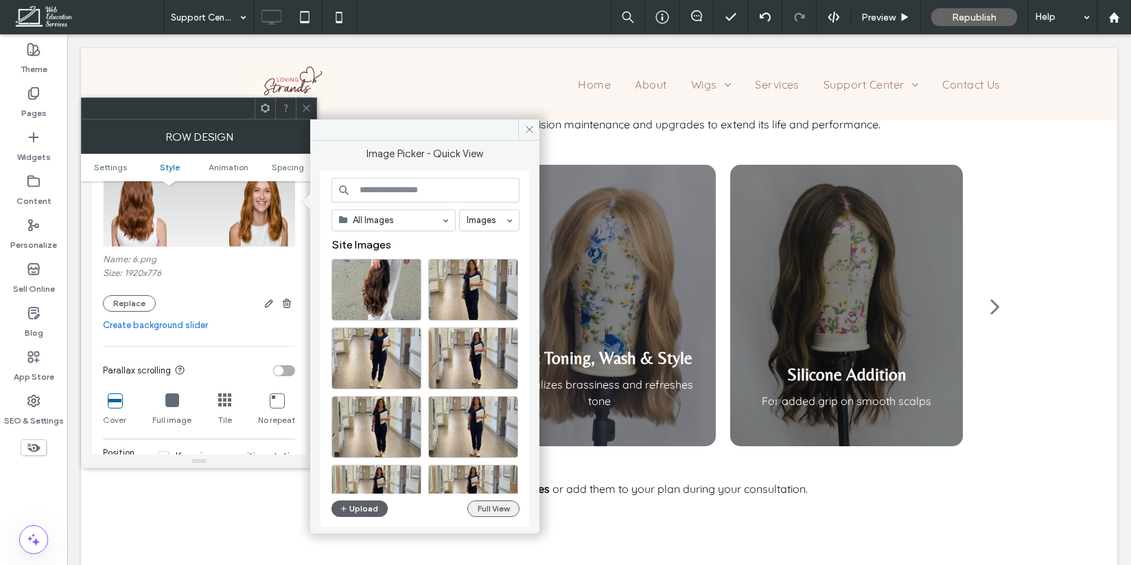
click at [508, 507] on button "Full View" at bounding box center [493, 508] width 52 height 16
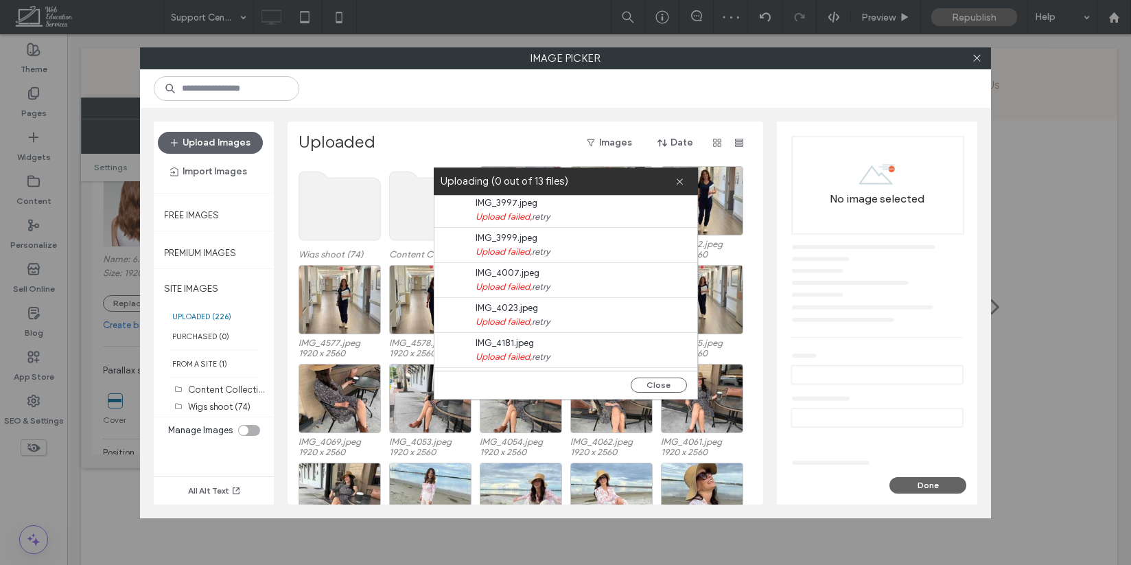
scroll to position [280, 0]
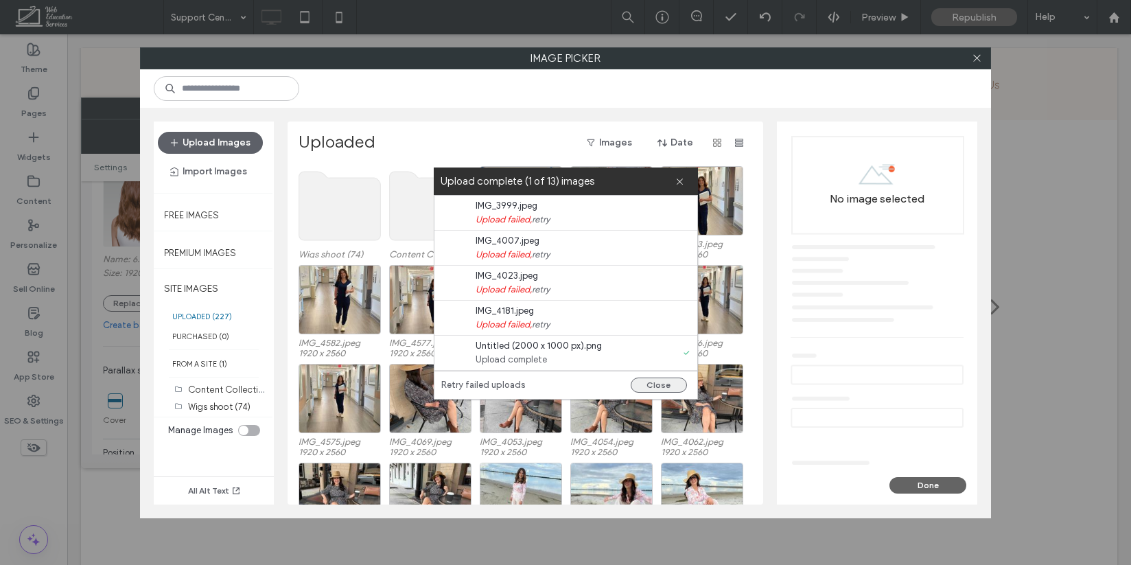
click at [665, 389] on button "Close" at bounding box center [658, 384] width 56 height 15
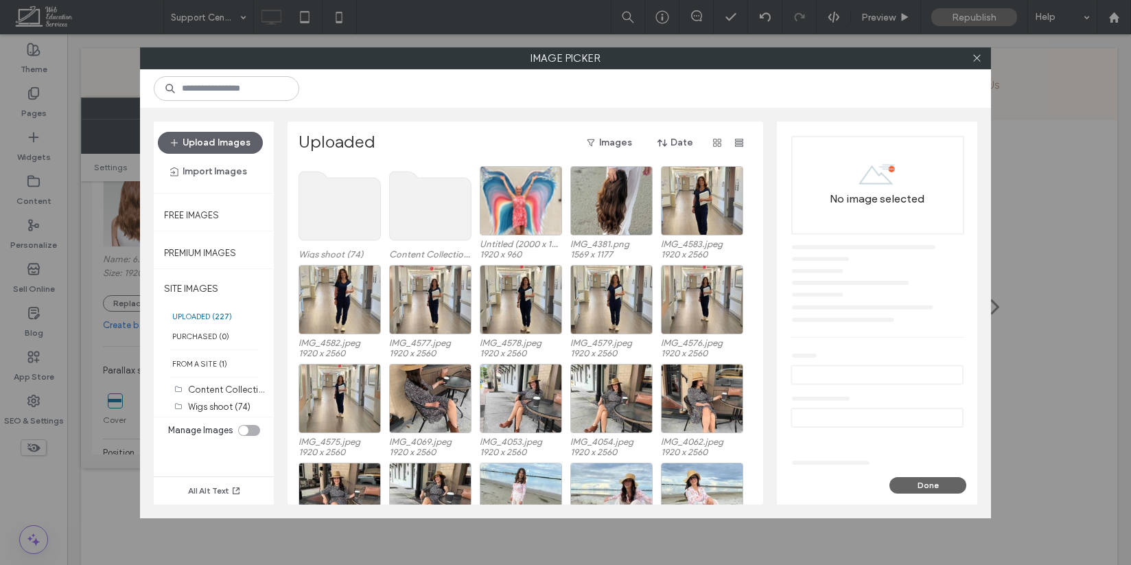
click at [211, 313] on label "UPLOADED ( 227 )" at bounding box center [214, 316] width 120 height 20
click at [473, 187] on div "Wigs shoot (74) Content Collection Uploads (72) Untitled (2000 x 1000 px).png 1…" at bounding box center [528, 215] width 461 height 99
click at [516, 187] on div at bounding box center [521, 200] width 82 height 69
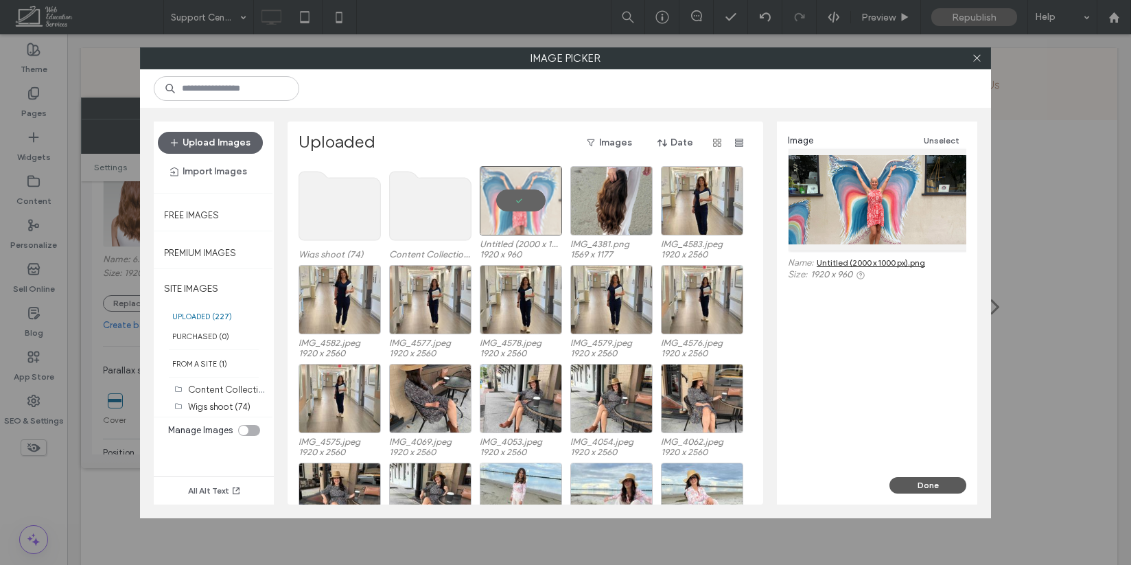
click at [946, 484] on button "Done" at bounding box center [927, 485] width 77 height 16
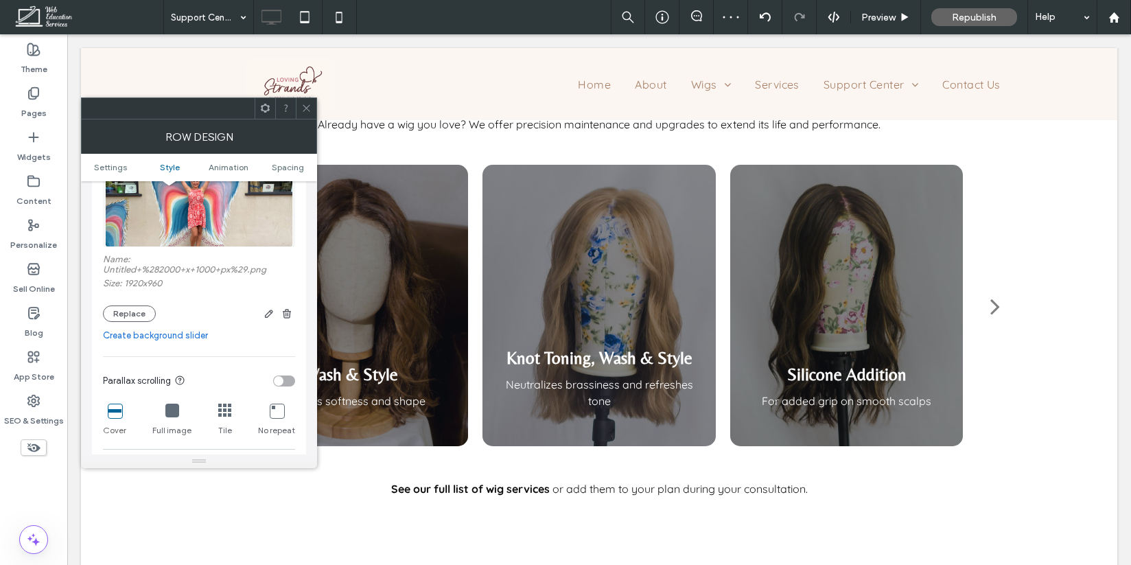
click at [308, 104] on icon at bounding box center [306, 108] width 10 height 10
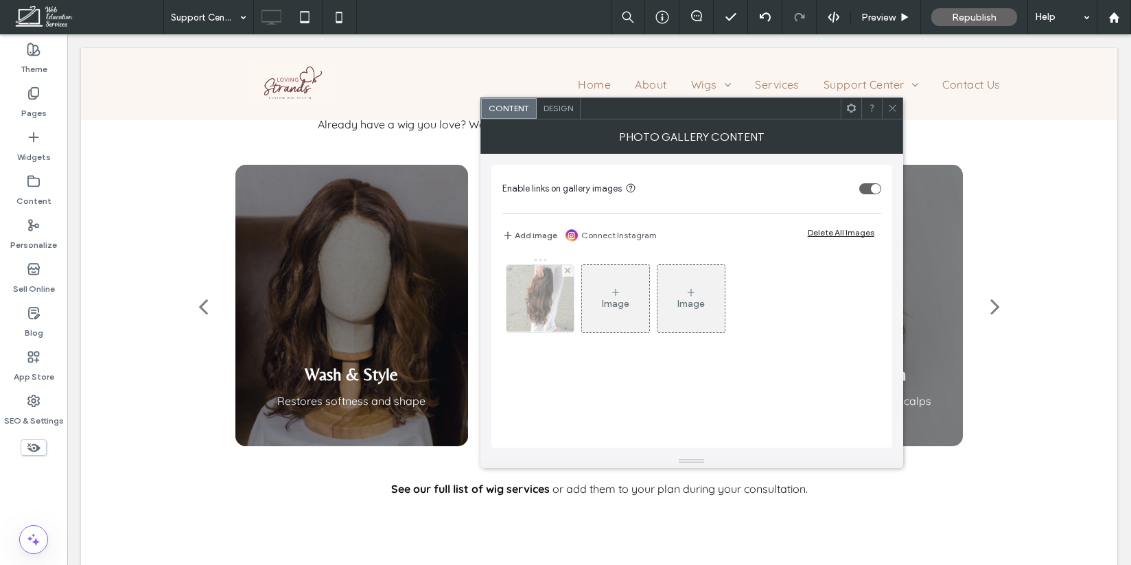
click at [536, 298] on img at bounding box center [540, 298] width 90 height 67
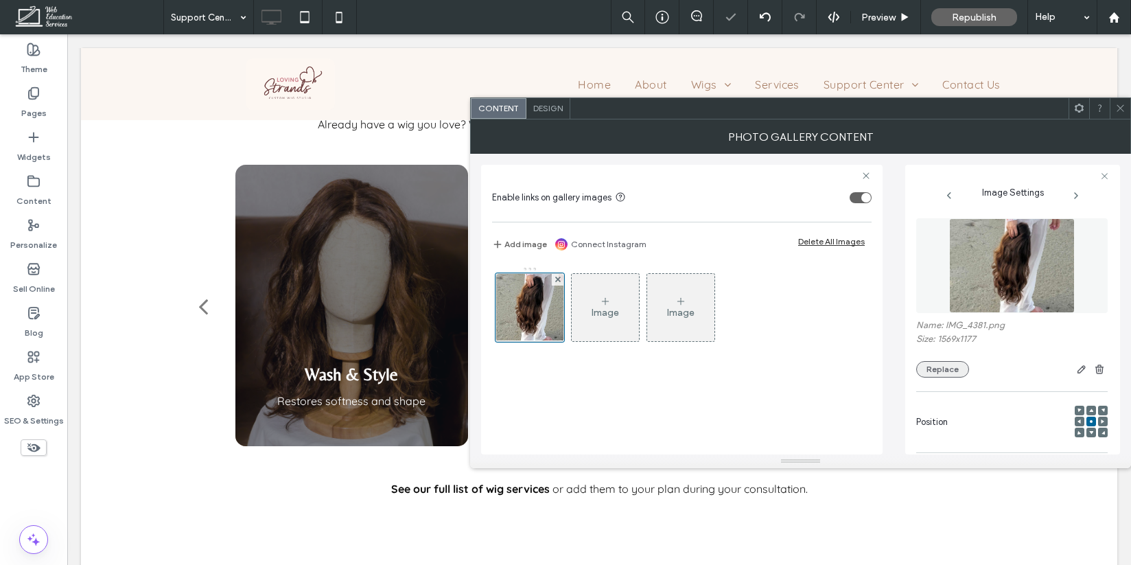
click at [949, 371] on button "Replace" at bounding box center [942, 369] width 53 height 16
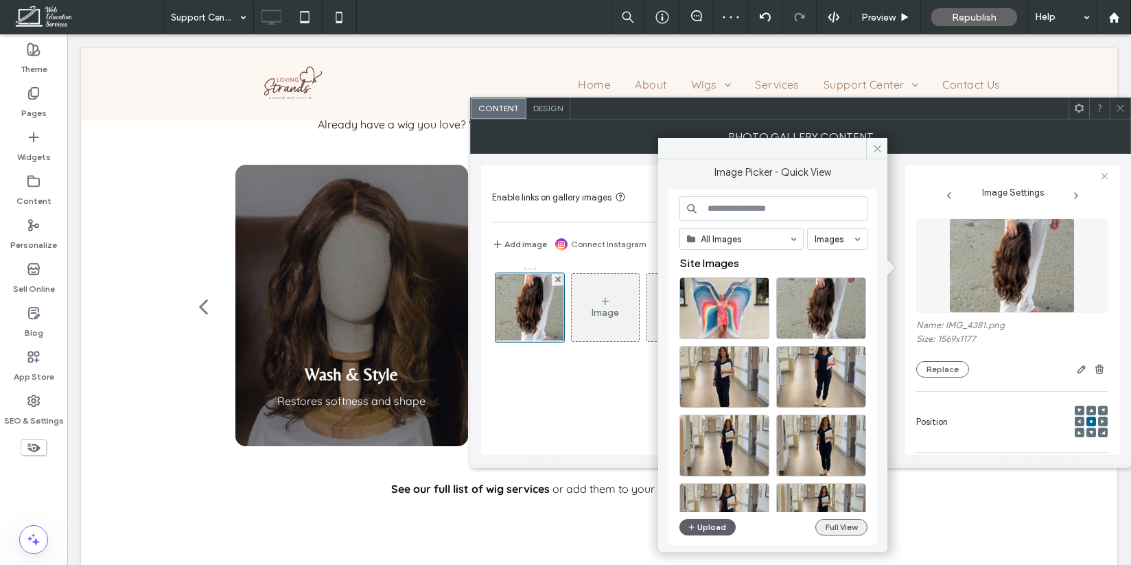
click at [818, 522] on button "Full View" at bounding box center [841, 527] width 52 height 16
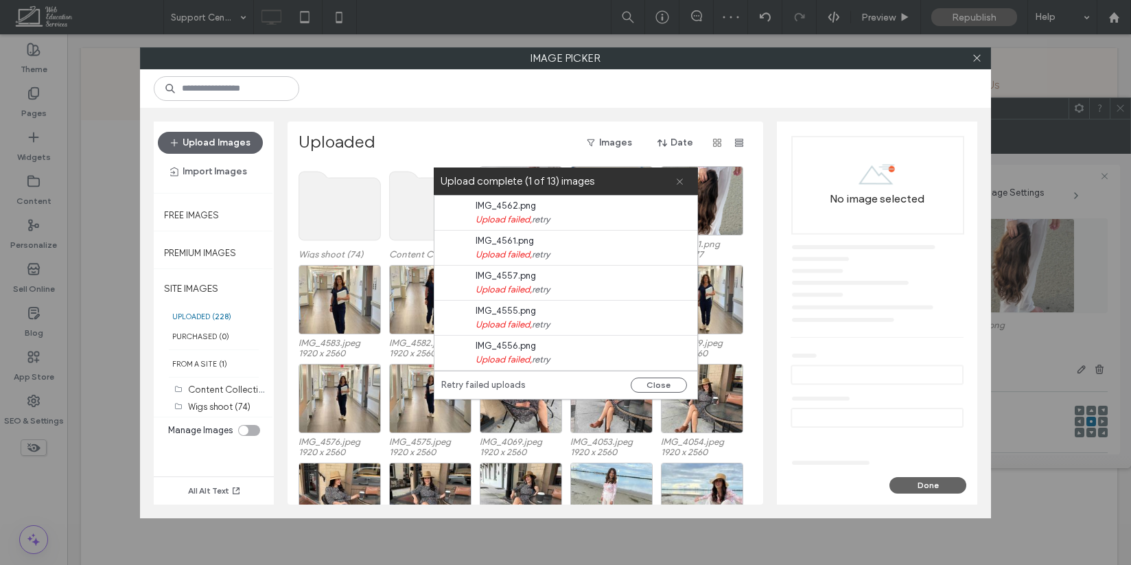
click at [680, 179] on icon at bounding box center [679, 181] width 9 height 9
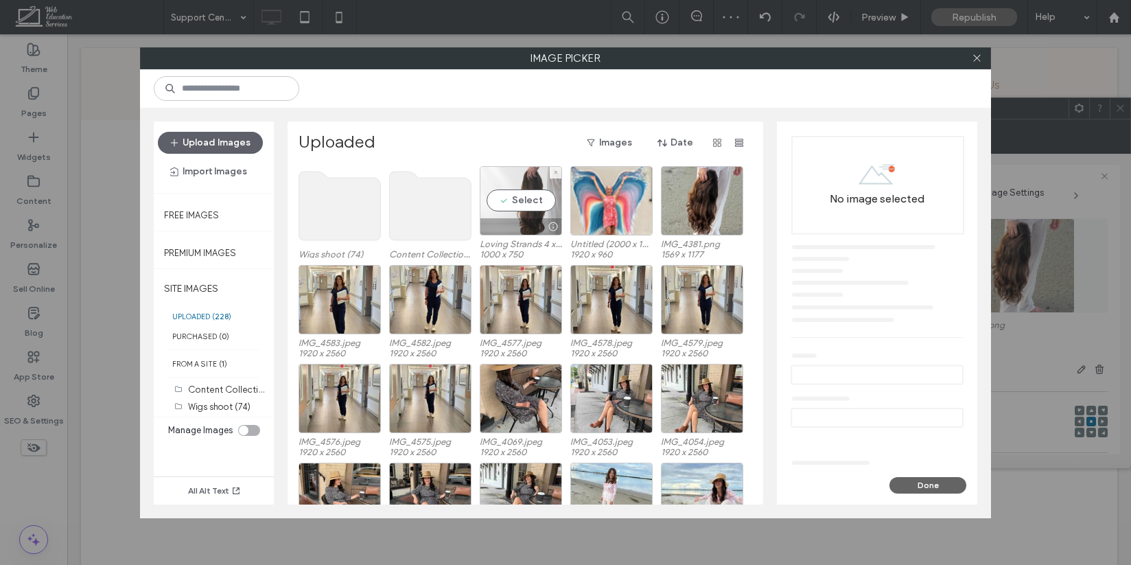
click at [507, 198] on div "Select" at bounding box center [521, 200] width 82 height 69
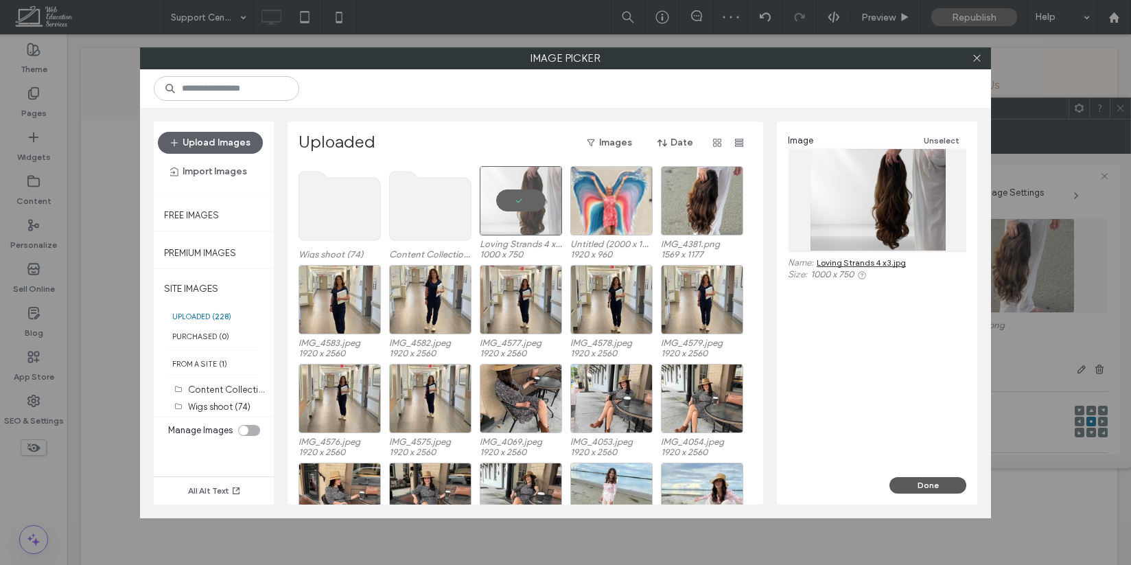
click at [927, 486] on button "Done" at bounding box center [927, 485] width 77 height 16
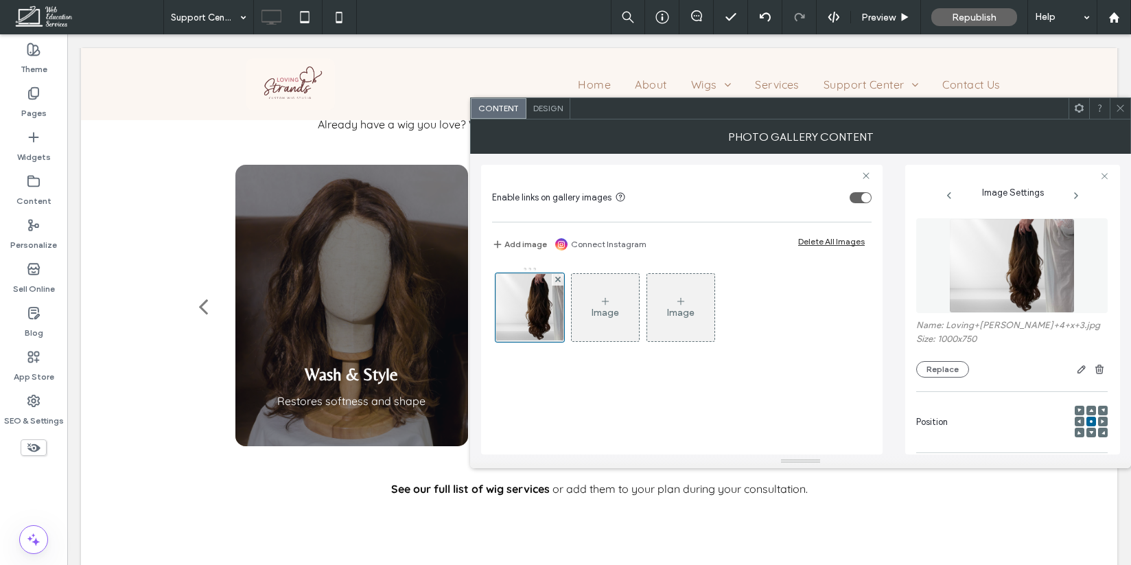
click at [1118, 108] on icon at bounding box center [1120, 108] width 10 height 10
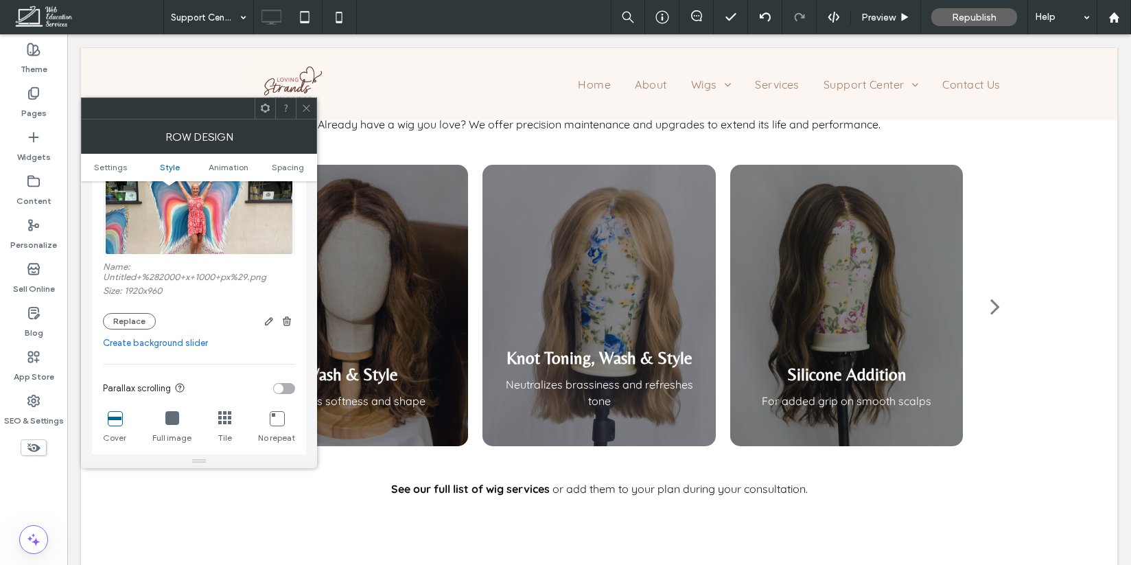
scroll to position [292, 0]
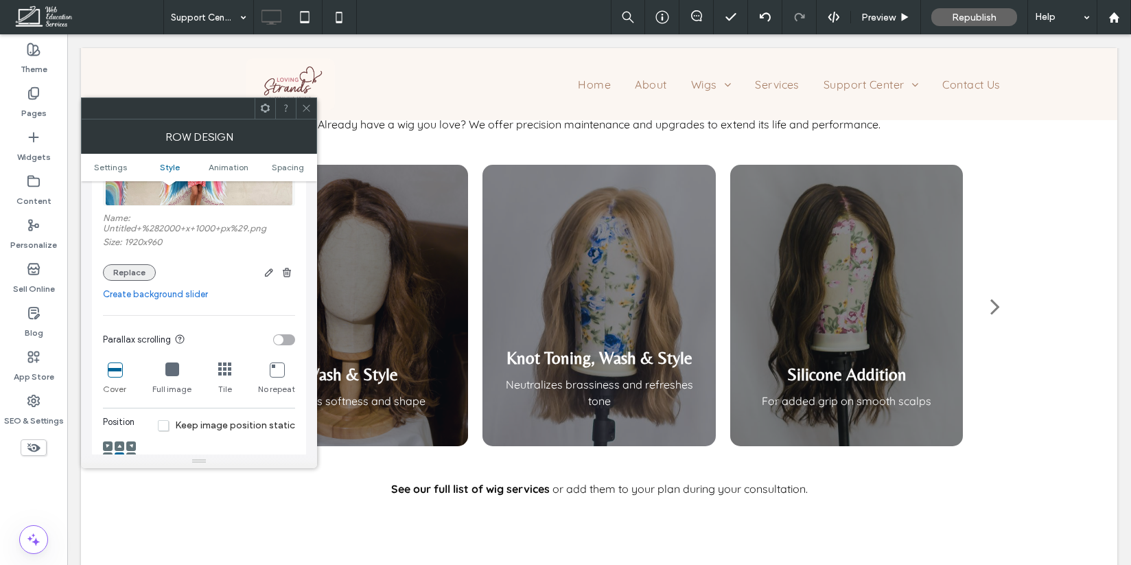
click at [136, 270] on button "Replace" at bounding box center [129, 272] width 53 height 16
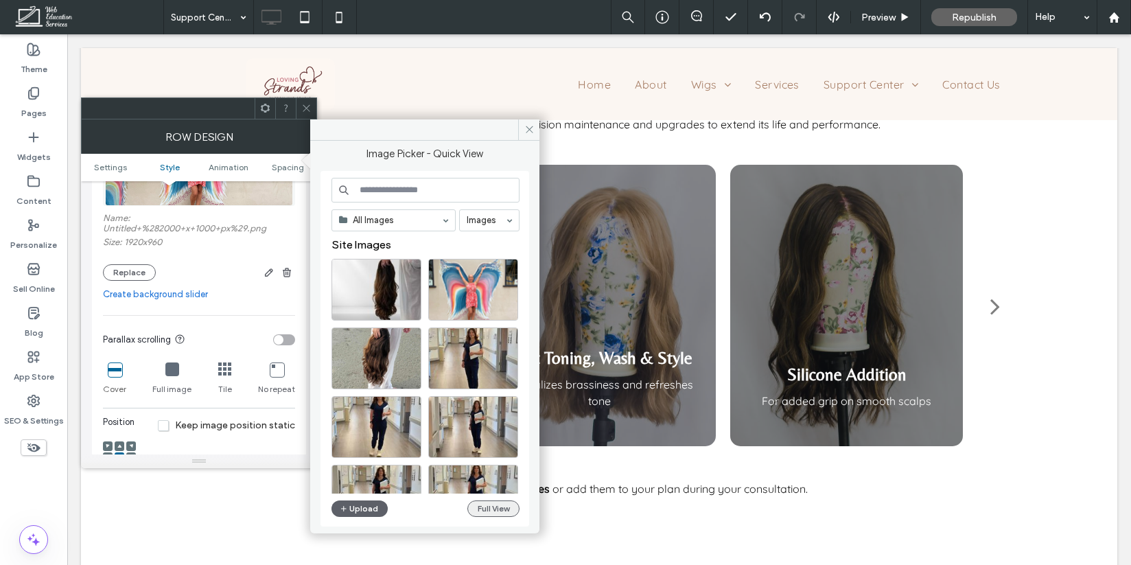
click at [469, 506] on button "Full View" at bounding box center [493, 508] width 52 height 16
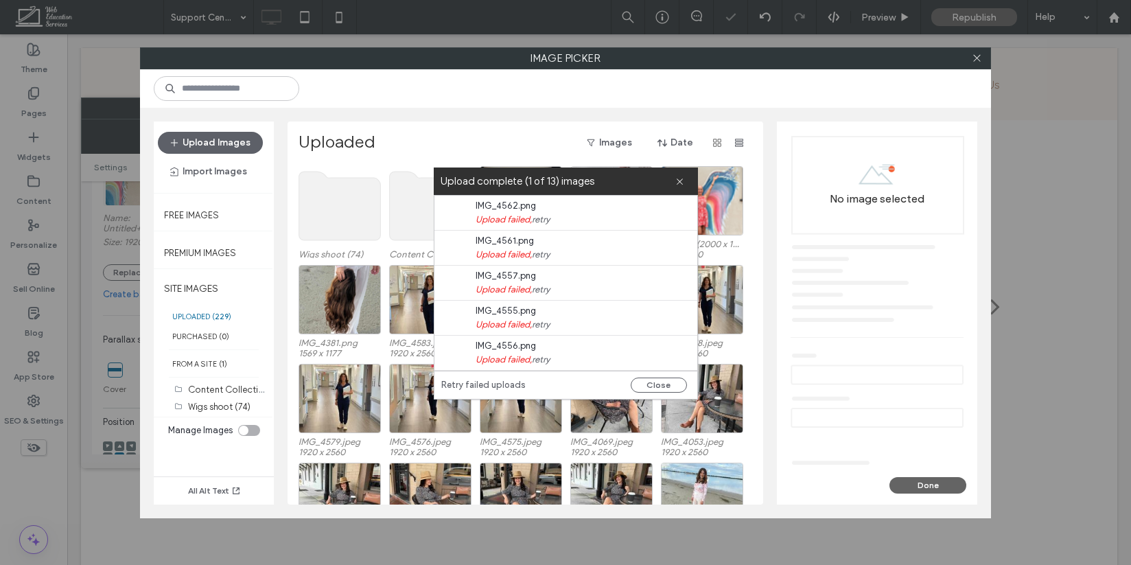
scroll to position [280, 0]
click at [920, 487] on button "Done" at bounding box center [927, 485] width 77 height 16
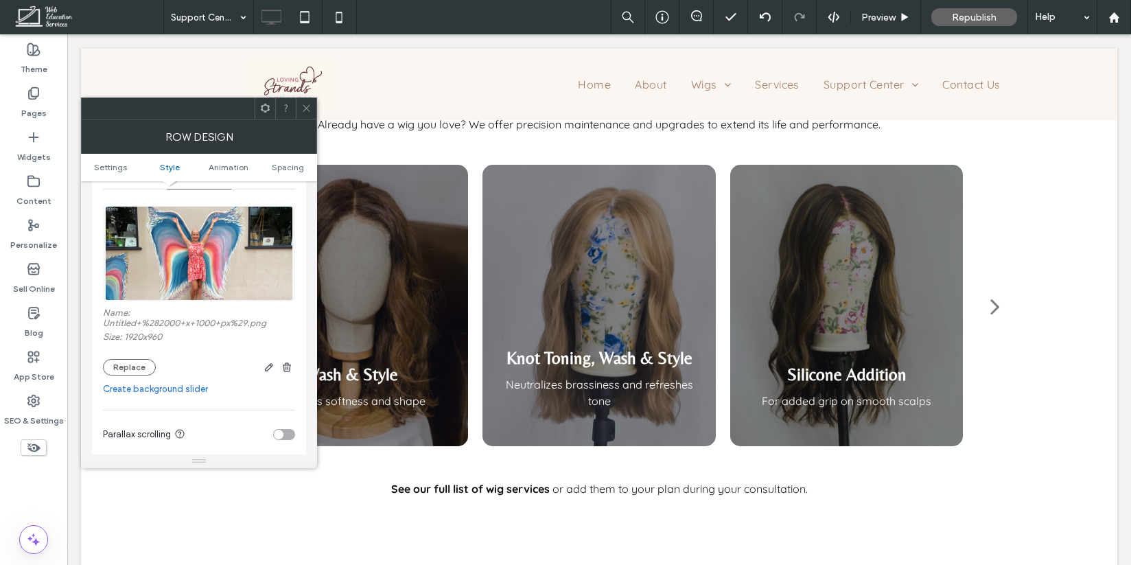
scroll to position [223, 0]
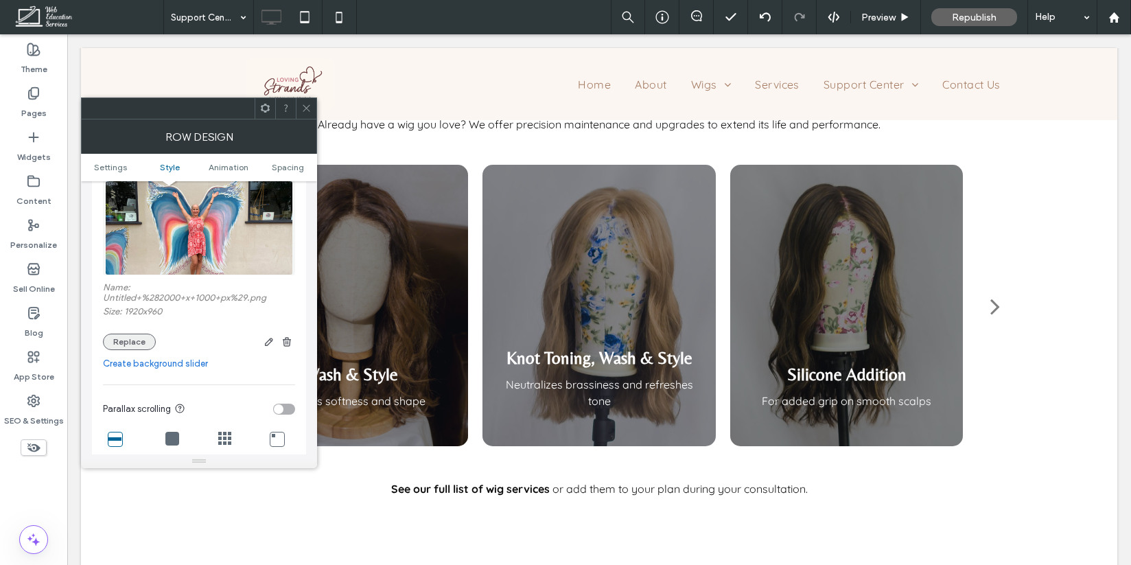
click at [131, 341] on button "Replace" at bounding box center [129, 341] width 53 height 16
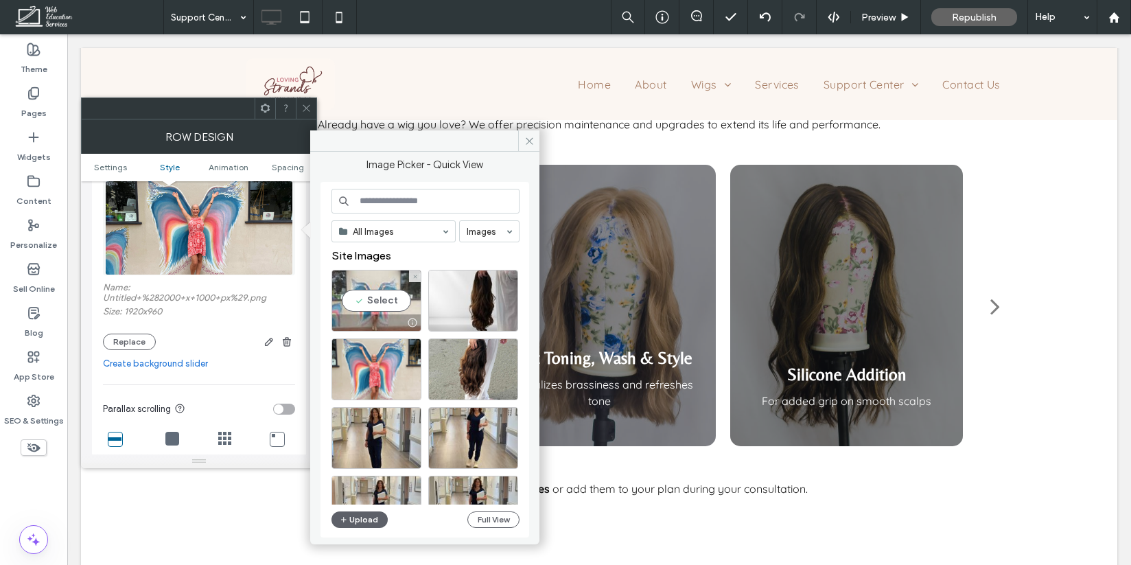
click at [387, 289] on div "Select" at bounding box center [376, 301] width 90 height 62
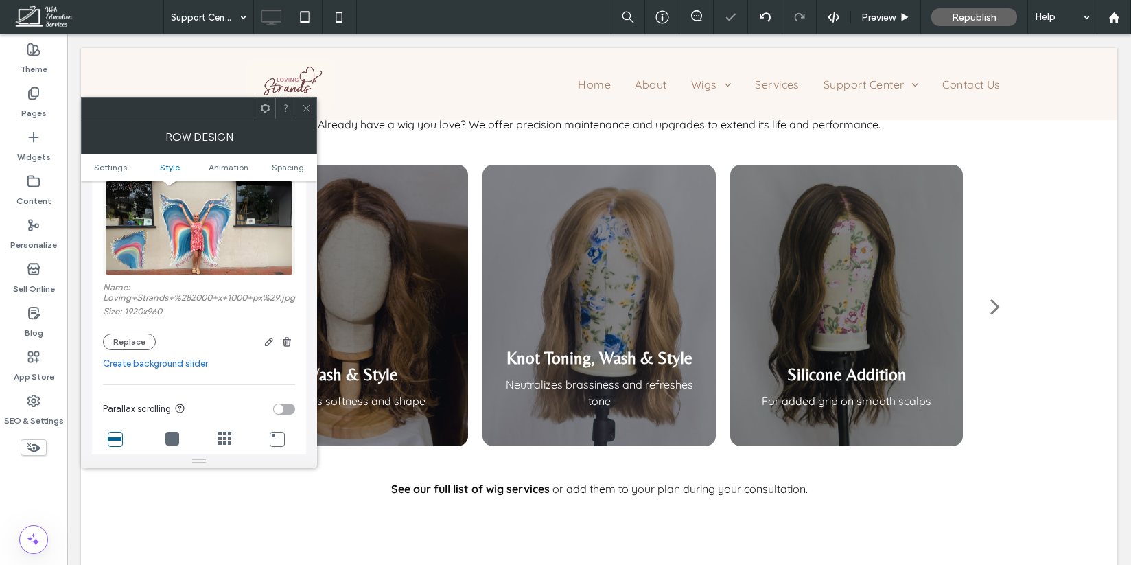
click at [306, 103] on icon at bounding box center [306, 108] width 10 height 10
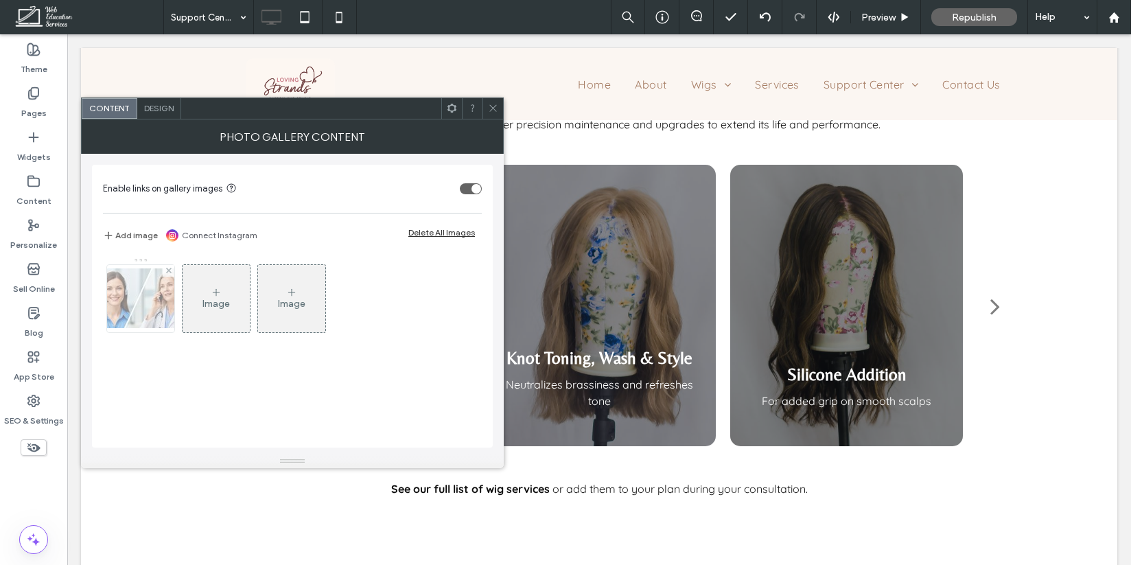
click at [152, 294] on img at bounding box center [141, 298] width 110 height 60
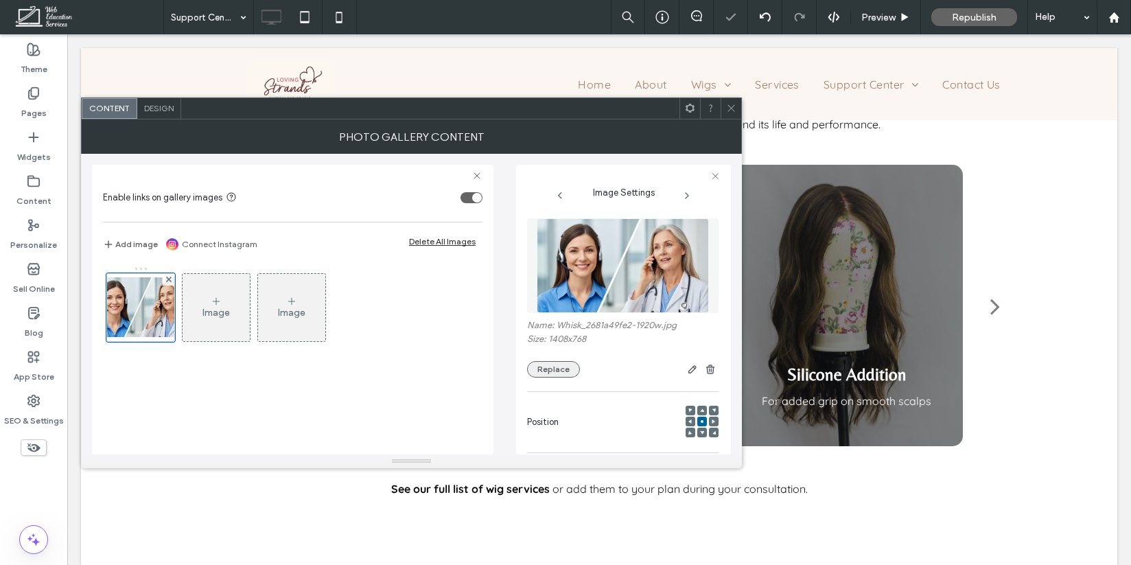
click at [554, 370] on button "Replace" at bounding box center [553, 369] width 53 height 16
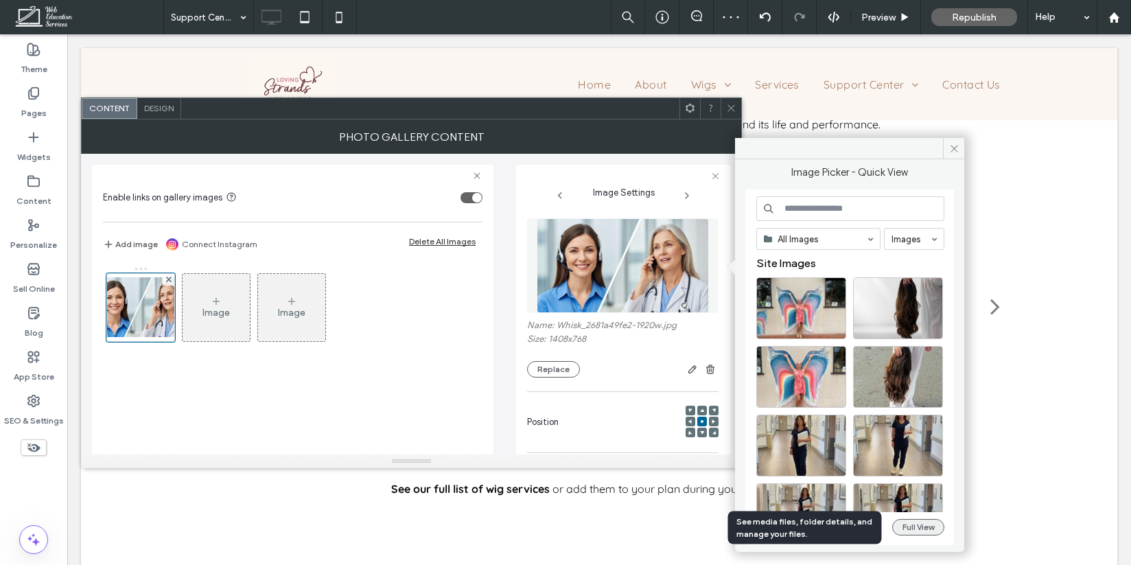
click at [927, 528] on button "Full View" at bounding box center [918, 527] width 52 height 16
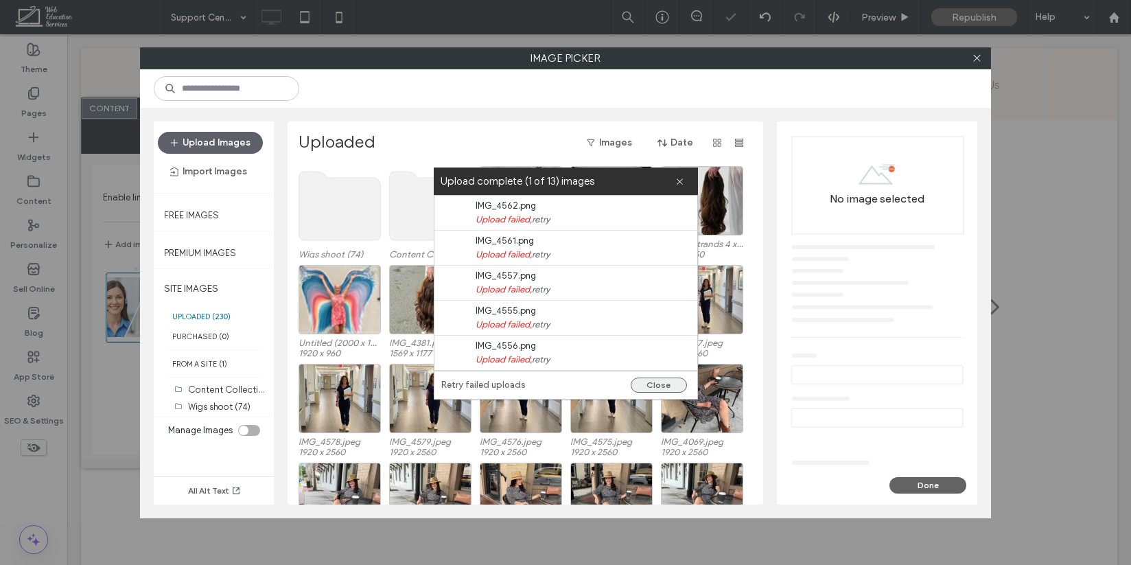
click at [680, 381] on button "Close" at bounding box center [658, 384] width 56 height 15
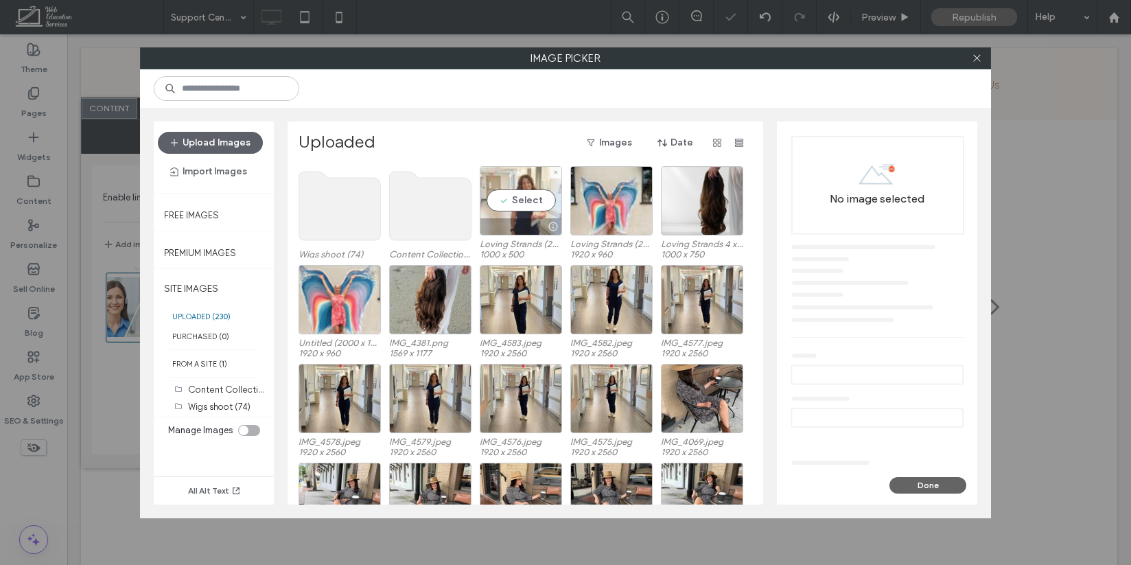
click at [527, 204] on div "Select" at bounding box center [521, 200] width 82 height 69
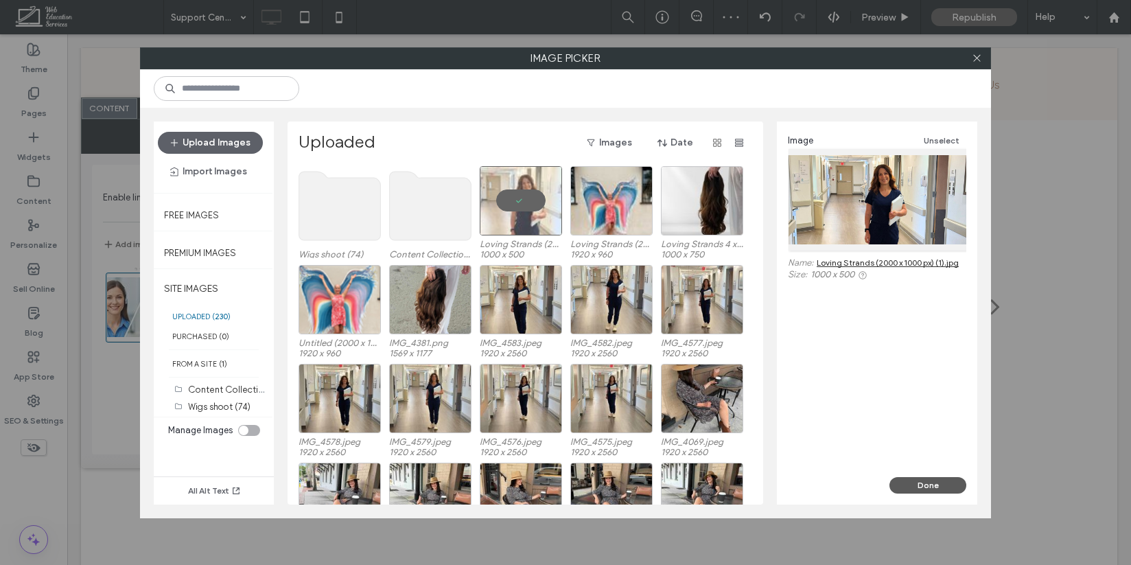
click at [927, 486] on button "Done" at bounding box center [927, 485] width 77 height 16
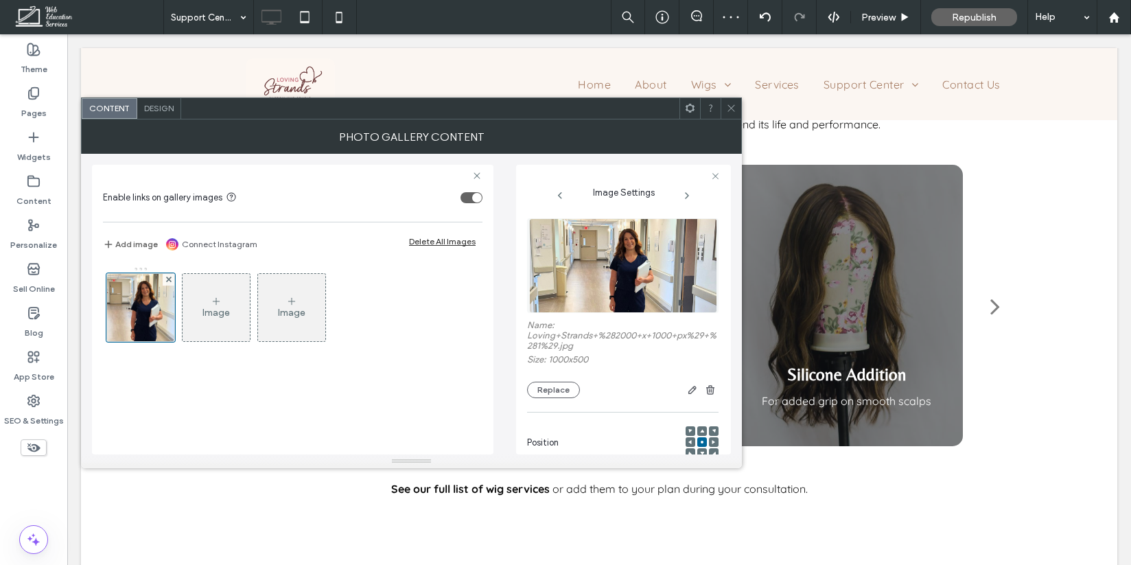
click at [720, 109] on div "Content Design" at bounding box center [411, 108] width 661 height 22
click at [734, 104] on icon at bounding box center [731, 108] width 10 height 10
